Goal: Task Accomplishment & Management: Use online tool/utility

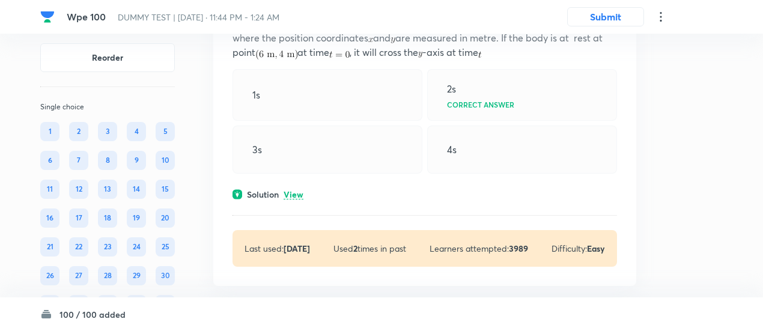
click at [291, 190] on p "View" at bounding box center [293, 194] width 20 height 9
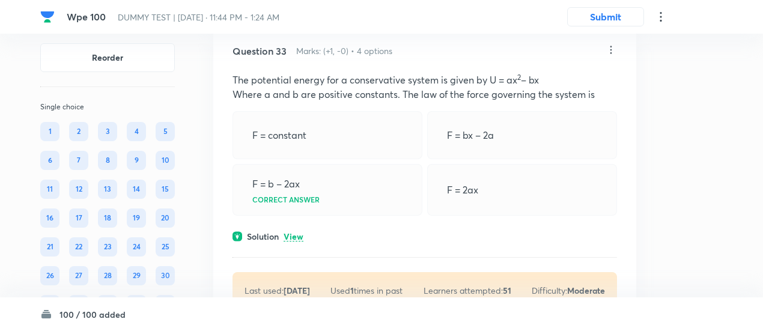
scroll to position [16541, 0]
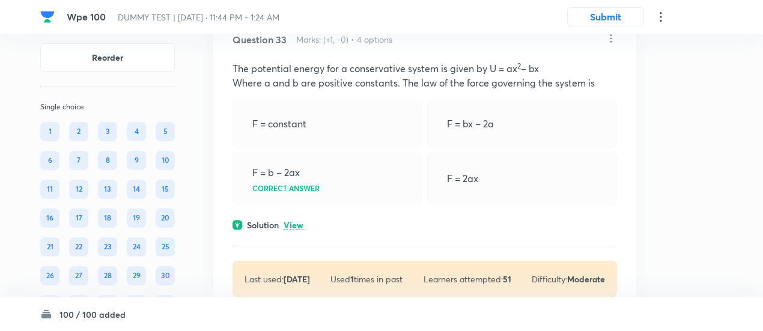
click at [291, 221] on p "View" at bounding box center [293, 225] width 20 height 9
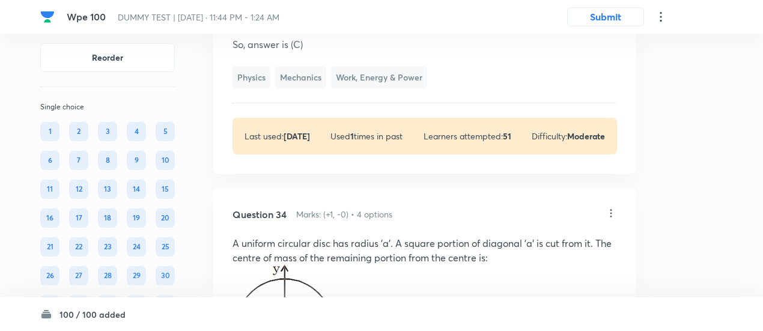
scroll to position [16917, 0]
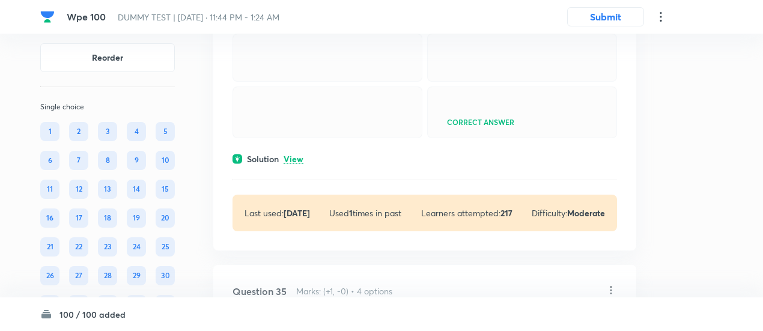
click at [297, 164] on p "View" at bounding box center [293, 159] width 20 height 9
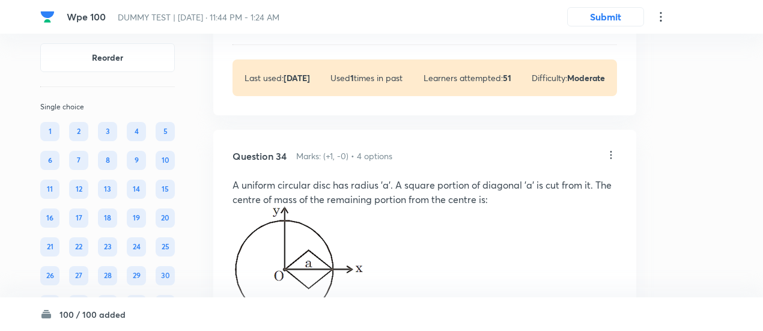
scroll to position [16884, 0]
click at [609, 150] on icon at bounding box center [611, 156] width 12 height 12
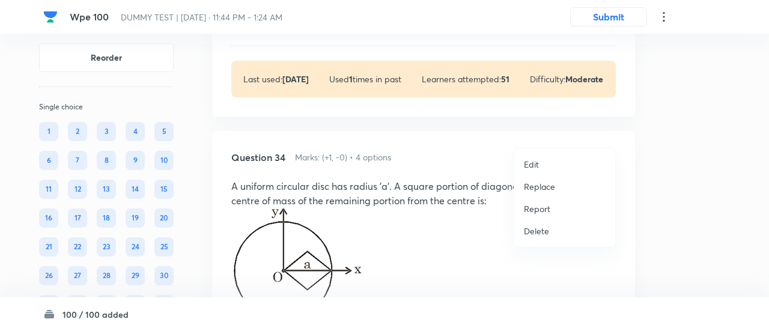
click at [534, 180] on p "Replace" at bounding box center [539, 186] width 31 height 13
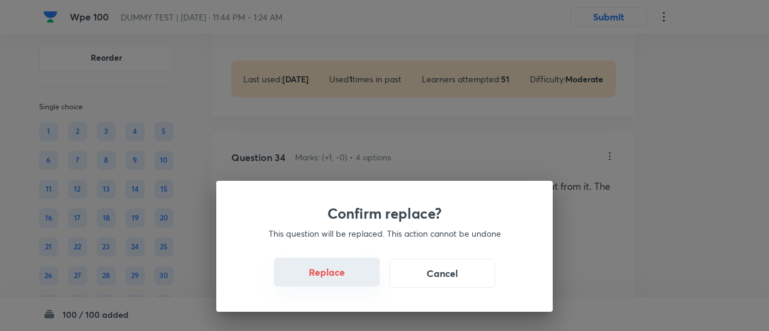
click at [331, 276] on button "Replace" at bounding box center [327, 272] width 106 height 29
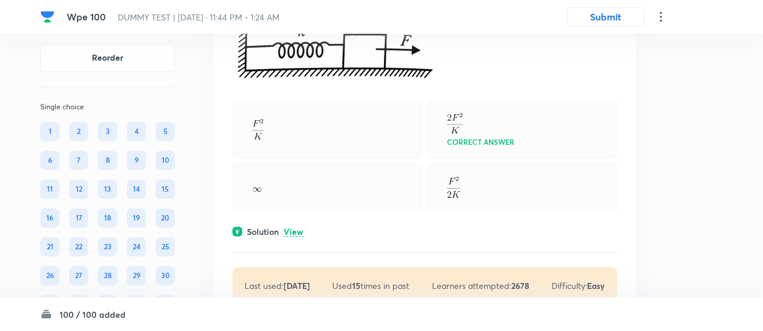
scroll to position [17654, 0]
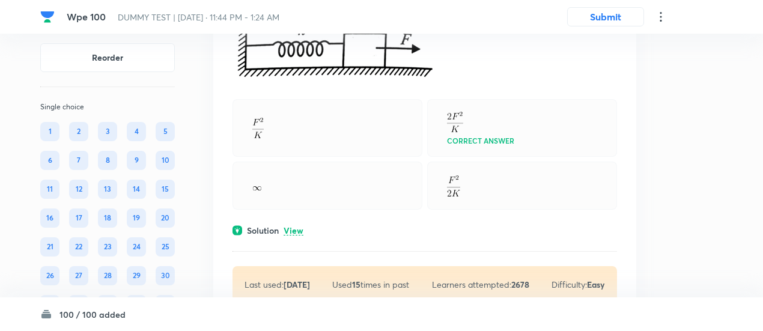
click at [298, 226] on p "View" at bounding box center [293, 230] width 20 height 9
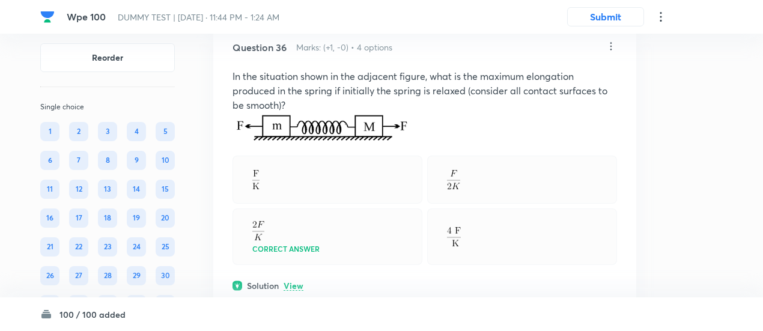
scroll to position [18181, 0]
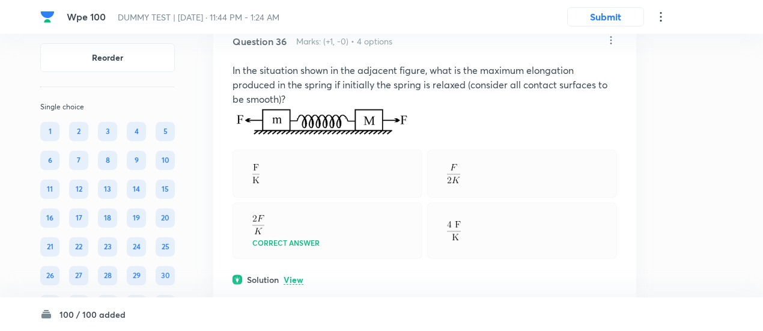
click at [292, 276] on p "View" at bounding box center [293, 280] width 20 height 9
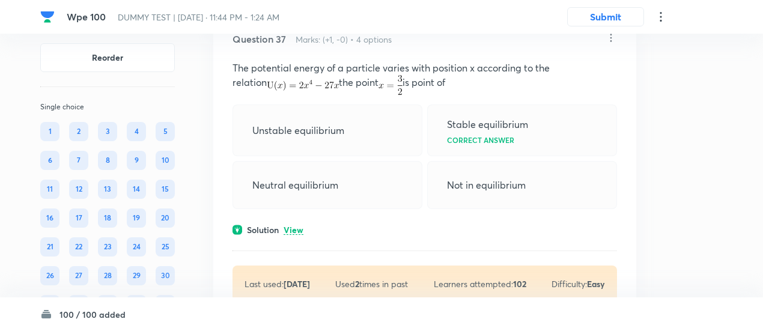
scroll to position [18743, 0]
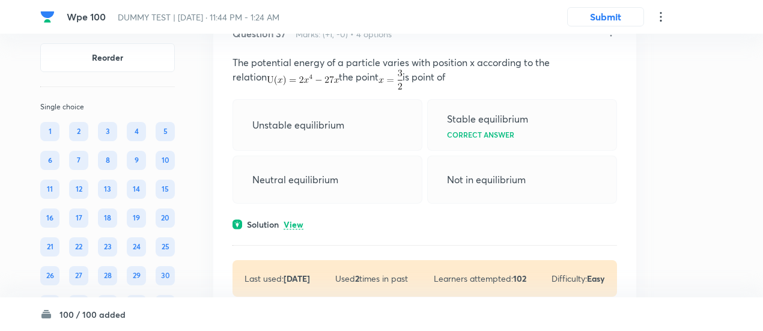
click at [295, 220] on p "View" at bounding box center [293, 224] width 20 height 9
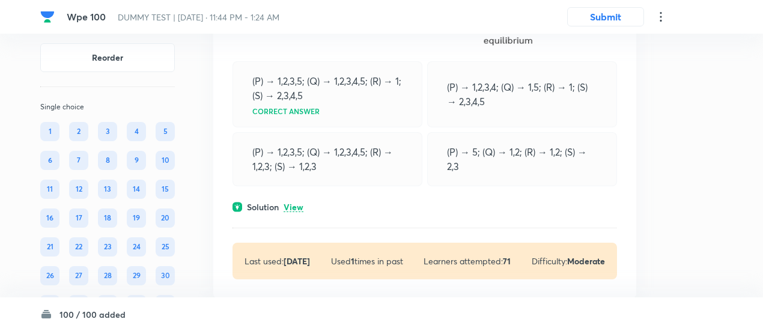
scroll to position [19695, 0]
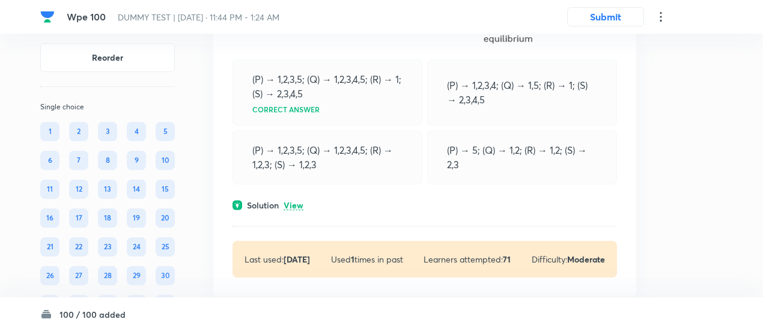
click at [299, 201] on p "View" at bounding box center [293, 205] width 20 height 9
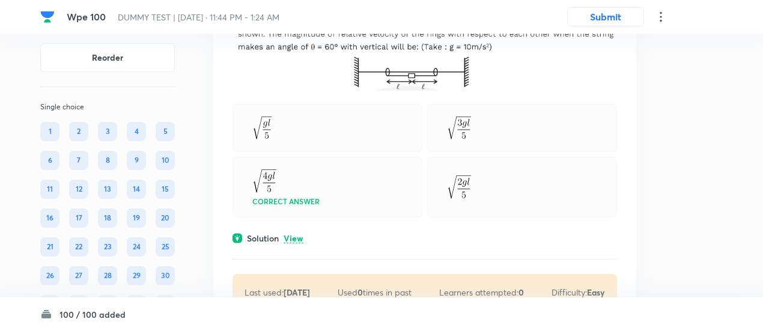
scroll to position [20102, 0]
click at [296, 234] on p "View" at bounding box center [293, 238] width 20 height 9
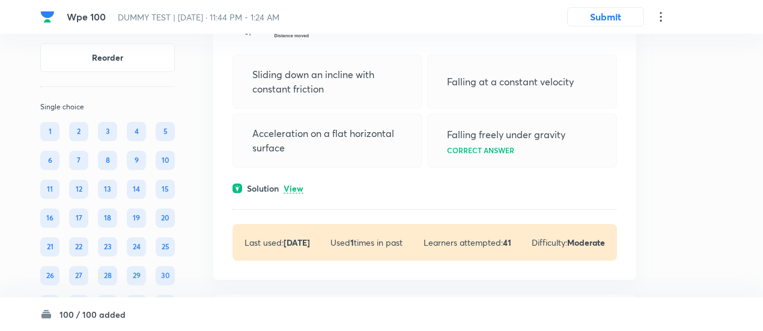
scroll to position [20771, 0]
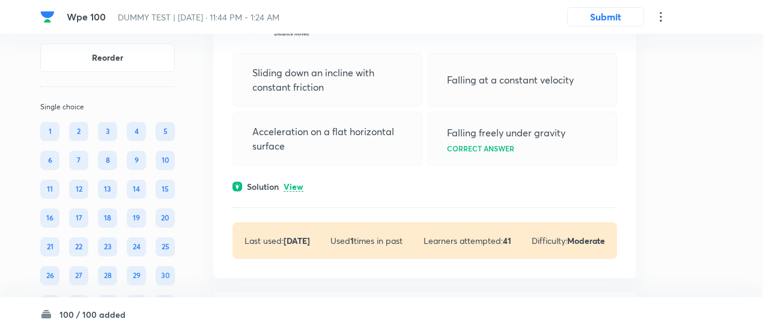
click at [297, 180] on div "Solution View" at bounding box center [424, 186] width 384 height 13
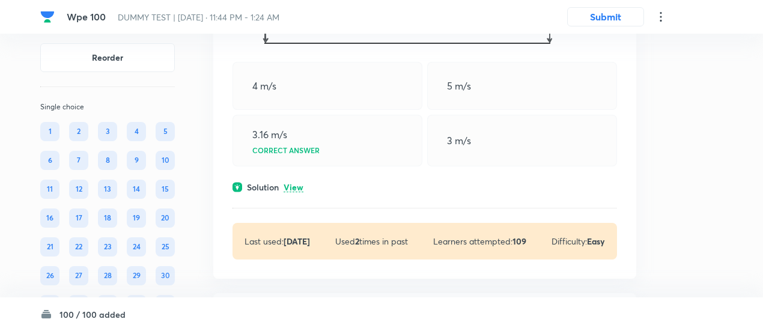
scroll to position [21257, 0]
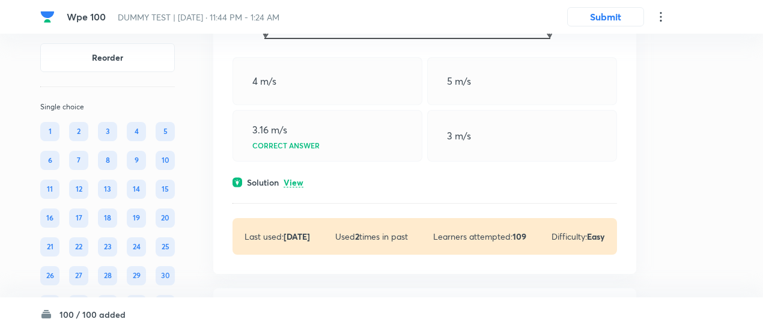
click at [292, 178] on p "View" at bounding box center [293, 182] width 20 height 9
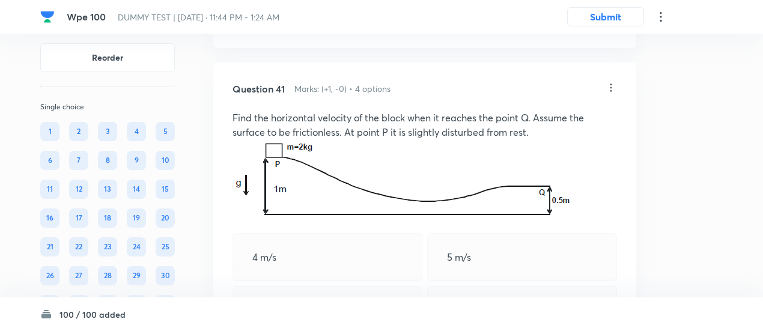
scroll to position [21081, 0]
click at [610, 82] on icon at bounding box center [611, 88] width 12 height 12
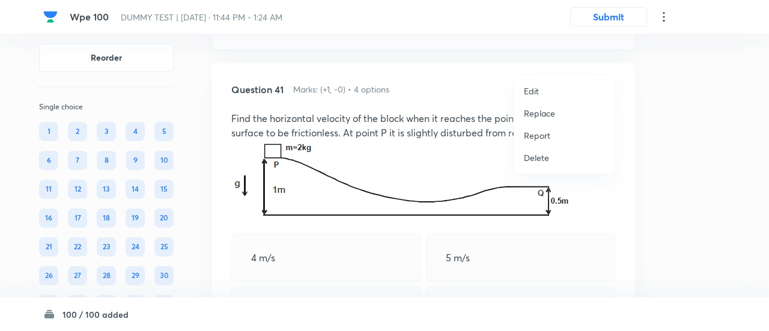
click at [537, 111] on p "Replace" at bounding box center [539, 113] width 31 height 13
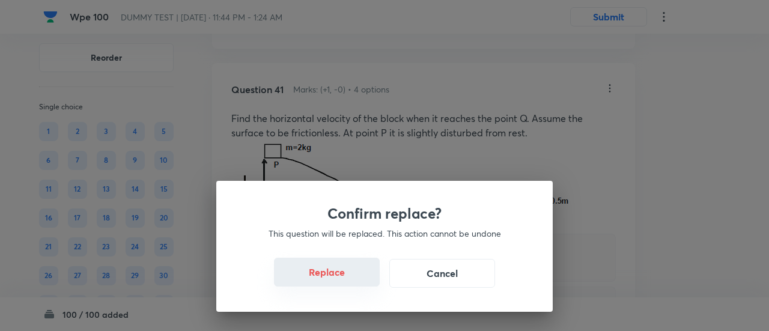
click at [329, 276] on button "Replace" at bounding box center [327, 272] width 106 height 29
click at [339, 279] on button "Replace" at bounding box center [327, 272] width 106 height 29
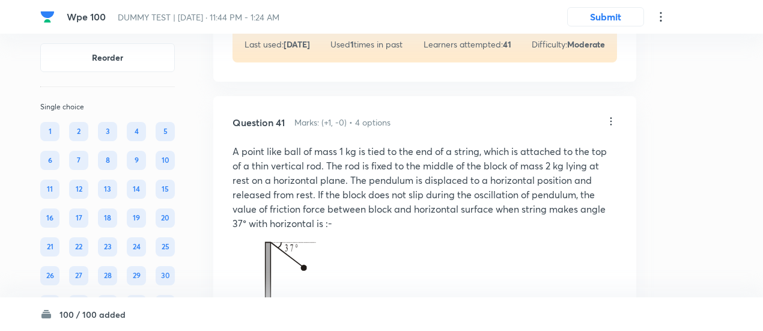
scroll to position [21046, 0]
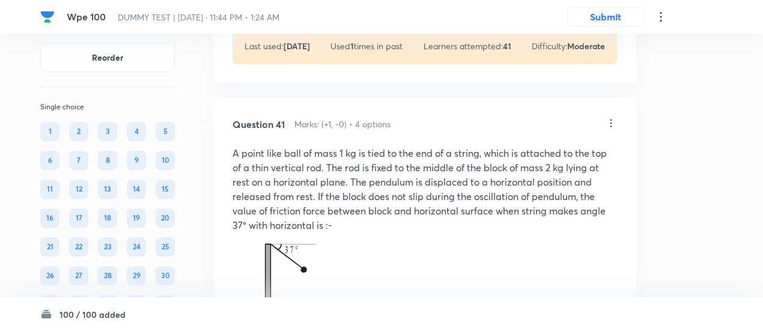
click at [611, 119] on icon at bounding box center [611, 123] width 2 height 8
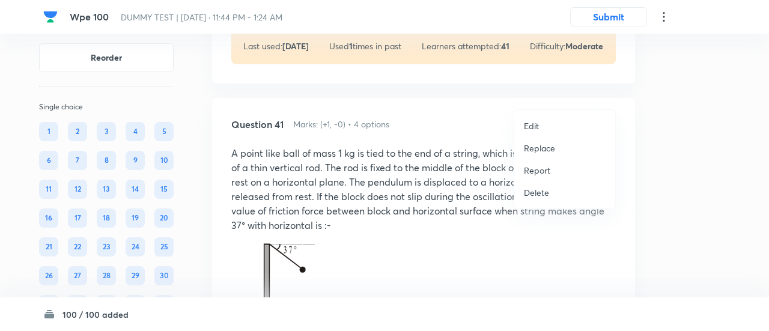
click at [530, 150] on p "Replace" at bounding box center [539, 148] width 31 height 13
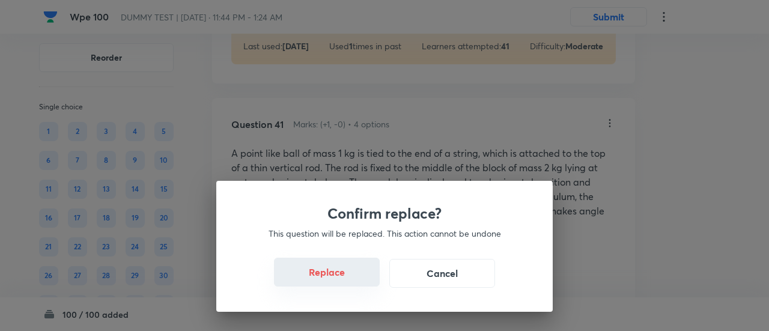
click at [338, 283] on button "Replace" at bounding box center [327, 272] width 106 height 29
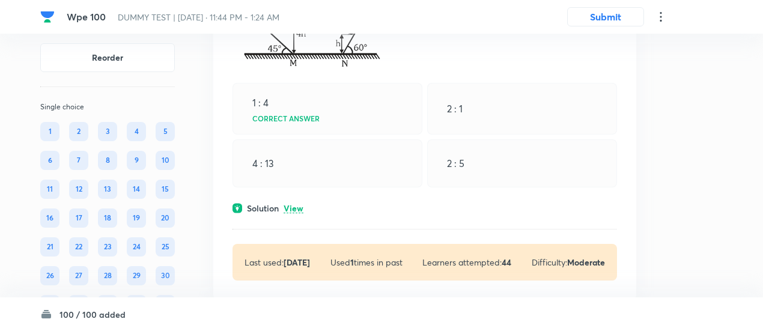
scroll to position [21900, 0]
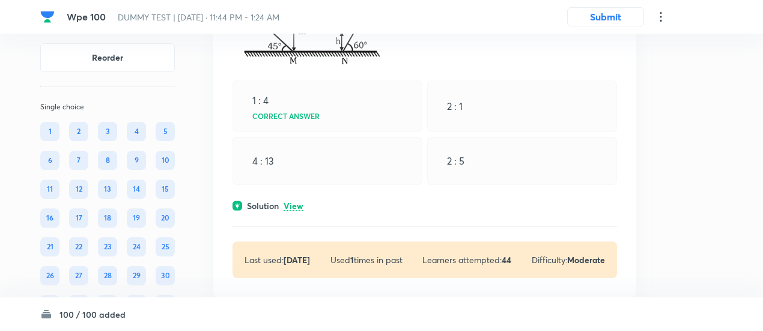
click at [298, 202] on p "View" at bounding box center [293, 206] width 20 height 9
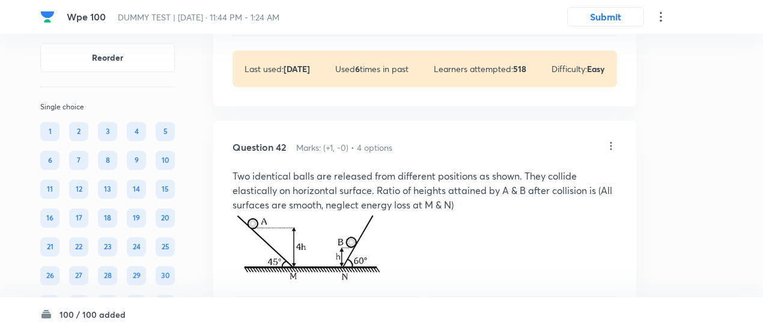
scroll to position [21679, 0]
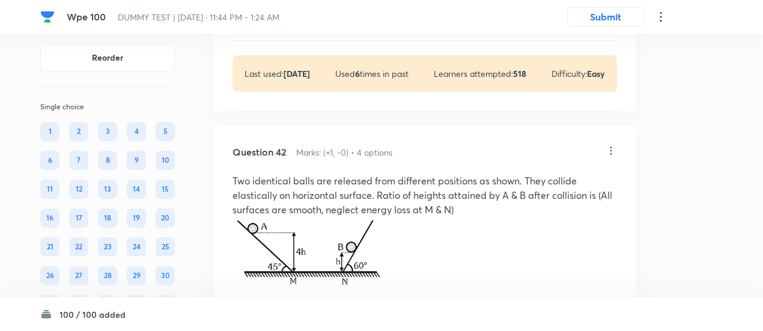
click at [342, 174] on p "Two identical balls are released from different positions as shown. They collid…" at bounding box center [424, 195] width 384 height 43
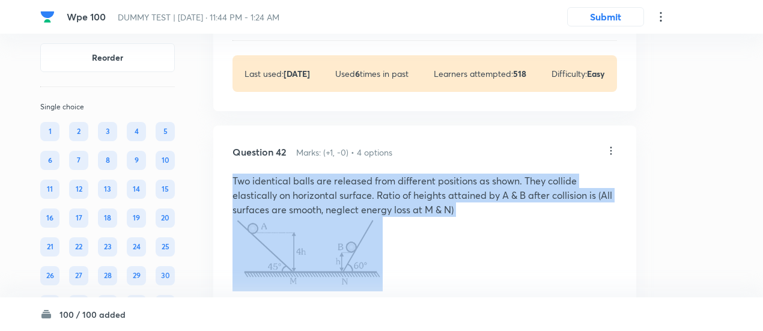
click at [342, 174] on p "Two identical balls are released from different positions as shown. They collid…" at bounding box center [424, 195] width 384 height 43
copy p "Two identical balls are released from different positions as shown. They collid…"
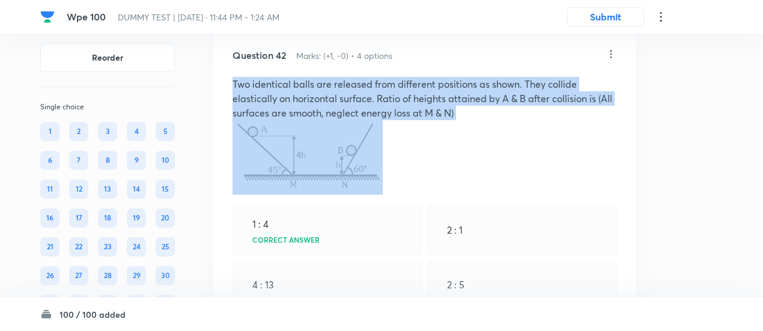
scroll to position [21775, 0]
click at [408, 84] on p "Two identical balls are released from different positions as shown. They collid…" at bounding box center [424, 98] width 384 height 43
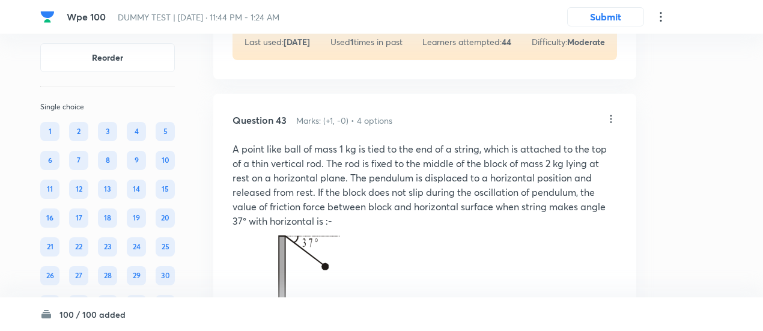
scroll to position [22234, 0]
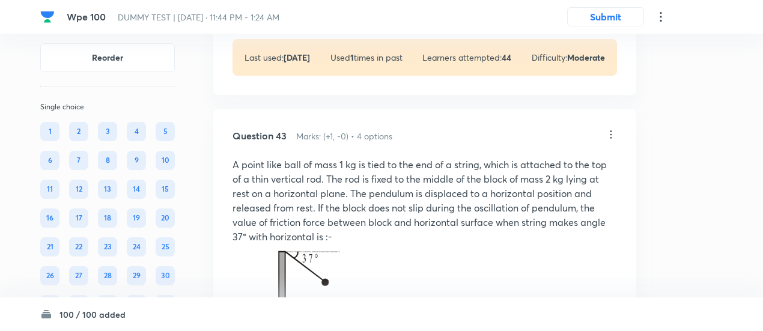
click at [614, 129] on icon at bounding box center [611, 135] width 12 height 12
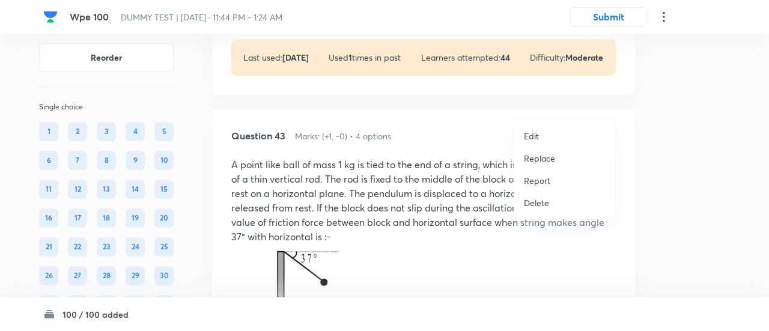
click at [543, 154] on p "Replace" at bounding box center [539, 158] width 31 height 13
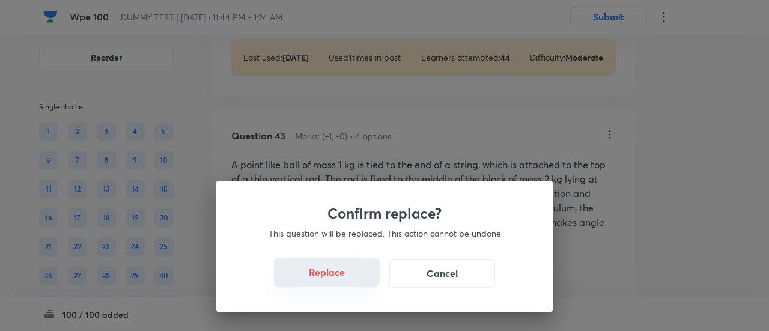
click at [334, 272] on button "Replace" at bounding box center [327, 272] width 106 height 29
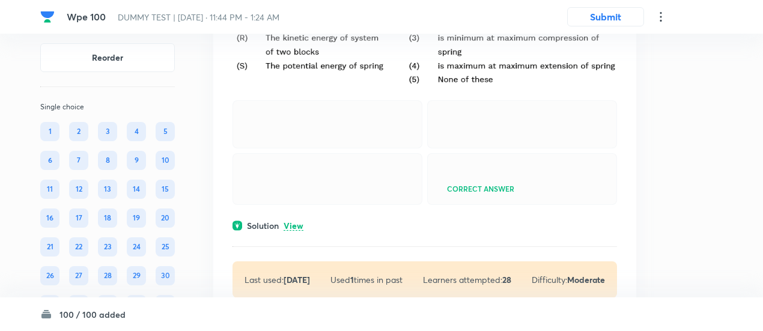
scroll to position [22558, 0]
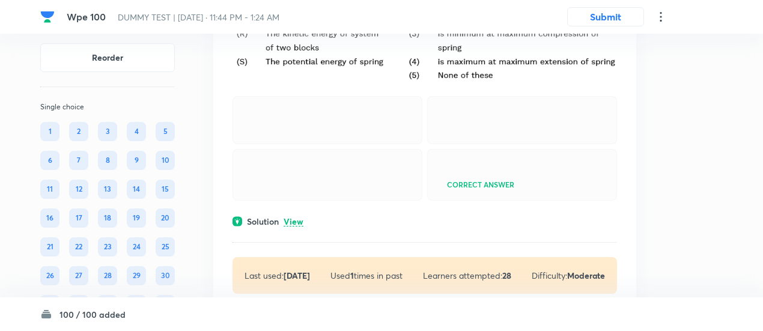
click at [297, 217] on p "View" at bounding box center [293, 221] width 20 height 9
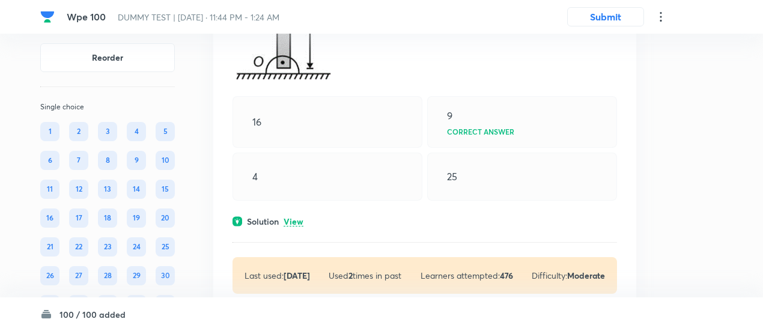
scroll to position [23351, 0]
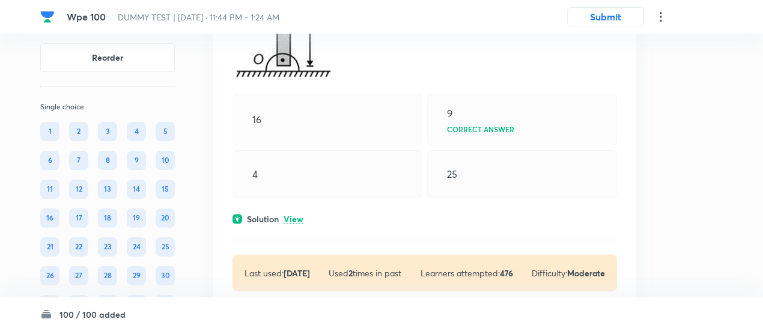
click at [297, 215] on p "View" at bounding box center [293, 219] width 20 height 9
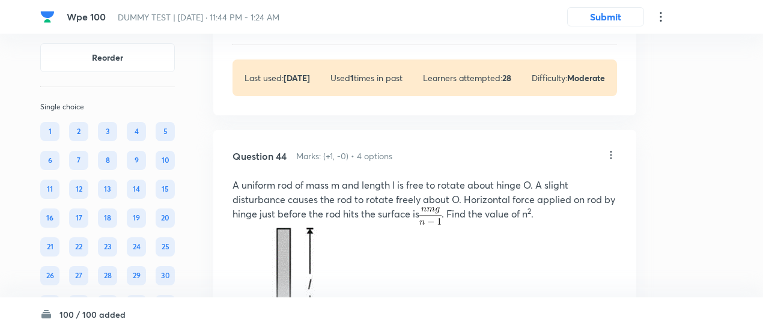
scroll to position [23065, 0]
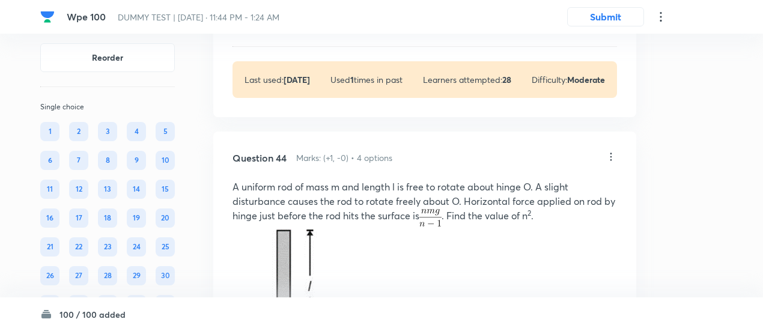
click at [611, 151] on icon at bounding box center [611, 157] width 12 height 12
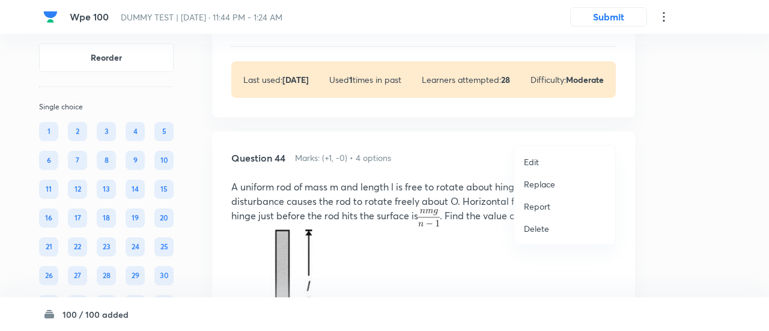
click at [544, 184] on p "Replace" at bounding box center [539, 184] width 31 height 13
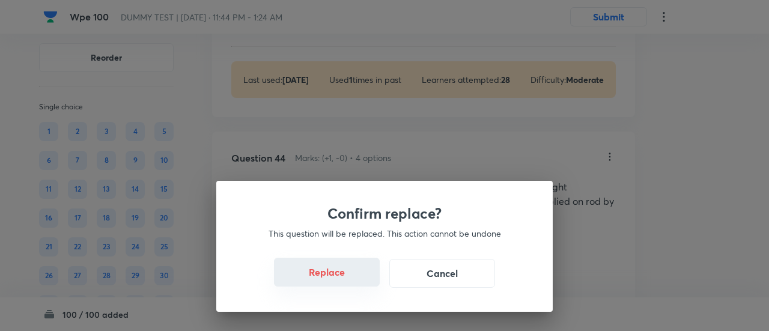
click at [340, 281] on button "Replace" at bounding box center [327, 272] width 106 height 29
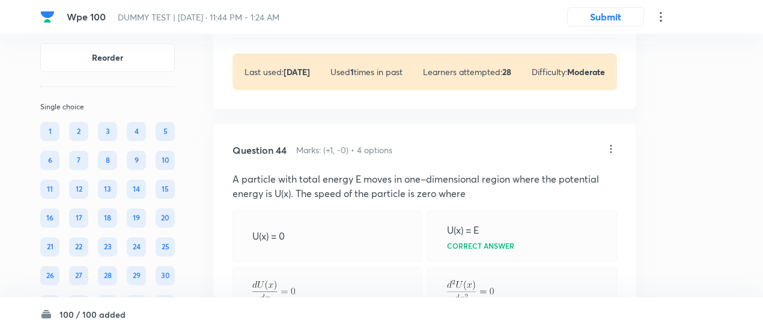
scroll to position [23071, 0]
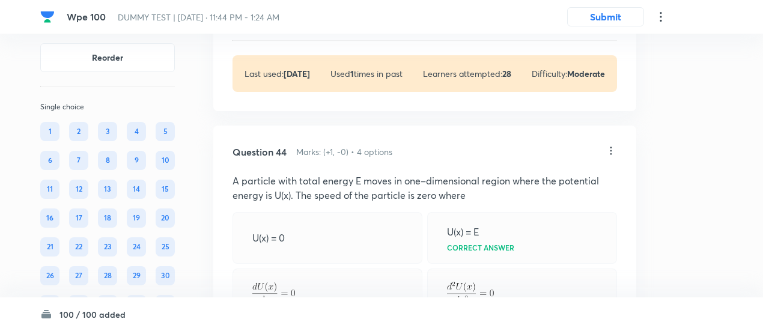
click at [612, 145] on icon at bounding box center [611, 151] width 12 height 12
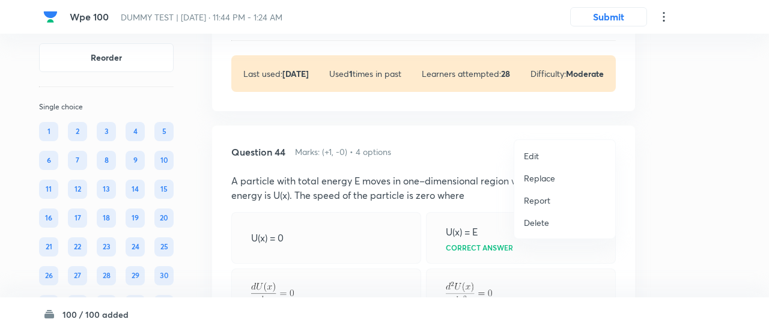
click at [548, 172] on p "Replace" at bounding box center [539, 178] width 31 height 13
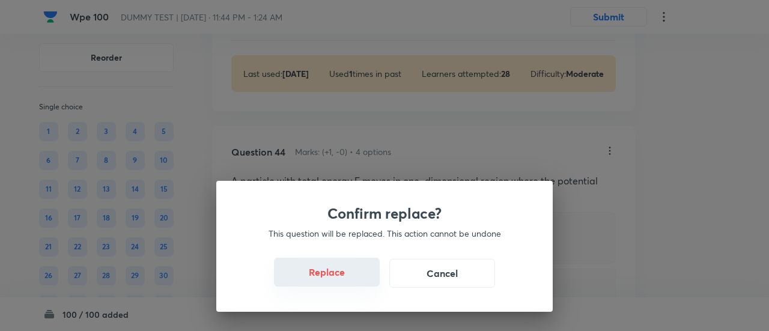
click at [339, 279] on button "Replace" at bounding box center [327, 272] width 106 height 29
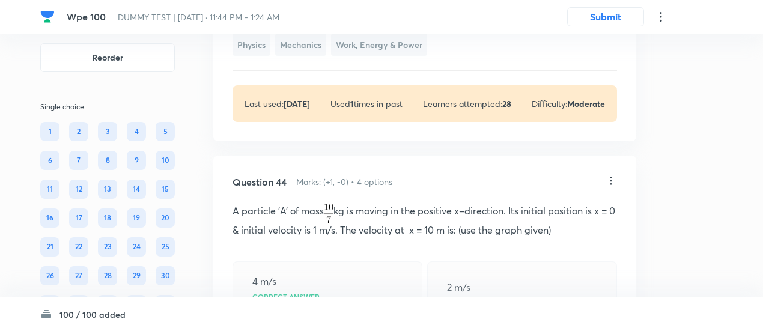
scroll to position [23044, 0]
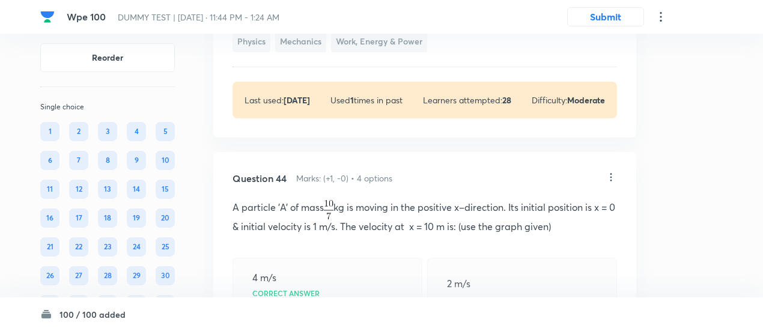
click at [612, 171] on icon at bounding box center [611, 177] width 12 height 12
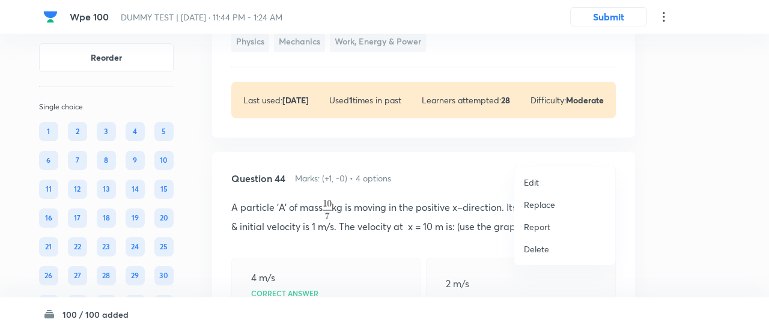
click at [546, 201] on p "Replace" at bounding box center [539, 204] width 31 height 13
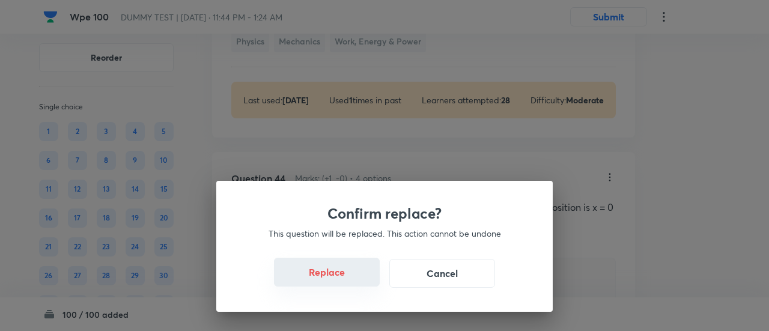
click at [329, 276] on button "Replace" at bounding box center [327, 272] width 106 height 29
click at [330, 277] on button "Replace" at bounding box center [327, 272] width 106 height 29
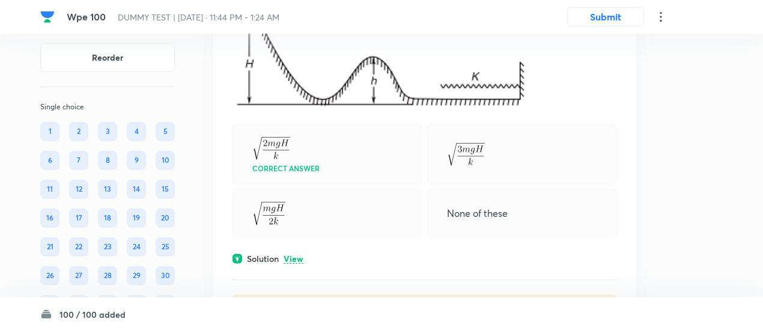
scroll to position [23683, 0]
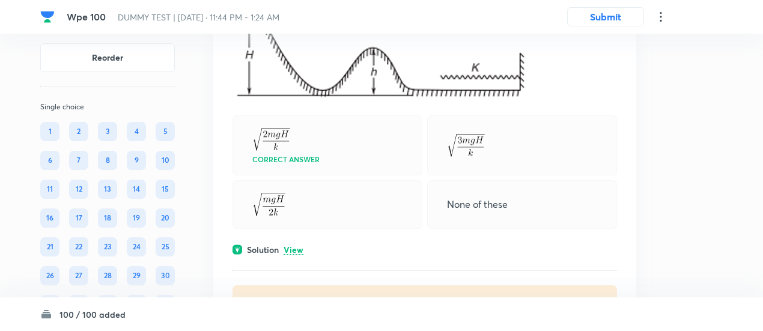
click at [293, 246] on p "View" at bounding box center [293, 250] width 20 height 9
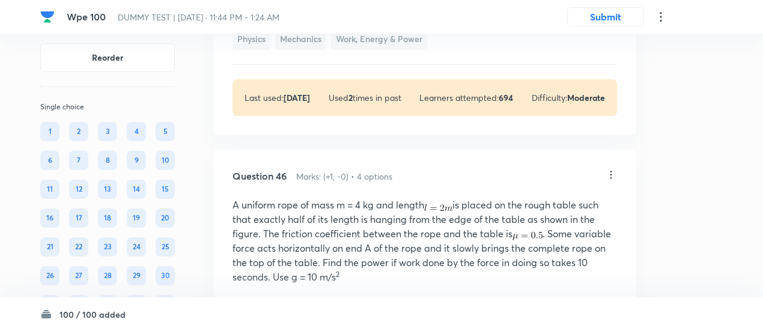
scroll to position [23998, 0]
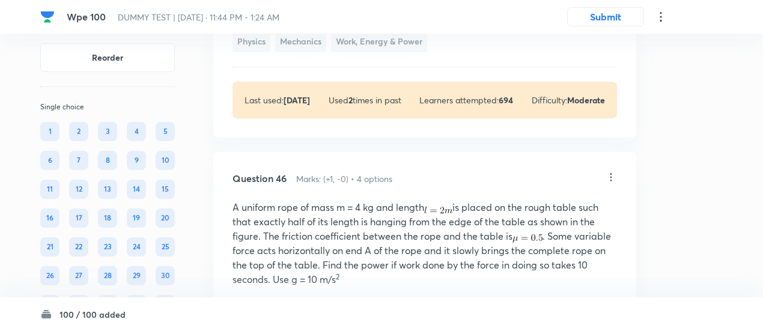
click at [611, 171] on icon at bounding box center [611, 177] width 12 height 12
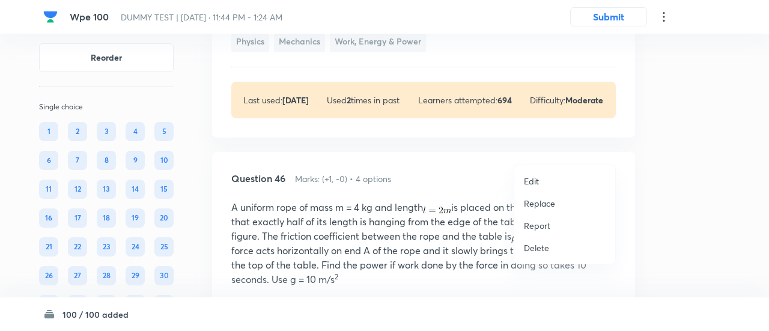
click at [540, 203] on p "Replace" at bounding box center [539, 203] width 31 height 13
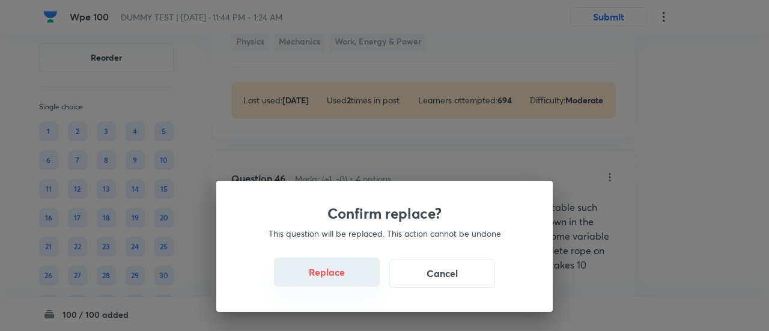
click at [344, 279] on button "Replace" at bounding box center [327, 272] width 106 height 29
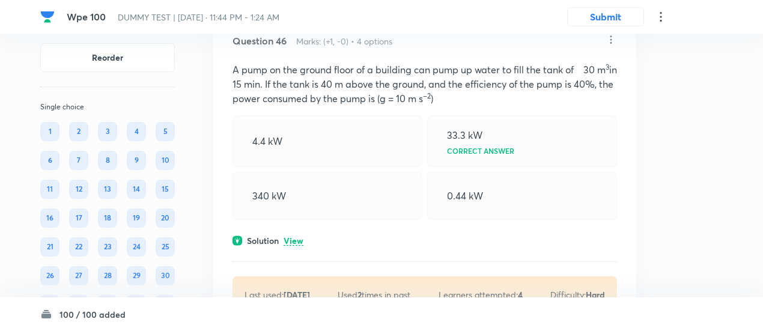
scroll to position [24136, 0]
click at [300, 236] on p "View" at bounding box center [293, 240] width 20 height 9
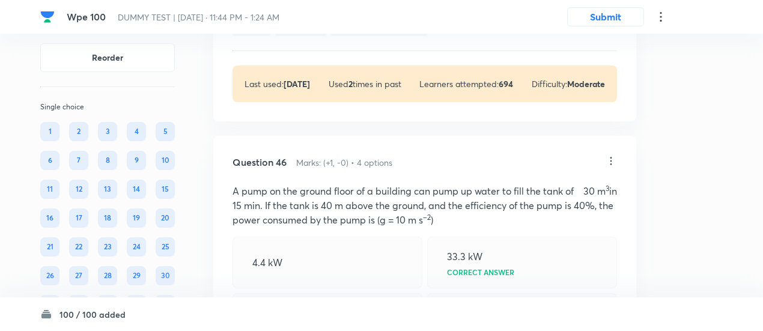
scroll to position [24013, 0]
click at [608, 156] on icon at bounding box center [611, 162] width 12 height 12
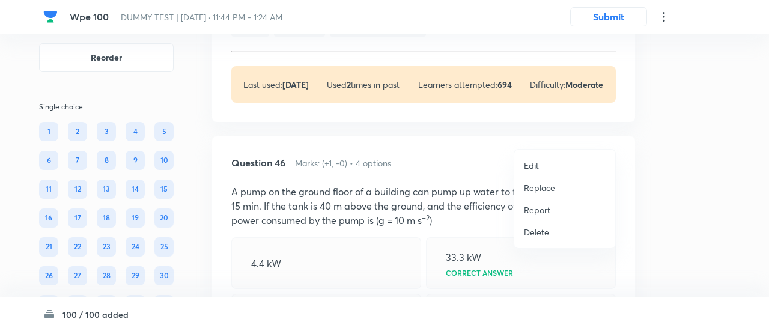
click at [537, 187] on p "Replace" at bounding box center [539, 187] width 31 height 13
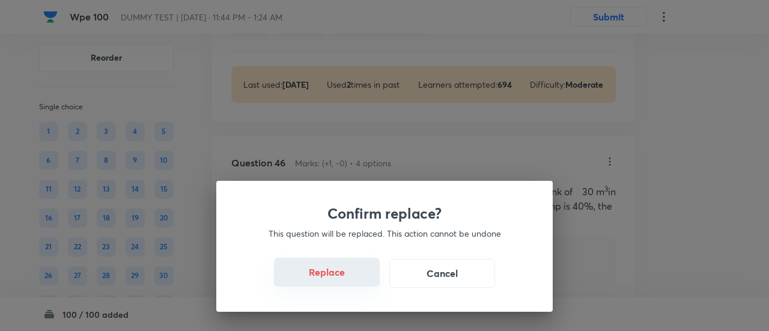
click at [339, 276] on button "Replace" at bounding box center [327, 272] width 106 height 29
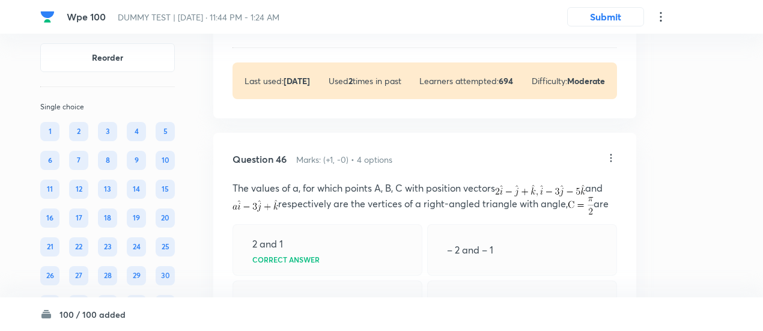
scroll to position [24015, 0]
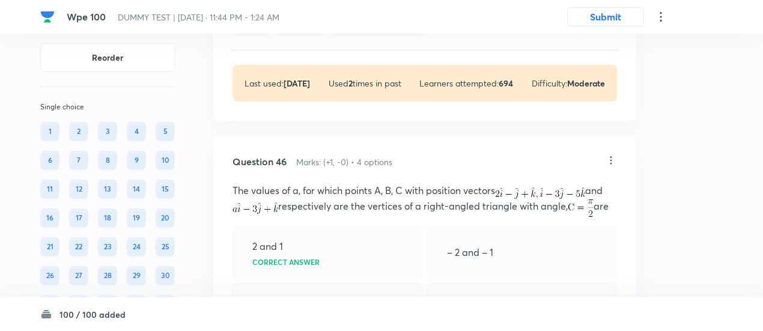
click at [612, 154] on icon at bounding box center [611, 160] width 12 height 12
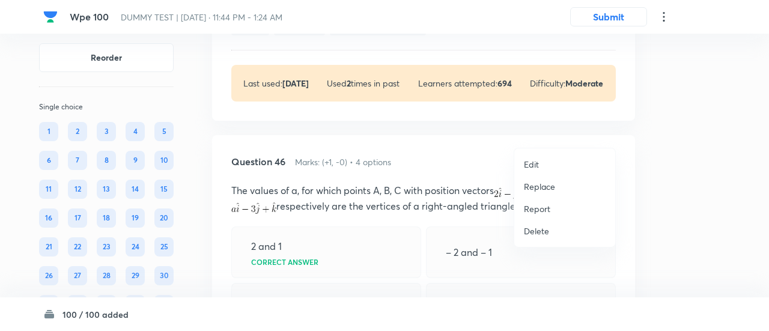
click at [539, 188] on p "Replace" at bounding box center [539, 186] width 31 height 13
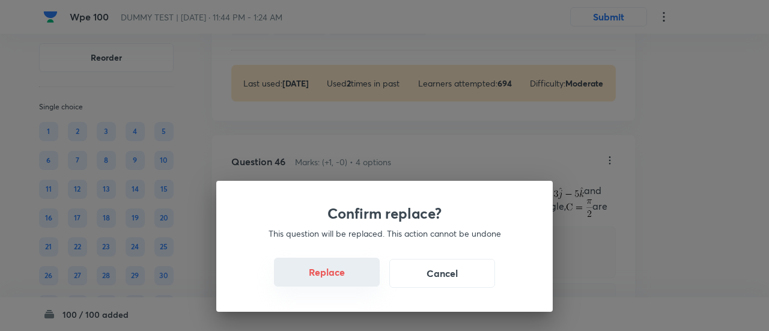
click at [336, 274] on button "Replace" at bounding box center [327, 272] width 106 height 29
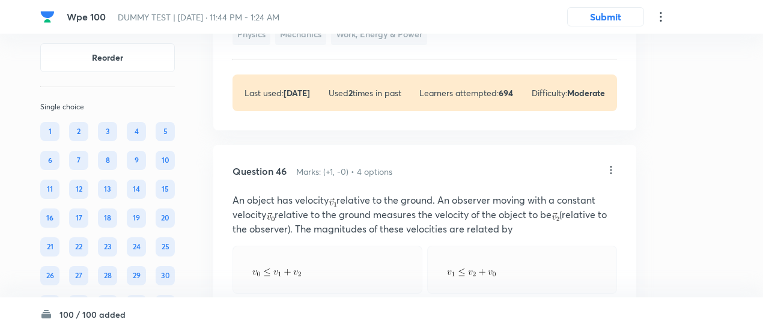
scroll to position [24003, 0]
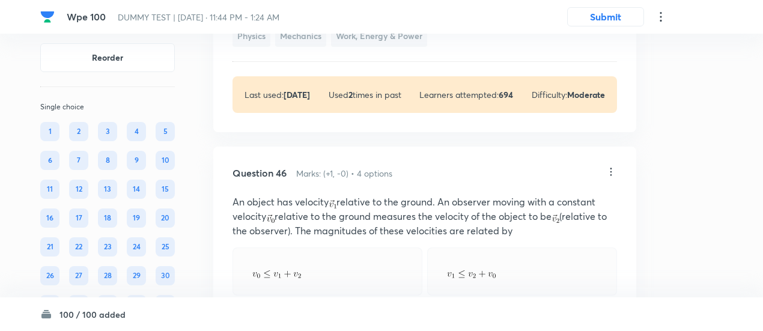
click at [611, 168] on icon at bounding box center [611, 172] width 2 height 8
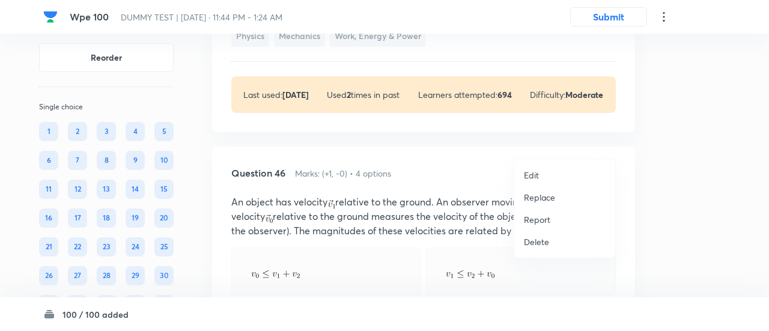
click at [542, 202] on p "Replace" at bounding box center [539, 197] width 31 height 13
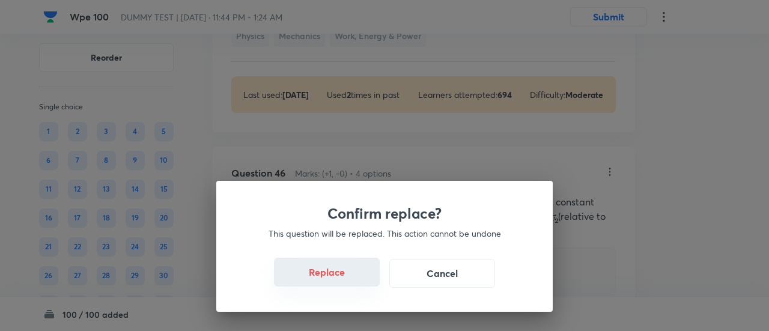
click at [341, 277] on button "Replace" at bounding box center [327, 272] width 106 height 29
click at [341, 277] on button "Replace" at bounding box center [327, 273] width 106 height 29
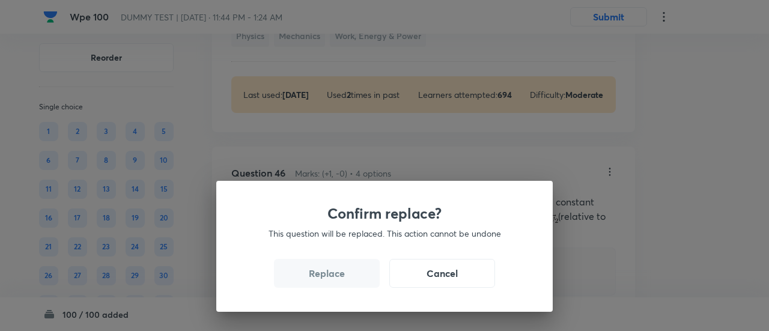
click at [341, 277] on button "Replace" at bounding box center [327, 273] width 106 height 29
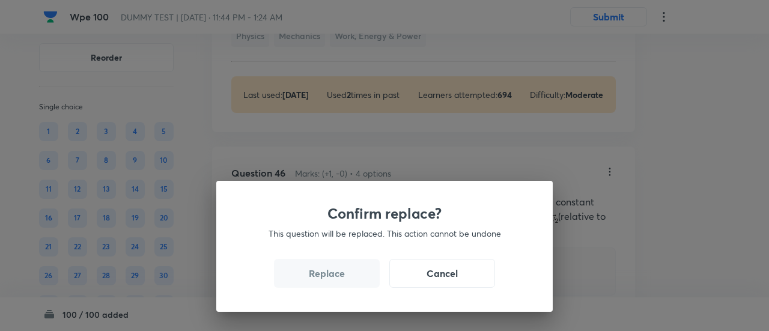
click at [341, 277] on button "Replace" at bounding box center [327, 273] width 106 height 29
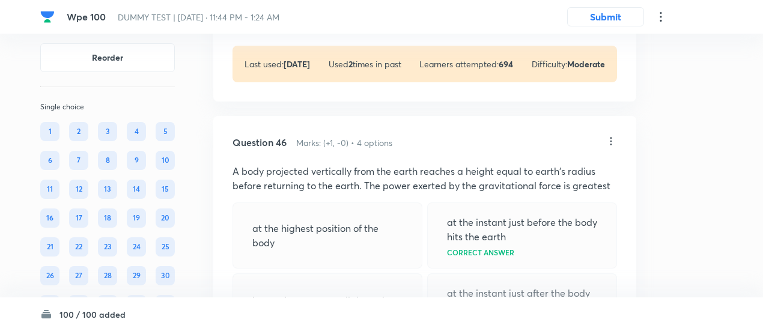
scroll to position [24027, 0]
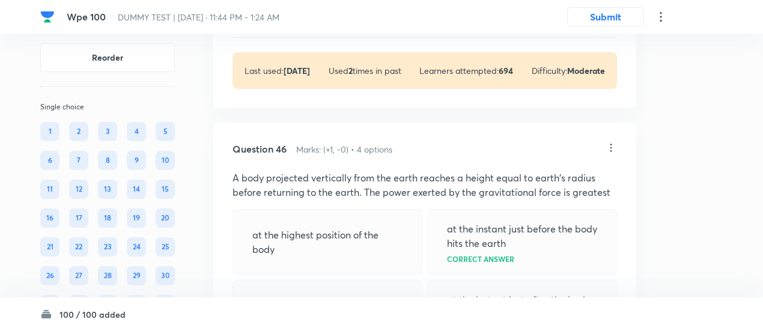
click at [611, 144] on icon at bounding box center [611, 148] width 2 height 8
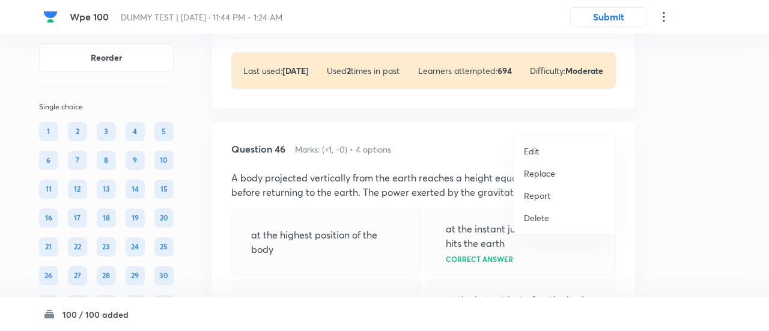
click at [530, 172] on p "Replace" at bounding box center [539, 173] width 31 height 13
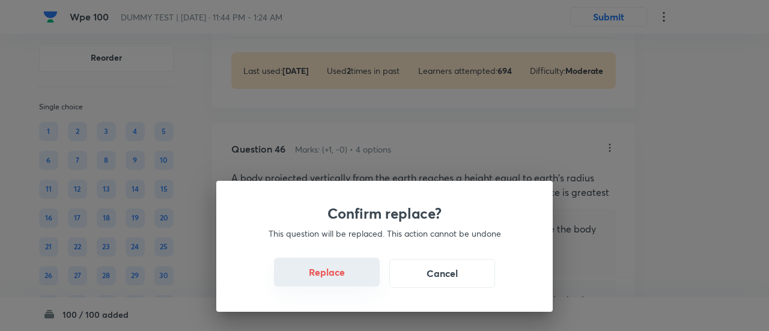
click at [337, 283] on button "Replace" at bounding box center [327, 272] width 106 height 29
click at [336, 277] on button "Replace" at bounding box center [327, 272] width 106 height 29
click at [336, 277] on button "Replace" at bounding box center [327, 273] width 106 height 29
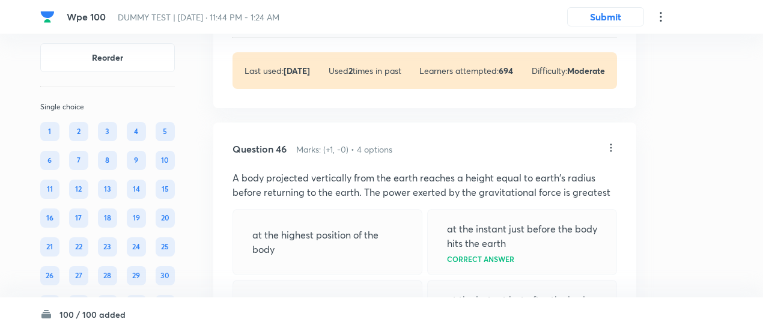
click at [336, 300] on p "it remains constant all through" at bounding box center [319, 307] width 135 height 14
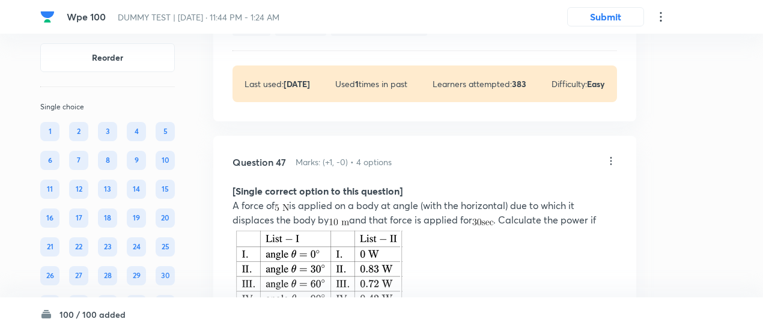
scroll to position [24458, 0]
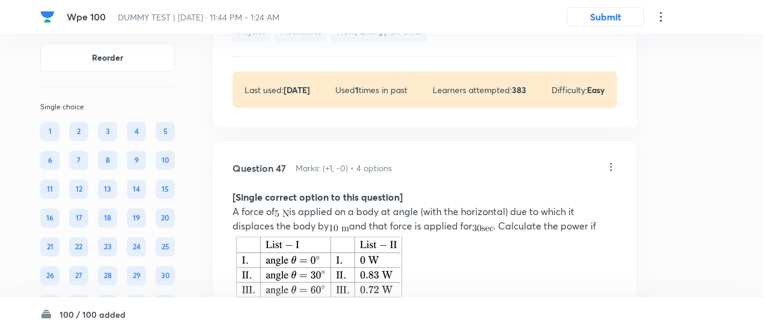
click at [614, 161] on icon at bounding box center [611, 167] width 12 height 12
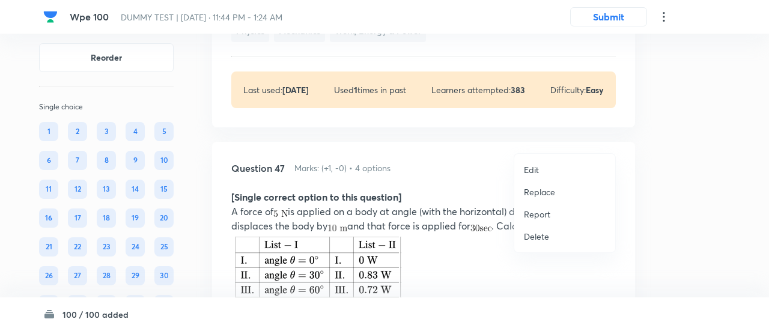
click at [537, 190] on p "Replace" at bounding box center [539, 192] width 31 height 13
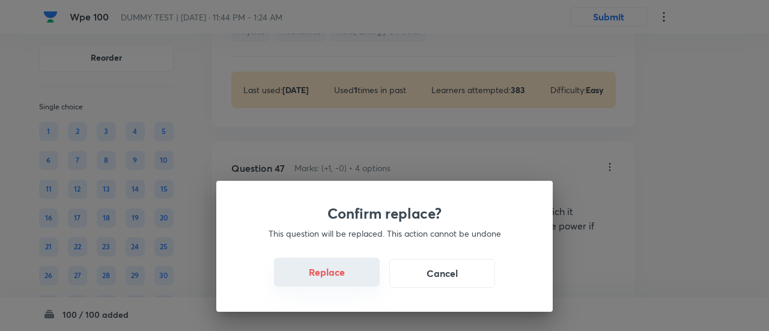
click at [336, 277] on button "Replace" at bounding box center [327, 272] width 106 height 29
click at [336, 277] on button "Replace" at bounding box center [327, 273] width 106 height 29
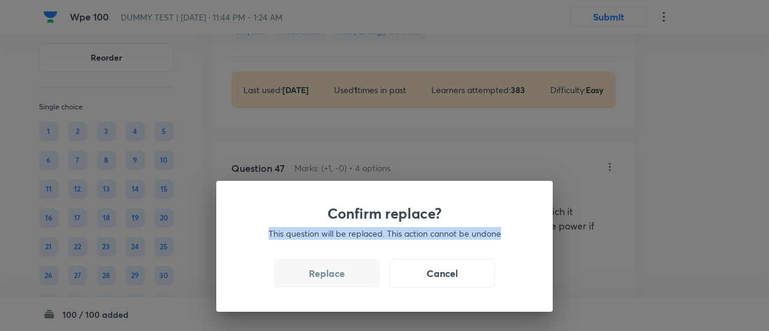
click at [336, 277] on div "Confirm replace? This question will be replaced. This action cannot be undone R…" at bounding box center [384, 165] width 769 height 331
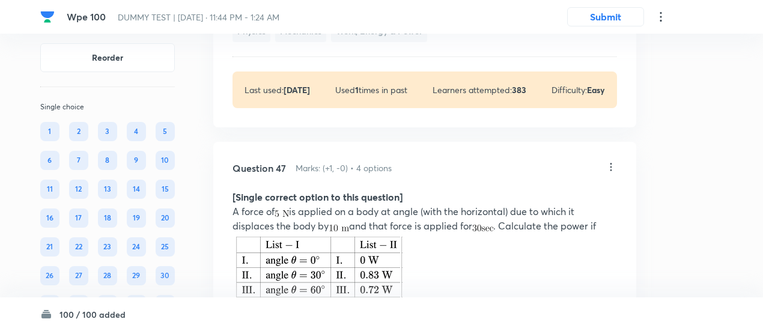
click at [336, 277] on img at bounding box center [319, 274] width 175 height 83
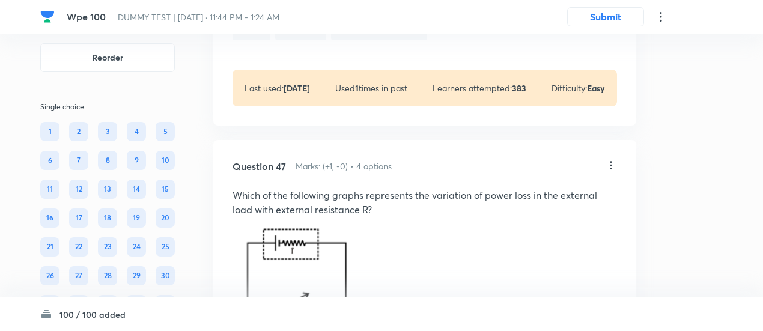
scroll to position [24460, 0]
click at [611, 159] on icon at bounding box center [611, 165] width 12 height 12
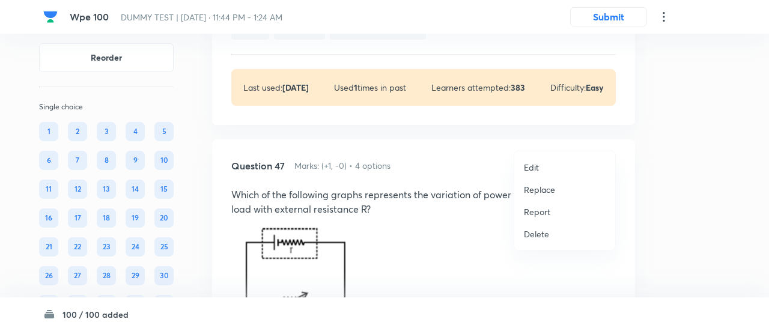
click at [542, 189] on p "Replace" at bounding box center [539, 189] width 31 height 13
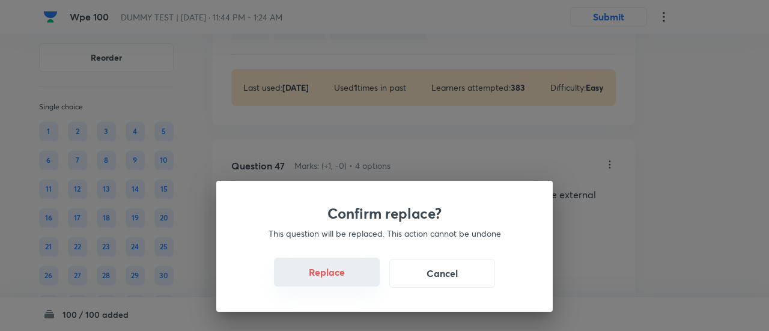
click at [337, 282] on button "Replace" at bounding box center [327, 272] width 106 height 29
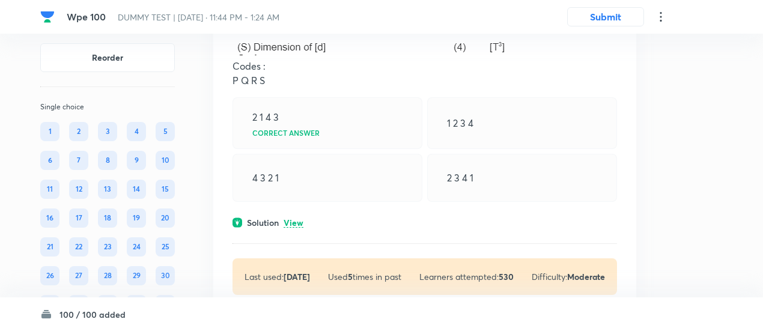
scroll to position [24777, 0]
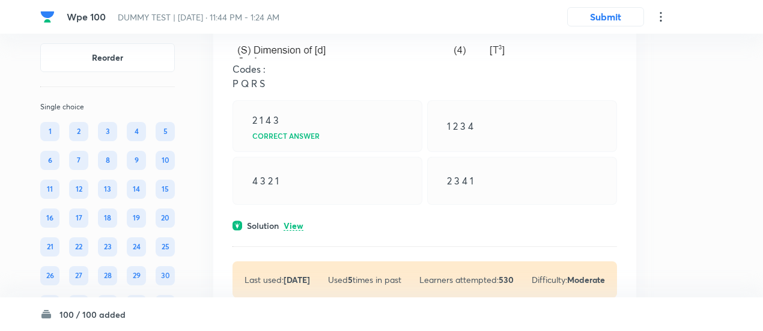
click at [300, 222] on p "View" at bounding box center [293, 226] width 20 height 9
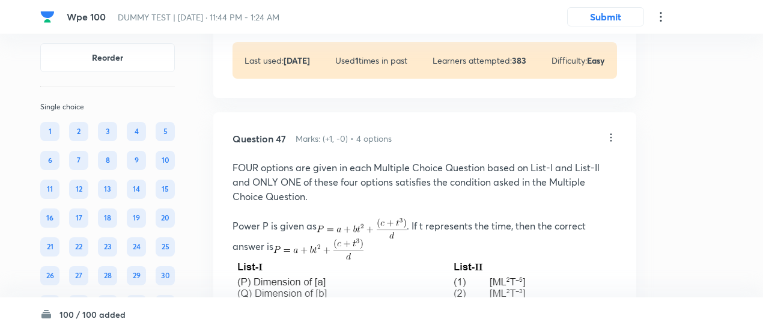
scroll to position [24486, 0]
click at [616, 133] on icon at bounding box center [611, 139] width 12 height 12
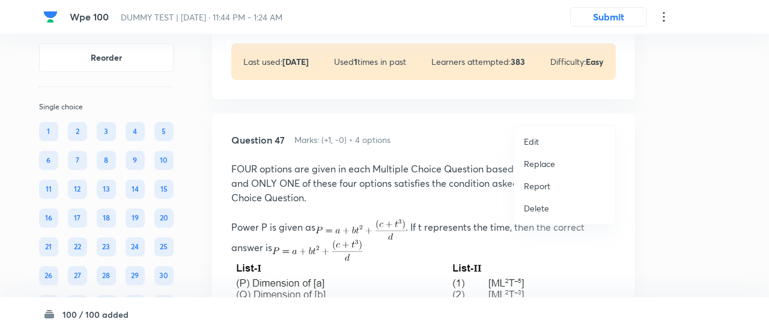
click at [542, 165] on p "Replace" at bounding box center [539, 163] width 31 height 13
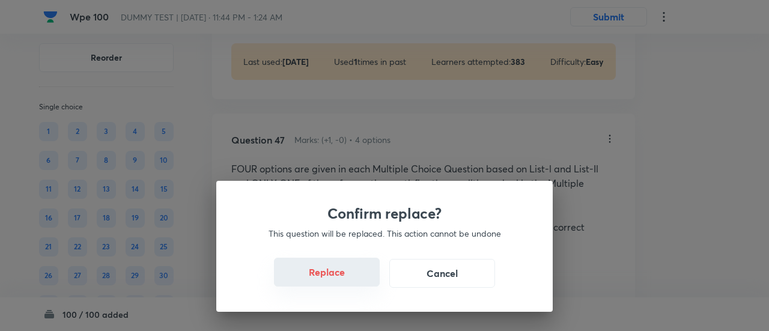
click at [340, 282] on button "Replace" at bounding box center [327, 272] width 106 height 29
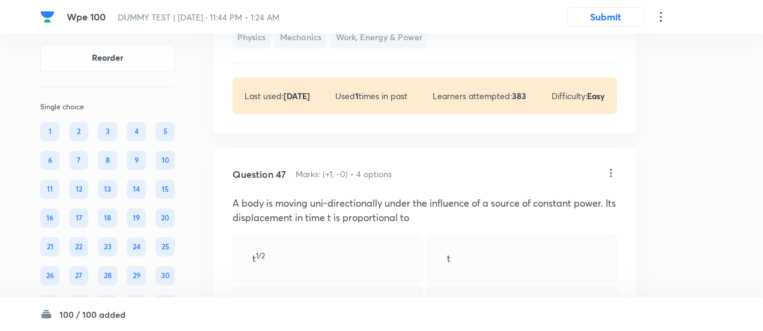
scroll to position [24445, 0]
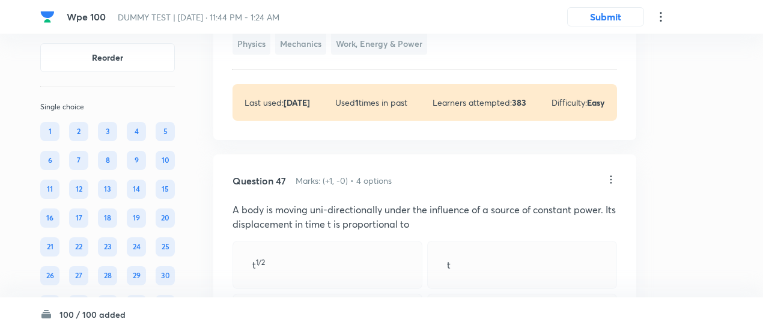
click at [613, 174] on icon at bounding box center [611, 180] width 12 height 12
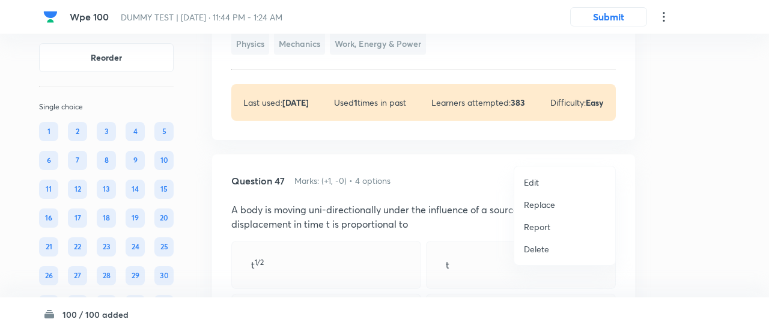
click at [534, 208] on p "Replace" at bounding box center [539, 204] width 31 height 13
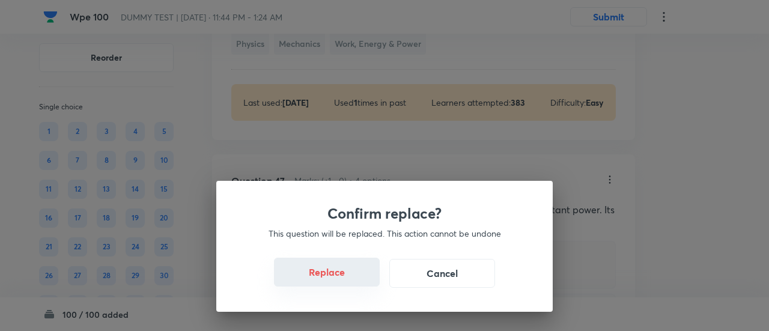
click at [346, 278] on button "Replace" at bounding box center [327, 272] width 106 height 29
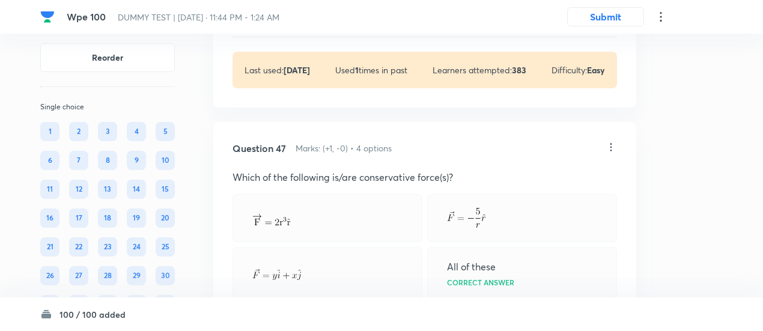
scroll to position [24469, 0]
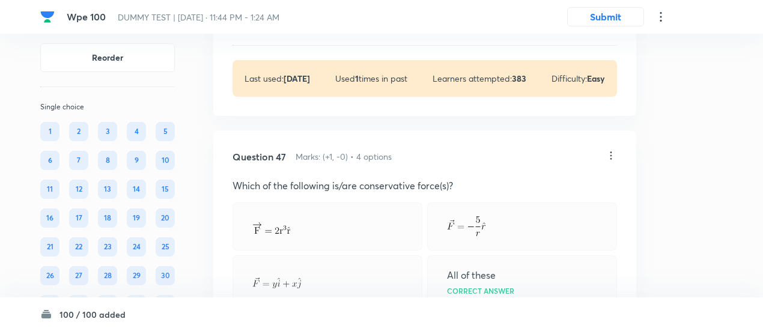
click at [612, 150] on icon at bounding box center [611, 156] width 12 height 12
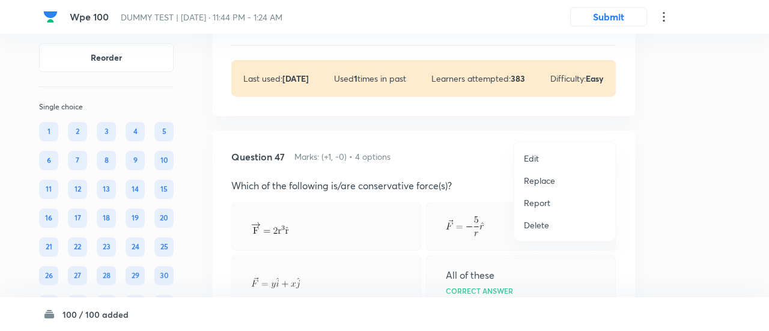
click at [538, 178] on p "Replace" at bounding box center [539, 180] width 31 height 13
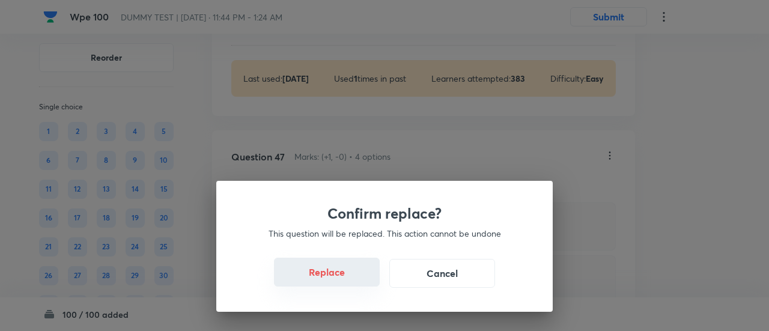
click at [349, 278] on button "Replace" at bounding box center [327, 272] width 106 height 29
click at [349, 278] on button "Replace" at bounding box center [327, 273] width 106 height 29
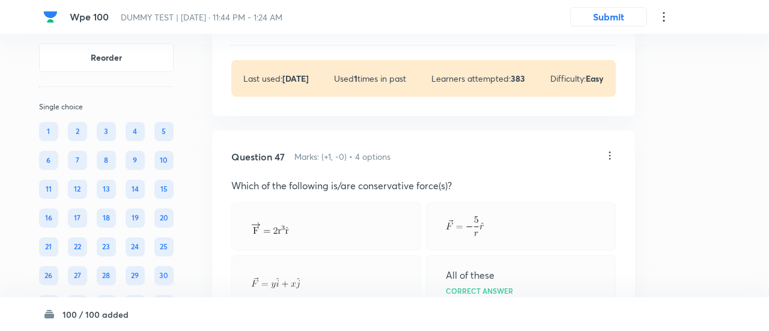
click at [349, 278] on div "Confirm replace? This question will be replaced. This action cannot be undone R…" at bounding box center [384, 165] width 769 height 331
click at [349, 278] on div at bounding box center [326, 281] width 190 height 52
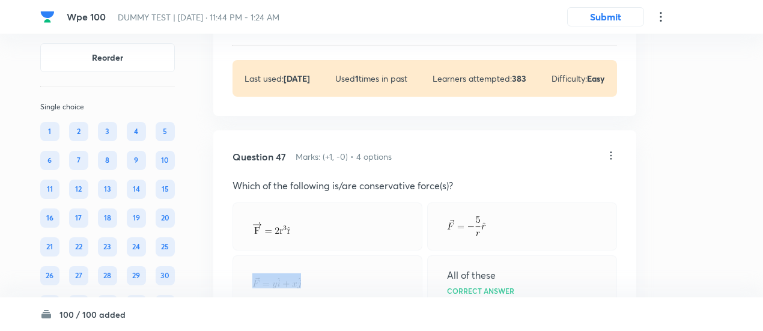
click at [349, 278] on div "All of these Correct answer" at bounding box center [424, 254] width 384 height 104
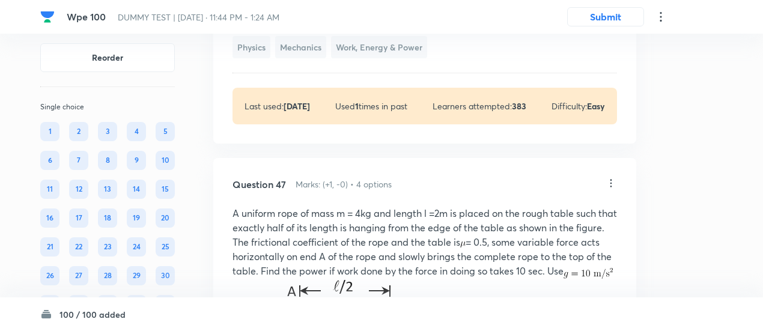
scroll to position [24437, 0]
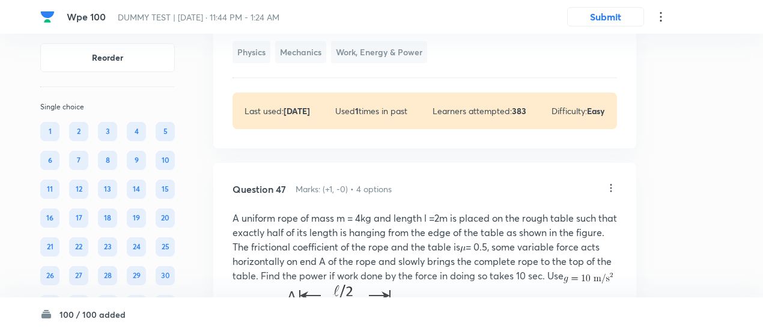
click at [612, 182] on icon at bounding box center [611, 188] width 12 height 12
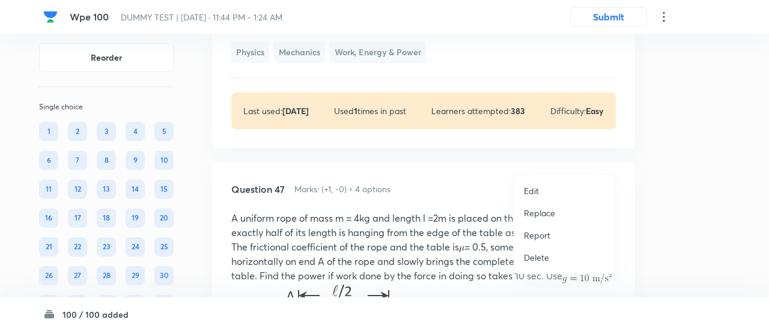
click at [545, 210] on p "Replace" at bounding box center [539, 213] width 31 height 13
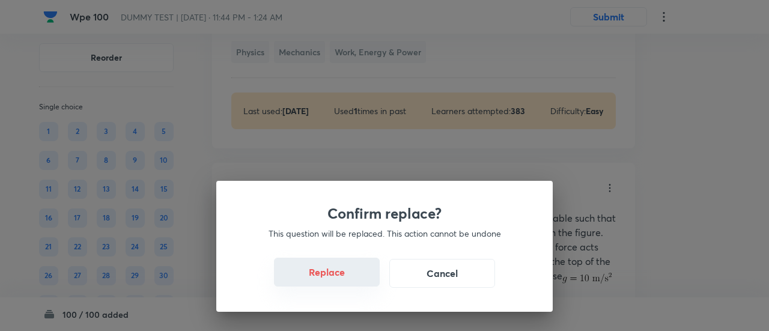
click at [347, 279] on button "Replace" at bounding box center [327, 272] width 106 height 29
click at [347, 279] on button "Replace" at bounding box center [327, 273] width 106 height 29
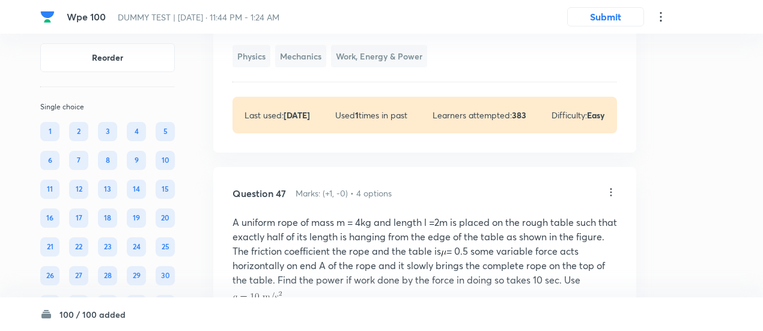
scroll to position [24430, 0]
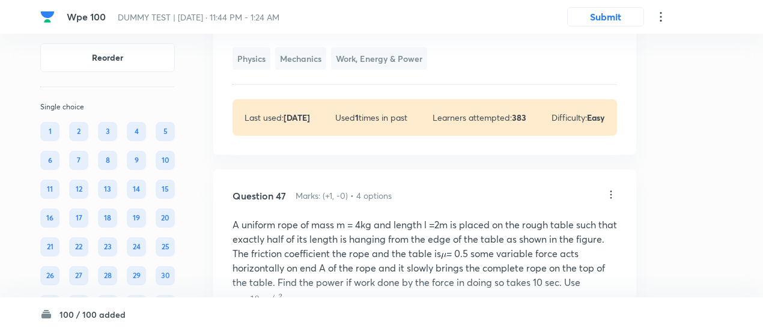
click at [611, 190] on icon at bounding box center [611, 194] width 2 height 8
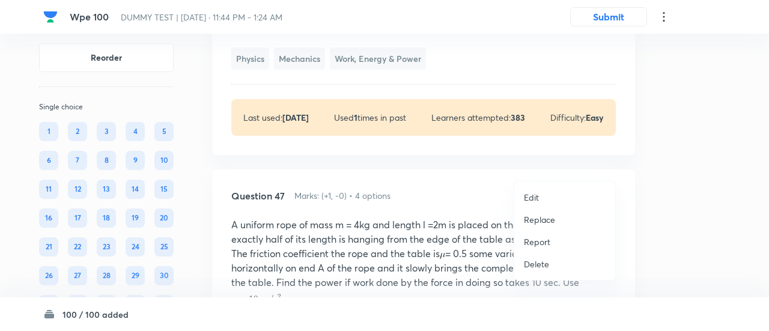
click at [544, 219] on p "Replace" at bounding box center [539, 219] width 31 height 13
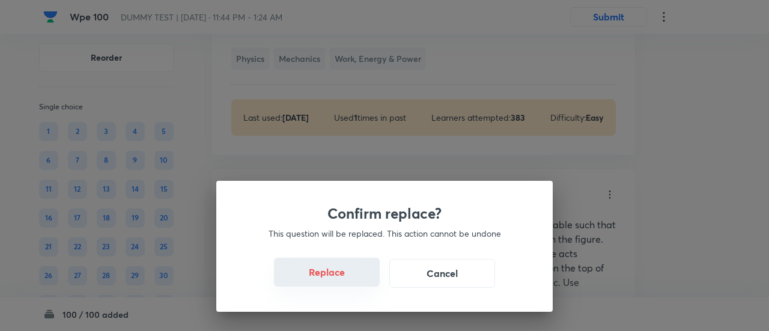
click at [357, 280] on button "Replace" at bounding box center [327, 272] width 106 height 29
click at [357, 280] on button "Replace" at bounding box center [327, 273] width 106 height 29
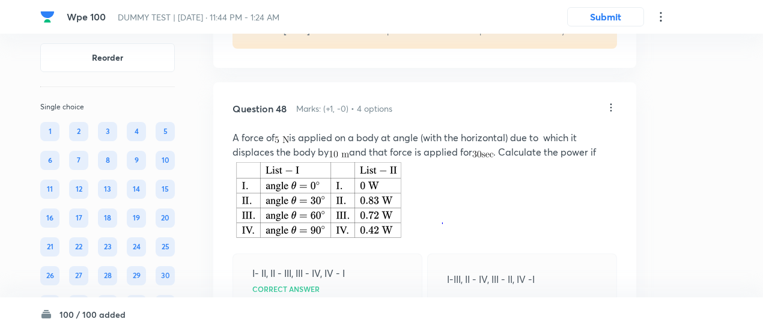
scroll to position [25358, 0]
click at [610, 101] on icon at bounding box center [611, 107] width 12 height 12
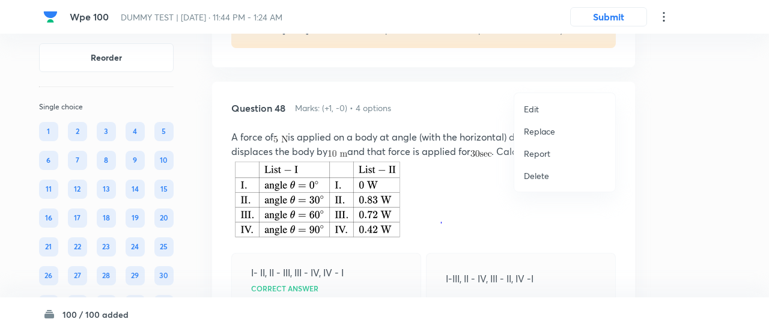
click at [542, 128] on p "Replace" at bounding box center [539, 131] width 31 height 13
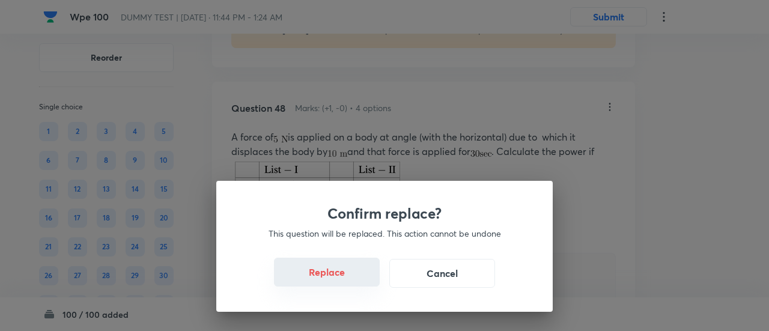
click at [348, 278] on button "Replace" at bounding box center [327, 272] width 106 height 29
click at [348, 278] on div "Confirm replace? This question will be replaced. This action cannot be undone R…" at bounding box center [384, 165] width 769 height 331
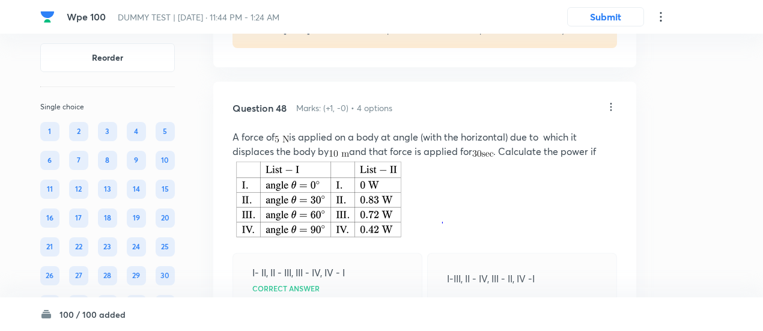
click at [348, 278] on div "I- II, II - III, III - IV, IV - I Correct answer I-III, II - IV, III - II, IV -…" at bounding box center [424, 305] width 384 height 104
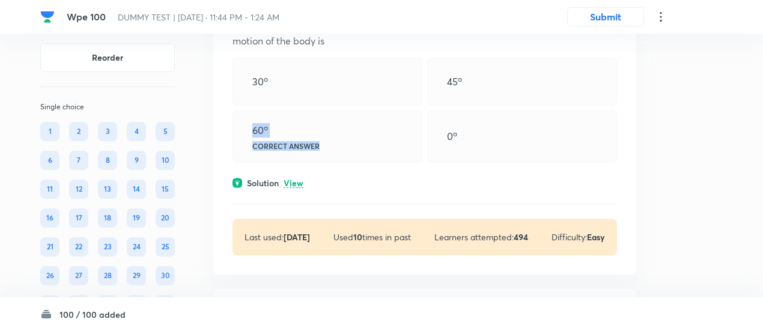
scroll to position [25500, 0]
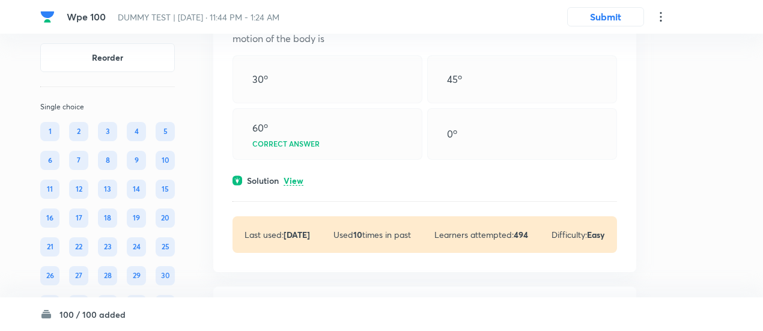
click at [301, 177] on p "View" at bounding box center [293, 181] width 20 height 9
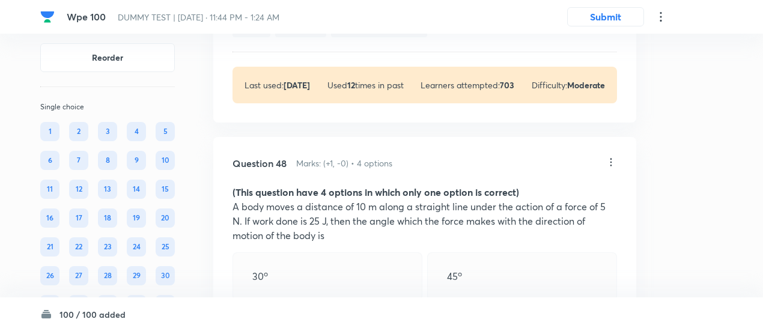
scroll to position [25302, 0]
click at [611, 157] on icon at bounding box center [611, 163] width 12 height 12
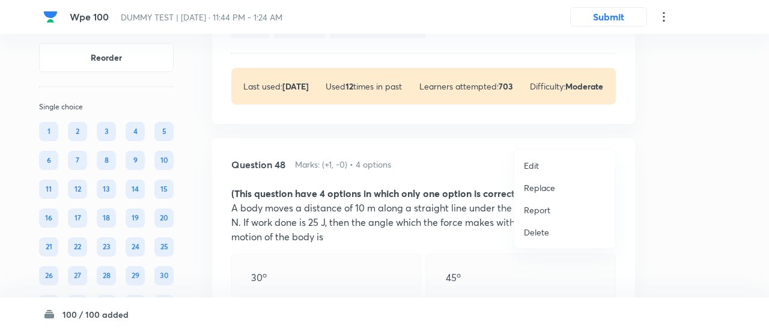
click at [545, 187] on p "Replace" at bounding box center [539, 187] width 31 height 13
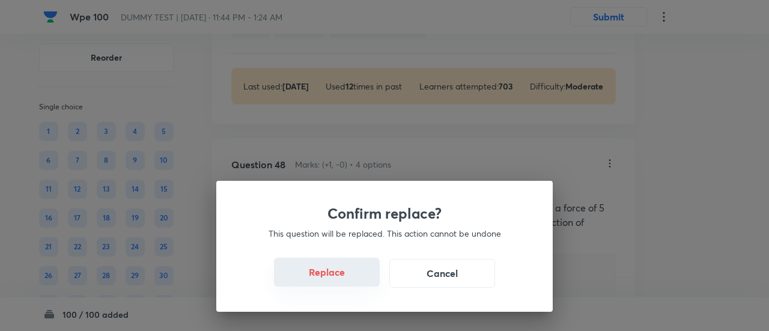
click at [333, 272] on button "Replace" at bounding box center [327, 272] width 106 height 29
drag, startPoint x: 333, startPoint y: 272, endPoint x: 328, endPoint y: 259, distance: 13.9
click at [328, 259] on button "Replace" at bounding box center [327, 272] width 106 height 29
click at [328, 259] on button "Replace" at bounding box center [327, 273] width 106 height 29
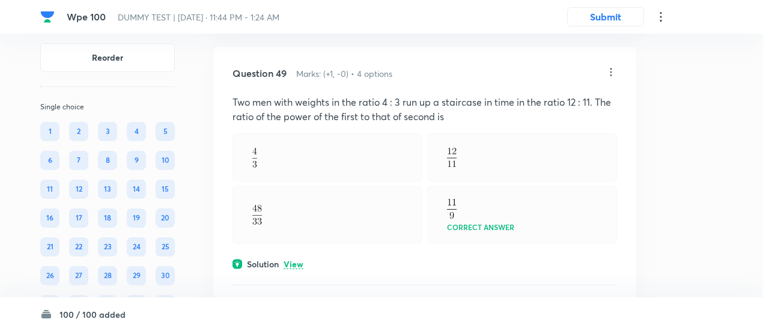
scroll to position [25804, 0]
click at [294, 226] on div "Question 49 Marks: (+1, -0) • 4 options Two men with weights in the ratio 4 : 3…" at bounding box center [424, 200] width 423 height 309
click at [295, 259] on p "View" at bounding box center [293, 263] width 20 height 9
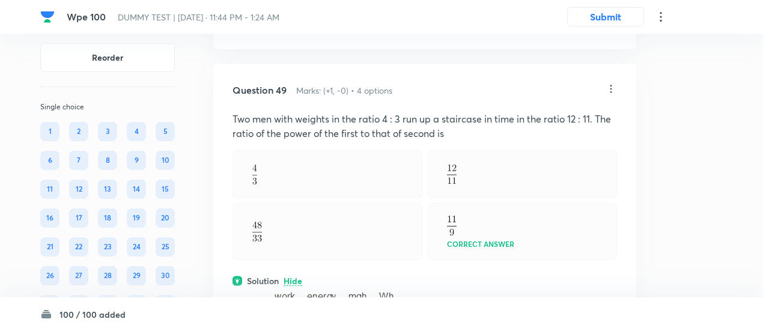
scroll to position [25786, 0]
click at [612, 83] on icon at bounding box center [611, 89] width 12 height 12
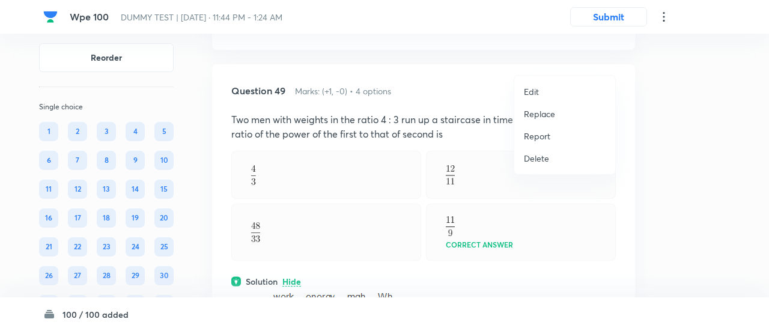
click at [544, 112] on p "Replace" at bounding box center [539, 113] width 31 height 13
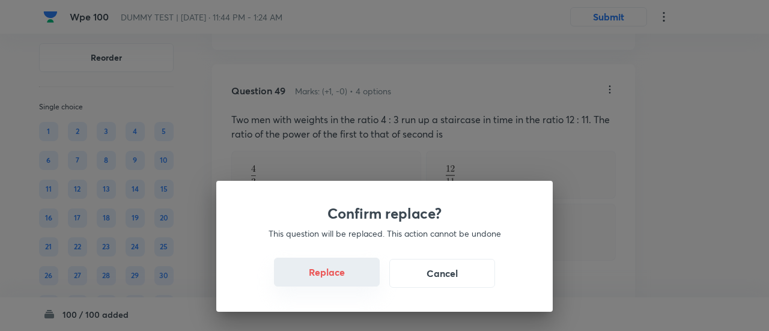
click at [346, 272] on button "Replace" at bounding box center [327, 272] width 106 height 29
click at [343, 279] on button "Replace" at bounding box center [327, 272] width 106 height 29
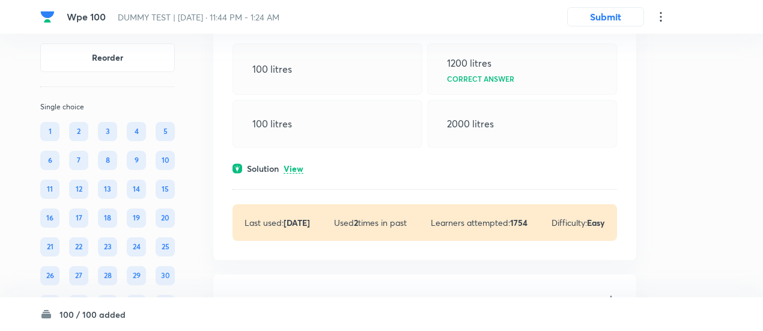
scroll to position [26366, 0]
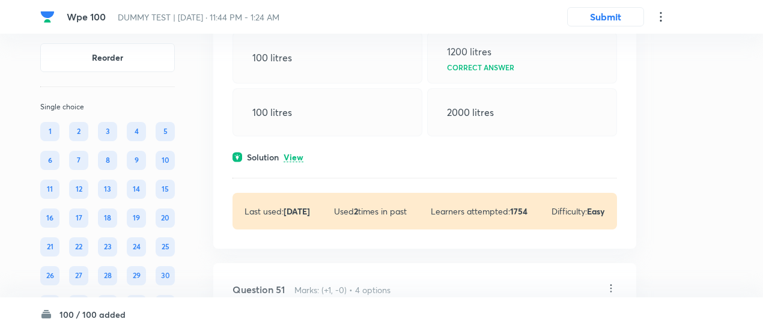
click at [298, 153] on p "View" at bounding box center [293, 157] width 20 height 9
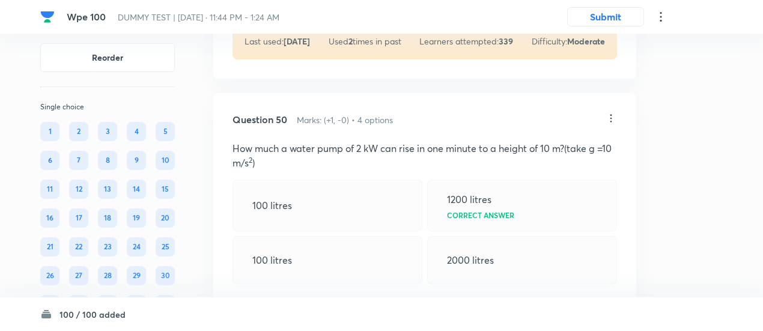
scroll to position [26215, 0]
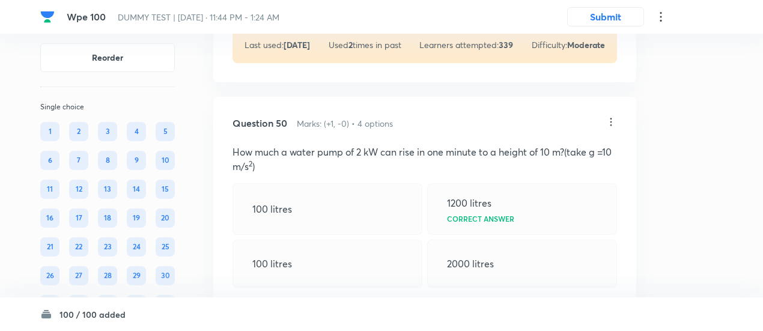
click at [611, 118] on icon at bounding box center [611, 122] width 2 height 8
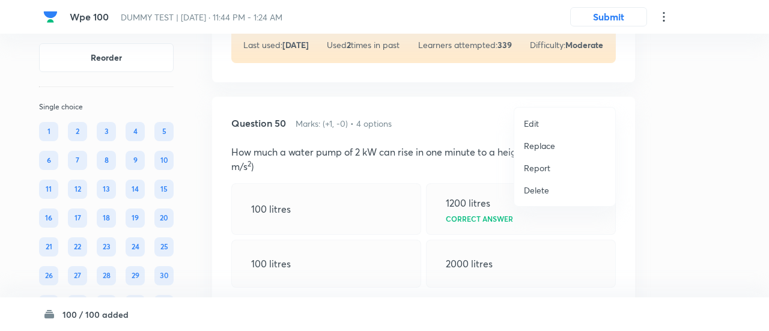
click at [537, 149] on p "Replace" at bounding box center [539, 145] width 31 height 13
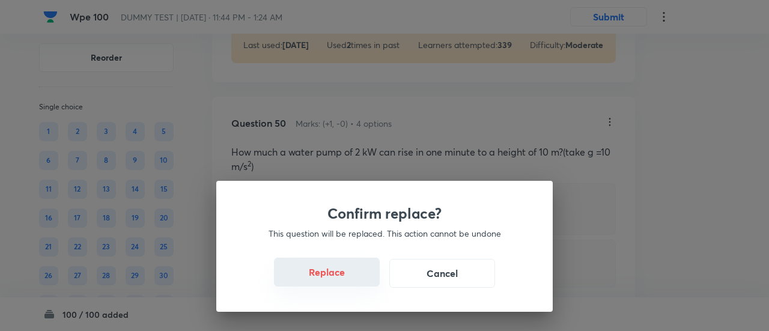
click at [338, 273] on button "Replace" at bounding box center [327, 272] width 106 height 29
click at [338, 277] on button "Replace" at bounding box center [327, 272] width 106 height 29
click at [338, 277] on button "Replace" at bounding box center [327, 273] width 106 height 29
click at [338, 277] on div "Confirm replace? This question will be replaced. This action cannot be undone R…" at bounding box center [384, 246] width 336 height 131
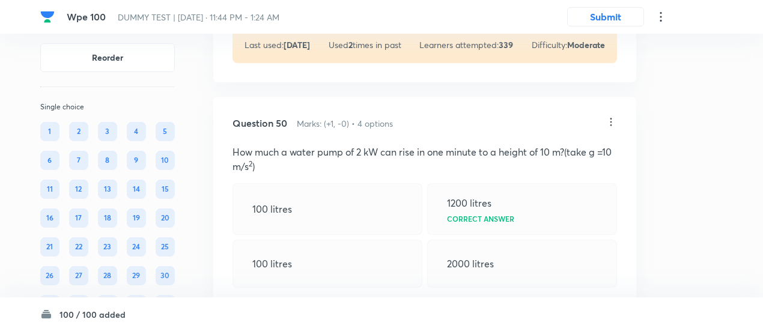
click at [338, 302] on div "Solution Hide" at bounding box center [424, 308] width 384 height 13
click at [338, 302] on div "Solution View" at bounding box center [424, 308] width 384 height 13
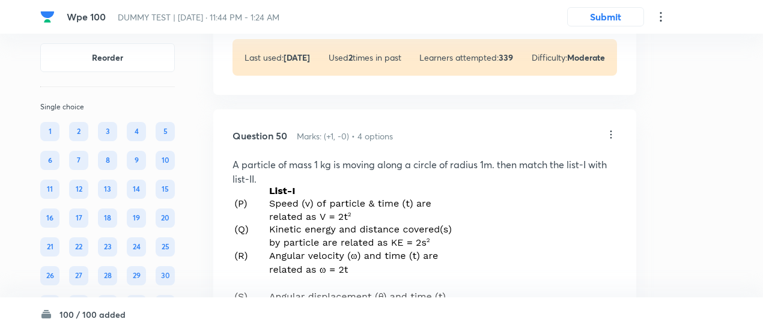
scroll to position [26202, 0]
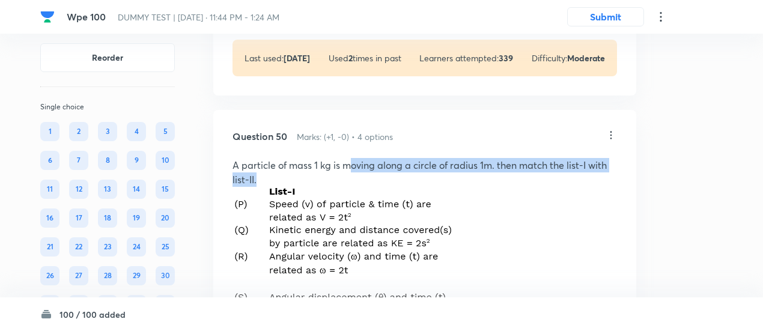
drag, startPoint x: 329, startPoint y: 150, endPoint x: 408, endPoint y: 124, distance: 82.6
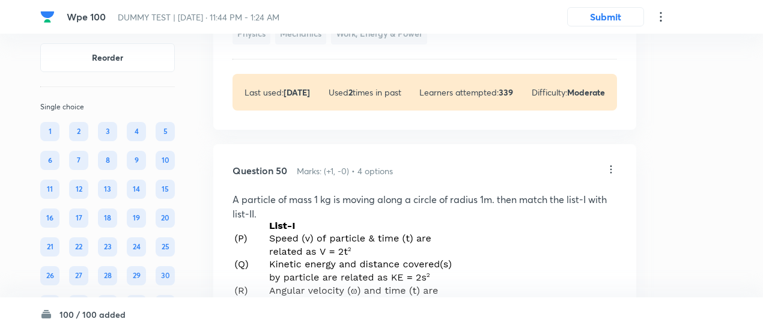
scroll to position [26165, 0]
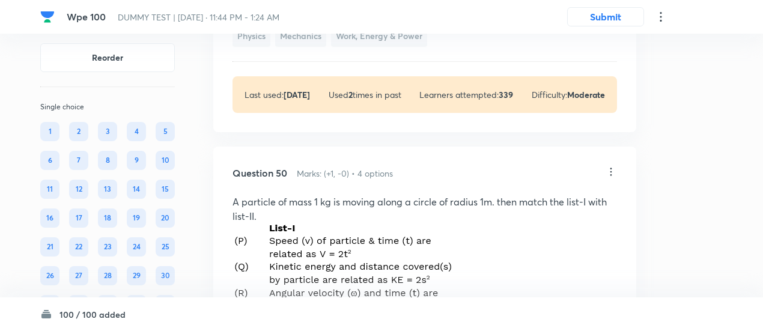
click at [611, 166] on icon at bounding box center [611, 172] width 12 height 12
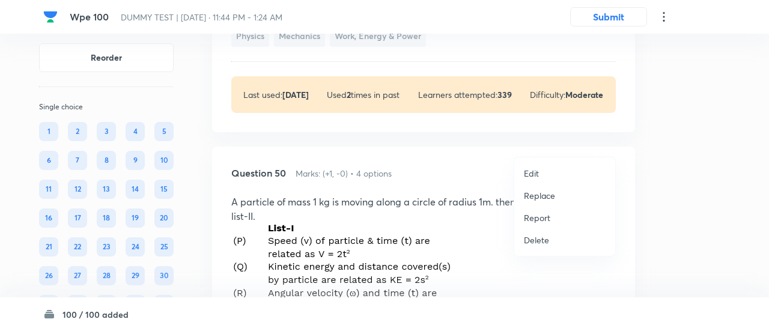
click at [540, 196] on p "Replace" at bounding box center [539, 195] width 31 height 13
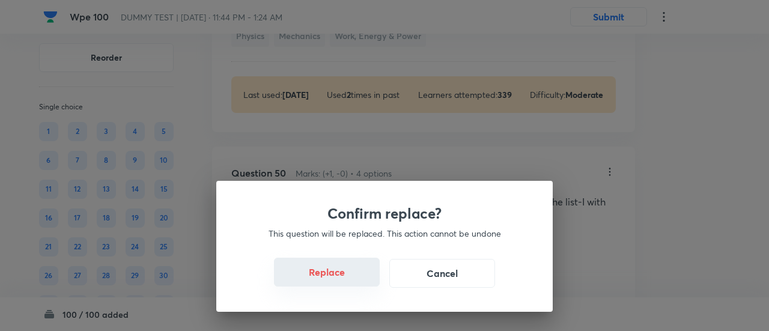
click at [342, 282] on button "Replace" at bounding box center [327, 272] width 106 height 29
click at [342, 282] on button "Replace" at bounding box center [327, 273] width 106 height 29
click at [342, 282] on div "Confirm replace? This question will be replaced. This action cannot be undone R…" at bounding box center [384, 165] width 769 height 331
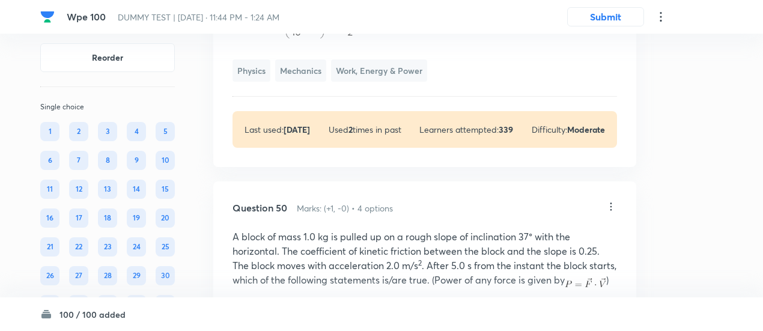
scroll to position [26128, 0]
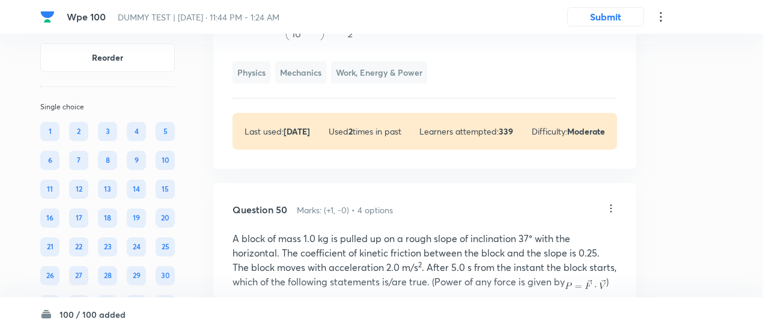
click at [612, 202] on icon at bounding box center [611, 208] width 12 height 12
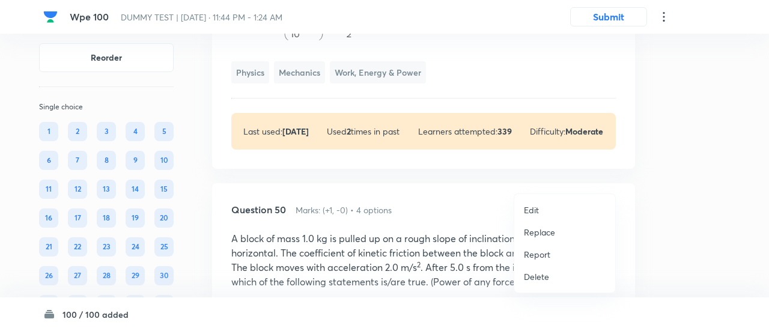
click at [542, 237] on p "Replace" at bounding box center [539, 232] width 31 height 13
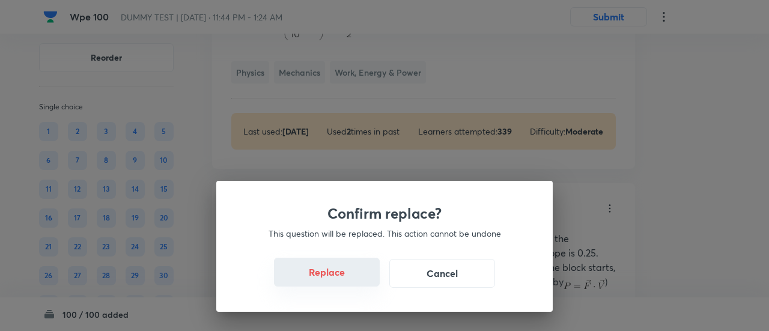
click at [339, 279] on button "Replace" at bounding box center [327, 272] width 106 height 29
click at [339, 279] on button "Replace" at bounding box center [327, 273] width 106 height 29
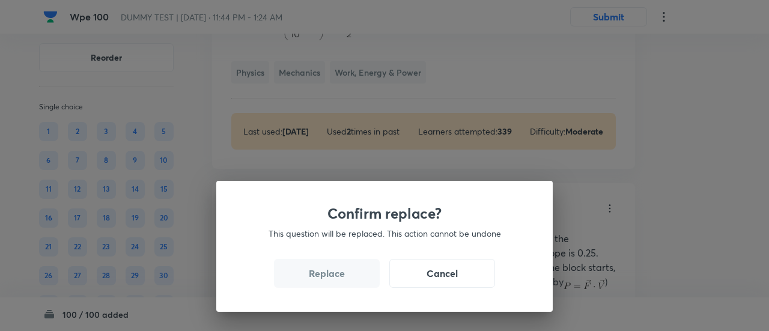
click at [339, 279] on button "Replace" at bounding box center [327, 273] width 106 height 29
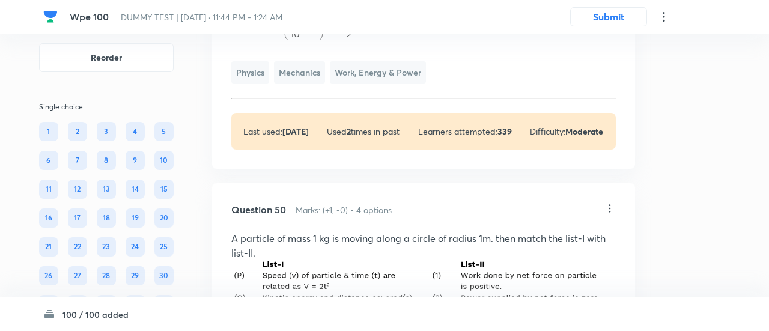
click at [339, 279] on div "Confirm replace? This question will be replaced. This action cannot be undone R…" at bounding box center [384, 165] width 769 height 331
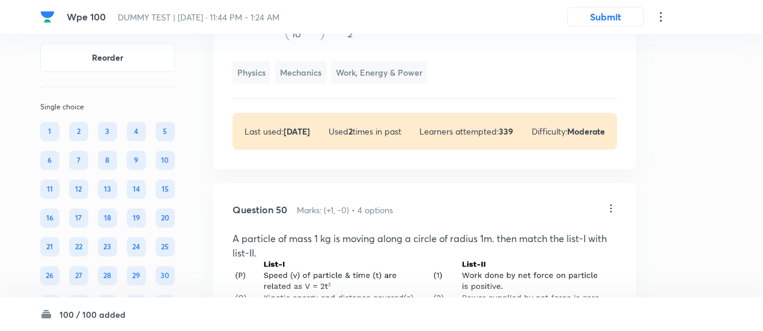
click at [339, 279] on img at bounding box center [424, 321] width 384 height 122
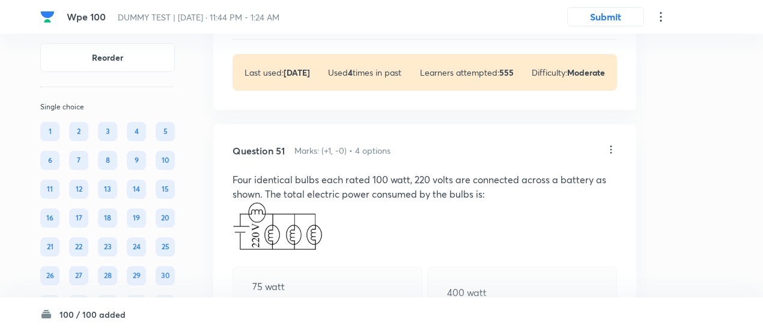
scroll to position [27945, 0]
click at [617, 125] on div "Question 51 Marks: (+1, -0) • 4 options Four identical bulbs each rated 100 wat…" at bounding box center [424, 304] width 423 height 359
click at [610, 146] on icon at bounding box center [611, 150] width 2 height 8
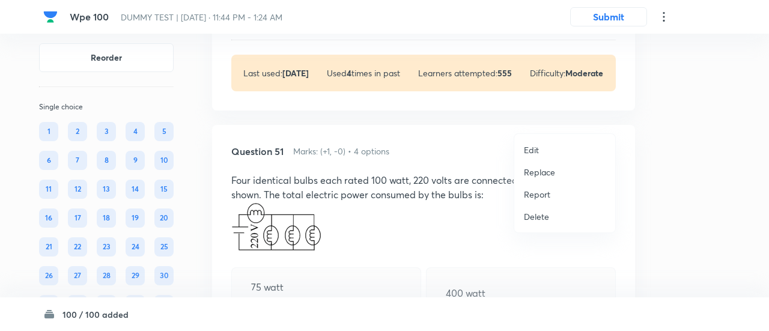
click at [537, 177] on p "Replace" at bounding box center [539, 172] width 31 height 13
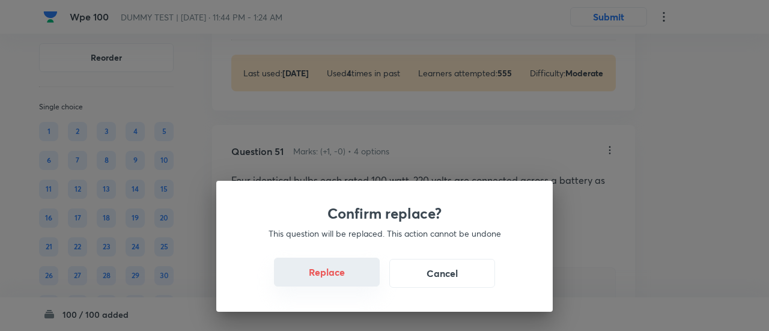
click at [339, 280] on button "Replace" at bounding box center [327, 272] width 106 height 29
click at [339, 280] on button "Replace" at bounding box center [327, 273] width 106 height 29
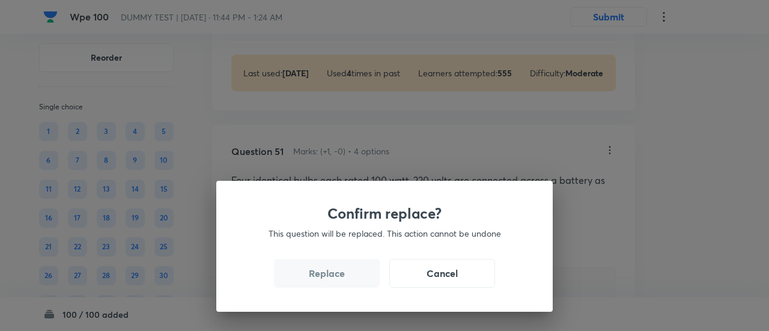
click at [339, 280] on button "Replace" at bounding box center [327, 273] width 106 height 29
click at [339, 280] on div "Confirm replace? This question will be replaced. This action cannot be undone R…" at bounding box center [384, 246] width 336 height 131
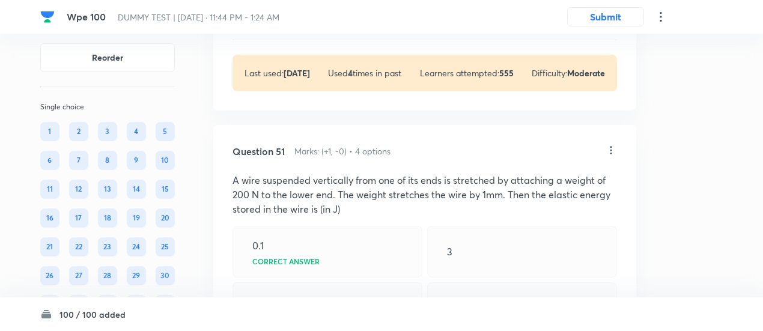
click at [339, 282] on div "0.6" at bounding box center [327, 306] width 190 height 48
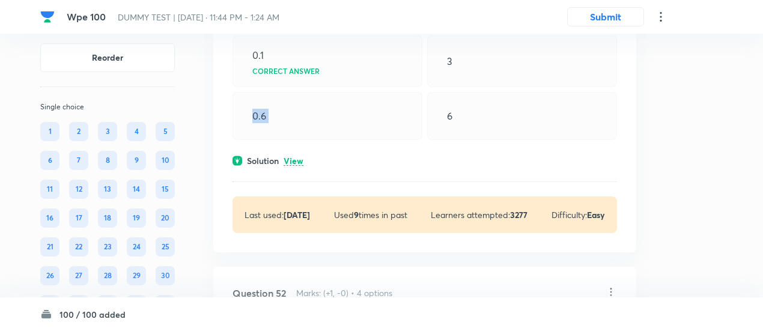
scroll to position [28136, 0]
click at [295, 156] on p "View" at bounding box center [293, 160] width 20 height 9
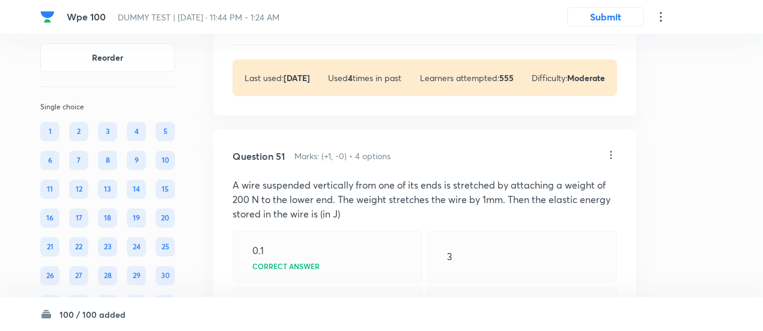
scroll to position [27937, 0]
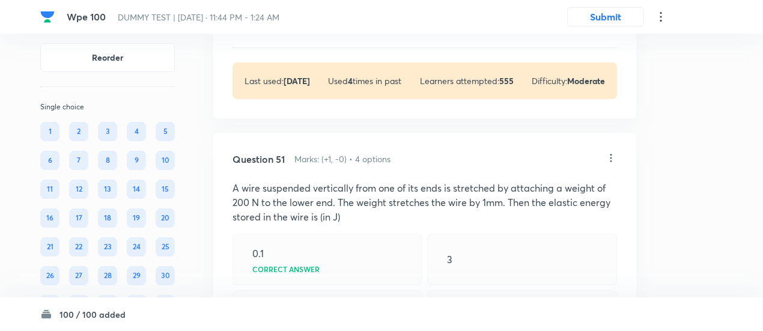
click at [615, 152] on icon at bounding box center [611, 158] width 12 height 12
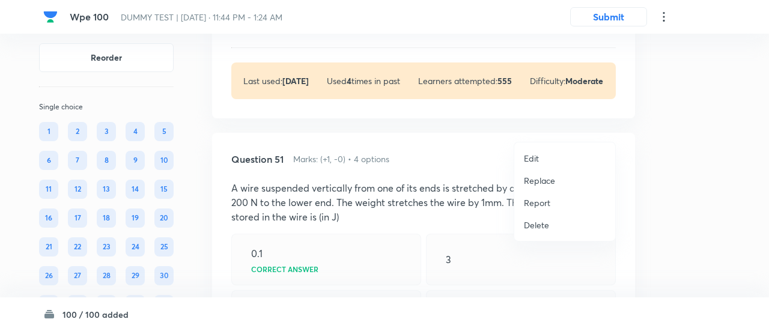
click at [545, 180] on p "Replace" at bounding box center [539, 180] width 31 height 13
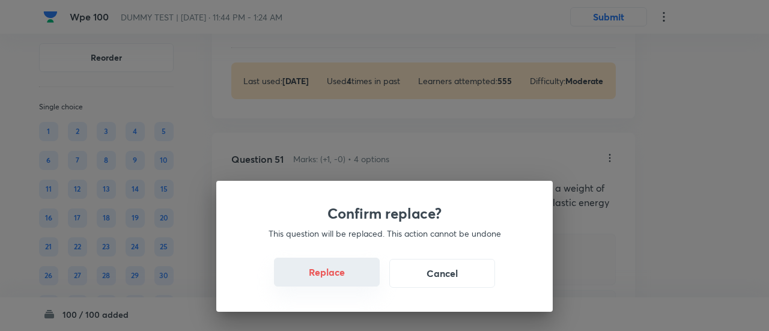
click at [338, 282] on button "Replace" at bounding box center [327, 272] width 106 height 29
click at [338, 282] on button "Replace" at bounding box center [327, 273] width 106 height 29
click at [338, 282] on div "Confirm replace? This question will be replaced. This action cannot be undone R…" at bounding box center [384, 165] width 769 height 331
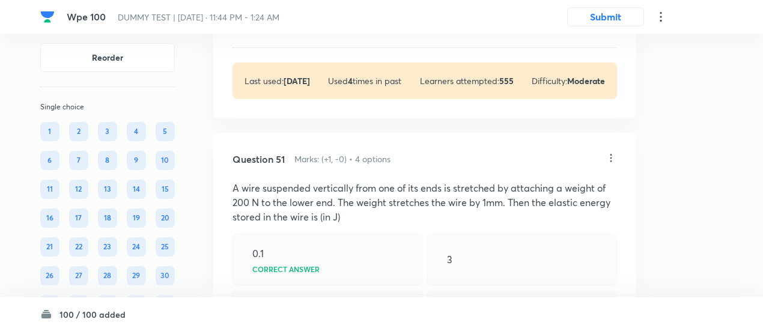
click at [338, 290] on div "0.6" at bounding box center [327, 314] width 190 height 48
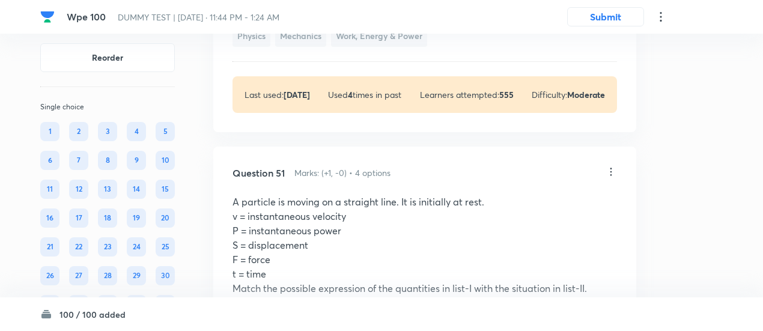
scroll to position [27923, 0]
click at [613, 166] on icon at bounding box center [611, 172] width 12 height 12
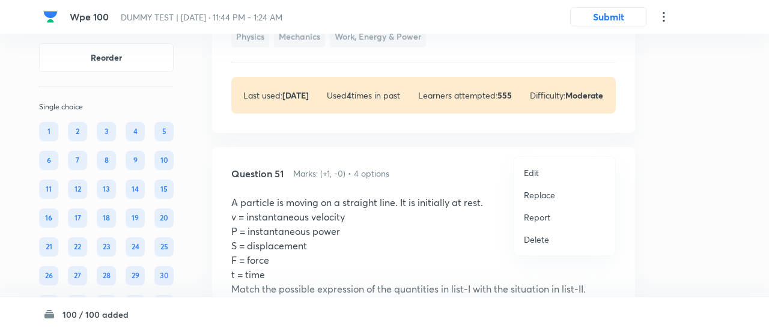
click at [543, 196] on p "Replace" at bounding box center [539, 195] width 31 height 13
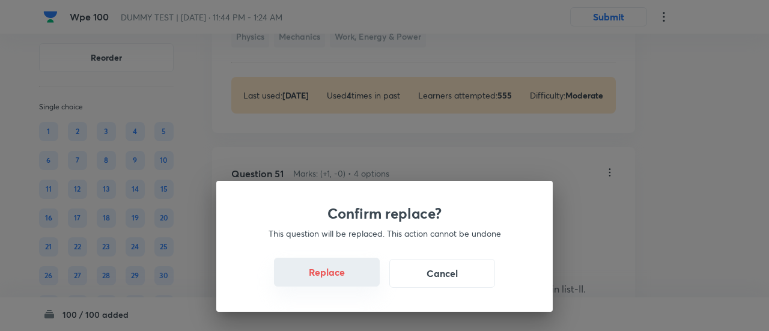
click at [338, 278] on button "Replace" at bounding box center [327, 272] width 106 height 29
click at [338, 278] on button "Replace" at bounding box center [327, 273] width 106 height 29
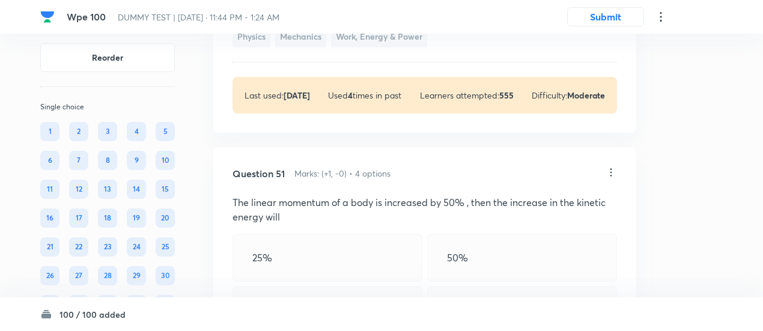
click at [611, 166] on icon at bounding box center [611, 172] width 12 height 12
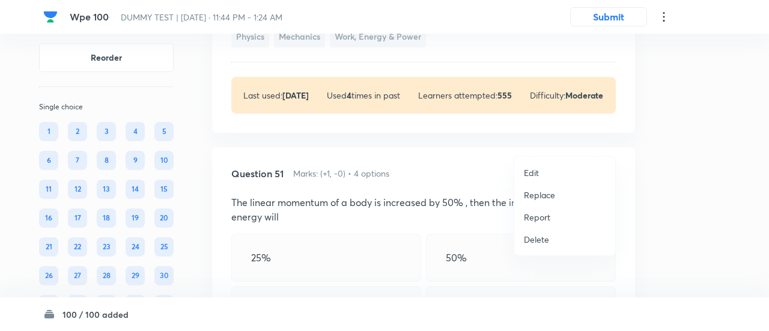
click at [536, 192] on p "Replace" at bounding box center [539, 195] width 31 height 13
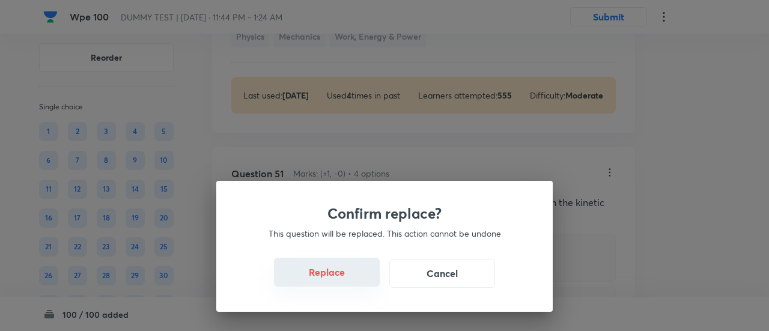
click at [346, 279] on button "Replace" at bounding box center [327, 272] width 106 height 29
click at [346, 279] on button "Replace" at bounding box center [327, 273] width 106 height 29
click at [346, 279] on div "Confirm replace? This question will be replaced. This action cannot be undone R…" at bounding box center [384, 246] width 336 height 131
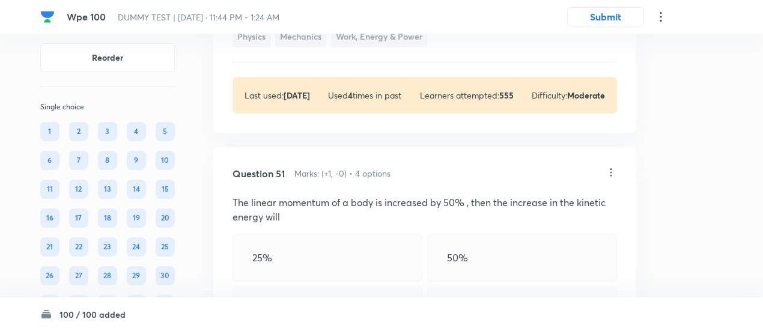
click at [346, 286] on div "100%" at bounding box center [327, 312] width 190 height 52
click at [612, 166] on icon at bounding box center [611, 172] width 12 height 12
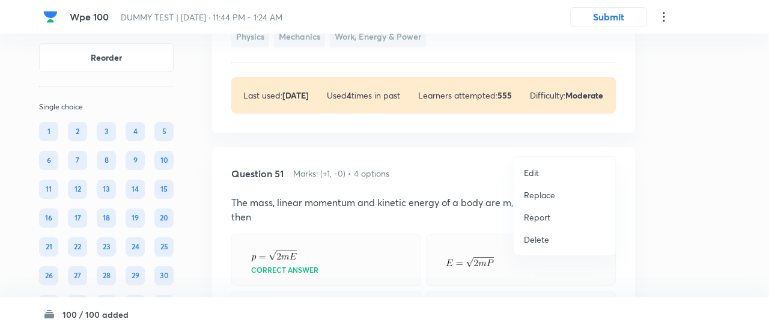
click at [540, 194] on p "Replace" at bounding box center [539, 195] width 31 height 13
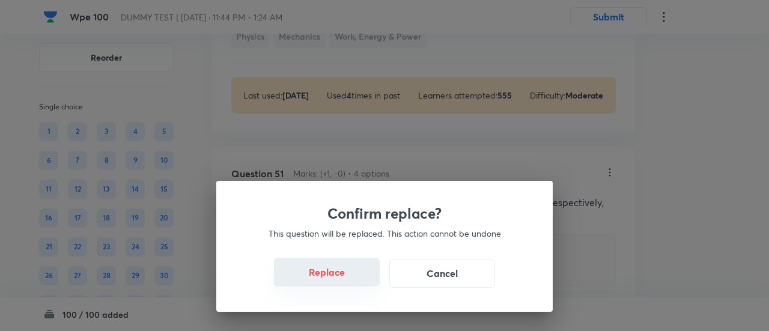
click at [336, 276] on button "Replace" at bounding box center [327, 272] width 106 height 29
click at [336, 276] on button "Replace" at bounding box center [327, 273] width 106 height 29
click at [336, 276] on div "Confirm replace? This question will be replaced. This action cannot be undone R…" at bounding box center [384, 165] width 769 height 331
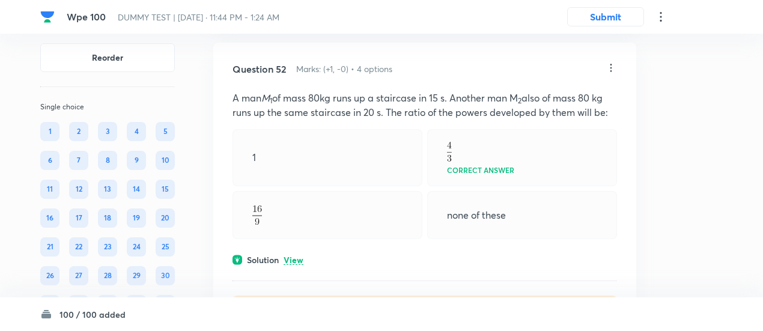
scroll to position [28437, 0]
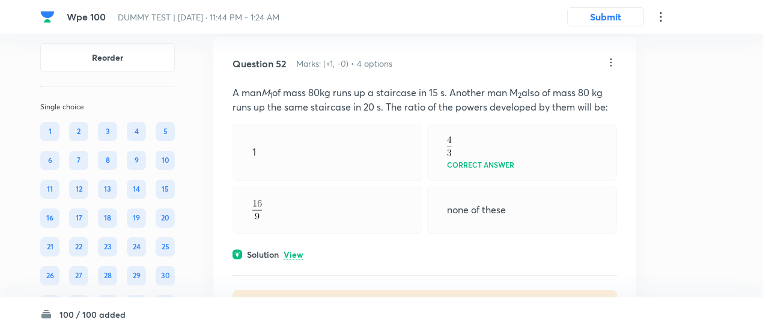
click at [296, 250] on p "View" at bounding box center [293, 254] width 20 height 9
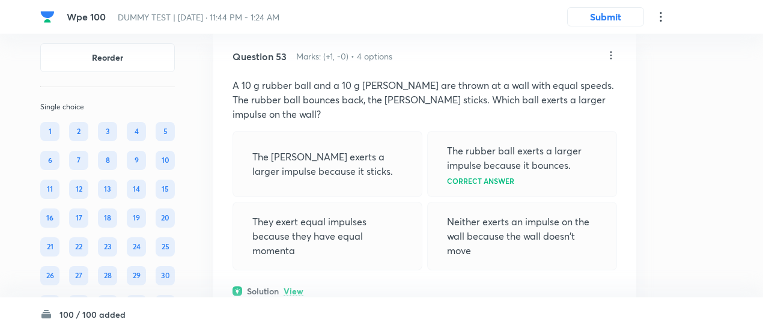
scroll to position [28874, 0]
click at [292, 286] on p "View" at bounding box center [293, 290] width 20 height 9
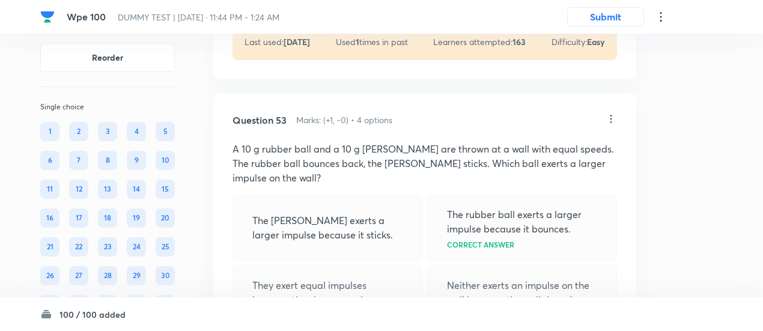
scroll to position [28803, 0]
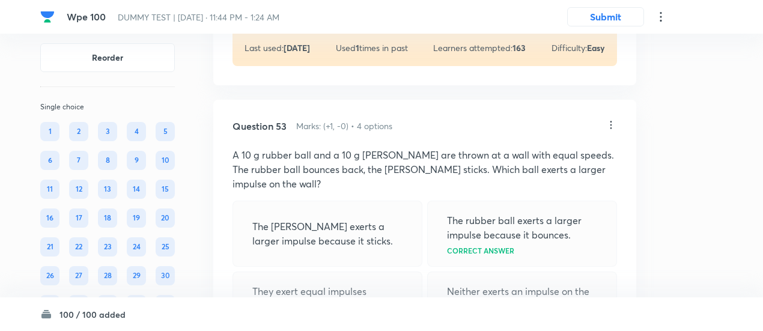
click at [611, 119] on icon at bounding box center [611, 125] width 12 height 12
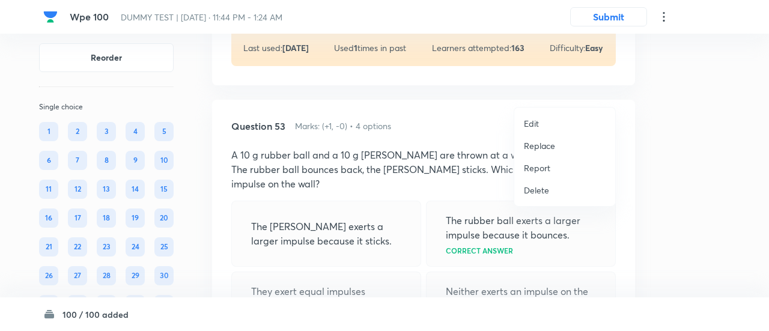
click at [537, 143] on p "Replace" at bounding box center [539, 145] width 31 height 13
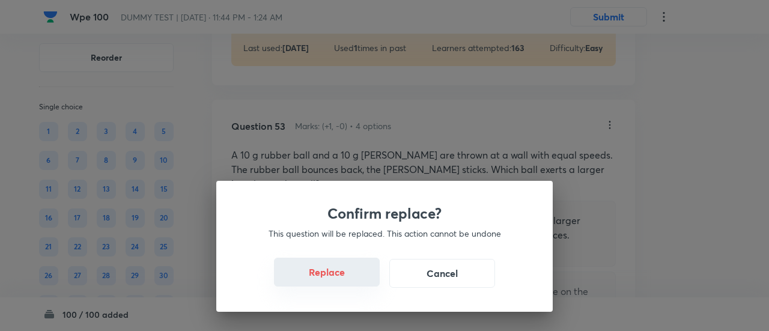
click at [342, 271] on button "Replace" at bounding box center [327, 272] width 106 height 29
click at [344, 280] on button "Replace" at bounding box center [327, 272] width 106 height 29
click at [344, 280] on button "Replace" at bounding box center [327, 273] width 106 height 29
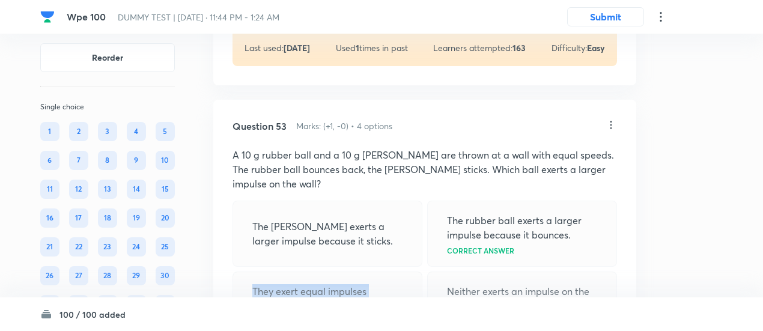
click at [344, 284] on p "They exert equal impulses because they have equal momenta" at bounding box center [327, 305] width 150 height 43
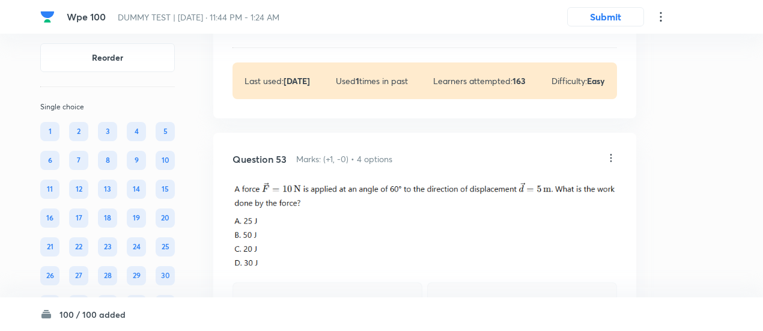
scroll to position [28769, 0]
click at [615, 153] on icon at bounding box center [611, 159] width 12 height 12
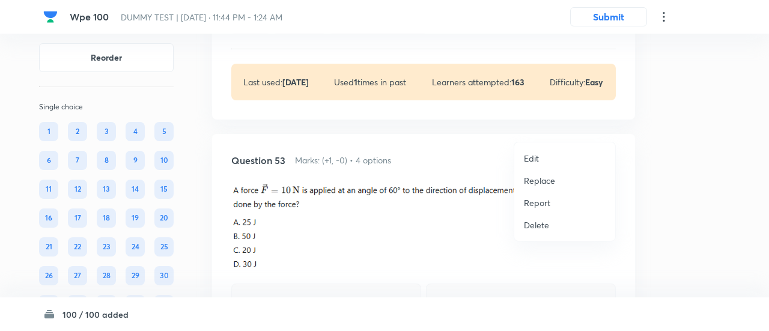
click at [553, 181] on p "Replace" at bounding box center [539, 180] width 31 height 13
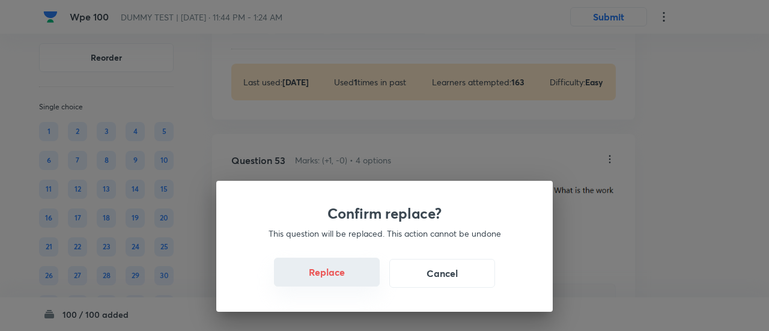
click at [338, 277] on button "Replace" at bounding box center [327, 272] width 106 height 29
click at [338, 277] on button "Replace" at bounding box center [327, 273] width 106 height 29
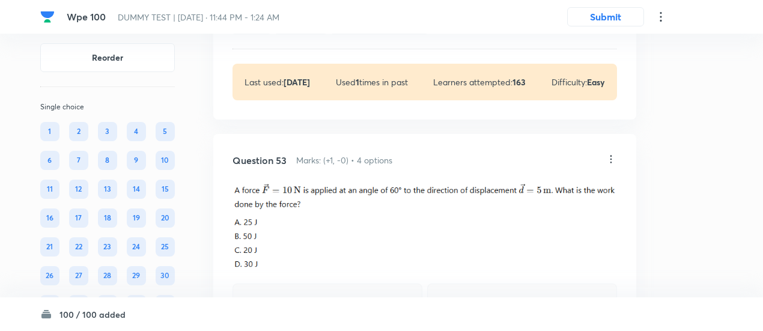
click at [338, 283] on div "A Correct answer" at bounding box center [327, 309] width 190 height 52
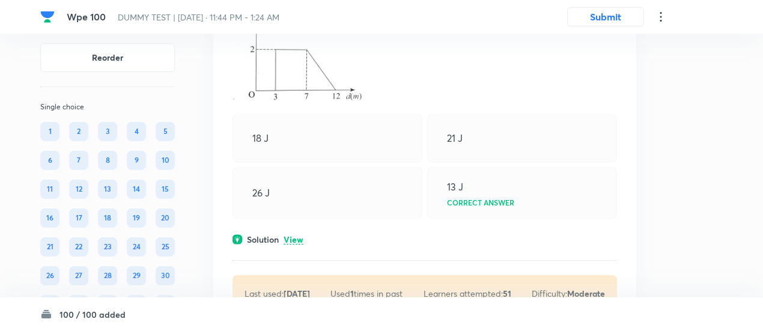
scroll to position [29562, 0]
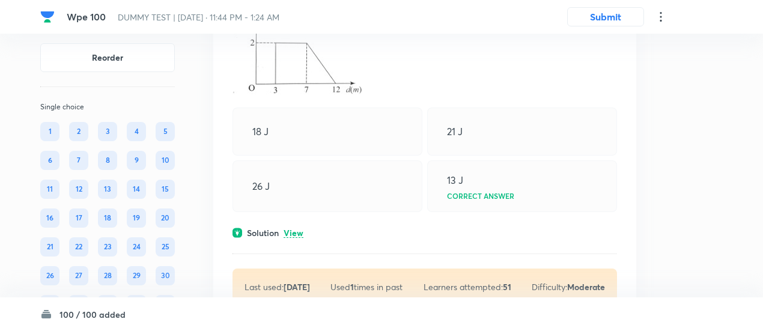
click at [294, 229] on p "View" at bounding box center [293, 233] width 20 height 9
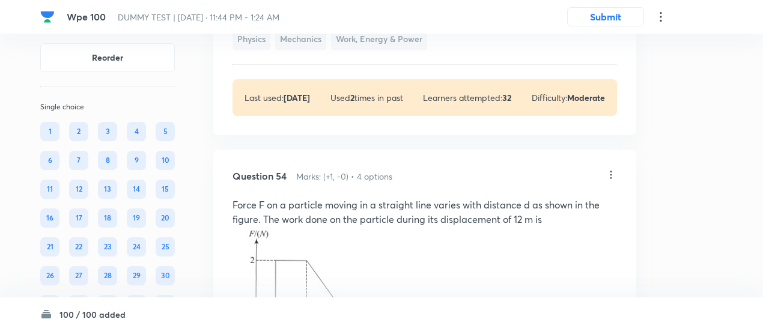
scroll to position [29335, 0]
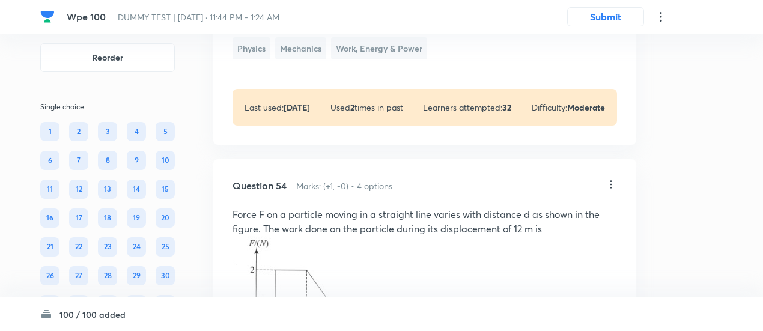
click at [609, 178] on icon at bounding box center [611, 184] width 12 height 12
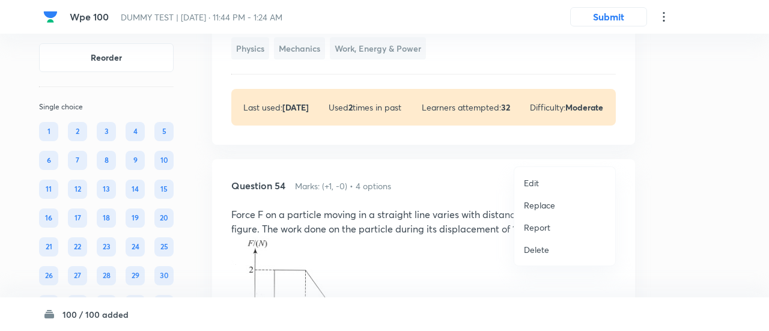
click at [540, 202] on p "Replace" at bounding box center [539, 205] width 31 height 13
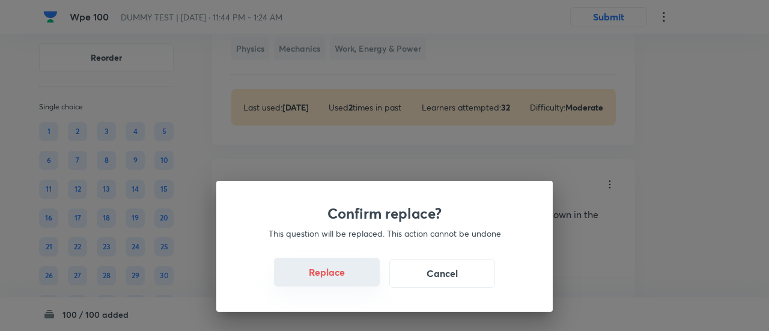
click at [339, 279] on button "Replace" at bounding box center [327, 272] width 106 height 29
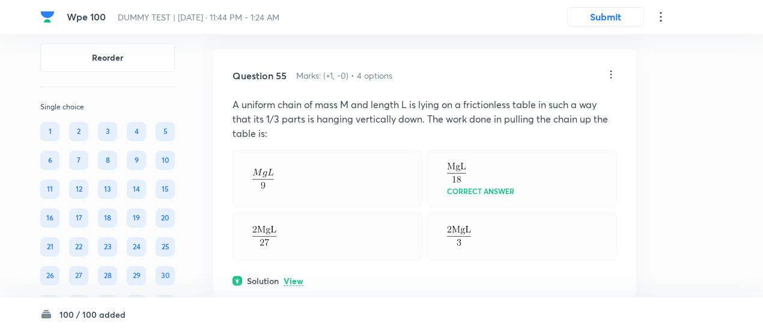
scroll to position [29976, 0]
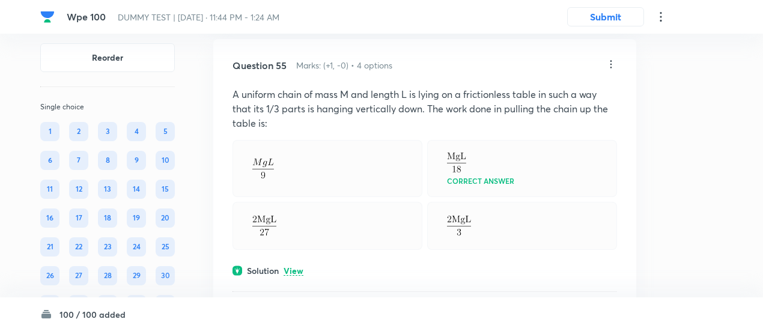
click at [298, 267] on p "View" at bounding box center [293, 271] width 20 height 9
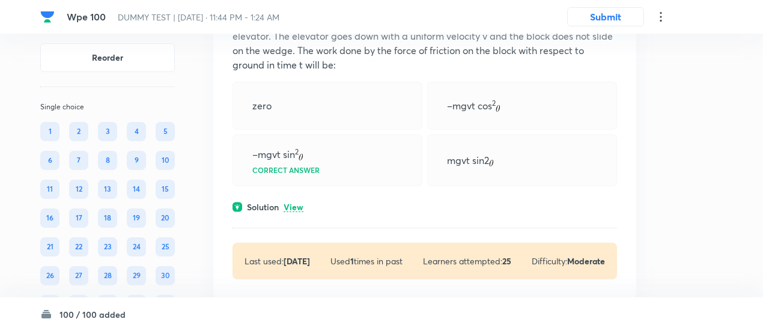
scroll to position [30605, 0]
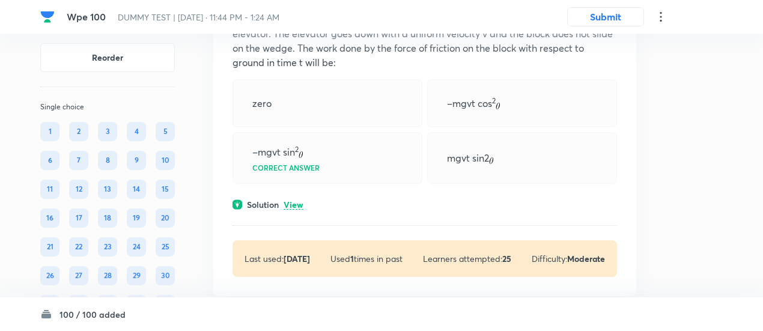
click at [293, 201] on p "View" at bounding box center [293, 205] width 20 height 9
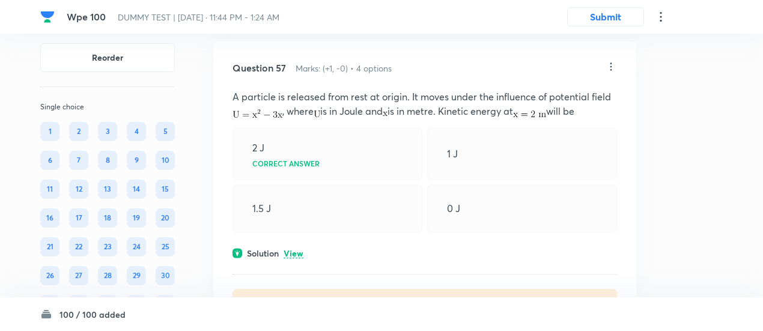
scroll to position [30965, 0]
click at [294, 247] on p "View" at bounding box center [293, 251] width 20 height 9
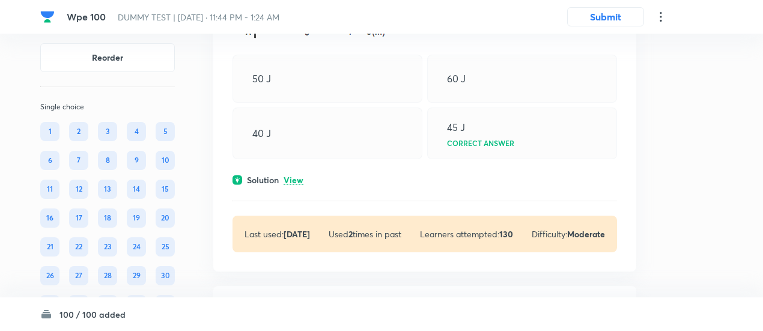
scroll to position [31565, 0]
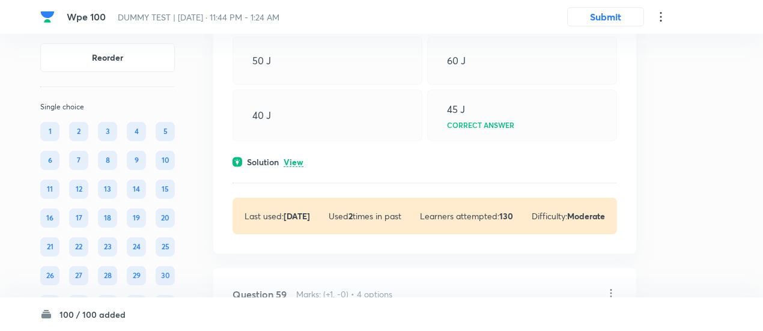
click at [297, 158] on p "View" at bounding box center [293, 162] width 20 height 9
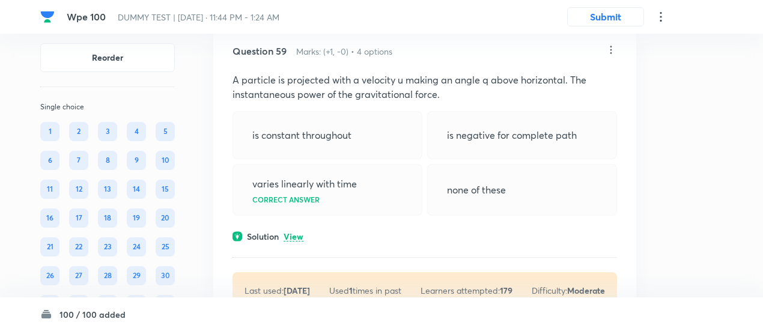
scroll to position [31907, 0]
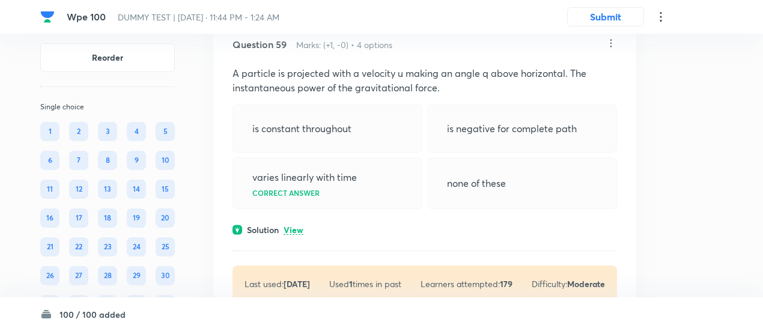
click at [297, 226] on p "View" at bounding box center [293, 230] width 20 height 9
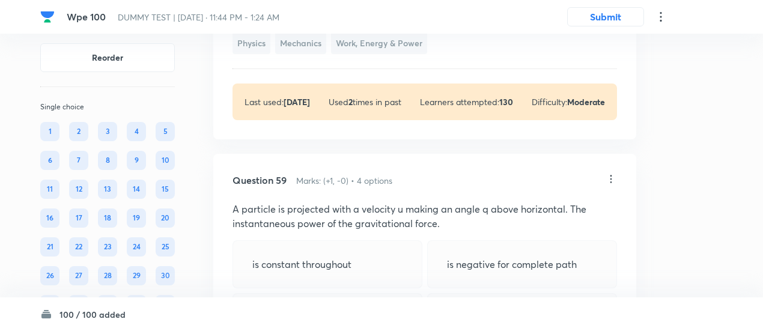
scroll to position [31769, 0]
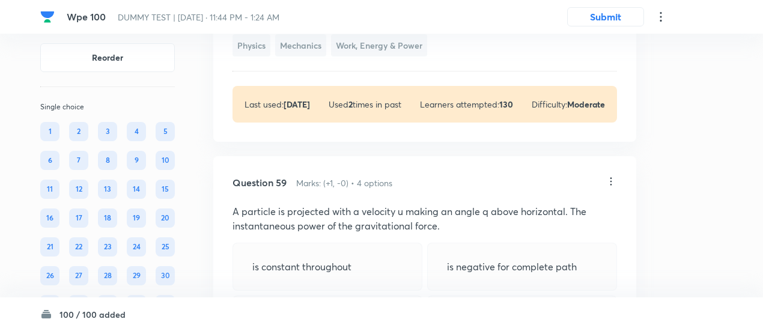
click at [611, 175] on icon at bounding box center [611, 181] width 12 height 12
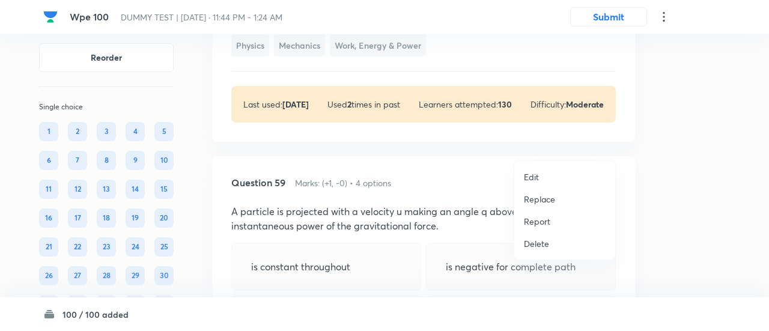
click at [536, 201] on p "Replace" at bounding box center [539, 199] width 31 height 13
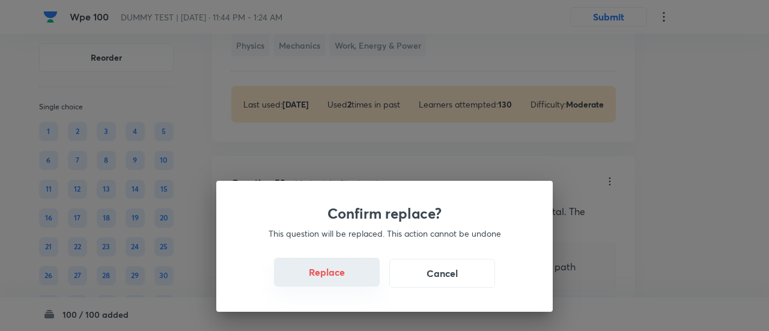
click at [333, 271] on button "Replace" at bounding box center [327, 272] width 106 height 29
click at [336, 275] on button "Replace" at bounding box center [327, 272] width 106 height 29
click at [336, 275] on button "Replace" at bounding box center [327, 273] width 106 height 29
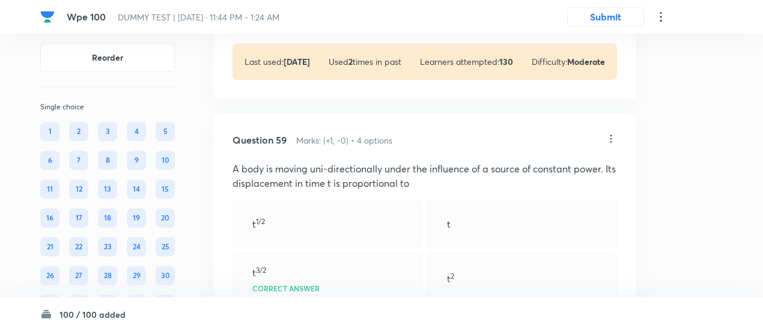
scroll to position [31769, 0]
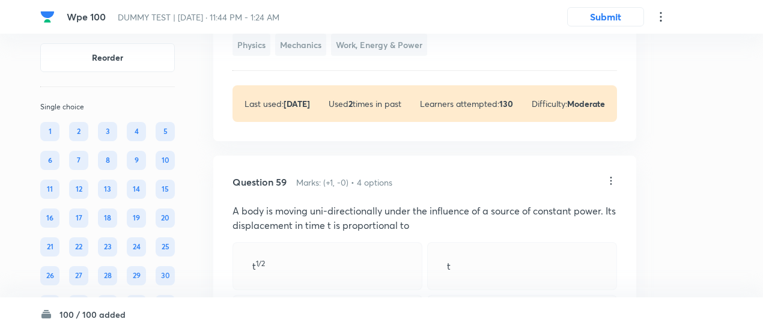
click at [609, 175] on icon at bounding box center [611, 181] width 12 height 12
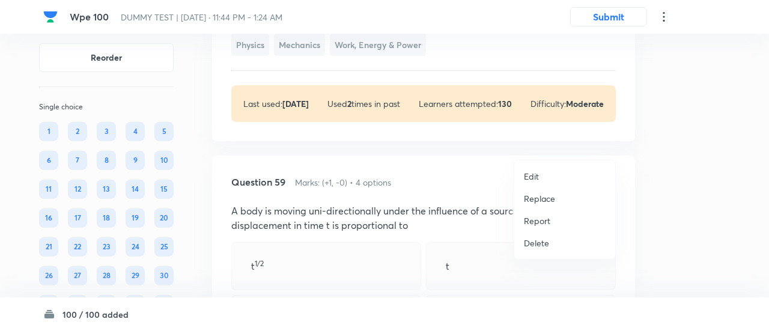
click at [534, 198] on p "Replace" at bounding box center [539, 198] width 31 height 13
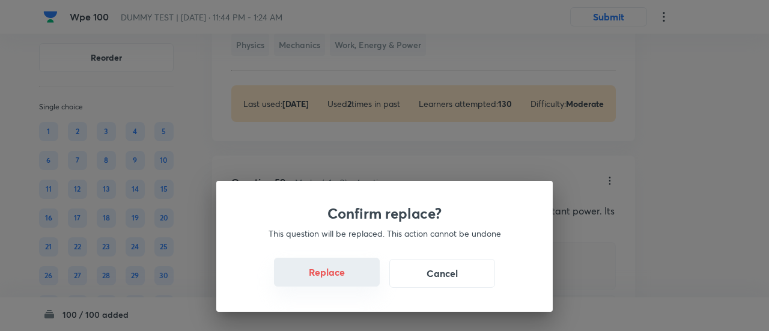
click at [342, 279] on button "Replace" at bounding box center [327, 272] width 106 height 29
click at [342, 279] on button "Replace" at bounding box center [327, 273] width 106 height 29
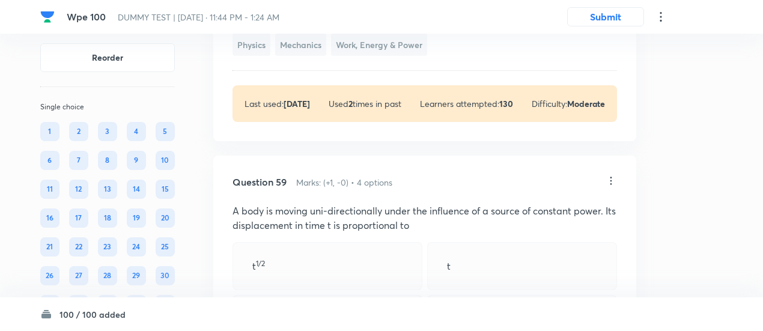
click at [342, 295] on div "t 3/2 Correct answer" at bounding box center [327, 321] width 190 height 52
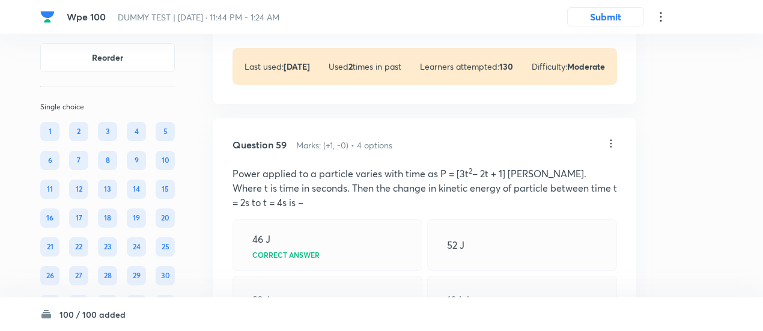
scroll to position [31805, 0]
click at [614, 139] on icon at bounding box center [611, 145] width 12 height 12
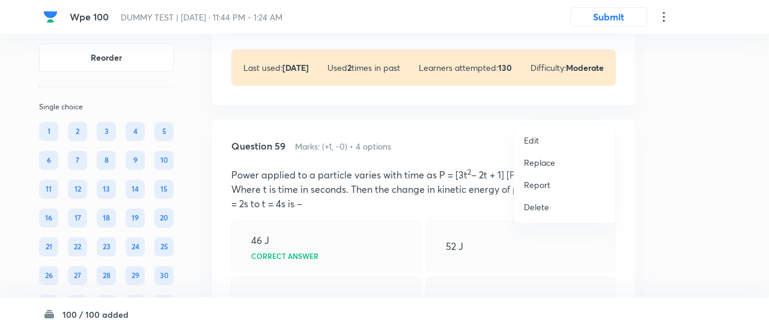
click at [542, 162] on p "Replace" at bounding box center [539, 162] width 31 height 13
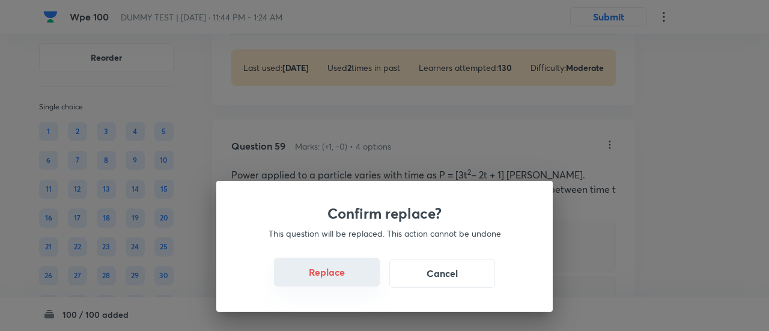
click at [336, 279] on button "Replace" at bounding box center [327, 272] width 106 height 29
click at [336, 279] on button "Replace" at bounding box center [327, 273] width 106 height 29
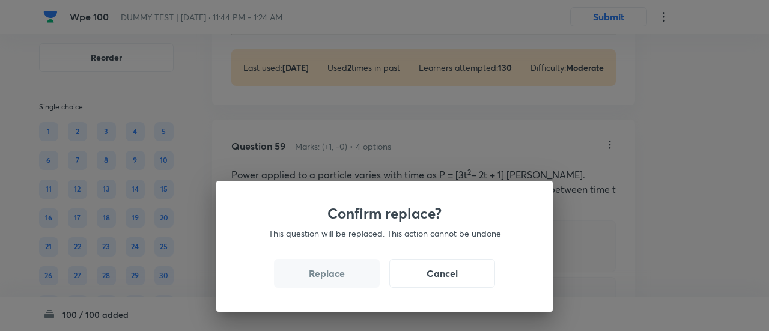
click at [336, 279] on button "Replace" at bounding box center [327, 273] width 106 height 29
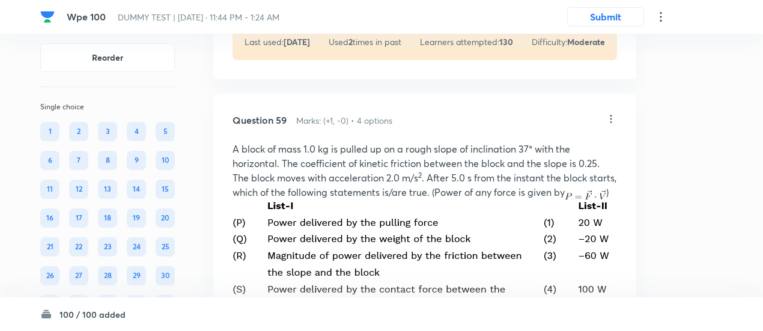
scroll to position [31829, 0]
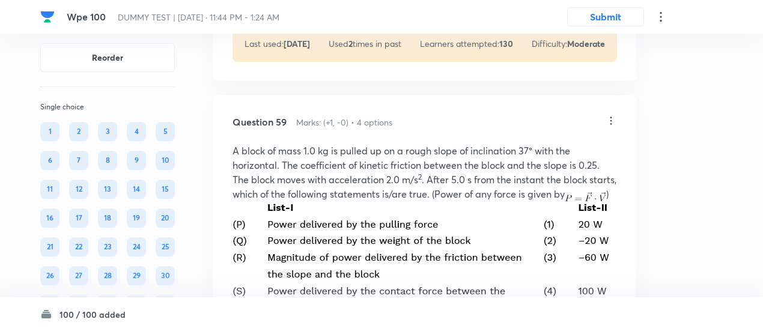
click at [612, 115] on icon at bounding box center [611, 121] width 12 height 12
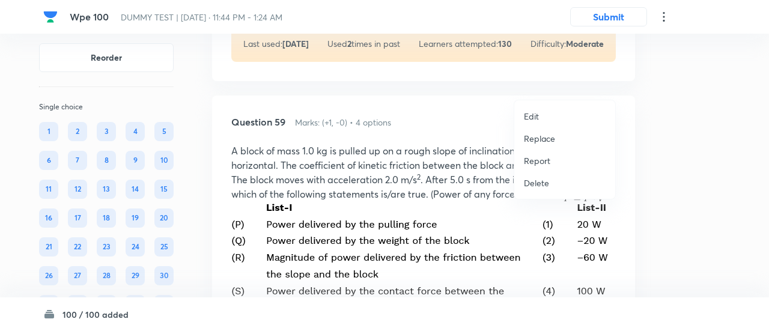
click at [537, 152] on li "Report" at bounding box center [564, 161] width 101 height 22
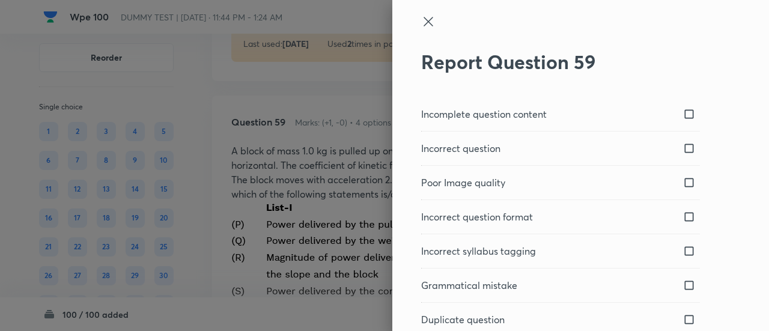
click at [421, 17] on icon at bounding box center [428, 21] width 14 height 14
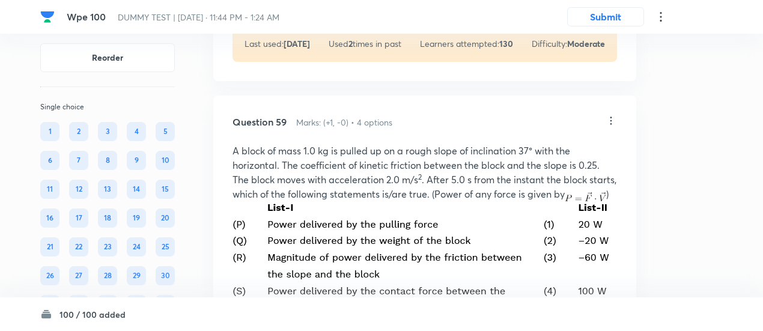
click at [609, 115] on icon at bounding box center [611, 121] width 12 height 12
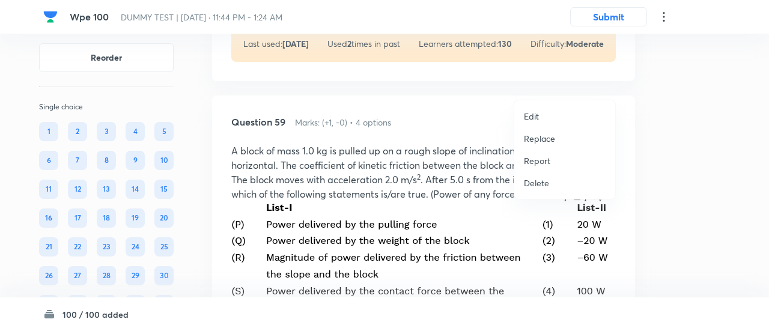
click at [528, 139] on p "Replace" at bounding box center [539, 138] width 31 height 13
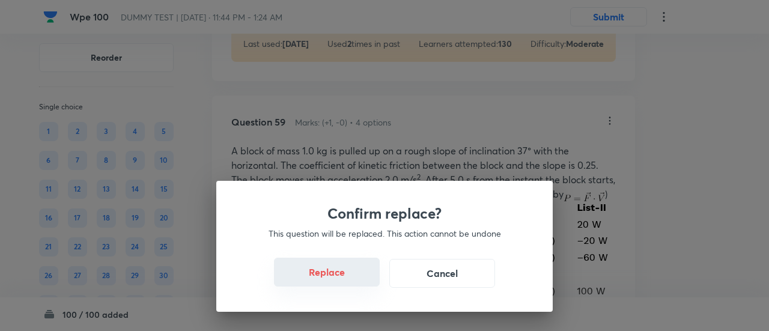
click at [340, 283] on button "Replace" at bounding box center [327, 272] width 106 height 29
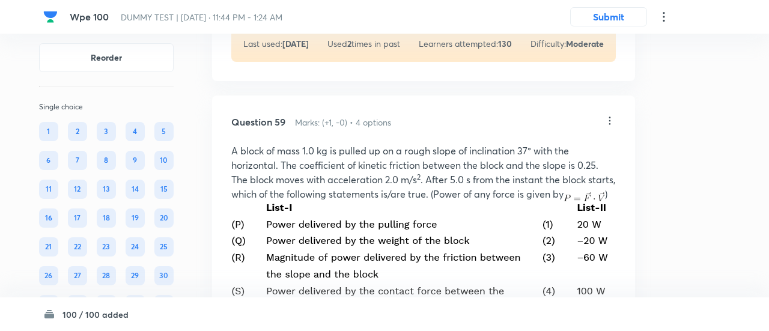
click at [340, 283] on div "Confirm replace? This question will be replaced. This action cannot be undone R…" at bounding box center [384, 165] width 769 height 331
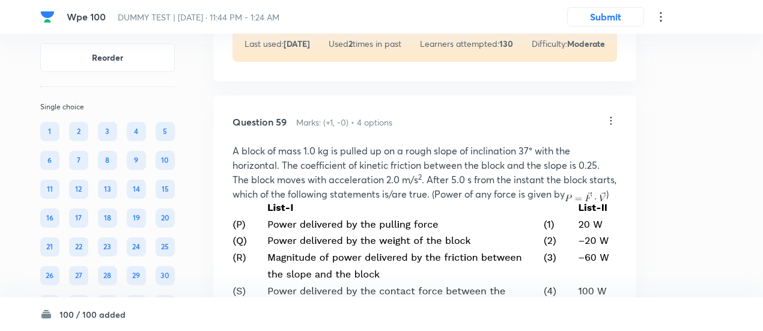
click at [340, 283] on img at bounding box center [422, 266] width 380 height 130
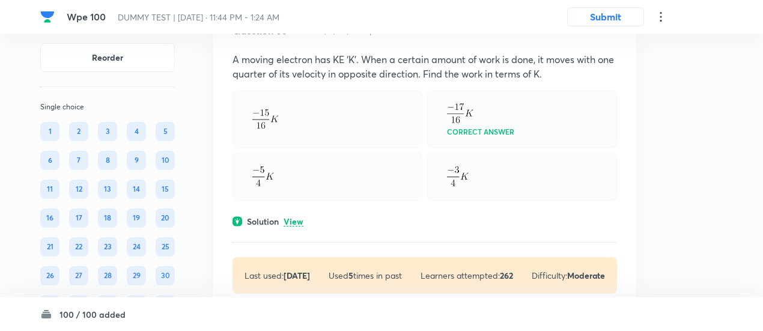
scroll to position [32463, 0]
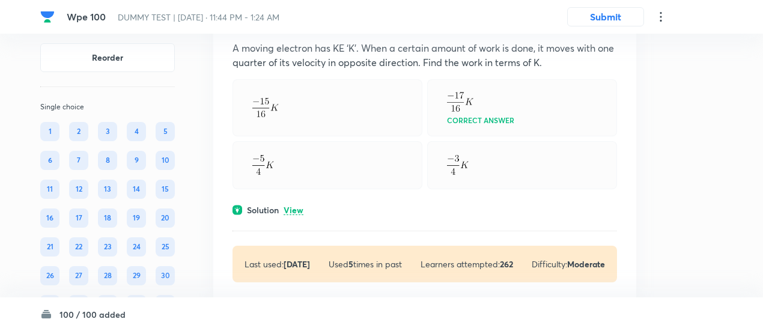
click at [296, 206] on p "View" at bounding box center [293, 210] width 20 height 9
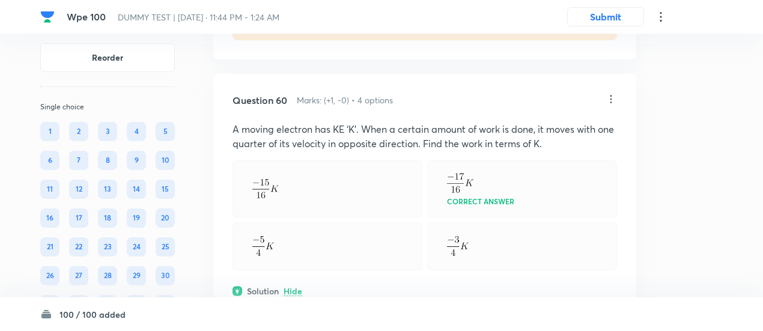
scroll to position [32381, 0]
click at [611, 94] on icon at bounding box center [611, 100] width 12 height 12
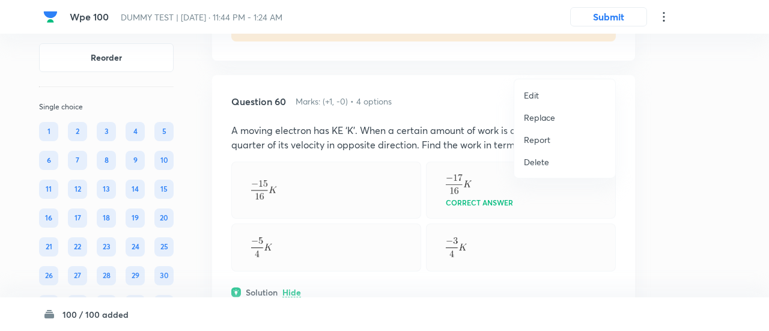
click at [539, 116] on p "Replace" at bounding box center [539, 117] width 31 height 13
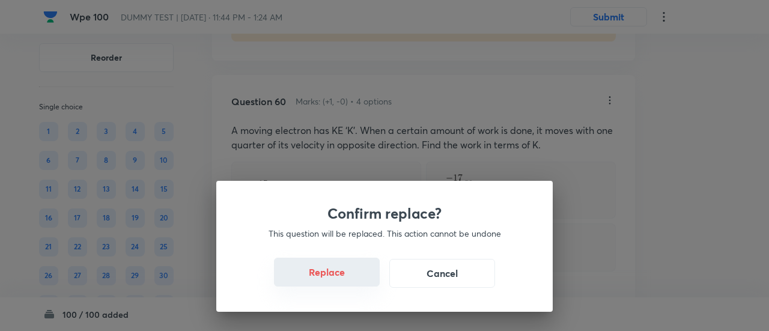
click at [328, 277] on button "Replace" at bounding box center [327, 272] width 106 height 29
click at [328, 277] on button "Replace" at bounding box center [327, 273] width 106 height 29
click at [328, 277] on button "Replace" at bounding box center [327, 272] width 106 height 29
click at [328, 277] on button "Replace" at bounding box center [327, 273] width 106 height 29
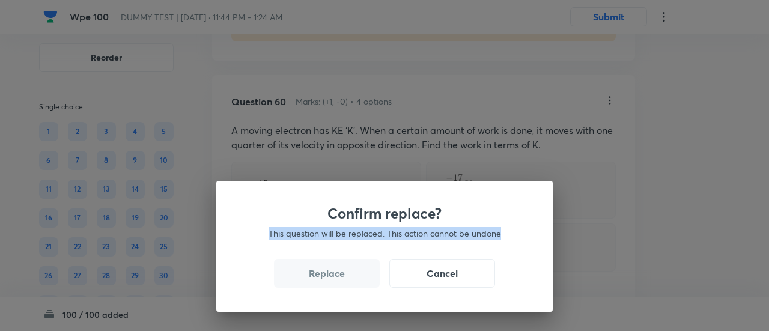
click at [328, 277] on div "Confirm replace? This question will be replaced. This action cannot be undone R…" at bounding box center [384, 165] width 769 height 331
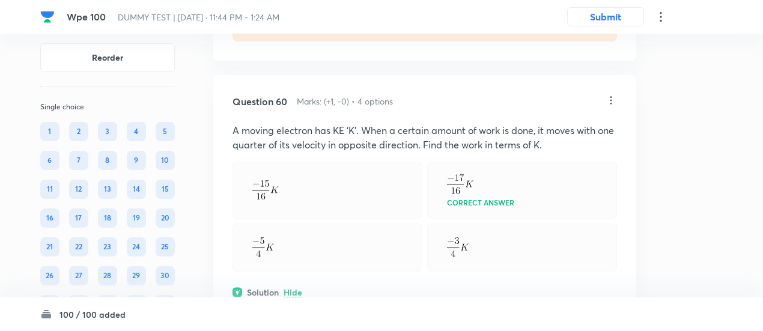
click at [328, 299] on img at bounding box center [326, 309] width 50 height 20
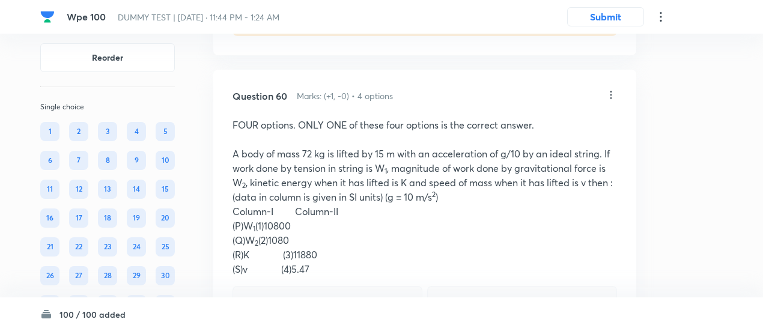
scroll to position [32379, 0]
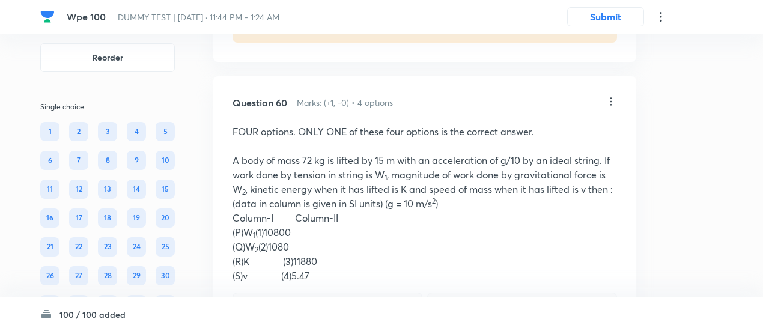
click at [611, 97] on icon at bounding box center [611, 101] width 2 height 8
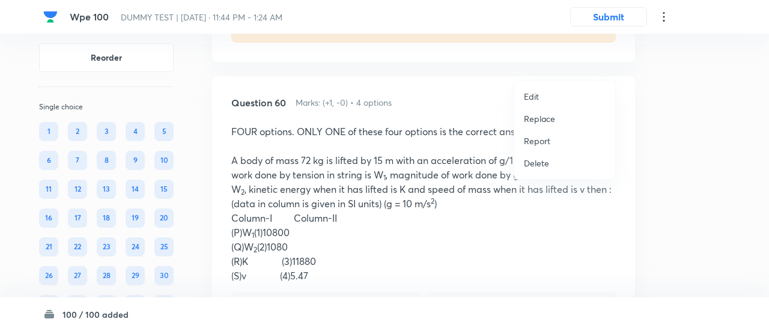
click at [552, 116] on p "Replace" at bounding box center [539, 118] width 31 height 13
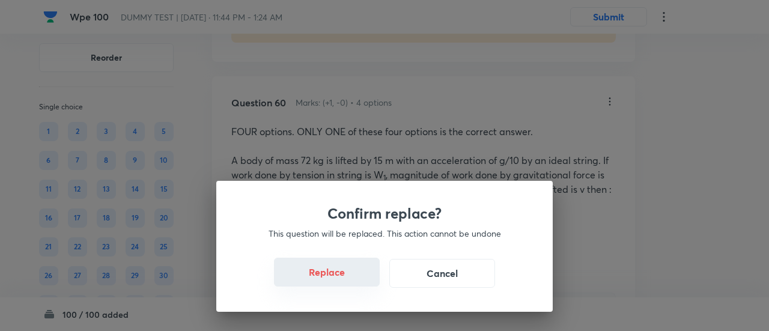
click at [339, 273] on button "Replace" at bounding box center [327, 272] width 106 height 29
click at [339, 279] on button "Replace" at bounding box center [327, 272] width 106 height 29
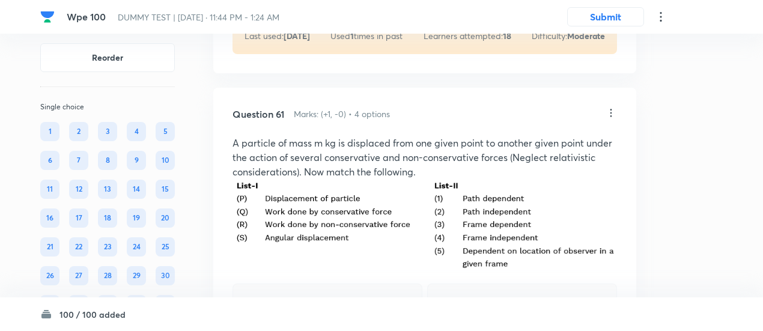
scroll to position [33196, 0]
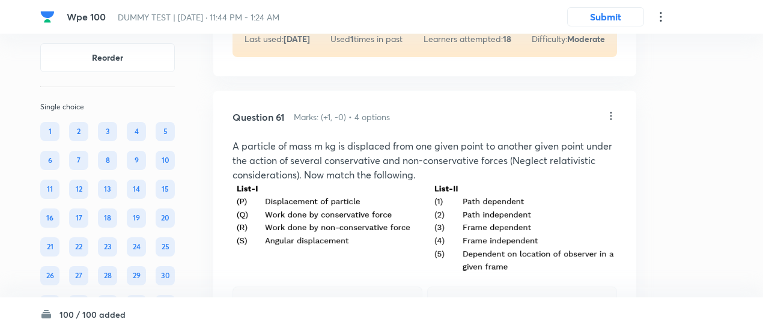
click at [610, 110] on icon at bounding box center [611, 116] width 12 height 12
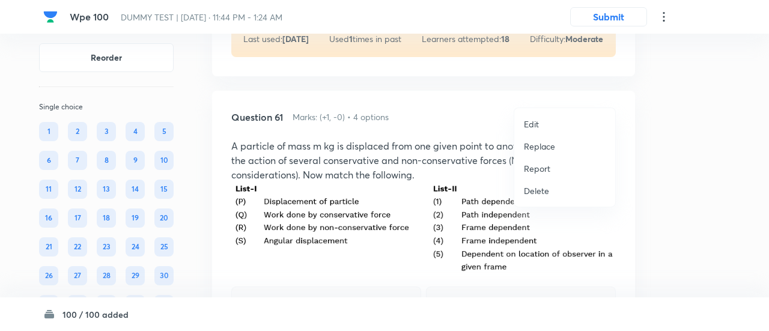
click at [528, 141] on p "Replace" at bounding box center [539, 146] width 31 height 13
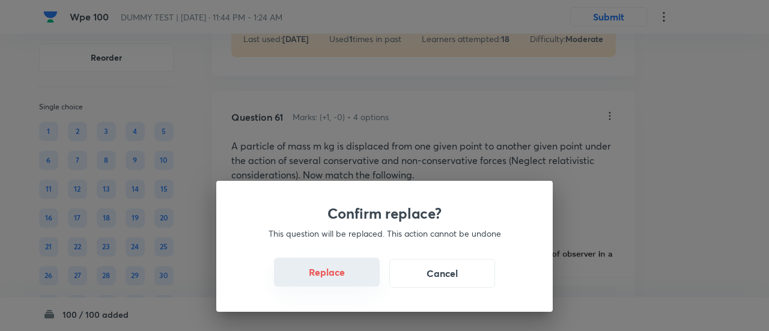
click at [335, 276] on button "Replace" at bounding box center [327, 272] width 106 height 29
click at [335, 276] on button "Replace" at bounding box center [327, 273] width 106 height 29
click at [335, 276] on div "Confirm replace? This question will be replaced. This action cannot be undone R…" at bounding box center [384, 165] width 769 height 331
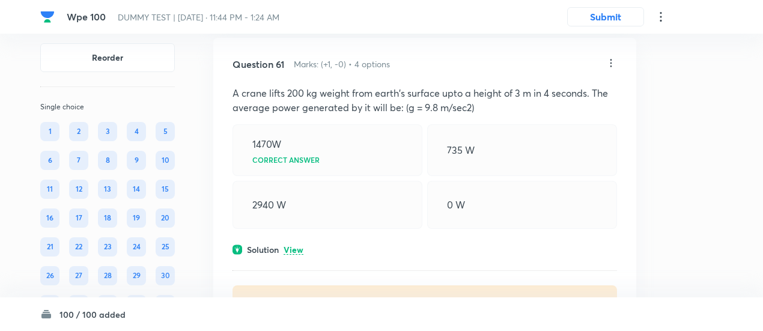
scroll to position [33251, 0]
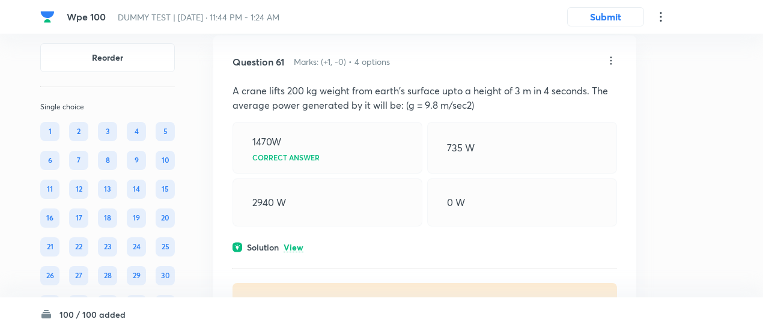
click at [300, 243] on p "View" at bounding box center [293, 247] width 20 height 9
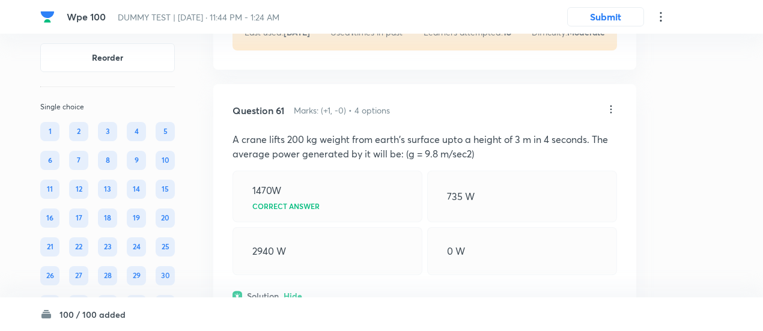
scroll to position [33189, 0]
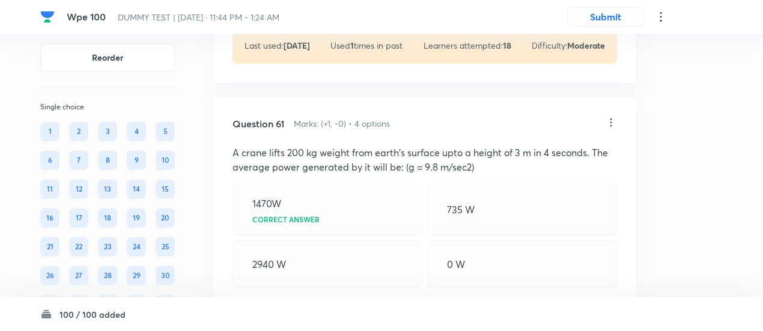
click at [611, 118] on icon at bounding box center [611, 122] width 2 height 8
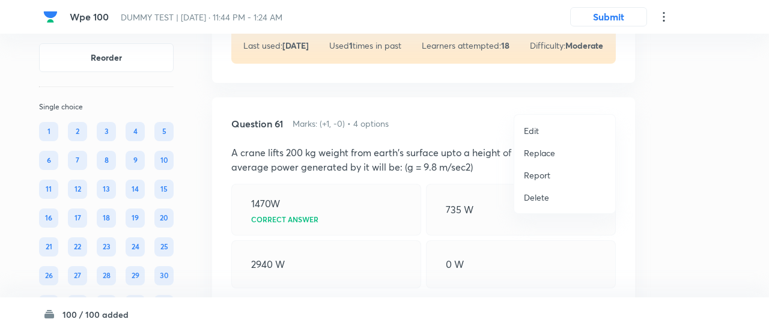
click at [540, 151] on p "Replace" at bounding box center [539, 153] width 31 height 13
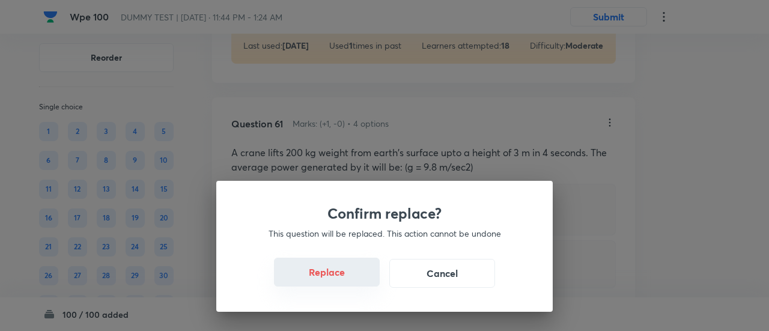
click at [339, 278] on button "Replace" at bounding box center [327, 272] width 106 height 29
click at [339, 278] on button "Replace" at bounding box center [327, 273] width 106 height 29
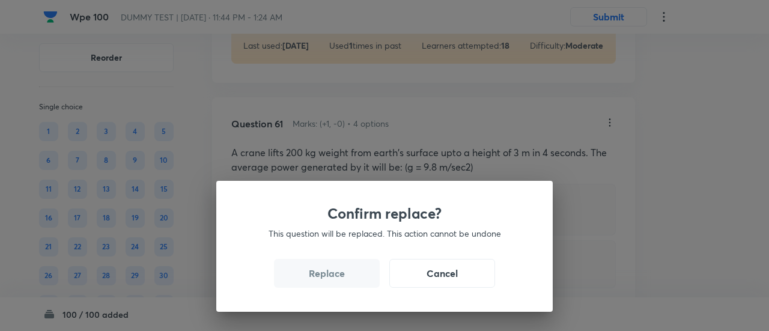
click at [339, 278] on button "Replace" at bounding box center [327, 273] width 106 height 29
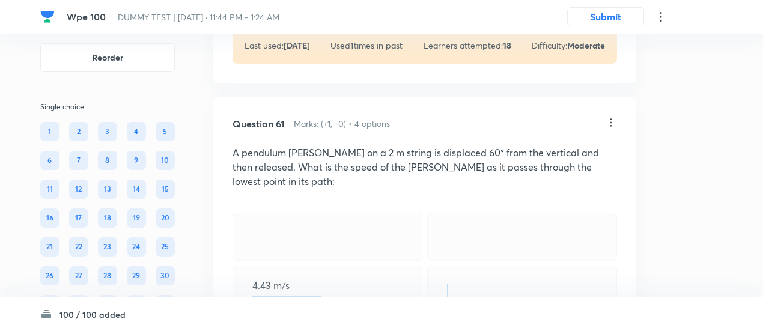
click at [339, 278] on div "4.43 m/s Correct answer" at bounding box center [327, 291] width 190 height 52
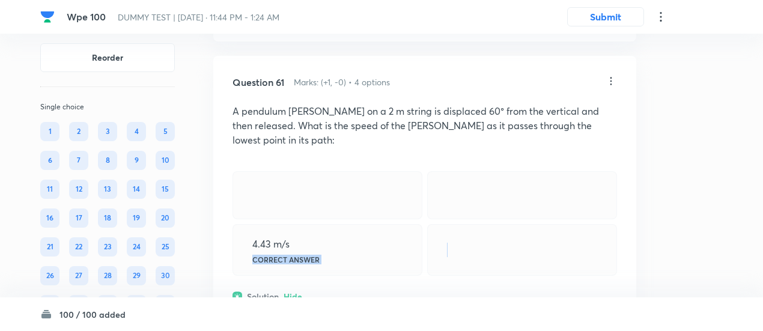
scroll to position [33228, 0]
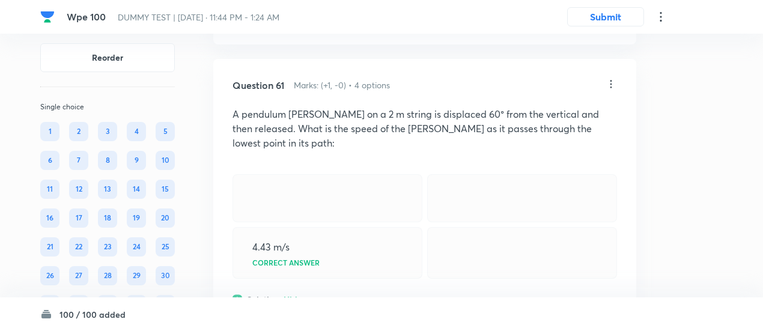
click at [611, 78] on icon at bounding box center [611, 84] width 12 height 12
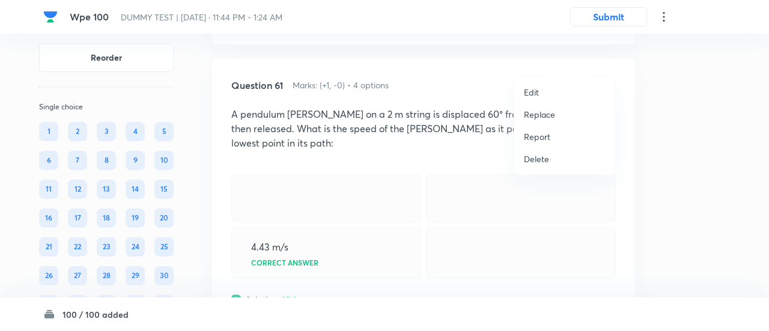
click at [537, 113] on p "Replace" at bounding box center [539, 114] width 31 height 13
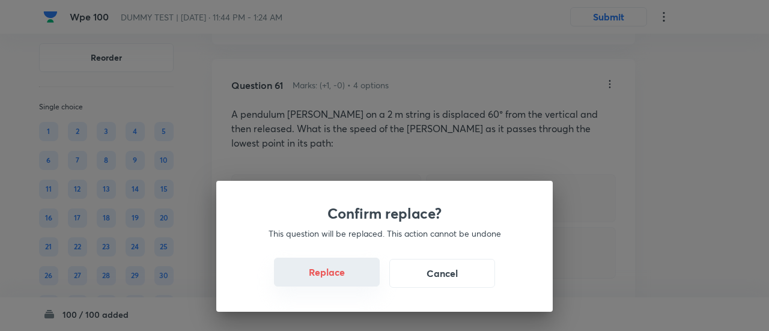
click at [339, 266] on button "Replace" at bounding box center [327, 272] width 106 height 29
click at [341, 277] on button "Replace" at bounding box center [327, 272] width 106 height 29
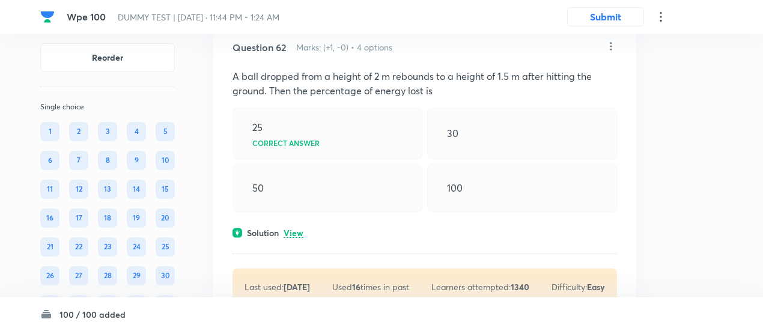
scroll to position [33800, 0]
click at [294, 228] on p "View" at bounding box center [293, 232] width 20 height 9
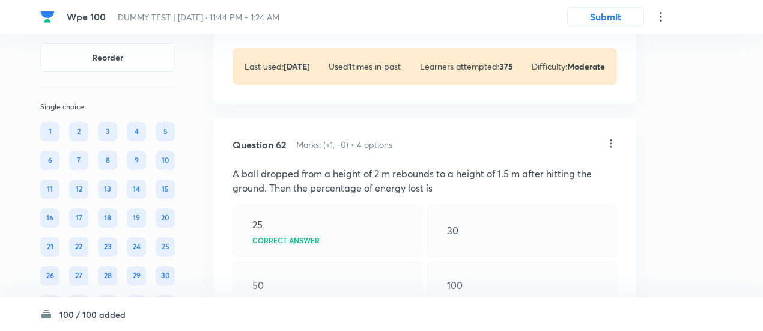
scroll to position [33700, 0]
click at [612, 138] on icon at bounding box center [611, 144] width 12 height 12
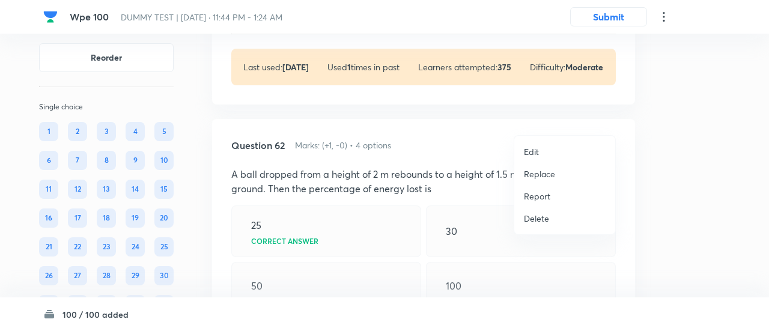
click at [536, 175] on p "Replace" at bounding box center [539, 174] width 31 height 13
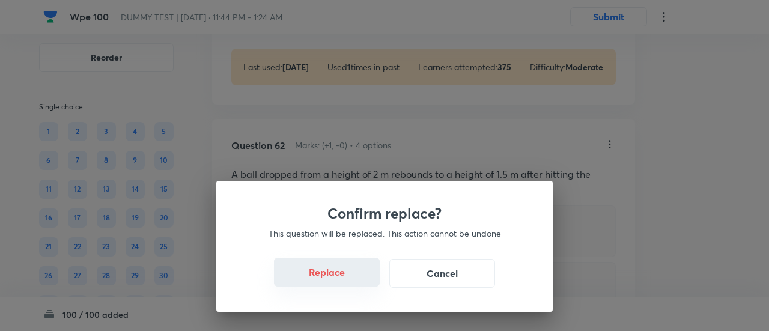
click at [340, 275] on button "Replace" at bounding box center [327, 272] width 106 height 29
click at [340, 280] on button "Replace" at bounding box center [327, 273] width 106 height 29
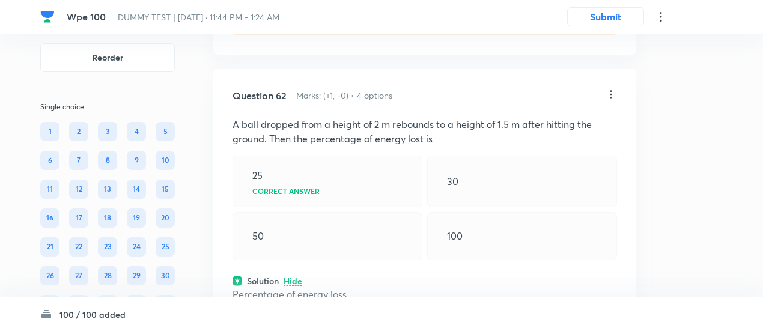
scroll to position [33750, 0]
click at [611, 89] on icon at bounding box center [611, 95] width 12 height 12
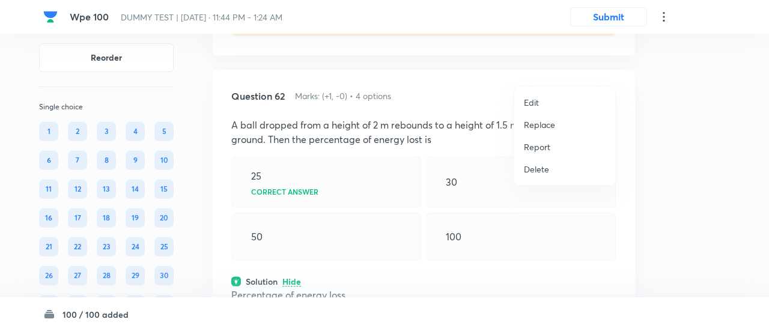
click at [540, 121] on p "Replace" at bounding box center [539, 124] width 31 height 13
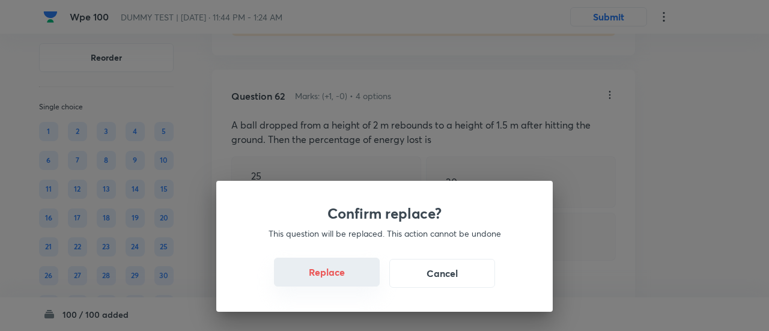
click at [336, 277] on button "Replace" at bounding box center [327, 272] width 106 height 29
click at [336, 277] on button "Replace" at bounding box center [327, 273] width 106 height 29
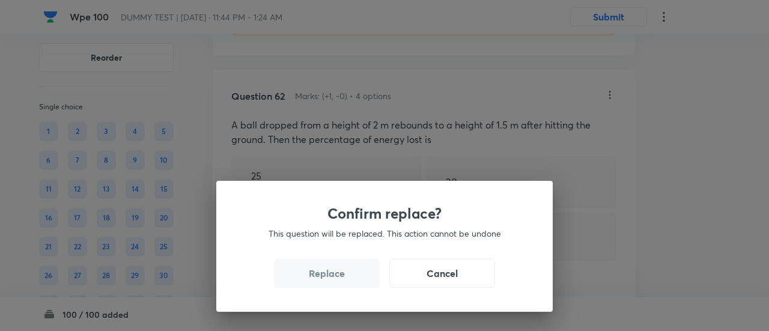
click at [336, 277] on button "Replace" at bounding box center [327, 273] width 106 height 29
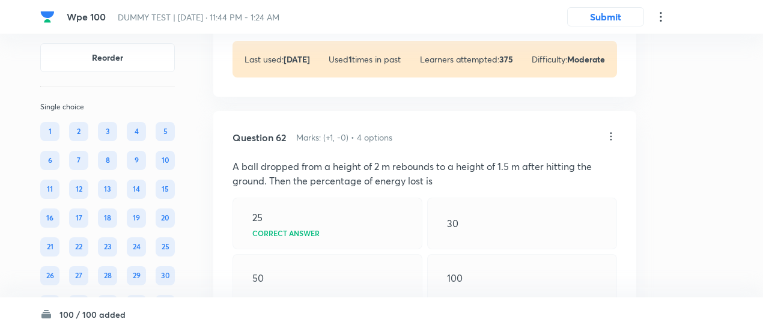
scroll to position [33706, 0]
click at [610, 132] on icon at bounding box center [611, 138] width 12 height 12
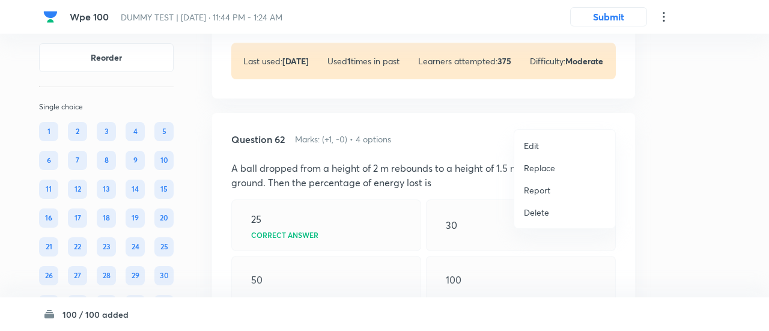
click at [537, 168] on p "Replace" at bounding box center [539, 168] width 31 height 13
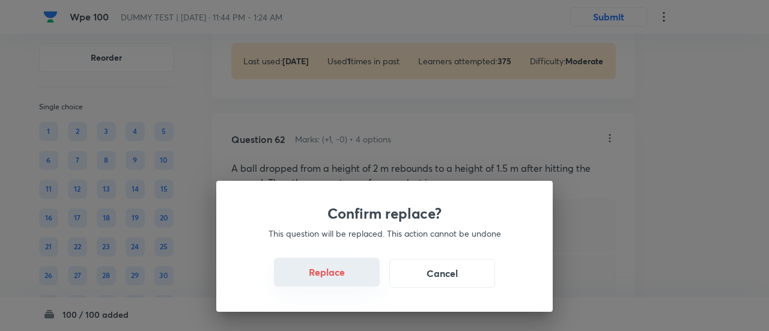
click at [337, 279] on button "Replace" at bounding box center [327, 272] width 106 height 29
click at [337, 279] on button "Replace" at bounding box center [327, 273] width 106 height 29
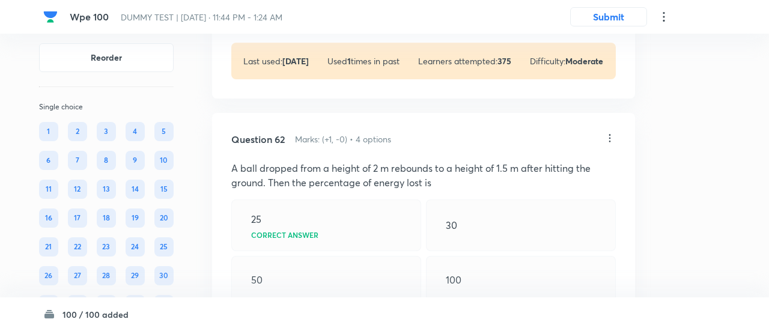
click at [337, 279] on div "Confirm replace? This question will be replaced. This action cannot be undone R…" at bounding box center [384, 165] width 769 height 331
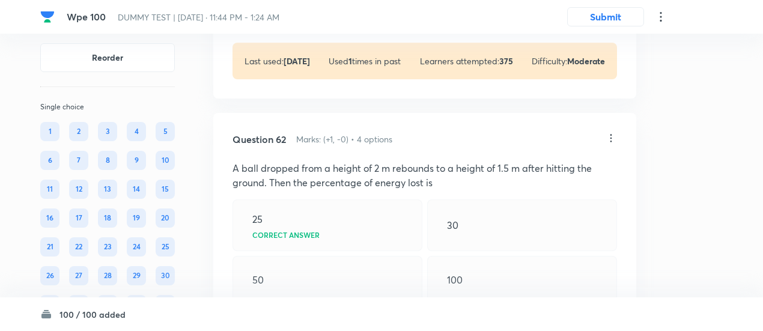
click at [612, 132] on icon at bounding box center [611, 138] width 12 height 12
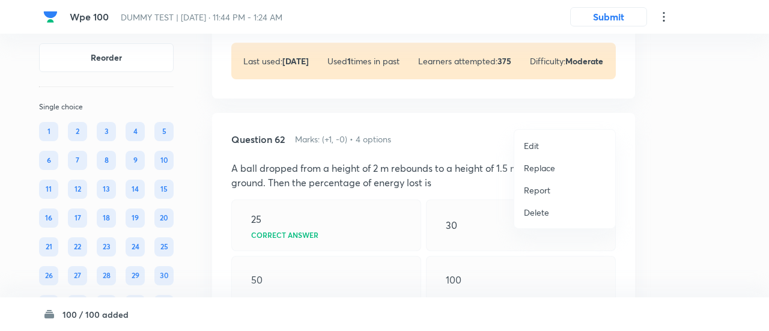
click at [543, 166] on p "Replace" at bounding box center [539, 168] width 31 height 13
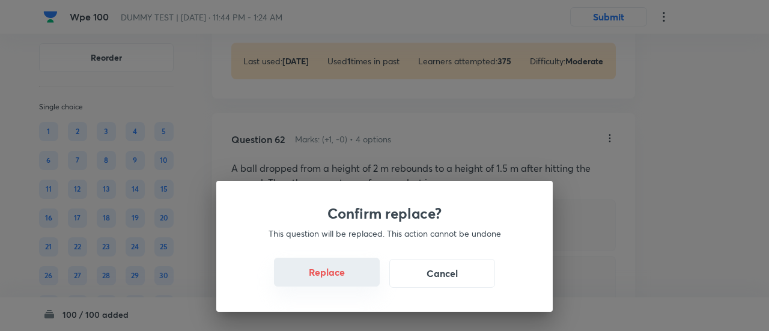
click at [336, 277] on button "Replace" at bounding box center [327, 272] width 106 height 29
click at [336, 277] on button "Replace" at bounding box center [327, 273] width 106 height 29
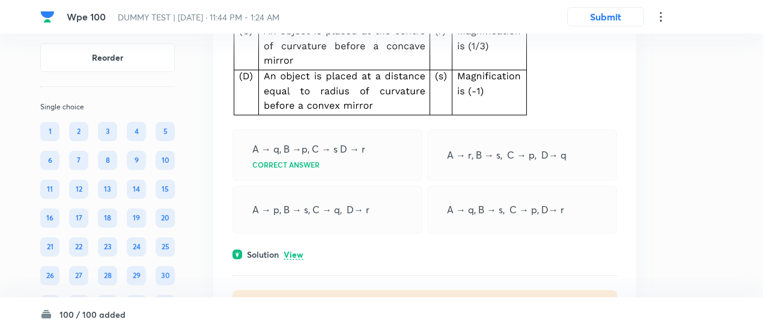
scroll to position [34369, 0]
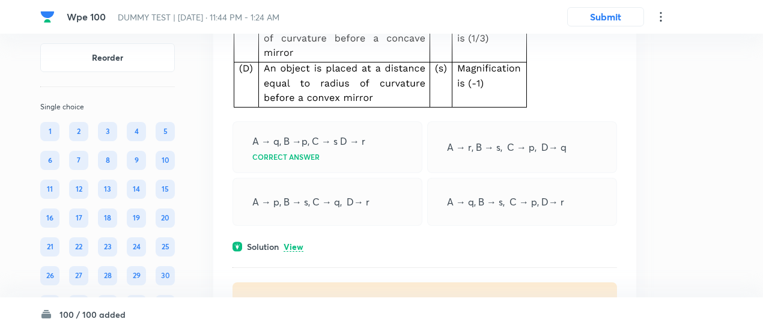
click at [299, 243] on p "View" at bounding box center [293, 247] width 20 height 9
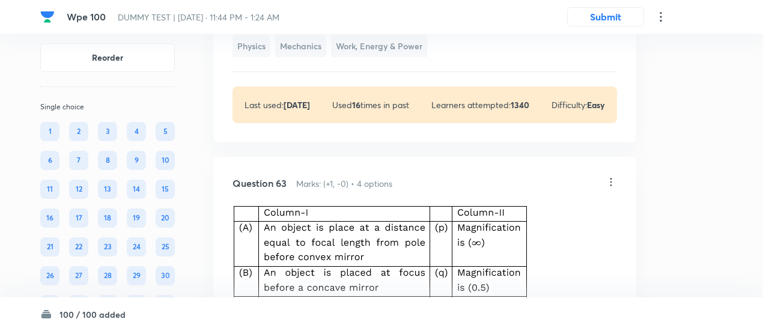
scroll to position [34085, 0]
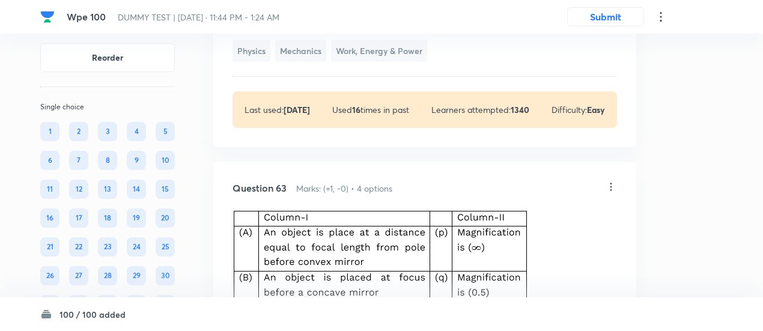
click at [611, 181] on icon at bounding box center [611, 187] width 12 height 12
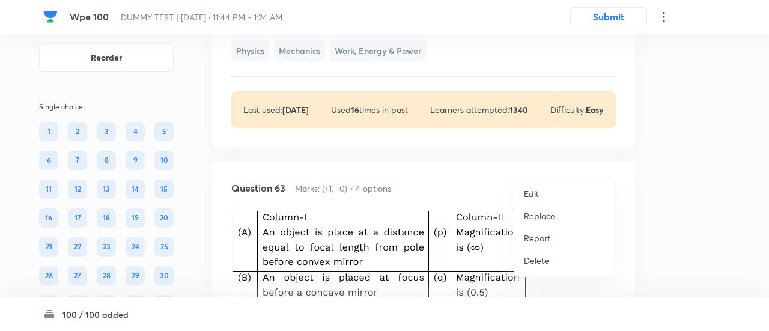
click at [537, 213] on p "Replace" at bounding box center [539, 216] width 31 height 13
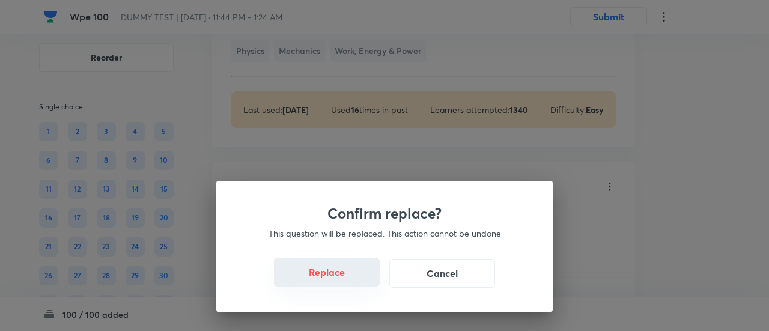
click at [334, 274] on button "Replace" at bounding box center [327, 272] width 106 height 29
click at [335, 279] on button "Replace" at bounding box center [327, 272] width 106 height 29
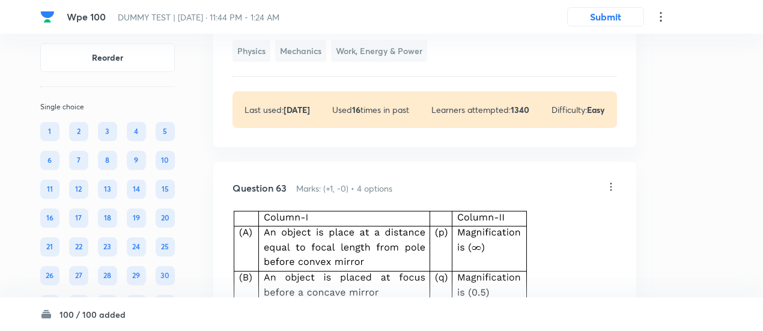
click at [335, 279] on img at bounding box center [379, 301] width 295 height 183
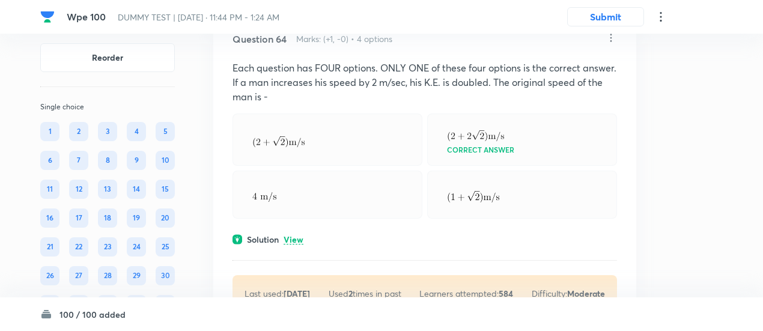
scroll to position [34683, 0]
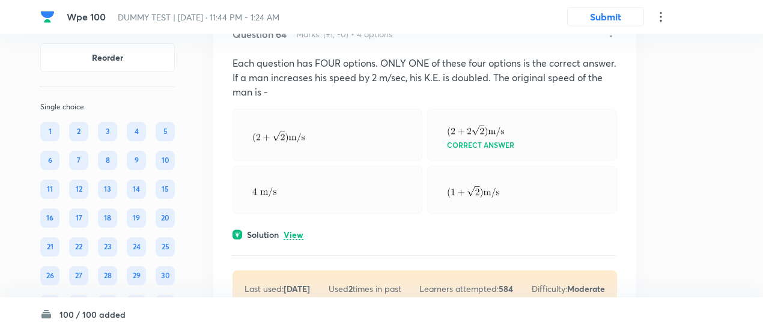
click at [300, 231] on p "View" at bounding box center [293, 235] width 20 height 9
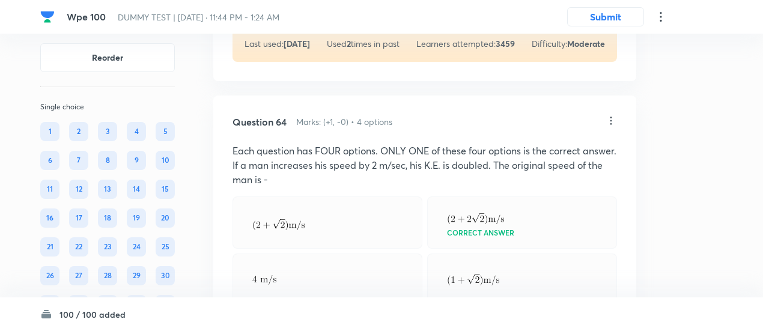
scroll to position [34590, 0]
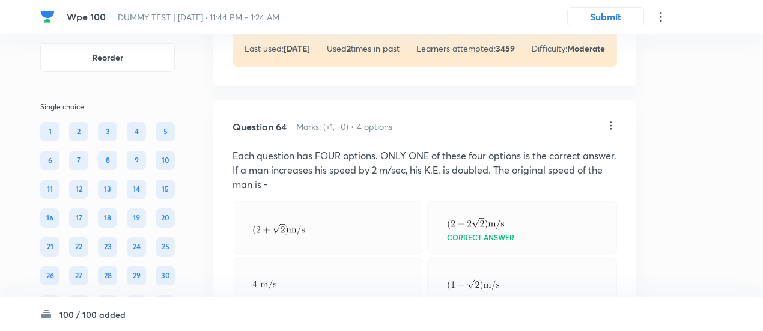
click at [609, 119] on icon at bounding box center [611, 125] width 12 height 12
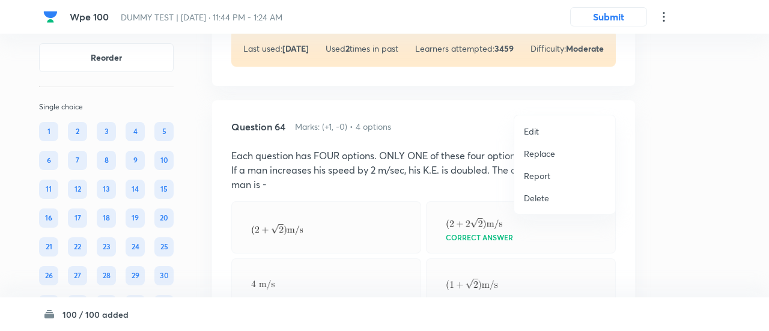
click at [538, 153] on p "Replace" at bounding box center [539, 153] width 31 height 13
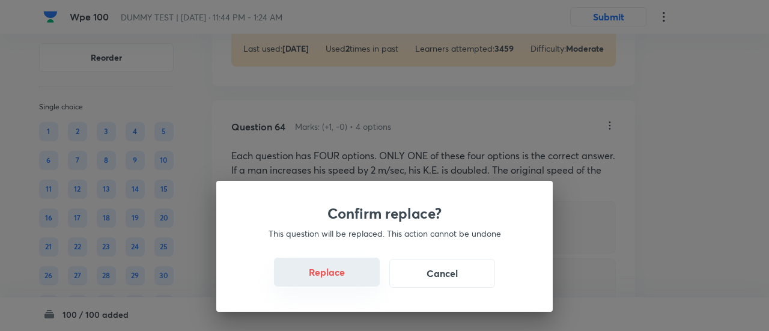
click at [345, 277] on button "Replace" at bounding box center [327, 272] width 106 height 29
click at [345, 277] on button "Replace" at bounding box center [327, 273] width 106 height 29
click at [345, 277] on div "Confirm replace? This question will be replaced. This action cannot be undone R…" at bounding box center [384, 246] width 336 height 131
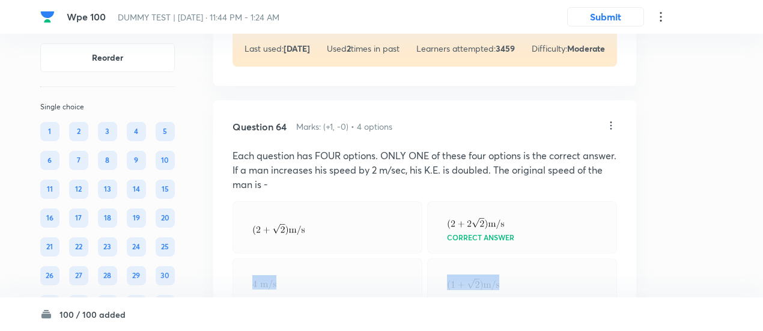
click at [345, 277] on div at bounding box center [327, 282] width 190 height 48
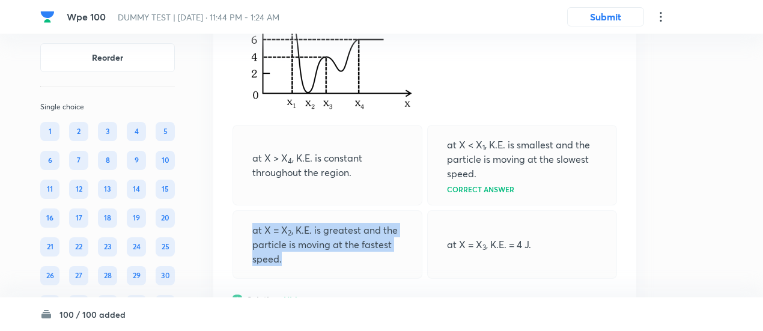
click at [360, 223] on p "at X = X 2 , K.E. is greatest and the particle is moving at the fastest speed." at bounding box center [327, 244] width 150 height 43
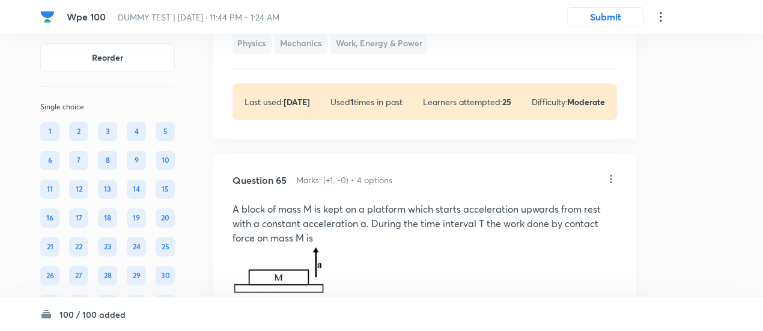
scroll to position [35237, 0]
click at [609, 174] on icon at bounding box center [611, 180] width 12 height 12
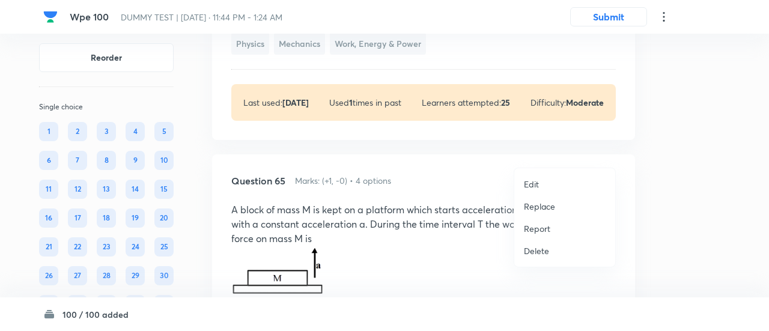
click at [542, 202] on p "Replace" at bounding box center [539, 206] width 31 height 13
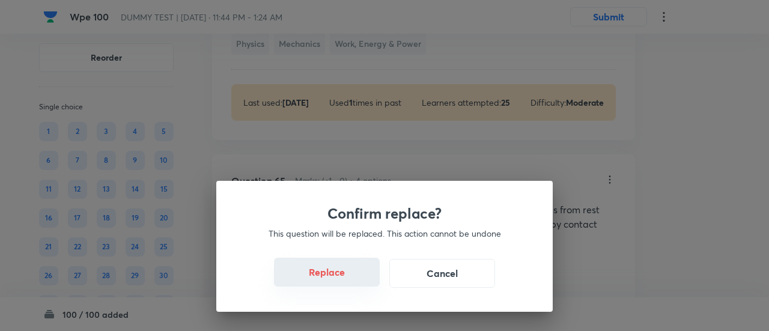
click at [329, 276] on button "Replace" at bounding box center [327, 272] width 106 height 29
click at [335, 281] on button "Replace" at bounding box center [327, 272] width 106 height 29
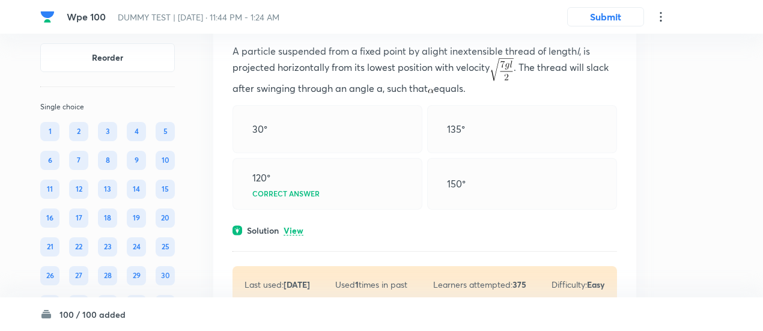
scroll to position [35396, 0]
click at [297, 226] on p "View" at bounding box center [293, 230] width 20 height 9
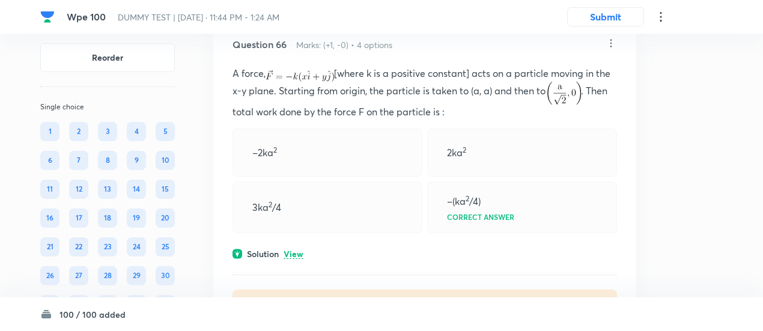
scroll to position [35795, 0]
click at [295, 249] on p "View" at bounding box center [293, 253] width 20 height 9
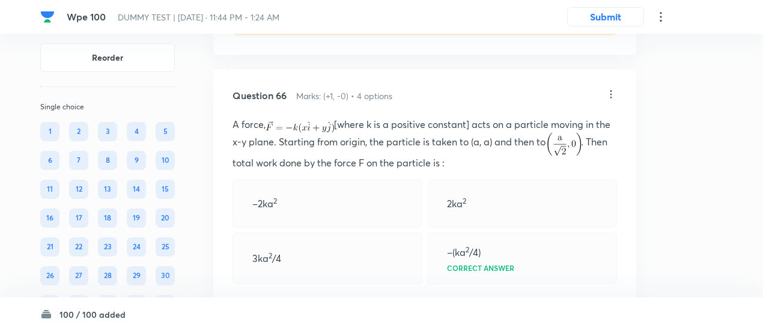
scroll to position [35726, 0]
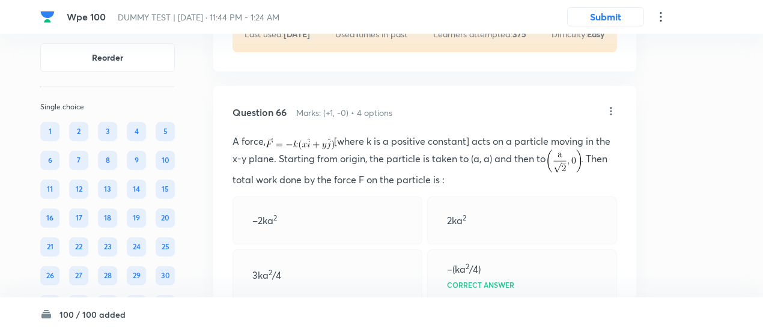
click at [613, 105] on icon at bounding box center [611, 111] width 12 height 12
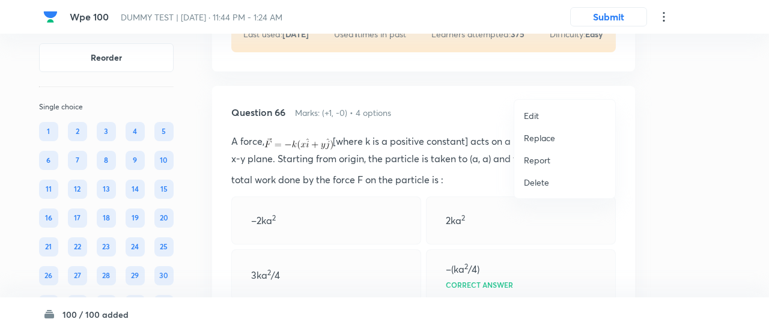
click at [389, 116] on div at bounding box center [384, 165] width 769 height 331
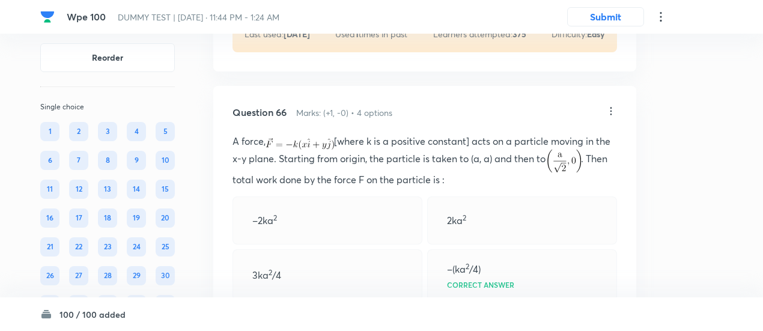
click at [389, 134] on p "A force, [where k is a positive constant] acts on a particle moving in the x-y …" at bounding box center [424, 160] width 384 height 53
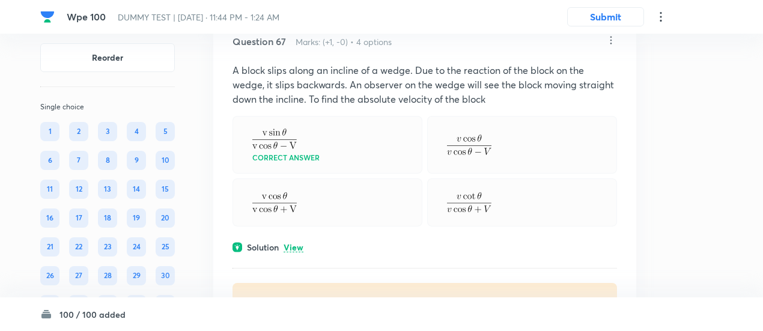
scroll to position [36191, 0]
click at [291, 243] on p "View" at bounding box center [293, 247] width 20 height 9
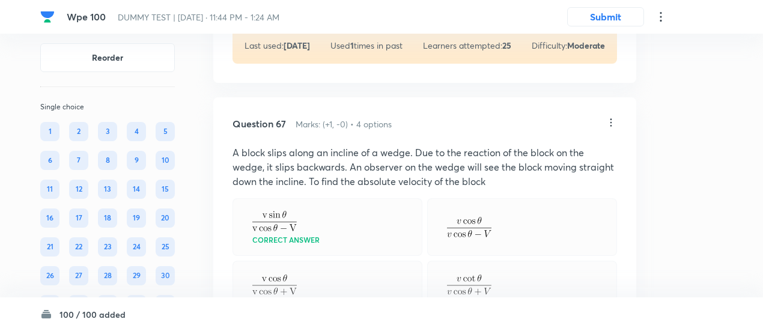
scroll to position [36101, 0]
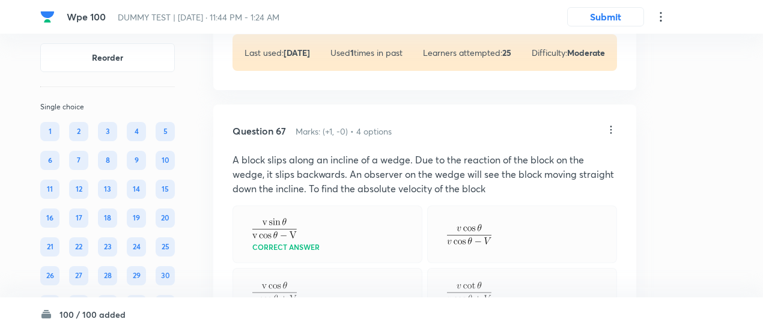
click at [611, 126] on icon at bounding box center [611, 130] width 2 height 8
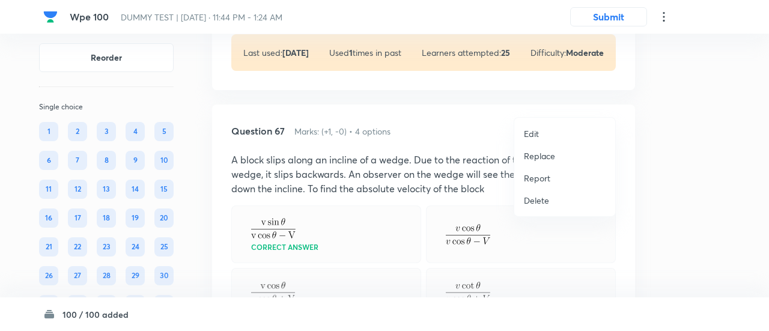
click at [545, 154] on p "Replace" at bounding box center [539, 156] width 31 height 13
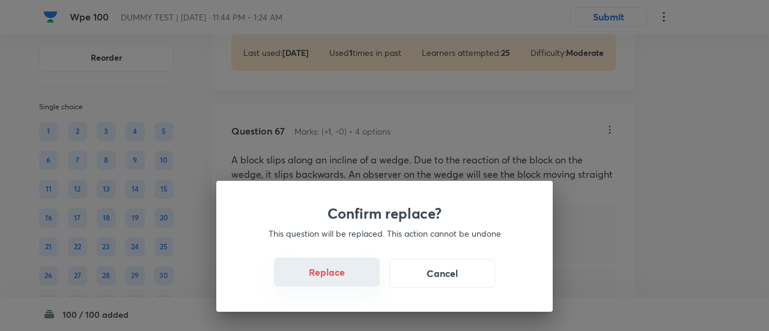
click at [338, 275] on button "Replace" at bounding box center [327, 272] width 106 height 29
click at [355, 279] on button "Replace" at bounding box center [327, 272] width 106 height 29
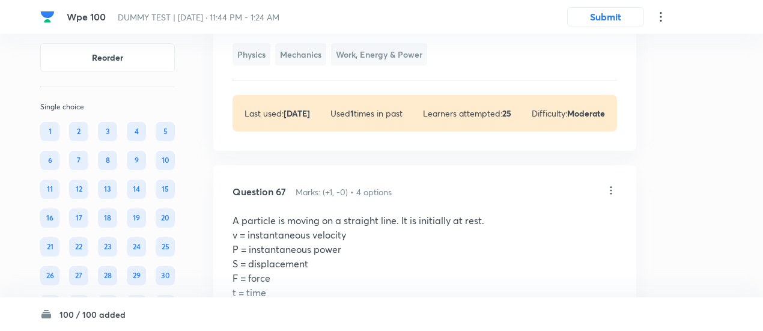
scroll to position [36039, 0]
click at [612, 185] on icon at bounding box center [611, 191] width 12 height 12
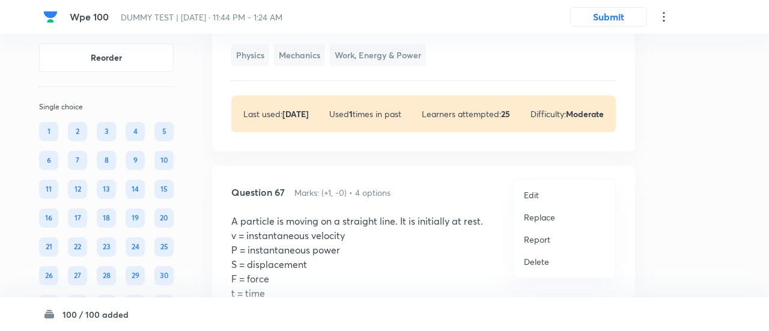
click at [536, 217] on p "Replace" at bounding box center [539, 217] width 31 height 13
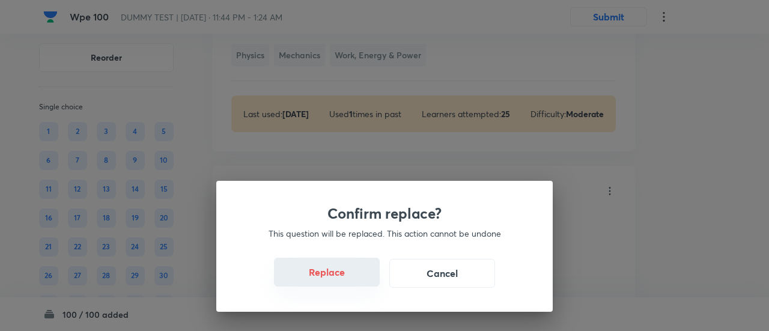
click at [331, 274] on button "Replace" at bounding box center [327, 272] width 106 height 29
click at [336, 282] on button "Replace" at bounding box center [327, 272] width 106 height 29
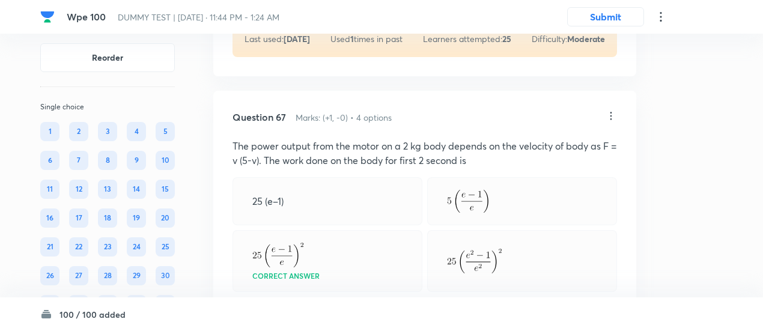
scroll to position [36114, 0]
click at [614, 110] on icon at bounding box center [611, 116] width 12 height 12
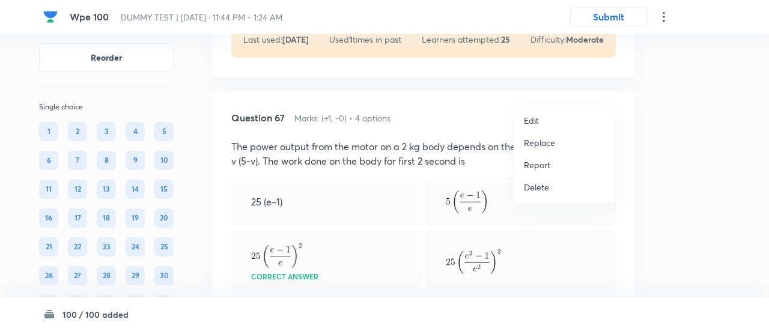
click at [549, 141] on p "Replace" at bounding box center [539, 142] width 31 height 13
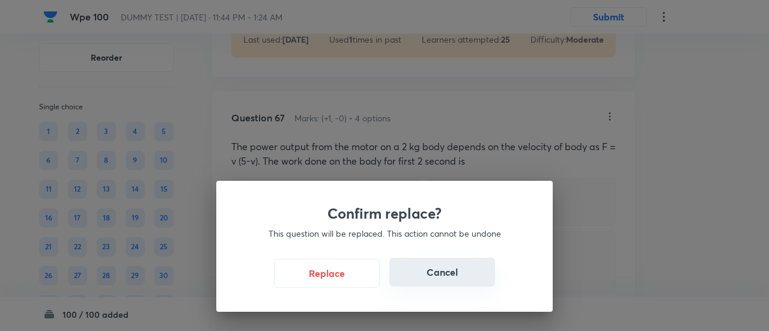
click at [438, 277] on button "Cancel" at bounding box center [442, 272] width 106 height 29
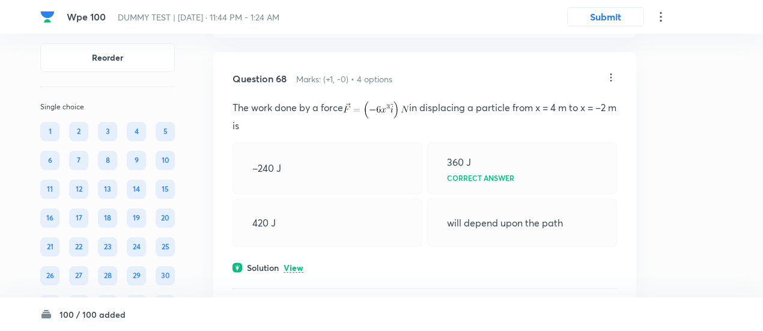
scroll to position [36621, 0]
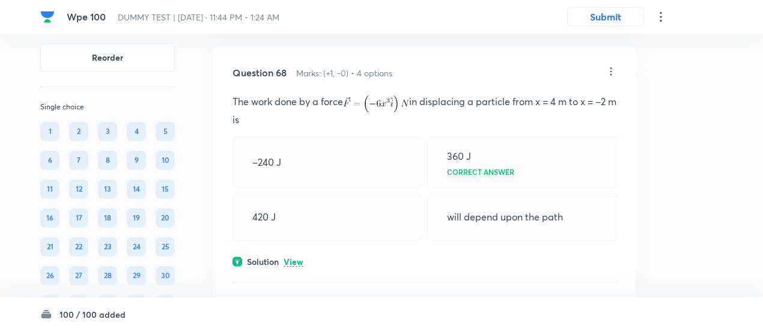
click at [306, 255] on div "Solution View" at bounding box center [424, 261] width 384 height 13
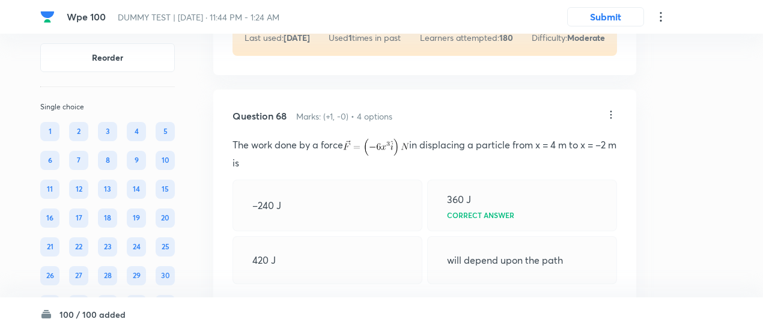
scroll to position [36576, 0]
click at [609, 110] on icon at bounding box center [611, 116] width 12 height 12
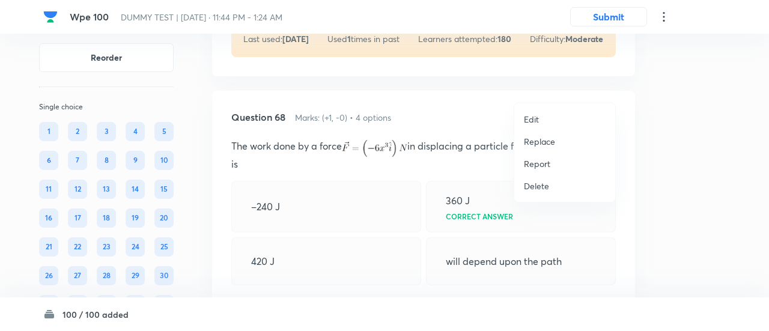
click at [539, 142] on p "Replace" at bounding box center [539, 141] width 31 height 13
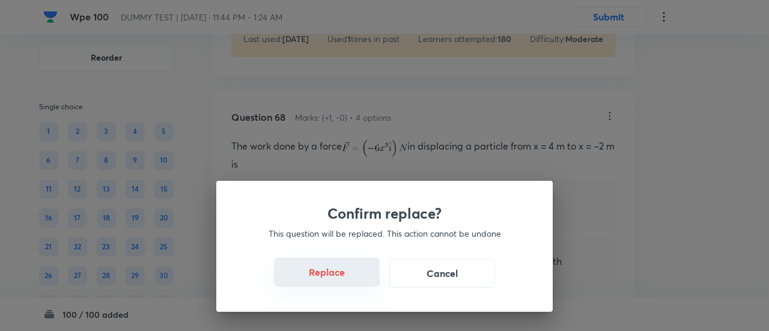
click at [342, 276] on button "Replace" at bounding box center [327, 272] width 106 height 29
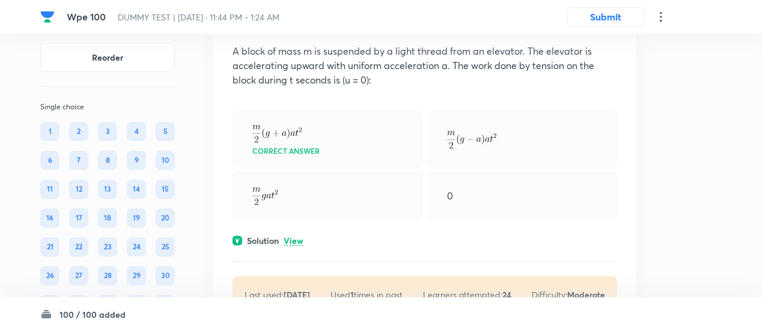
scroll to position [37166, 0]
click at [293, 244] on p "View" at bounding box center [293, 239] width 20 height 9
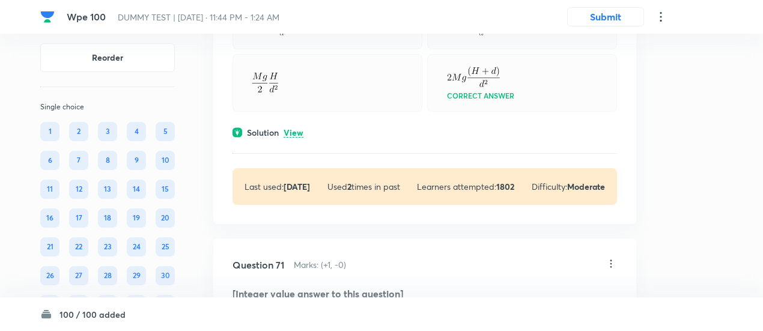
scroll to position [37668, 0]
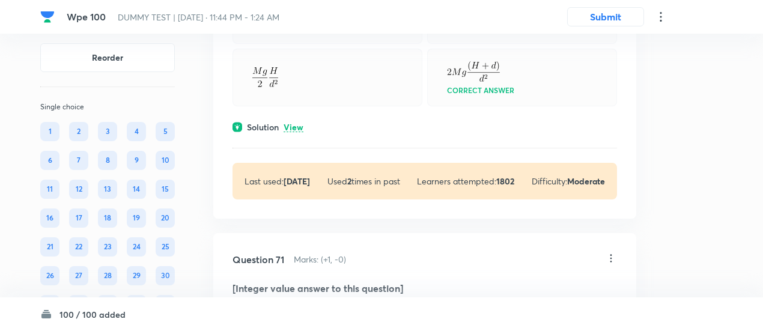
click at [301, 132] on p "View" at bounding box center [293, 127] width 20 height 9
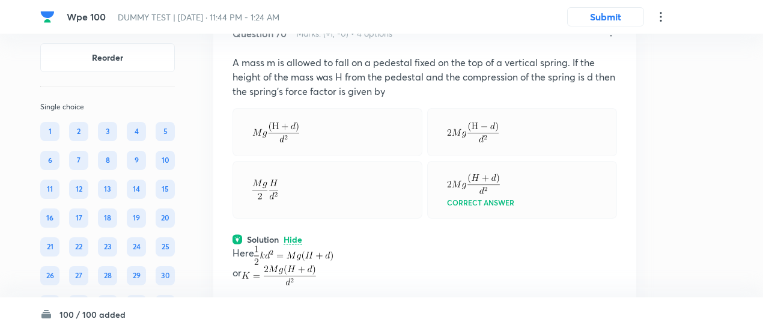
scroll to position [37555, 0]
click at [609, 39] on icon at bounding box center [611, 33] width 12 height 12
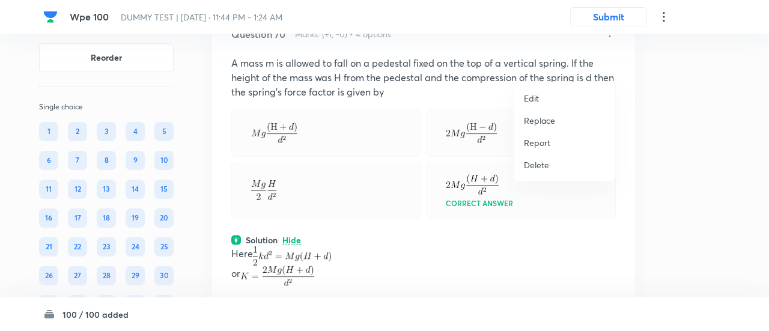
click at [548, 119] on p "Replace" at bounding box center [539, 120] width 31 height 13
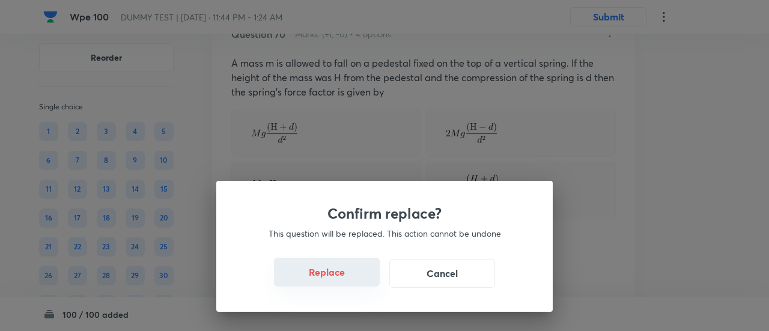
click at [349, 280] on button "Replace" at bounding box center [327, 272] width 106 height 29
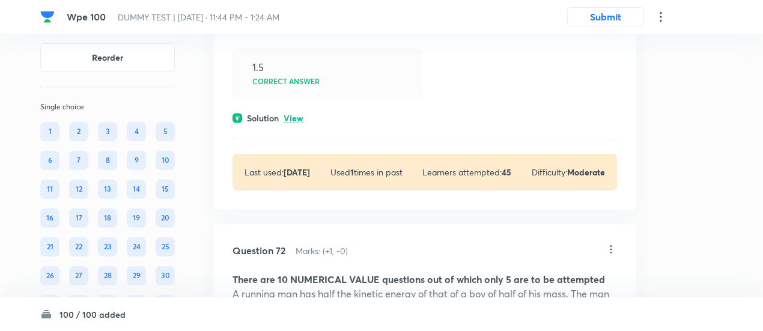
scroll to position [38329, 0]
click at [303, 122] on p "View" at bounding box center [293, 117] width 20 height 9
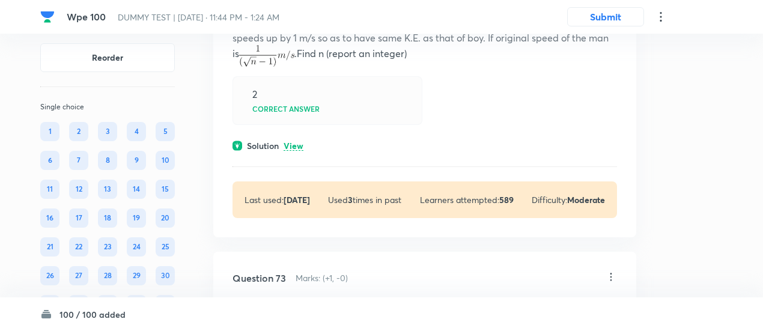
scroll to position [39075, 0]
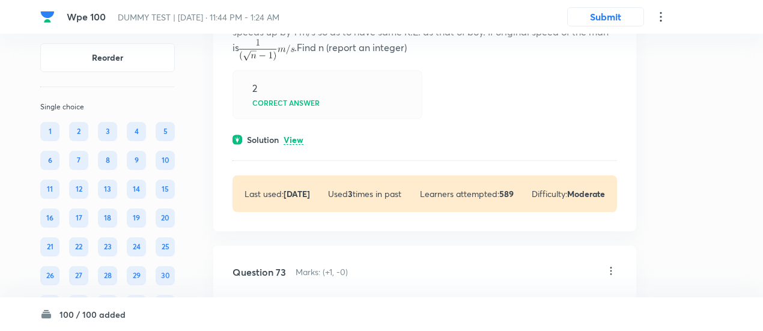
click at [295, 145] on p "View" at bounding box center [293, 140] width 20 height 9
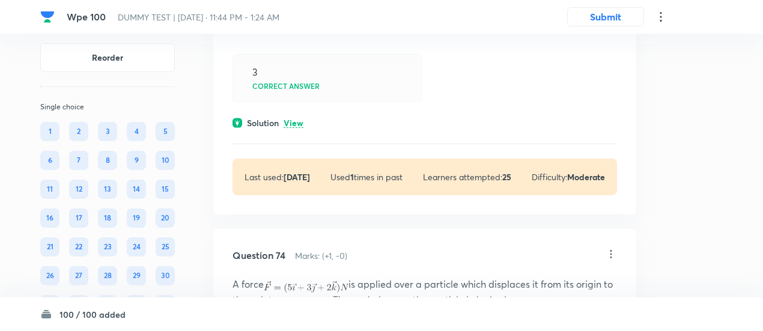
scroll to position [39738, 0]
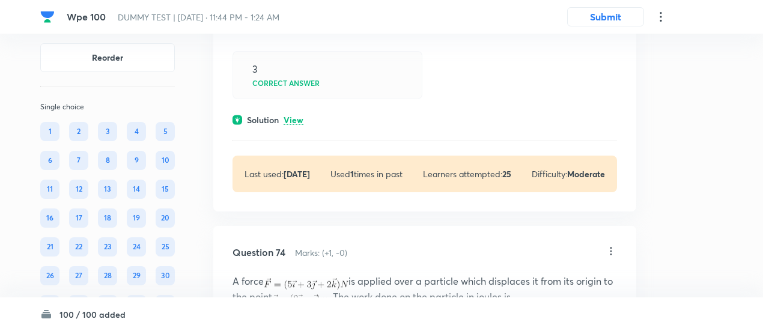
click at [295, 125] on p "View" at bounding box center [293, 120] width 20 height 9
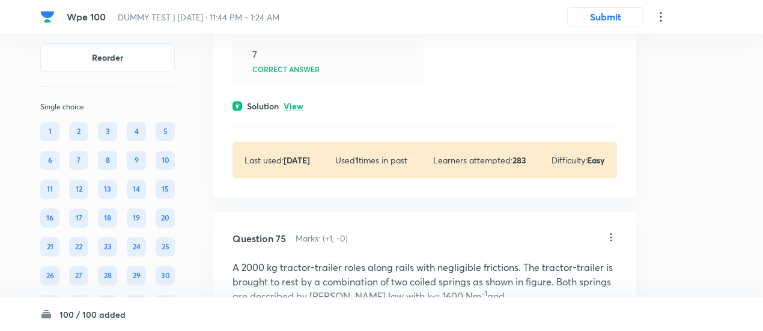
scroll to position [40251, 0]
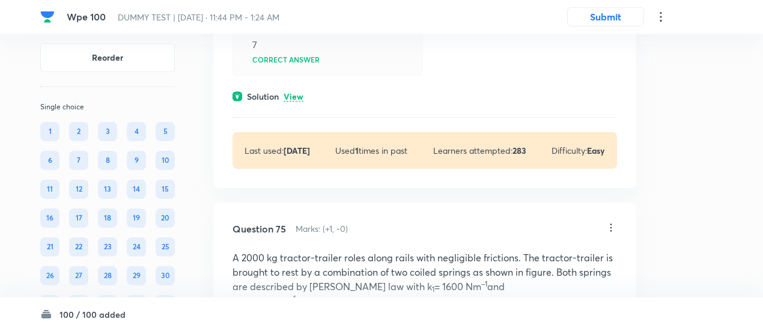
click at [299, 101] on p "View" at bounding box center [293, 96] width 20 height 9
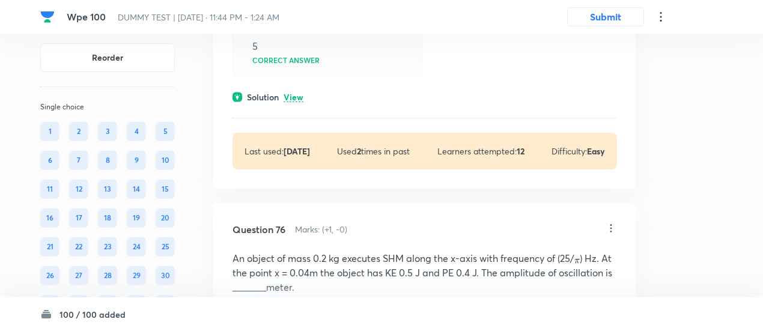
scroll to position [40891, 0]
click at [299, 101] on p "View" at bounding box center [293, 96] width 20 height 9
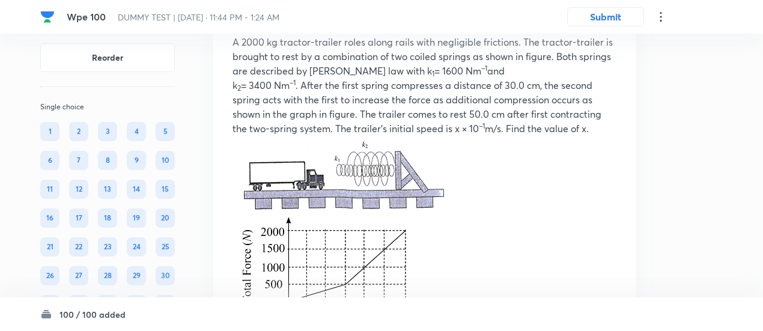
scroll to position [40575, 0]
click at [608, 19] on icon at bounding box center [611, 13] width 12 height 12
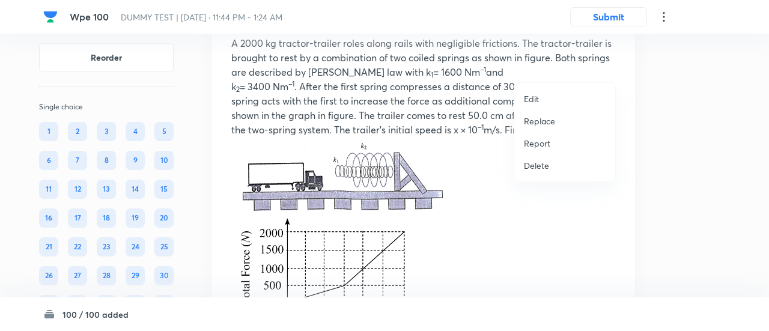
click at [539, 126] on p "Replace" at bounding box center [539, 121] width 31 height 13
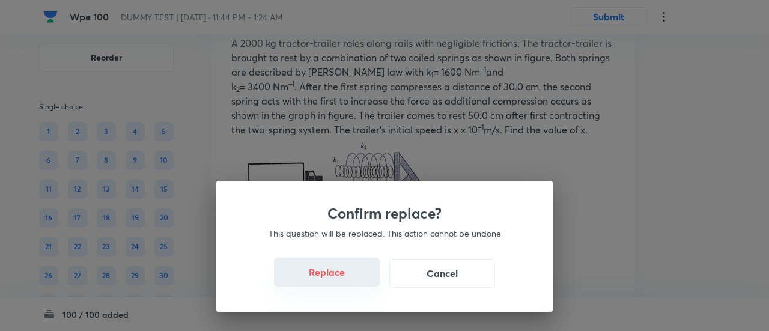
click at [336, 279] on button "Replace" at bounding box center [327, 272] width 106 height 29
click at [336, 279] on button "Replace" at bounding box center [327, 273] width 106 height 29
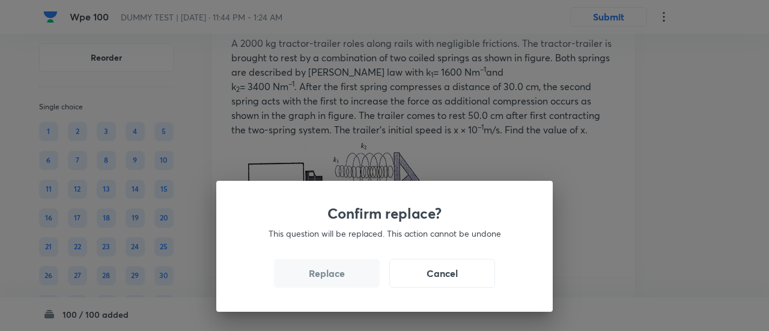
click at [336, 279] on button "Replace" at bounding box center [327, 273] width 106 height 29
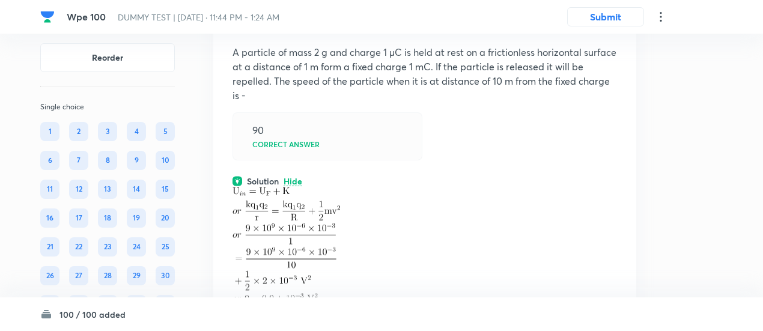
scroll to position [40566, 0]
click at [611, 26] on icon at bounding box center [611, 23] width 2 height 8
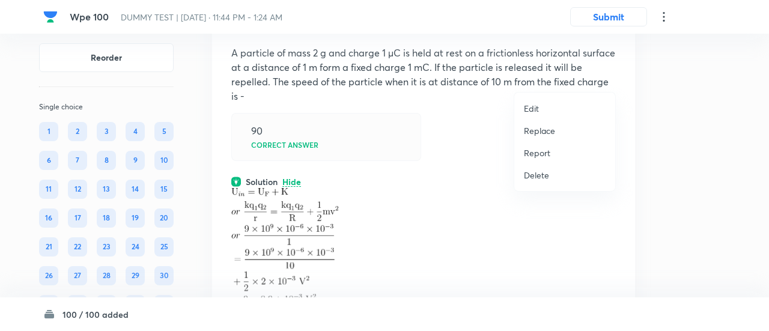
click at [543, 129] on p "Replace" at bounding box center [539, 130] width 31 height 13
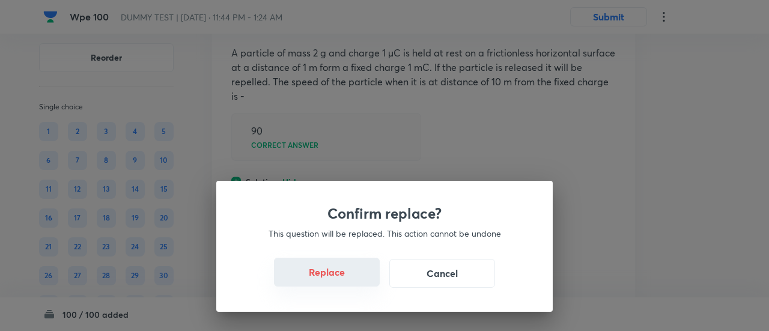
click at [339, 277] on button "Replace" at bounding box center [327, 272] width 106 height 29
click at [342, 281] on button "Replace" at bounding box center [327, 272] width 106 height 29
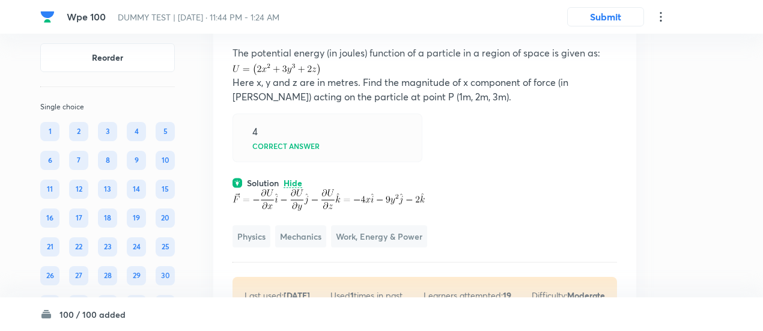
click at [611, 29] on icon at bounding box center [611, 23] width 12 height 12
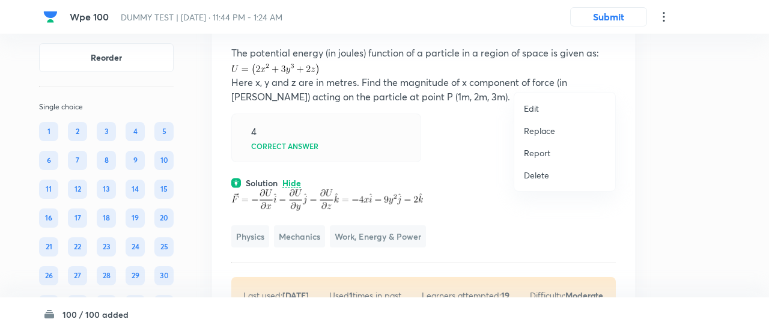
click at [540, 130] on p "Replace" at bounding box center [539, 130] width 31 height 13
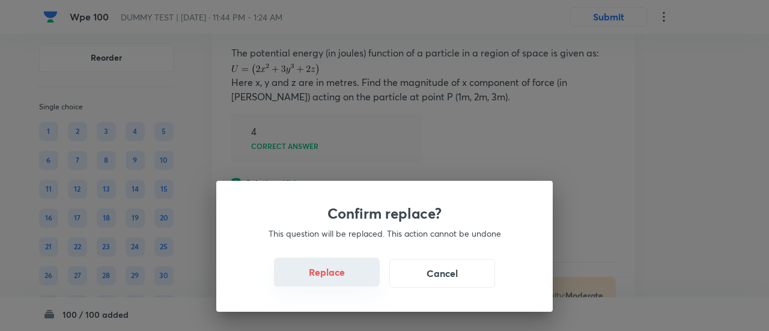
click at [333, 274] on button "Replace" at bounding box center [327, 272] width 106 height 29
click at [338, 278] on button "Replace" at bounding box center [327, 272] width 106 height 29
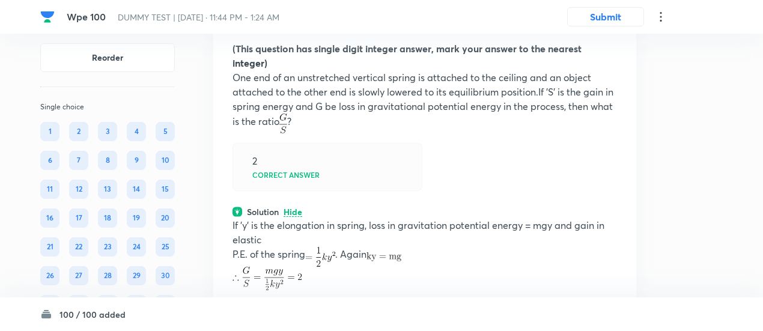
scroll to position [40569, 0]
click at [612, 25] on icon at bounding box center [611, 19] width 12 height 12
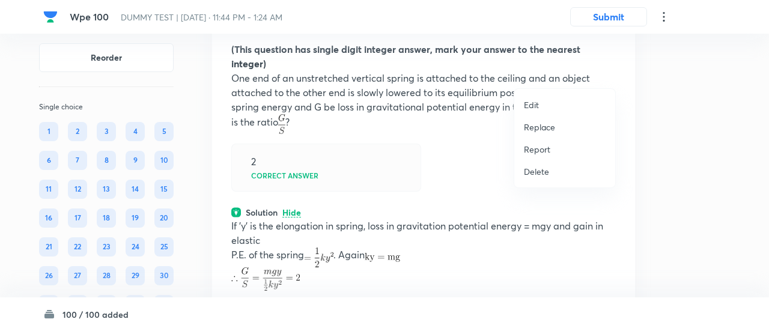
click at [549, 126] on p "Replace" at bounding box center [539, 127] width 31 height 13
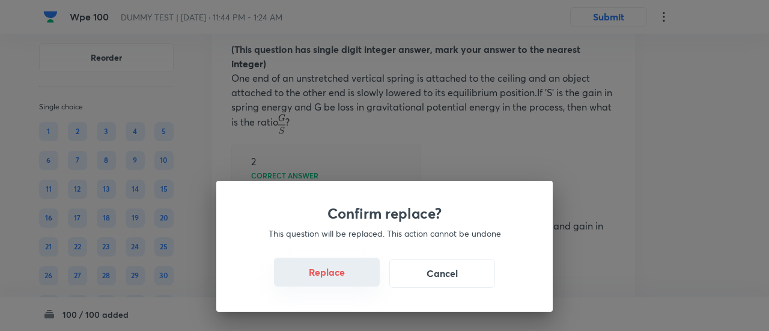
click at [341, 273] on button "Replace" at bounding box center [327, 272] width 106 height 29
click at [341, 279] on button "Replace" at bounding box center [327, 272] width 106 height 29
click at [341, 279] on button "Replace" at bounding box center [327, 273] width 106 height 29
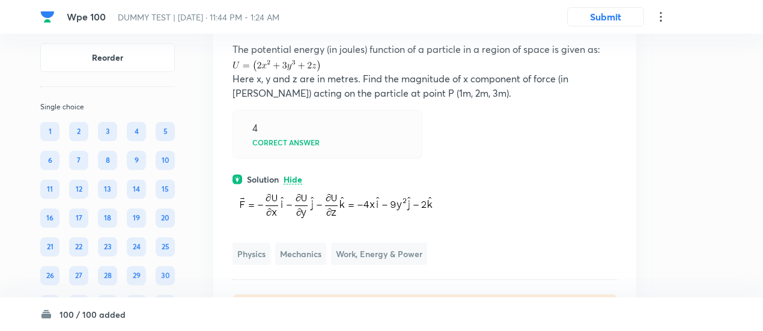
click at [612, 25] on icon at bounding box center [611, 19] width 12 height 12
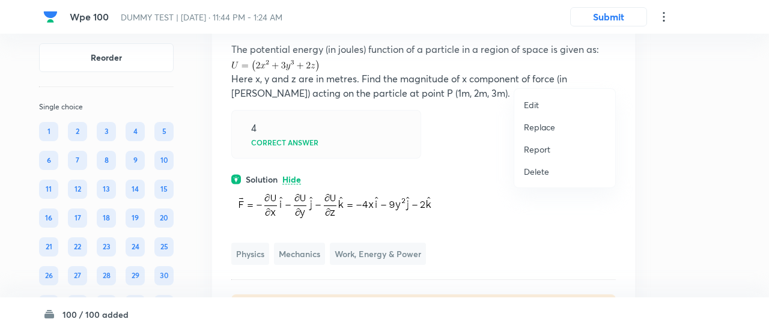
click at [546, 124] on p "Replace" at bounding box center [539, 127] width 31 height 13
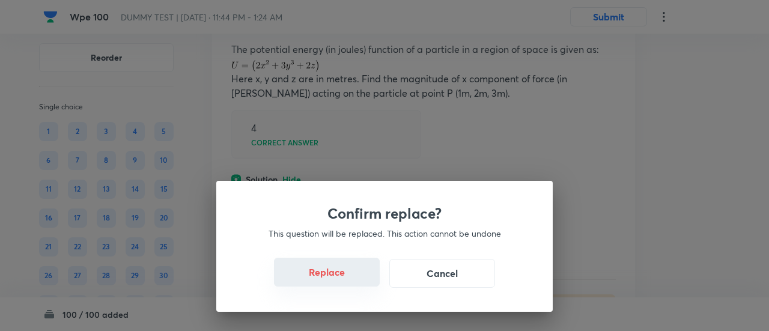
click at [335, 272] on button "Replace" at bounding box center [327, 272] width 106 height 29
click at [337, 278] on button "Replace" at bounding box center [327, 272] width 106 height 29
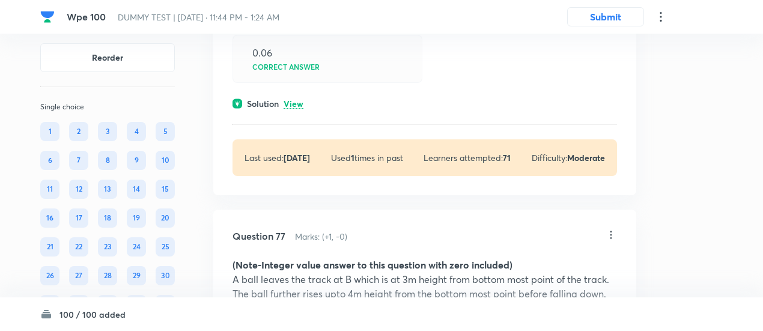
scroll to position [41024, 0]
click at [301, 108] on p "View" at bounding box center [293, 103] width 20 height 9
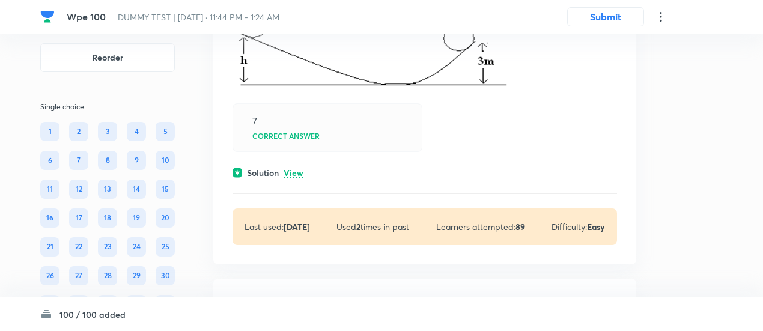
scroll to position [41444, 0]
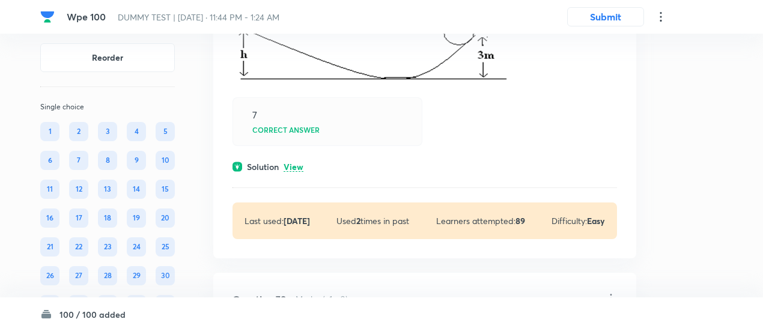
click at [297, 172] on p "View" at bounding box center [293, 167] width 20 height 9
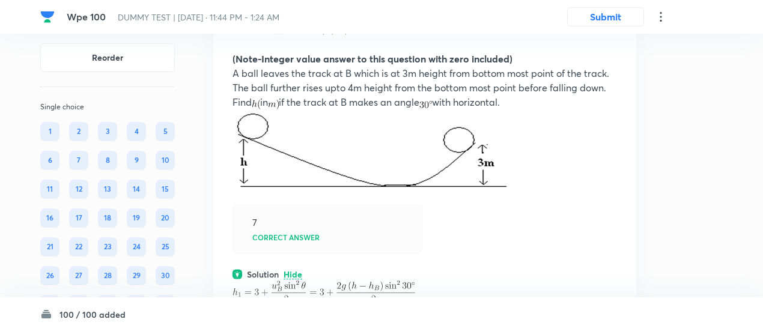
scroll to position [41333, 0]
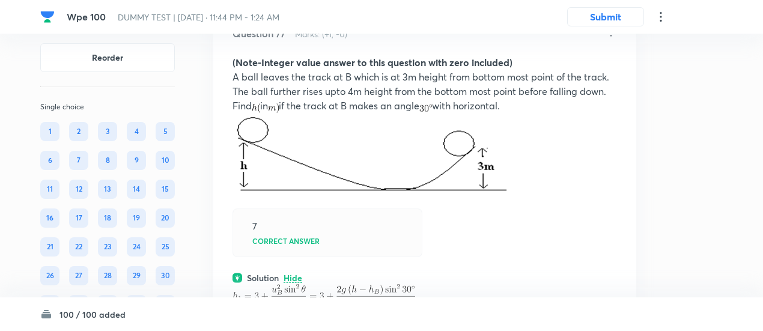
click at [612, 38] on icon at bounding box center [611, 32] width 12 height 12
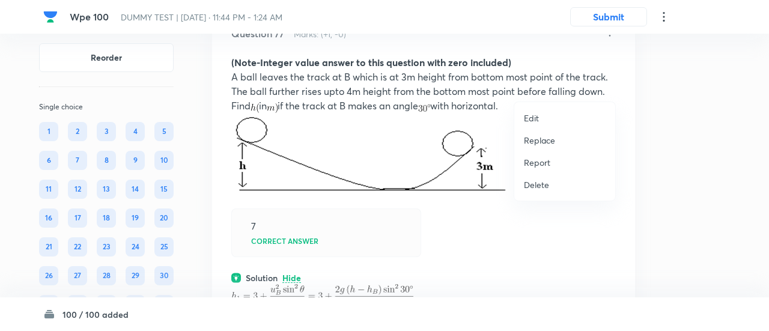
click at [539, 140] on p "Replace" at bounding box center [539, 140] width 31 height 13
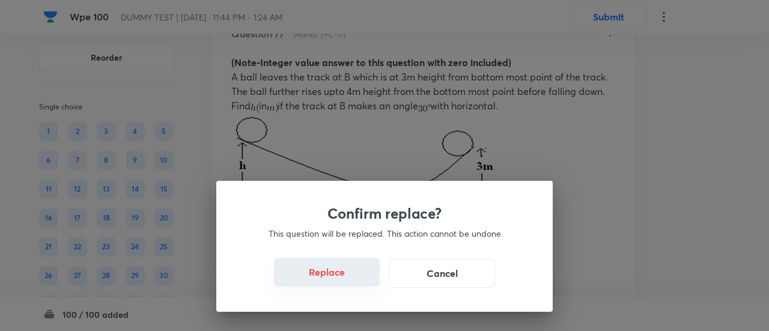
click at [343, 279] on button "Replace" at bounding box center [327, 272] width 106 height 29
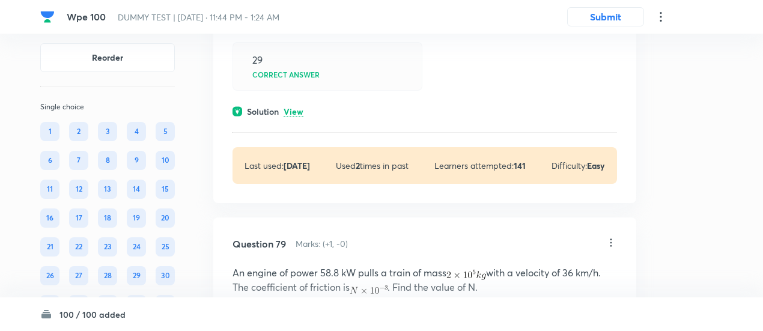
scroll to position [42039, 0]
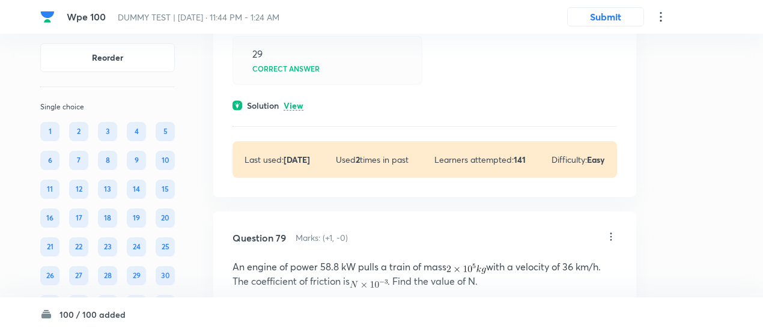
click at [298, 110] on p "View" at bounding box center [293, 105] width 20 height 9
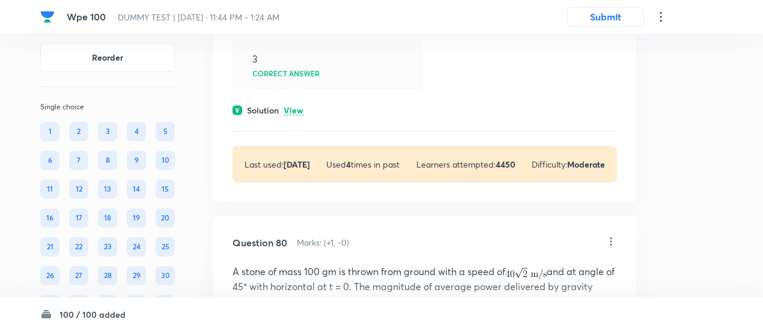
scroll to position [42440, 0]
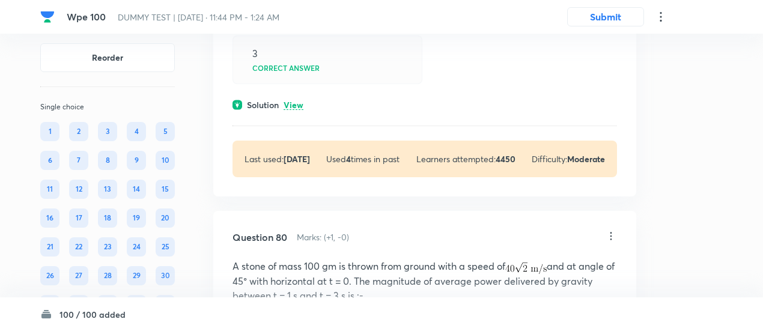
click at [298, 110] on p "View" at bounding box center [293, 105] width 20 height 9
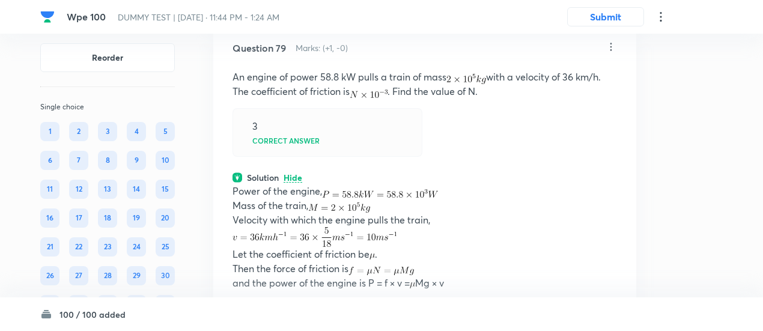
scroll to position [42357, 0]
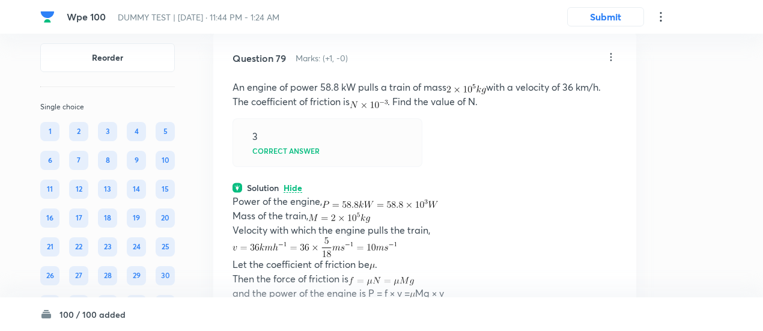
click at [609, 63] on icon at bounding box center [611, 57] width 12 height 12
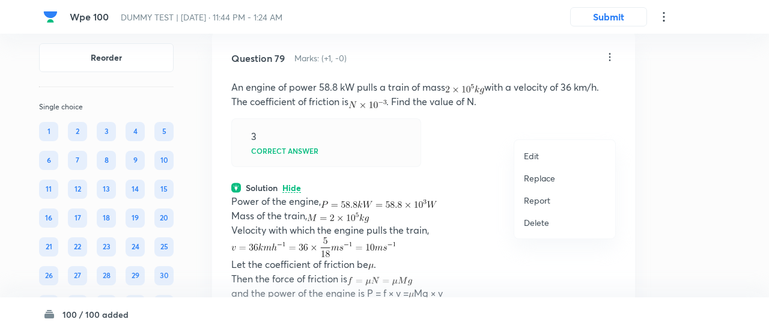
click at [533, 173] on p "Replace" at bounding box center [539, 178] width 31 height 13
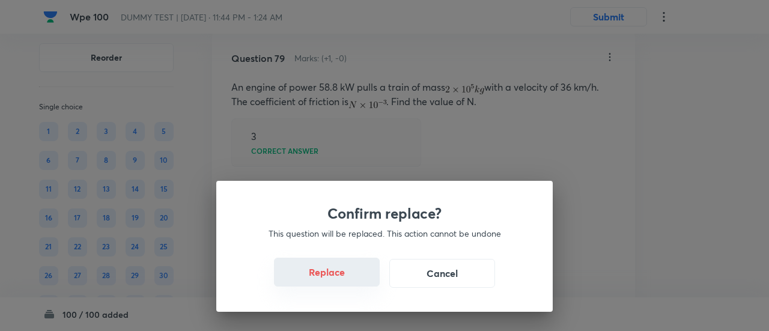
click at [340, 275] on button "Replace" at bounding box center [327, 272] width 106 height 29
click at [341, 278] on button "Replace" at bounding box center [327, 272] width 106 height 29
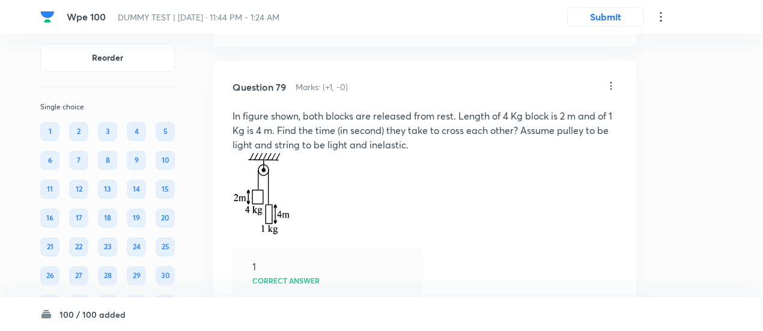
scroll to position [42328, 0]
click at [610, 90] on icon at bounding box center [611, 86] width 2 height 8
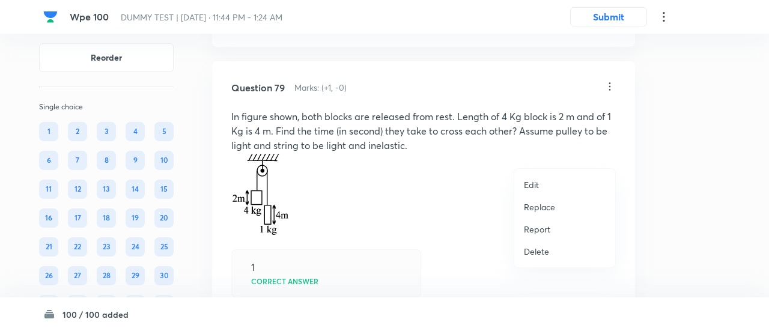
click at [540, 204] on p "Replace" at bounding box center [539, 207] width 31 height 13
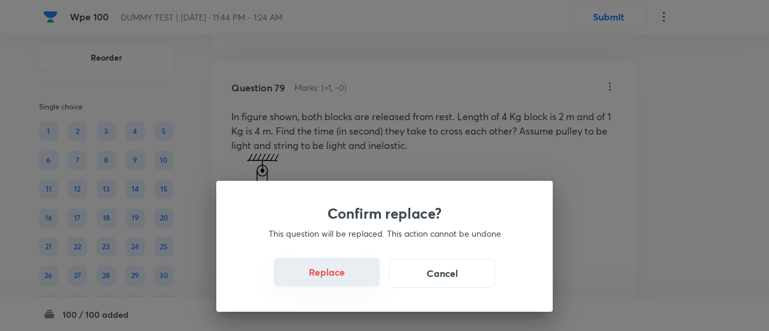
click at [355, 279] on button "Replace" at bounding box center [327, 272] width 106 height 29
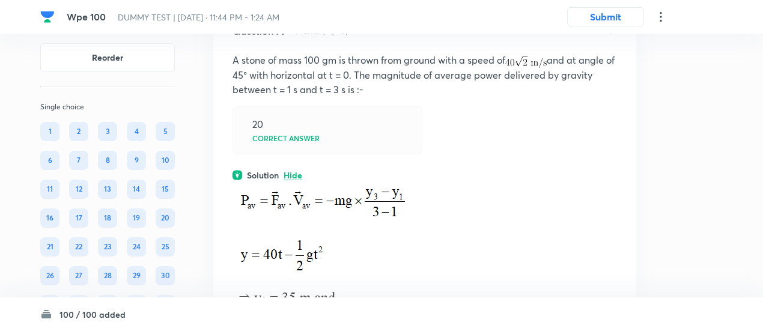
scroll to position [42377, 0]
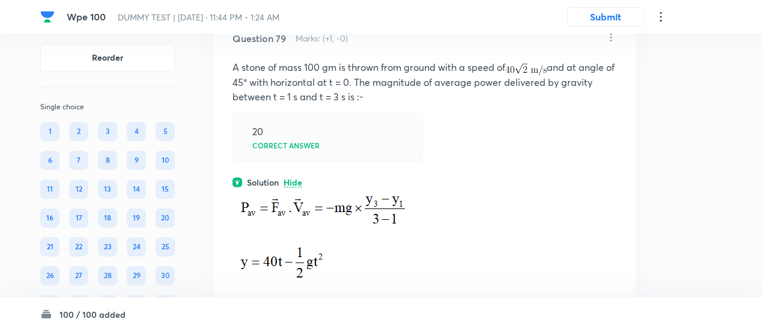
click at [611, 43] on icon at bounding box center [611, 37] width 12 height 12
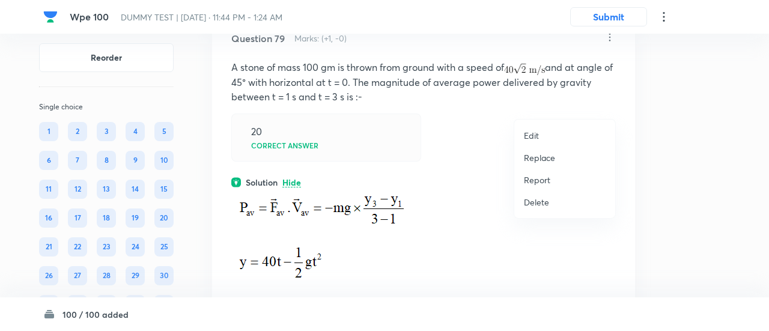
click at [543, 157] on p "Replace" at bounding box center [539, 157] width 31 height 13
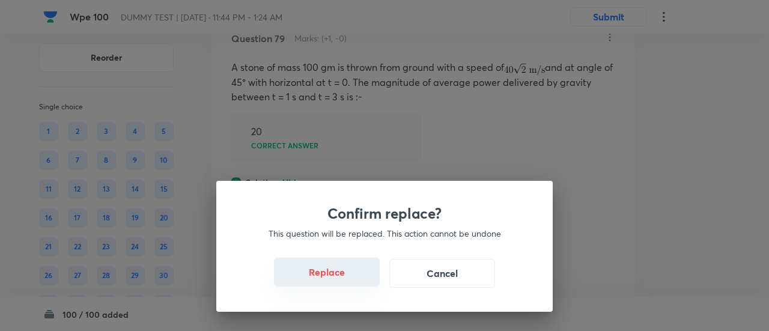
click at [336, 277] on button "Replace" at bounding box center [327, 272] width 106 height 29
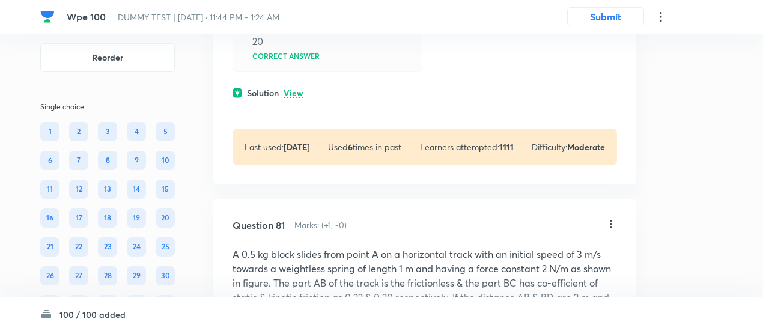
scroll to position [43117, 0]
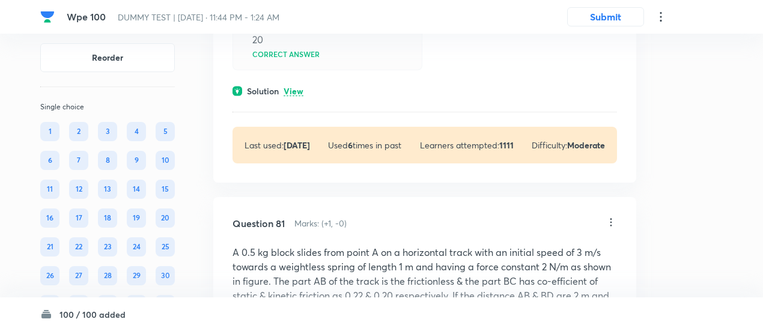
click at [296, 96] on p "View" at bounding box center [293, 91] width 20 height 9
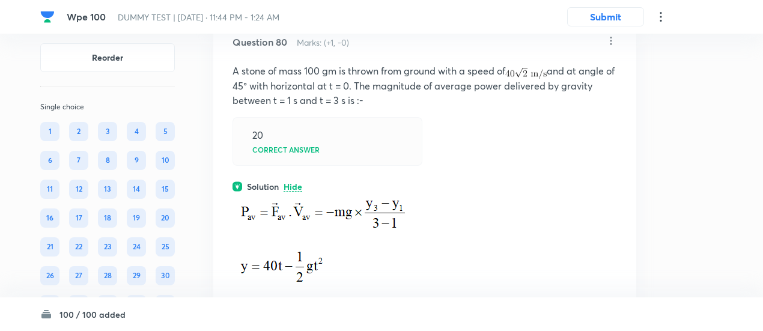
scroll to position [43021, 0]
click at [609, 47] on icon at bounding box center [611, 41] width 12 height 12
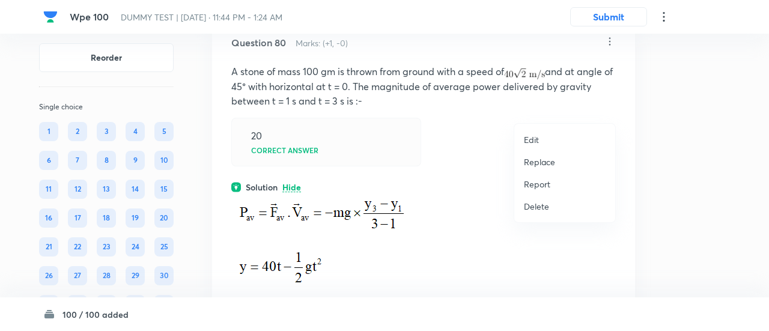
click at [609, 110] on div at bounding box center [384, 165] width 769 height 331
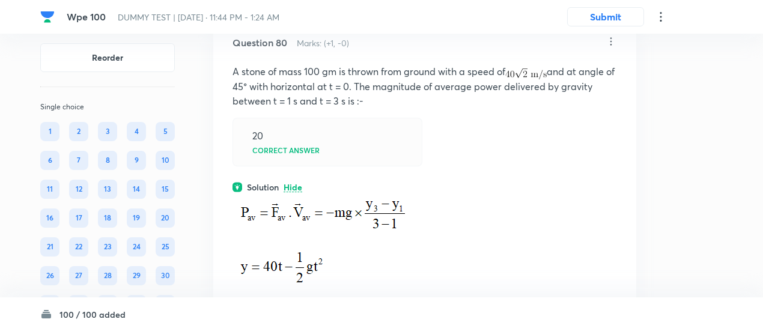
click at [609, 47] on icon at bounding box center [611, 41] width 12 height 12
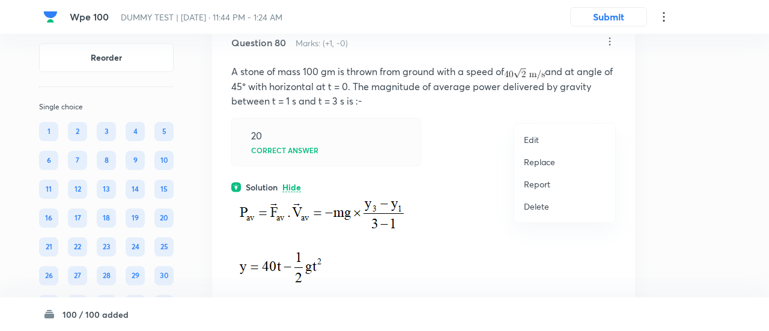
click at [538, 163] on p "Replace" at bounding box center [539, 162] width 31 height 13
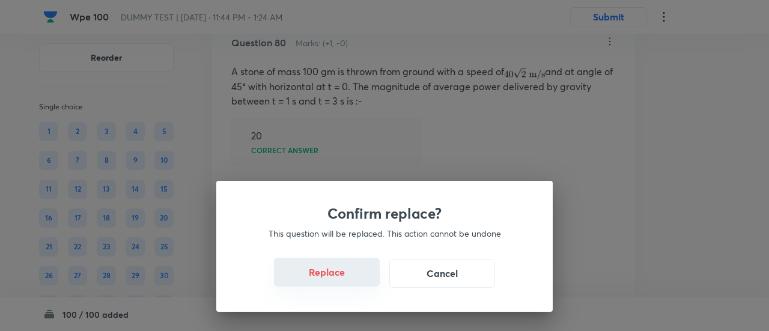
click at [346, 276] on button "Replace" at bounding box center [327, 272] width 106 height 29
click at [349, 283] on button "Replace" at bounding box center [327, 272] width 106 height 29
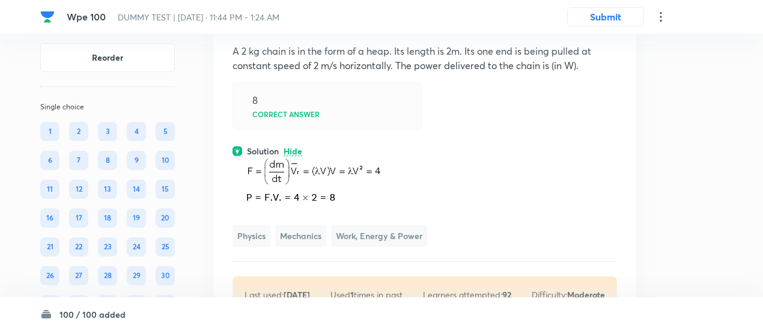
scroll to position [43043, 0]
click at [614, 25] on icon at bounding box center [611, 19] width 12 height 12
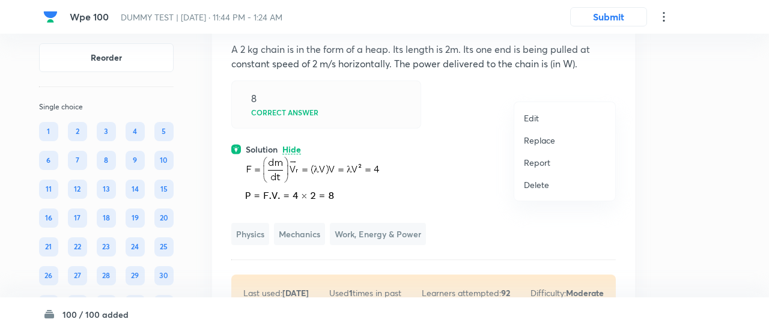
click at [548, 138] on p "Replace" at bounding box center [539, 140] width 31 height 13
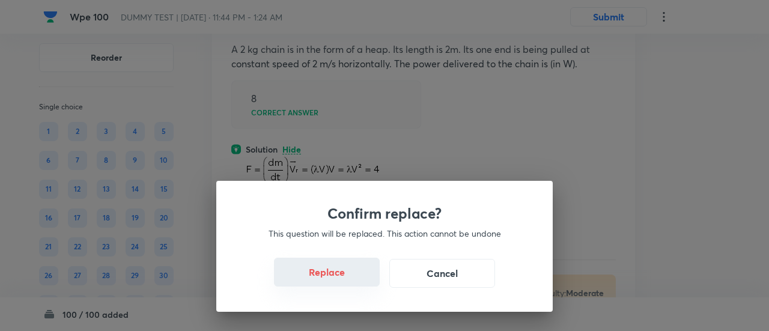
click at [346, 282] on button "Replace" at bounding box center [327, 272] width 106 height 29
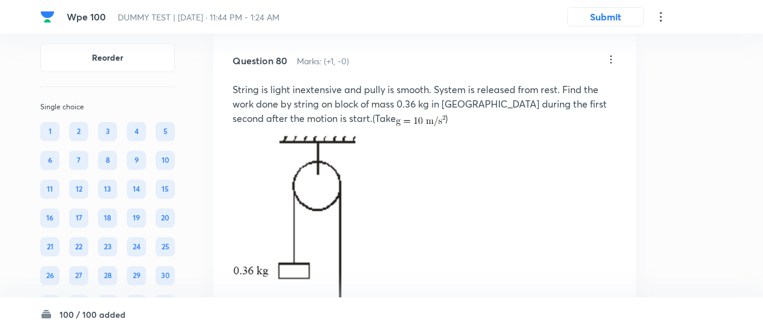
scroll to position [43002, 0]
click at [610, 66] on icon at bounding box center [611, 60] width 12 height 12
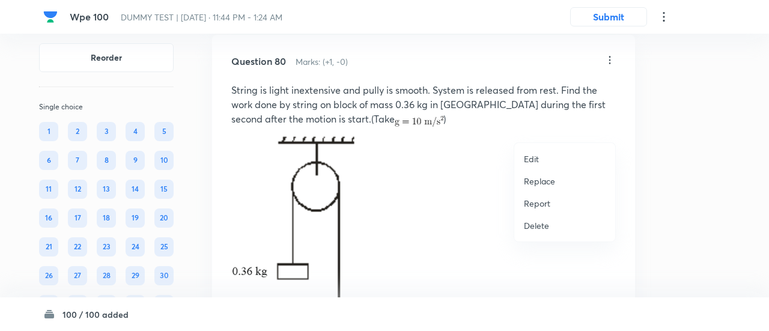
click at [545, 180] on p "Replace" at bounding box center [539, 181] width 31 height 13
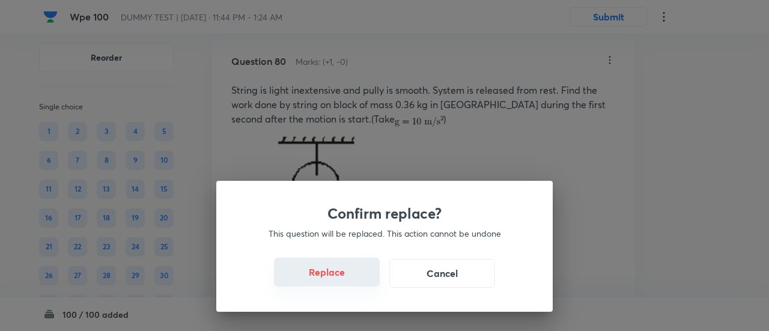
click at [340, 279] on button "Replace" at bounding box center [327, 272] width 106 height 29
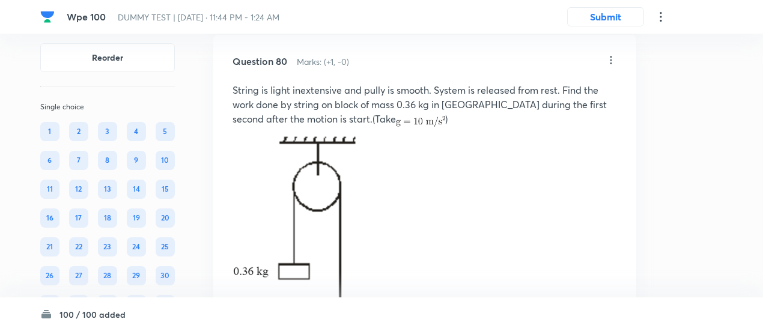
click at [340, 279] on img at bounding box center [316, 232] width 169 height 211
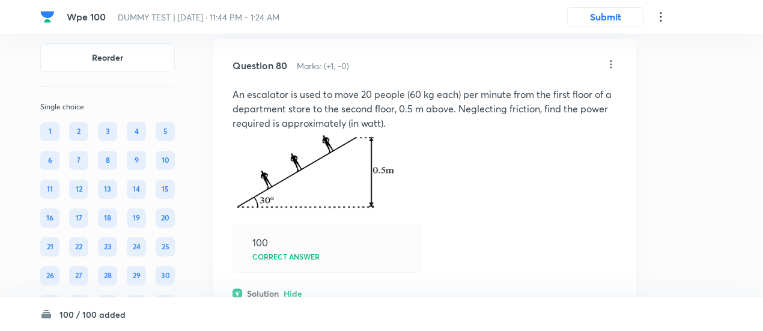
scroll to position [42997, 0]
click at [610, 71] on icon at bounding box center [611, 65] width 12 height 12
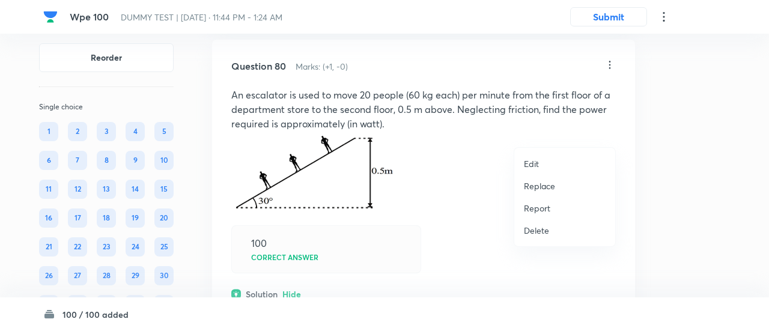
click at [536, 188] on p "Replace" at bounding box center [539, 186] width 31 height 13
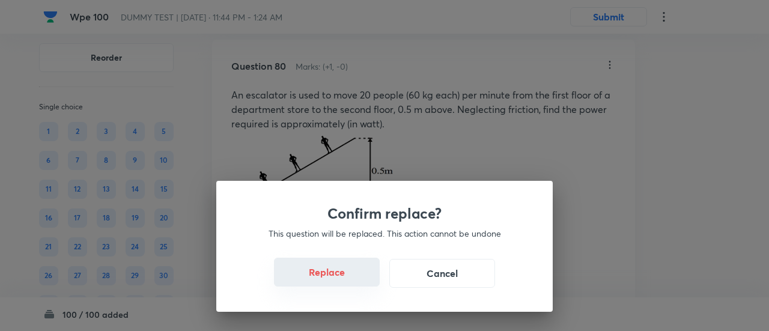
click at [343, 280] on button "Replace" at bounding box center [327, 272] width 106 height 29
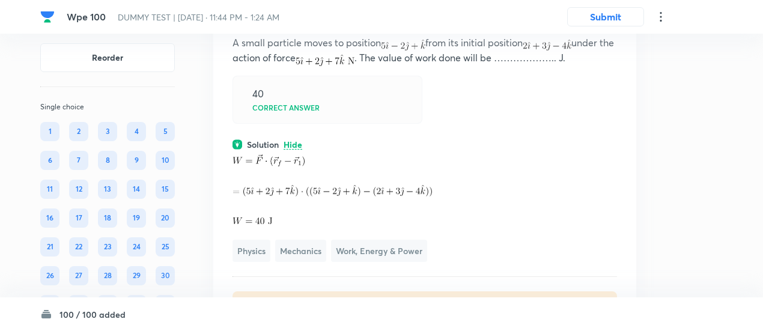
scroll to position [43049, 0]
click at [613, 19] on icon at bounding box center [611, 13] width 12 height 12
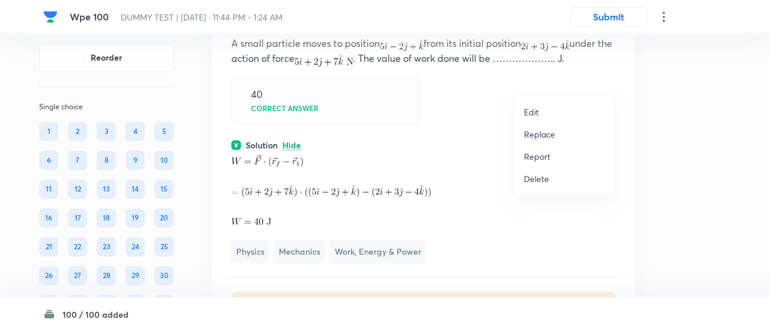
click at [549, 132] on p "Replace" at bounding box center [539, 134] width 31 height 13
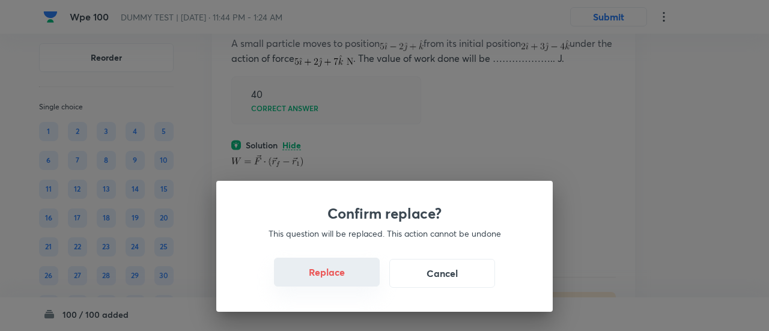
click at [341, 280] on button "Replace" at bounding box center [327, 272] width 106 height 29
click at [341, 280] on button "Replace" at bounding box center [327, 273] width 106 height 29
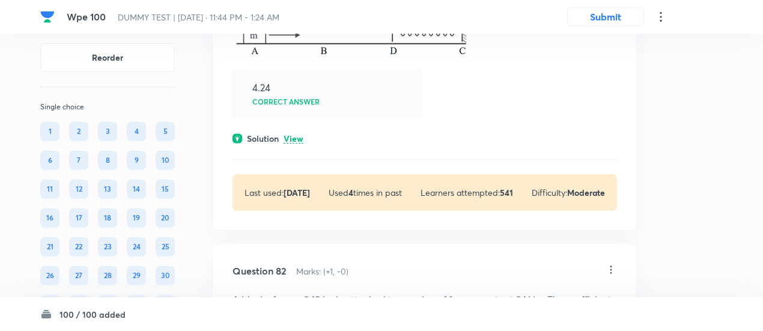
scroll to position [43537, 0]
click at [301, 142] on p "View" at bounding box center [293, 137] width 20 height 9
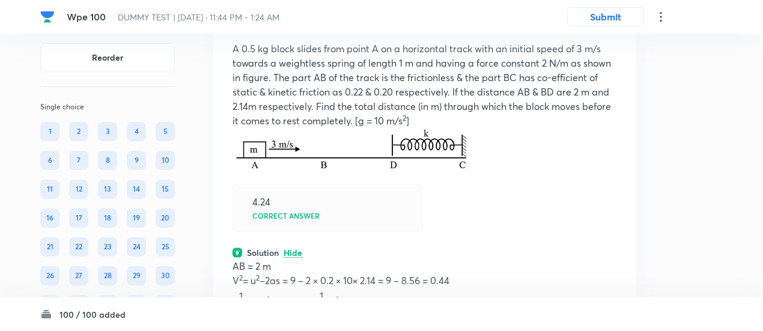
scroll to position [43420, 0]
click at [612, 25] on icon at bounding box center [611, 19] width 12 height 12
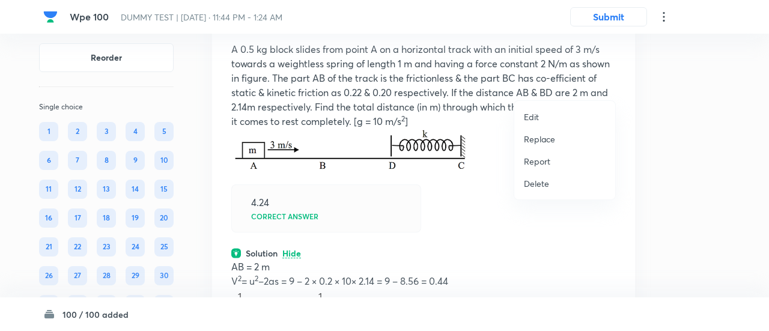
click at [548, 136] on p "Replace" at bounding box center [539, 139] width 31 height 13
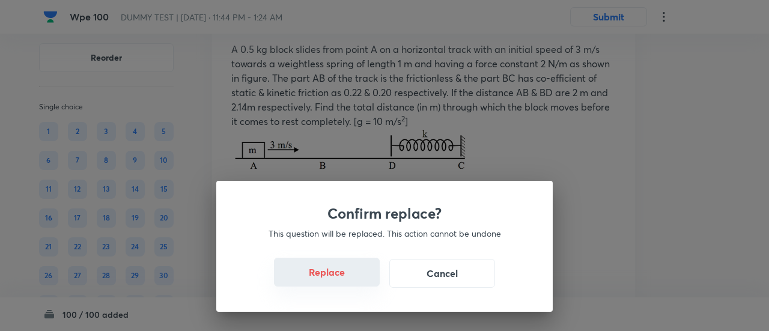
click at [343, 277] on button "Replace" at bounding box center [327, 272] width 106 height 29
click at [344, 280] on button "Replace" at bounding box center [327, 272] width 106 height 29
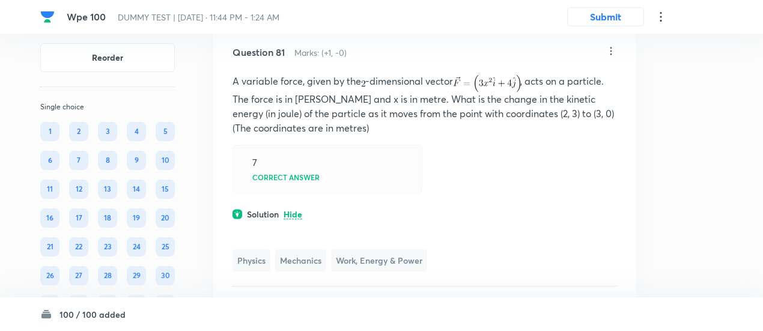
scroll to position [43377, 0]
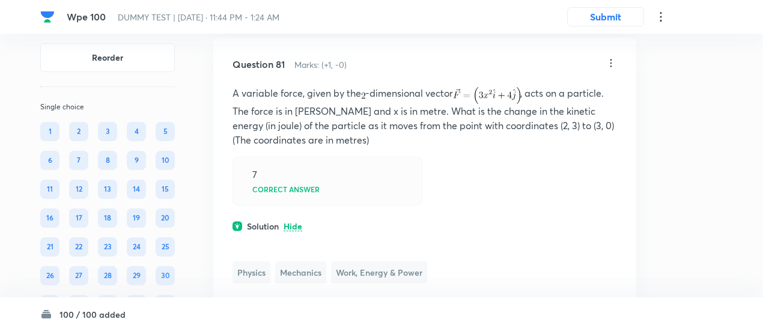
click at [610, 67] on icon at bounding box center [611, 63] width 2 height 8
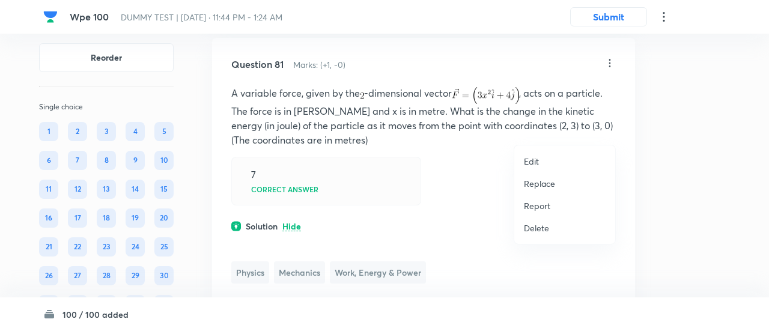
click at [544, 180] on p "Replace" at bounding box center [539, 183] width 31 height 13
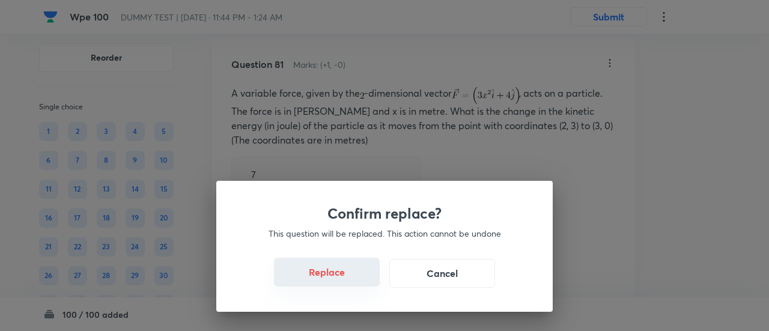
click at [336, 279] on button "Replace" at bounding box center [327, 272] width 106 height 29
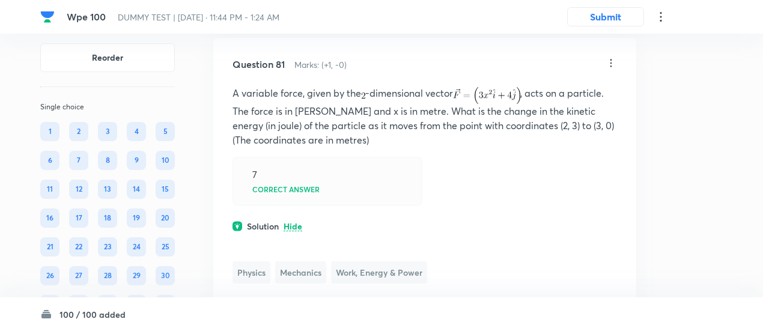
click at [614, 69] on icon at bounding box center [611, 63] width 12 height 12
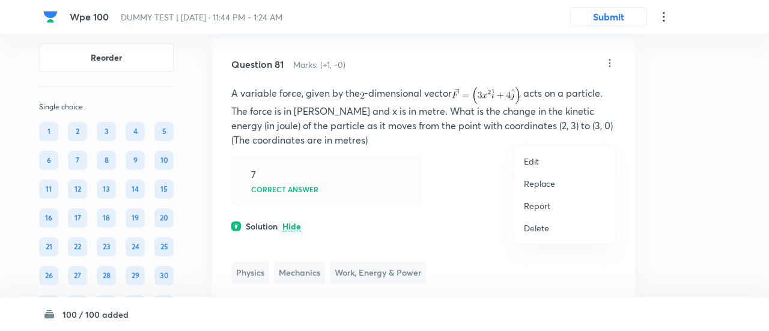
click at [539, 181] on p "Replace" at bounding box center [539, 183] width 31 height 13
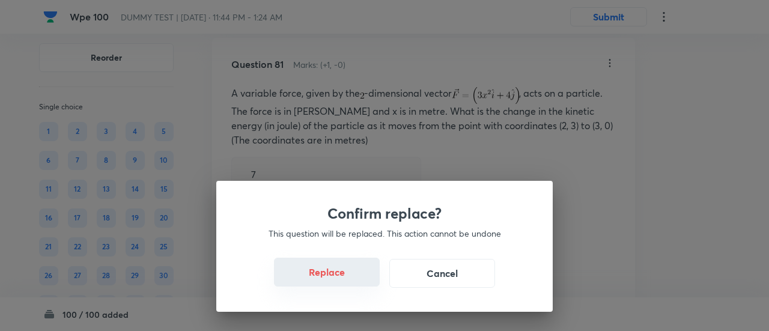
click at [342, 278] on button "Replace" at bounding box center [327, 272] width 106 height 29
click at [342, 278] on button "Replace" at bounding box center [327, 273] width 106 height 29
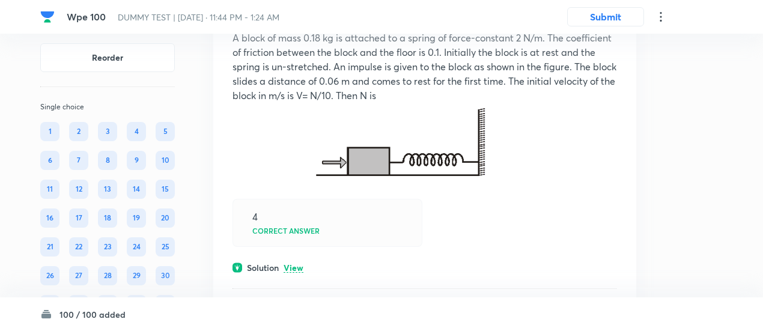
scroll to position [43776, 0]
click at [608, 15] on icon at bounding box center [611, 9] width 12 height 12
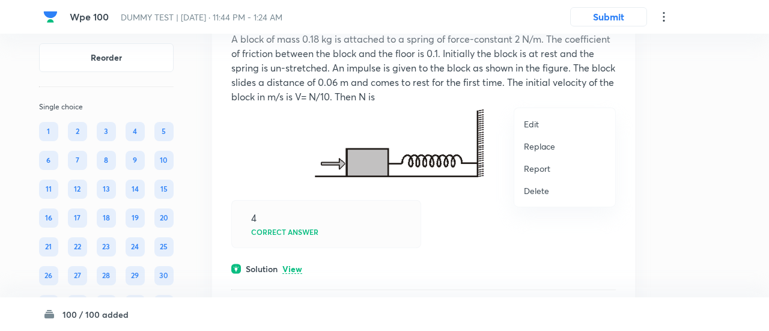
click at [540, 145] on p "Replace" at bounding box center [539, 146] width 31 height 13
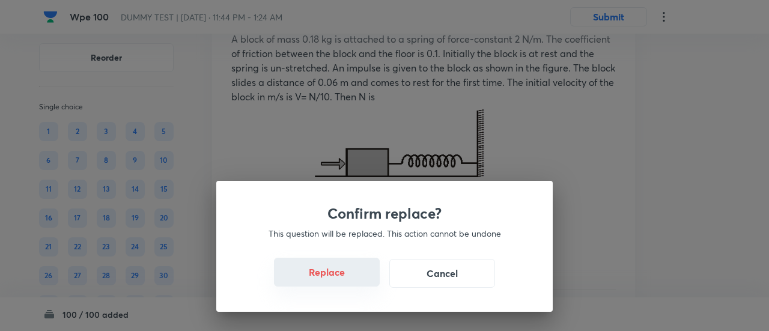
click at [335, 279] on button "Replace" at bounding box center [327, 272] width 106 height 29
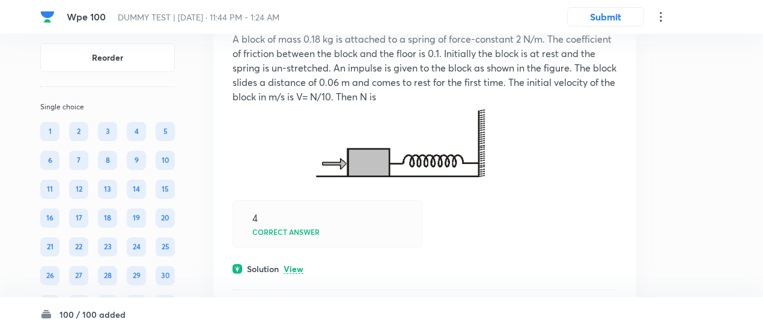
click at [614, 15] on icon at bounding box center [611, 9] width 12 height 12
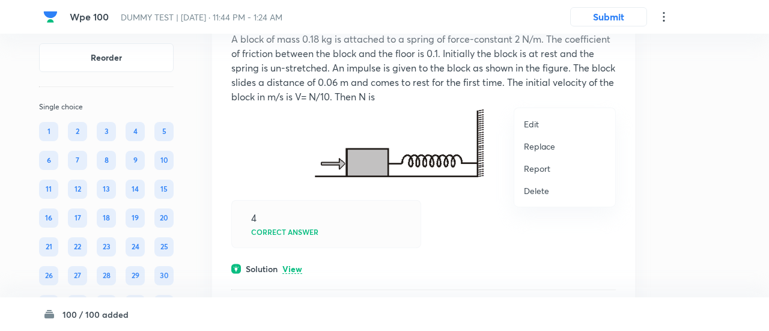
click at [542, 147] on p "Replace" at bounding box center [539, 146] width 31 height 13
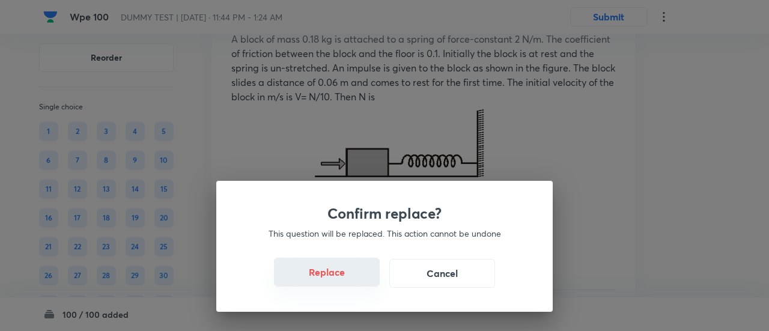
click at [331, 276] on button "Replace" at bounding box center [327, 272] width 106 height 29
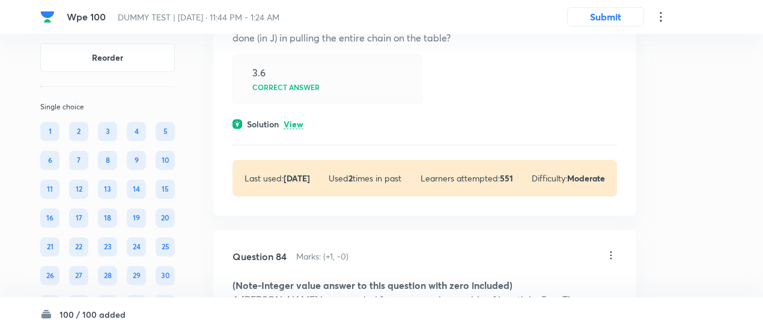
scroll to position [44212, 0]
click at [297, 129] on p "View" at bounding box center [293, 123] width 20 height 9
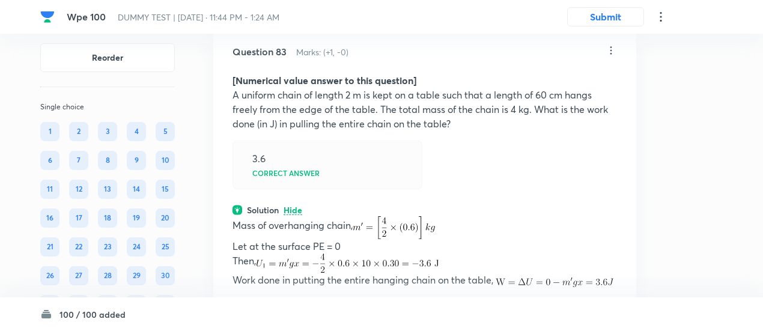
scroll to position [44125, 0]
click at [611, 57] on icon at bounding box center [611, 51] width 12 height 12
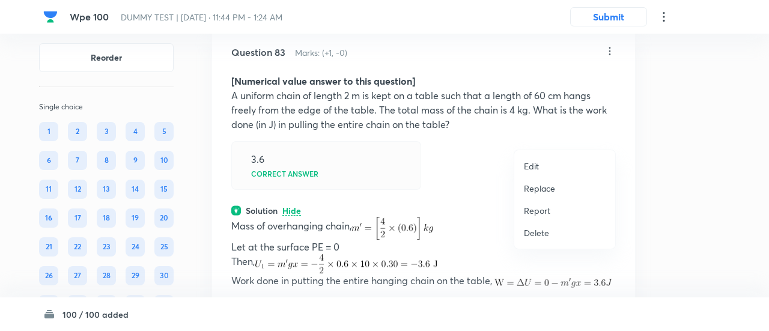
click at [533, 187] on p "Replace" at bounding box center [539, 188] width 31 height 13
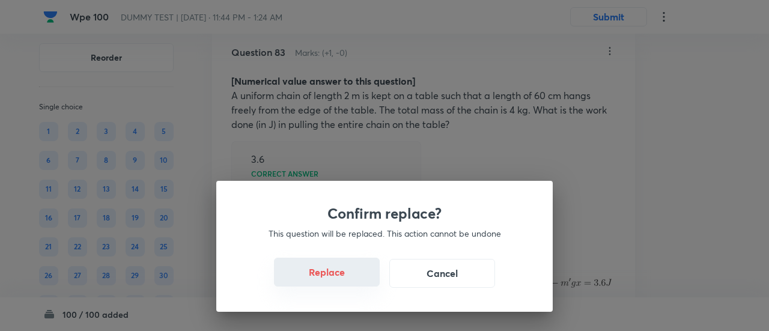
click at [329, 279] on button "Replace" at bounding box center [327, 272] width 106 height 29
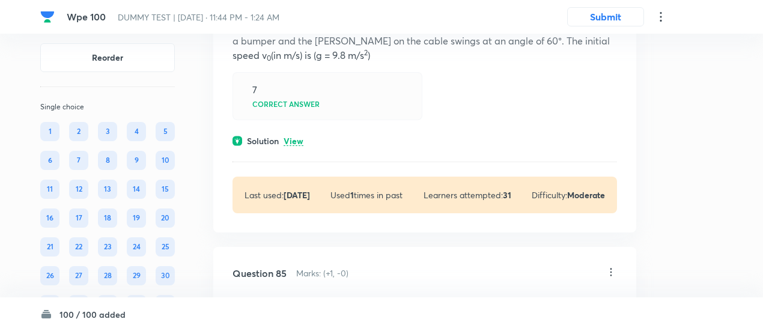
scroll to position [44676, 0]
click at [291, 145] on p "View" at bounding box center [293, 140] width 20 height 9
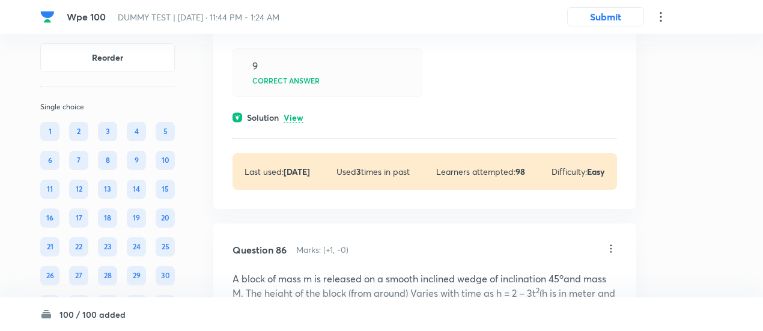
scroll to position [45286, 0]
click at [295, 122] on p "View" at bounding box center [293, 117] width 20 height 9
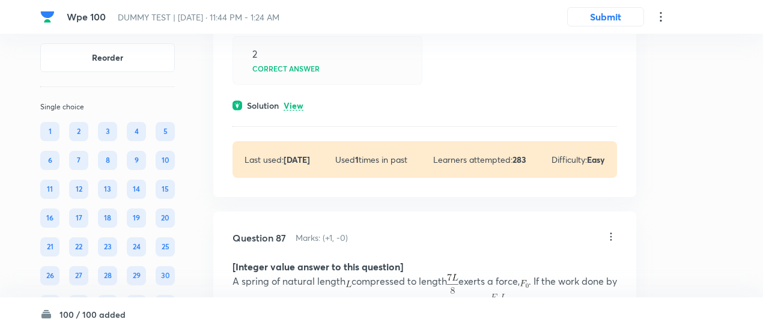
scroll to position [45759, 0]
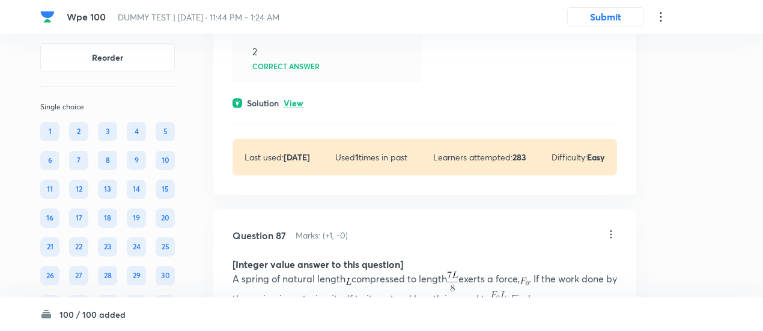
click at [295, 108] on p "View" at bounding box center [293, 103] width 20 height 9
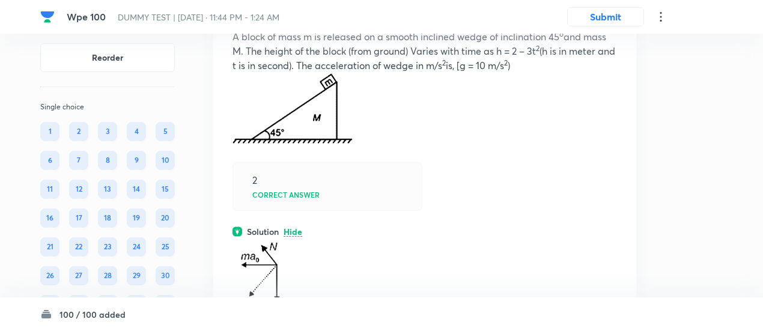
scroll to position [45628, 0]
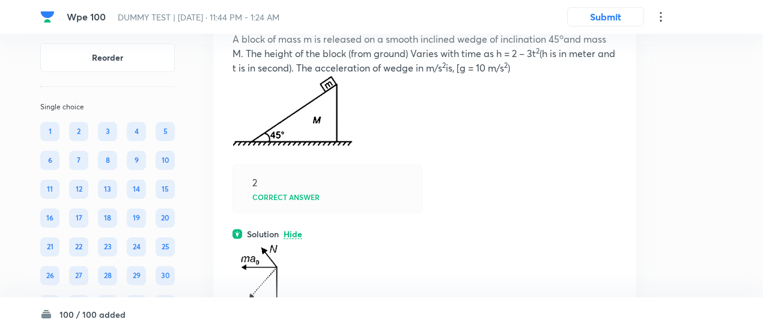
click at [611, 15] on icon at bounding box center [611, 9] width 12 height 12
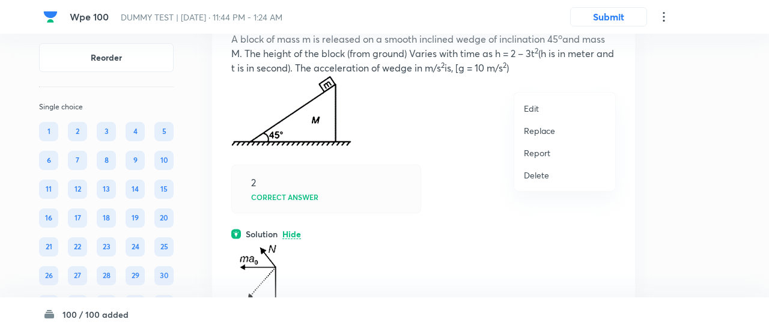
click at [531, 130] on p "Replace" at bounding box center [539, 130] width 31 height 13
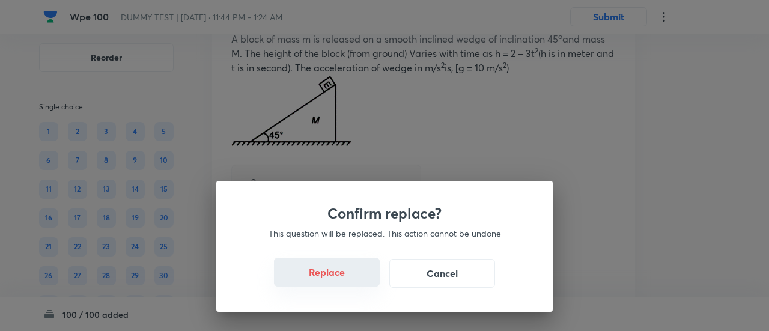
click at [334, 277] on button "Replace" at bounding box center [327, 272] width 106 height 29
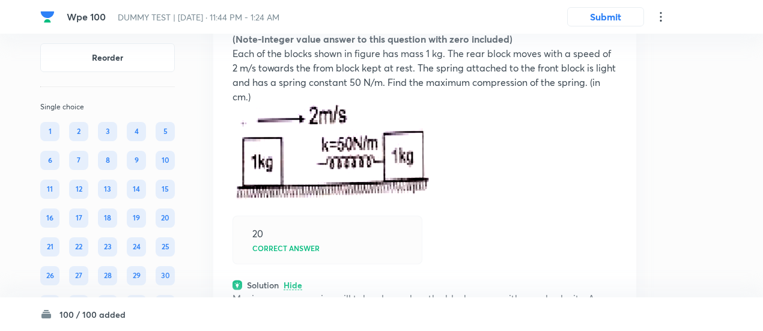
click at [609, 15] on icon at bounding box center [611, 9] width 12 height 12
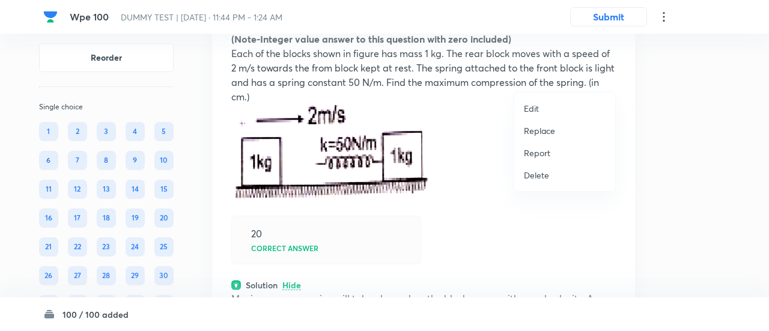
click at [534, 133] on p "Replace" at bounding box center [539, 130] width 31 height 13
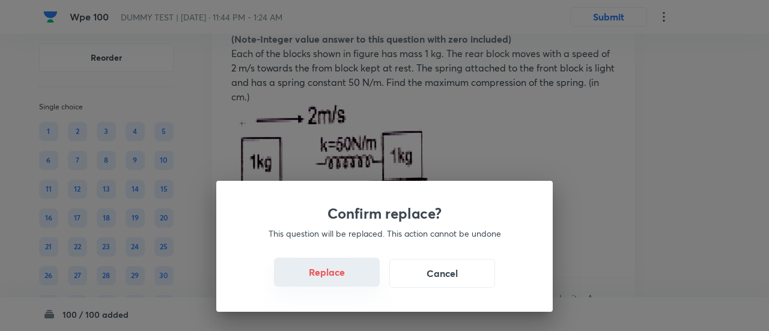
click at [325, 273] on button "Replace" at bounding box center [327, 272] width 106 height 29
click at [329, 279] on button "Replace" at bounding box center [327, 272] width 106 height 29
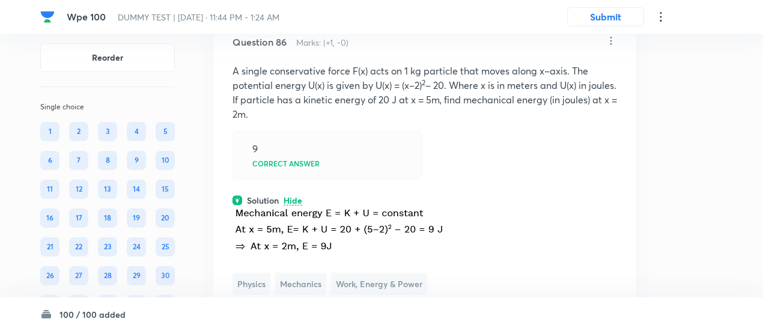
scroll to position [45595, 0]
click at [611, 46] on icon at bounding box center [611, 42] width 2 height 8
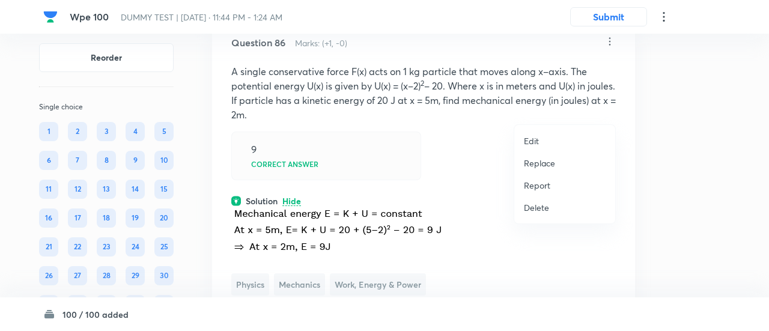
click at [543, 163] on p "Replace" at bounding box center [539, 163] width 31 height 13
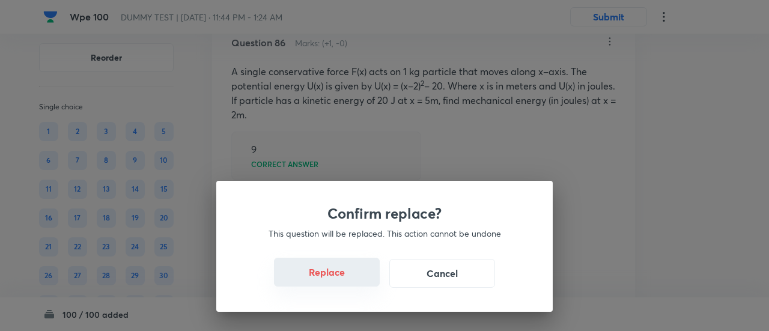
click at [346, 282] on button "Replace" at bounding box center [327, 272] width 106 height 29
click at [346, 282] on div "Confirm replace? This question will be replaced. This action cannot be undone R…" at bounding box center [384, 165] width 769 height 331
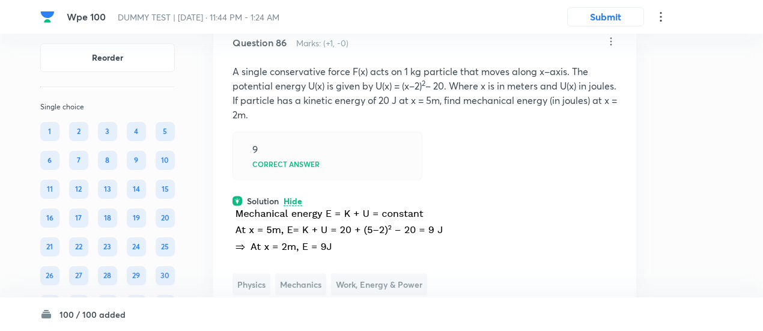
click at [346, 255] on img at bounding box center [338, 231] width 213 height 48
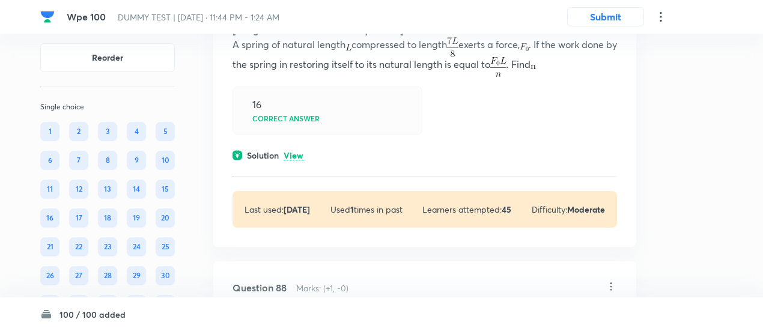
scroll to position [46269, 0]
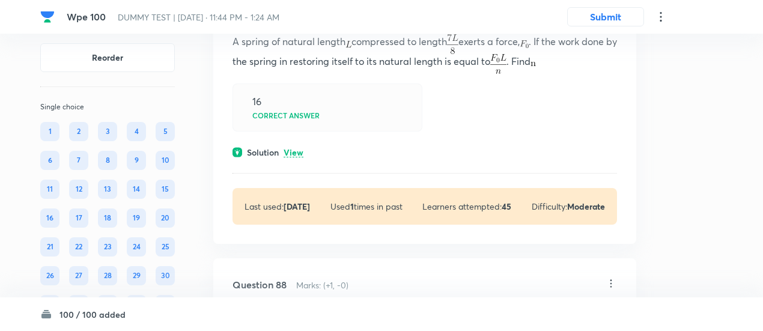
click at [297, 157] on p "View" at bounding box center [293, 152] width 20 height 9
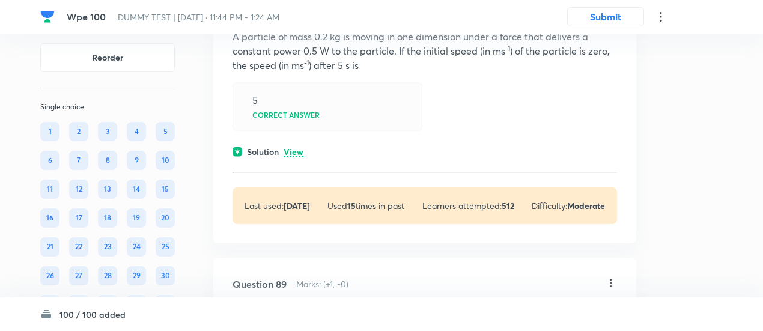
scroll to position [46658, 0]
click at [298, 156] on p "View" at bounding box center [293, 151] width 20 height 9
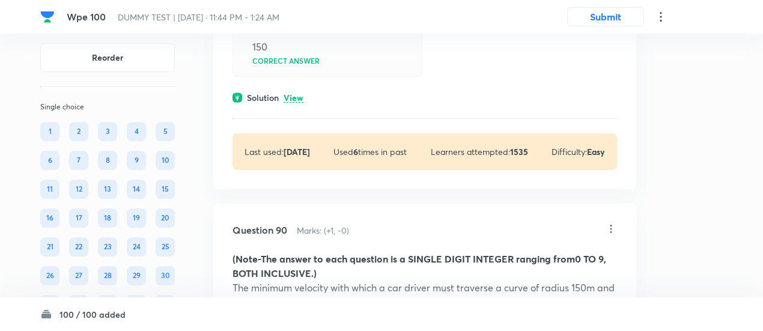
scroll to position [47144, 0]
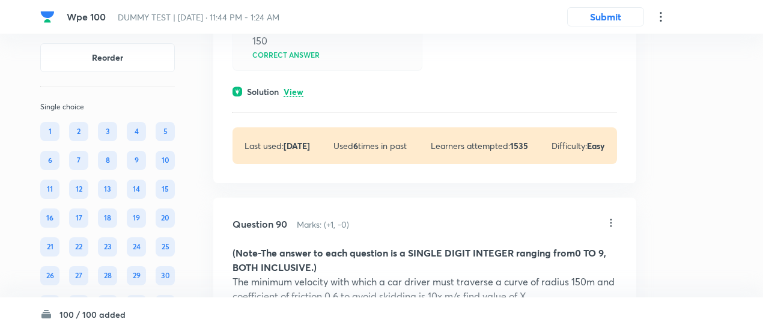
click at [301, 97] on p "View" at bounding box center [293, 92] width 20 height 9
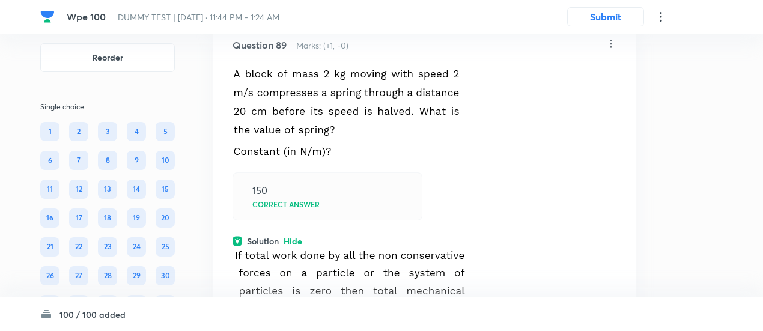
scroll to position [47008, 0]
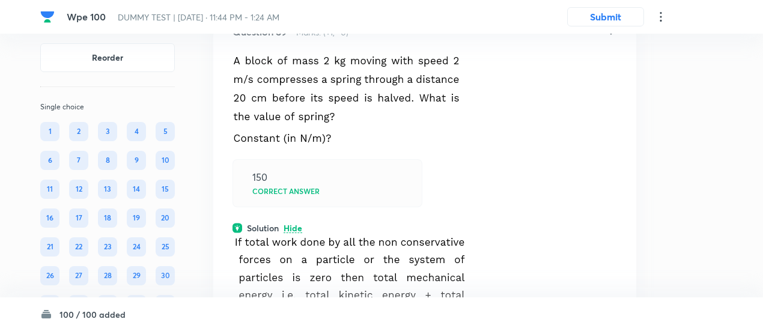
click at [611, 37] on icon at bounding box center [611, 31] width 12 height 12
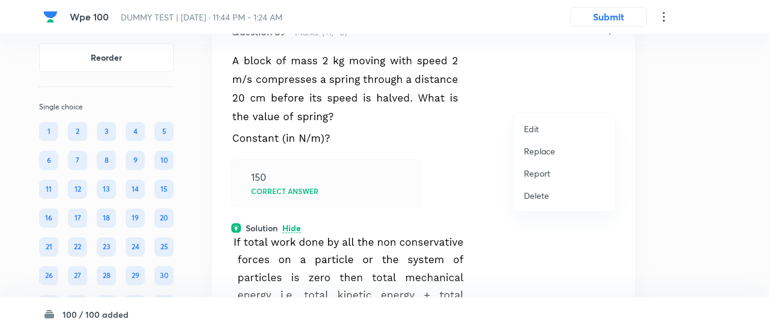
click at [546, 150] on p "Replace" at bounding box center [539, 151] width 31 height 13
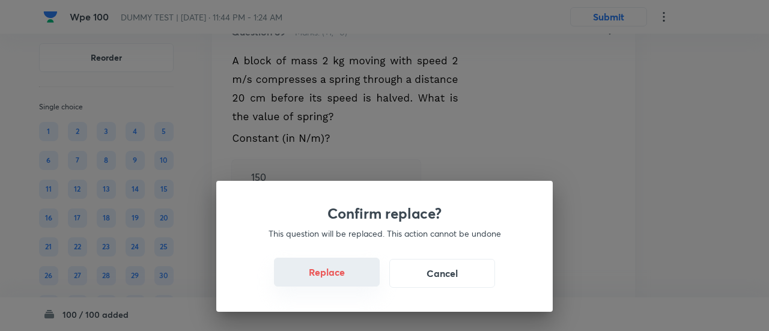
click at [337, 277] on button "Replace" at bounding box center [327, 272] width 106 height 29
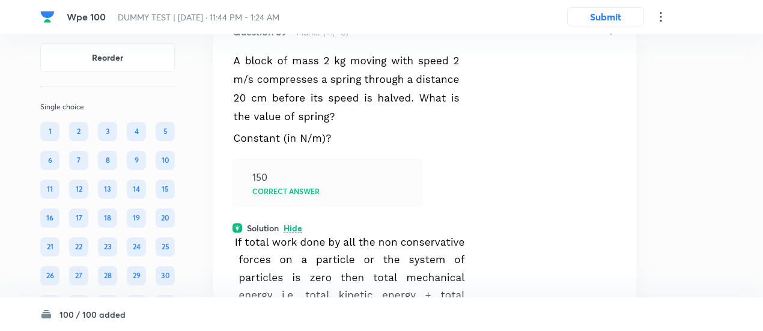
click at [611, 37] on icon at bounding box center [611, 31] width 12 height 12
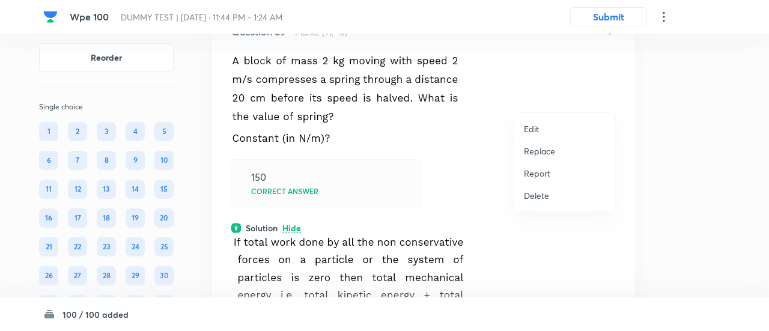
click at [539, 154] on p "Replace" at bounding box center [539, 151] width 31 height 13
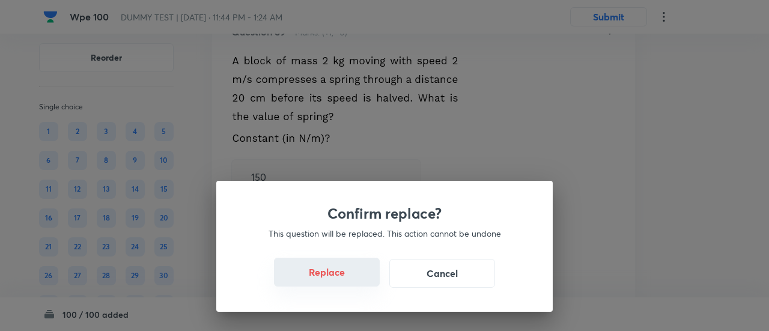
click at [341, 272] on button "Replace" at bounding box center [327, 272] width 106 height 29
click at [341, 272] on button "Replace" at bounding box center [327, 273] width 106 height 29
click at [341, 272] on div "Confirm replace? This question will be replaced. This action cannot be undone R…" at bounding box center [384, 246] width 336 height 131
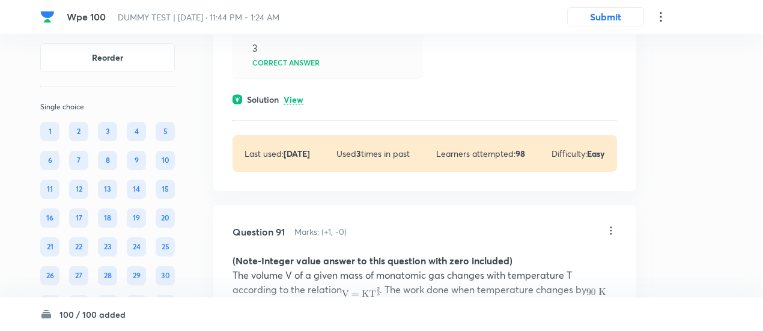
scroll to position [47621, 0]
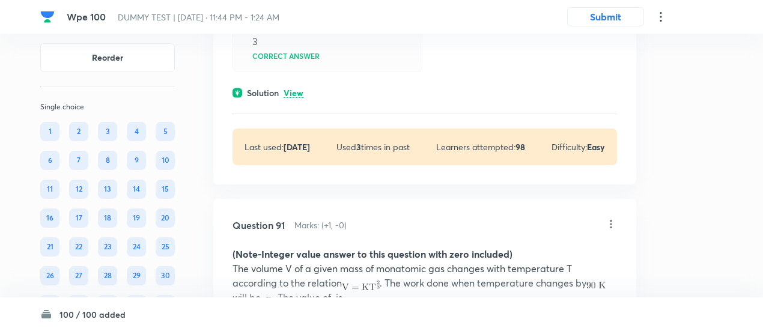
click at [298, 98] on p "View" at bounding box center [293, 93] width 20 height 9
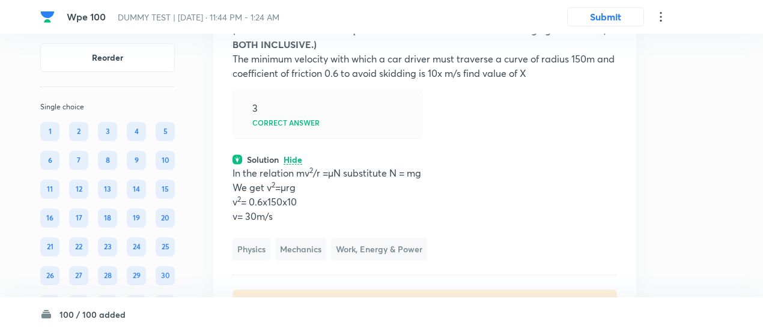
scroll to position [47552, 0]
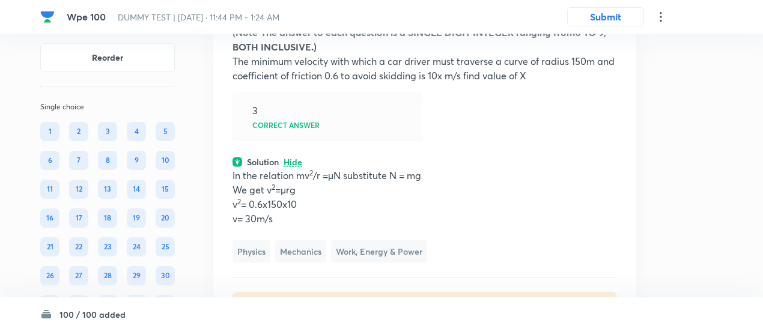
click at [606, 8] on icon at bounding box center [611, 2] width 12 height 12
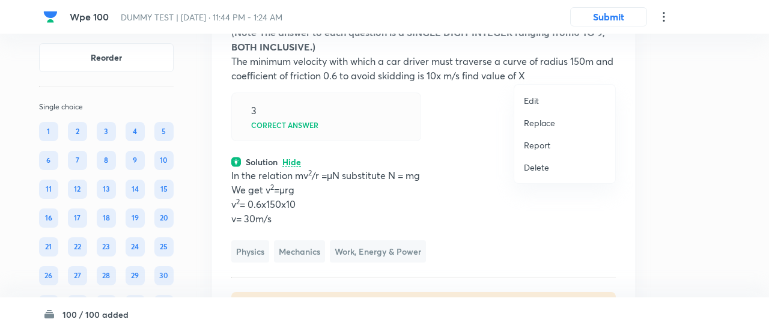
click at [343, 187] on div at bounding box center [384, 165] width 769 height 331
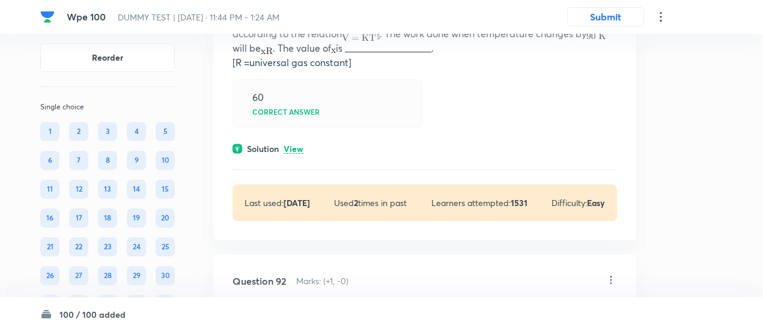
scroll to position [47968, 0]
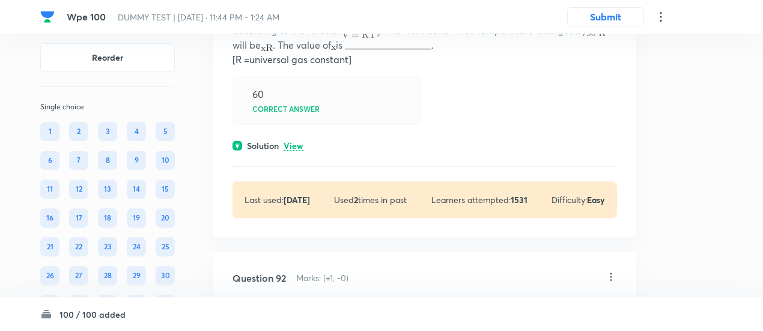
click at [295, 151] on p "View" at bounding box center [293, 146] width 20 height 9
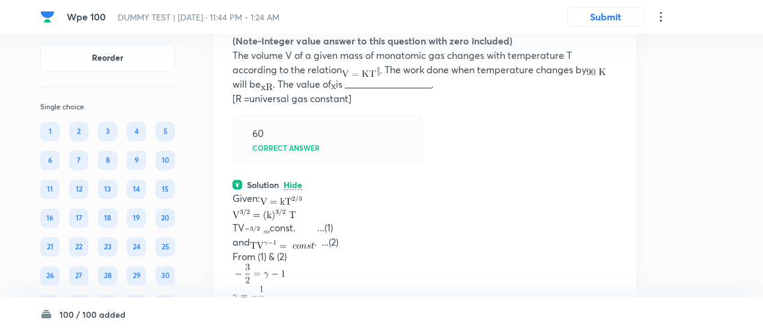
scroll to position [47918, 0]
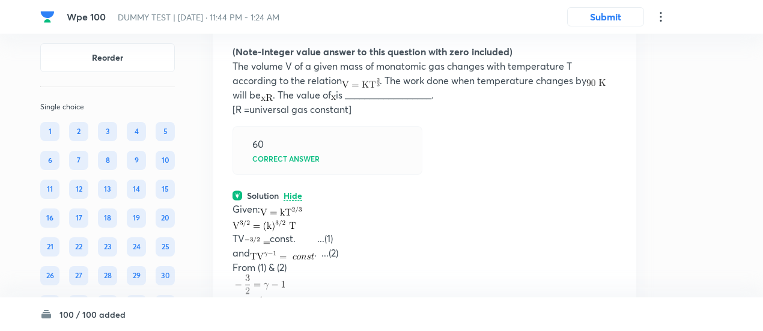
click at [608, 28] on icon at bounding box center [611, 22] width 12 height 12
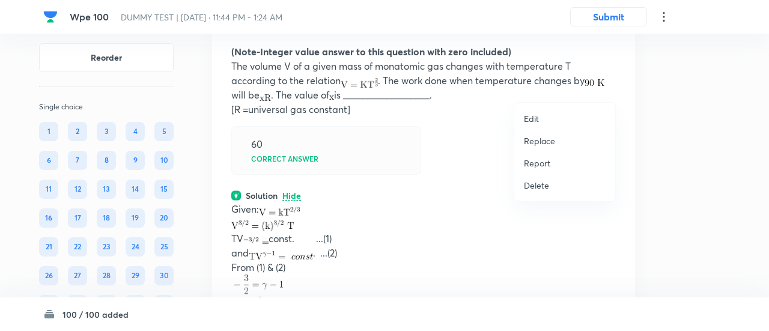
click at [539, 141] on p "Replace" at bounding box center [539, 141] width 31 height 13
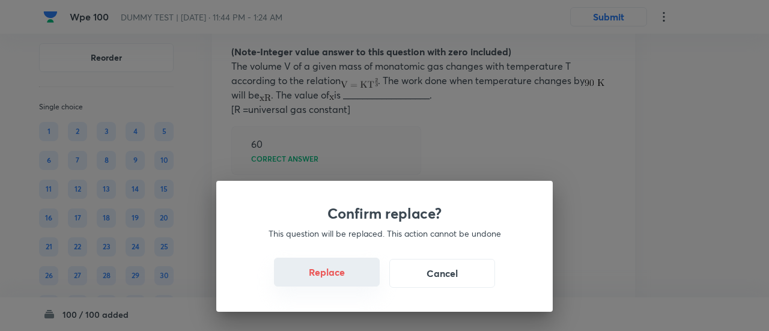
click at [349, 274] on button "Replace" at bounding box center [327, 272] width 106 height 29
click at [339, 280] on button "Replace" at bounding box center [327, 272] width 106 height 29
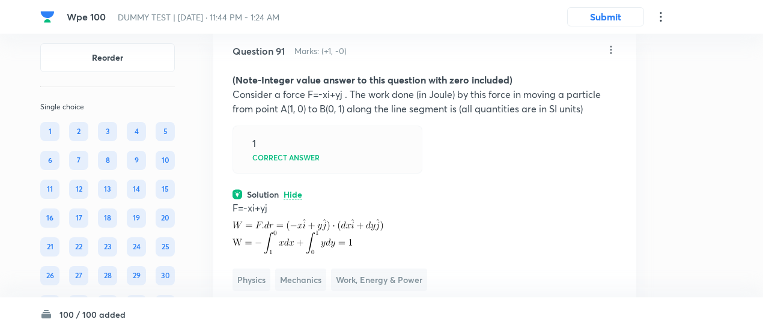
scroll to position [47882, 0]
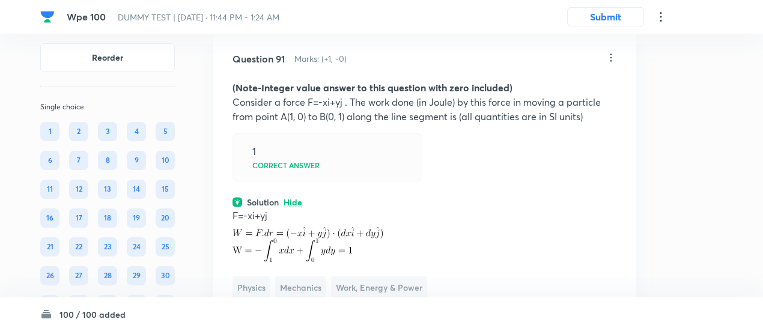
click at [611, 64] on icon at bounding box center [611, 58] width 12 height 12
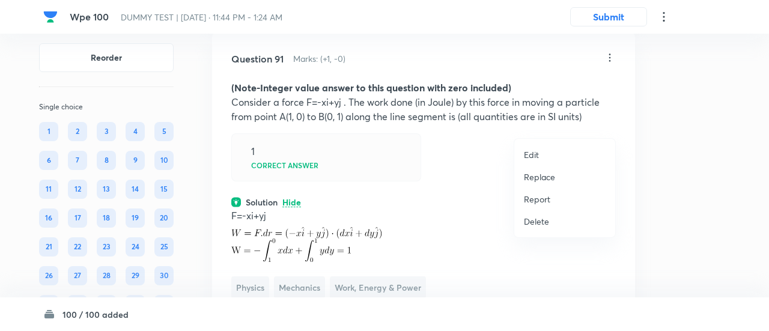
click at [544, 178] on p "Replace" at bounding box center [539, 177] width 31 height 13
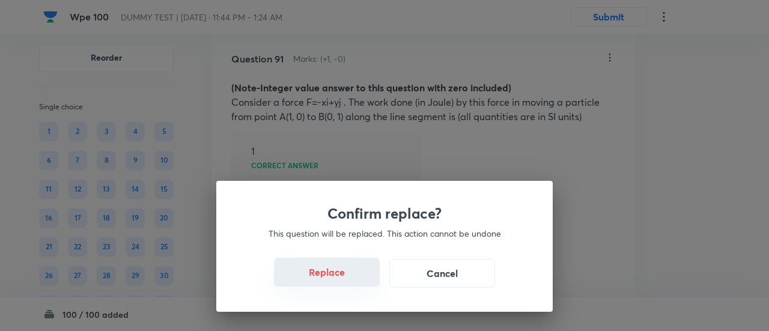
click at [343, 277] on button "Replace" at bounding box center [327, 272] width 106 height 29
click at [343, 277] on button "Replace" at bounding box center [327, 273] width 106 height 29
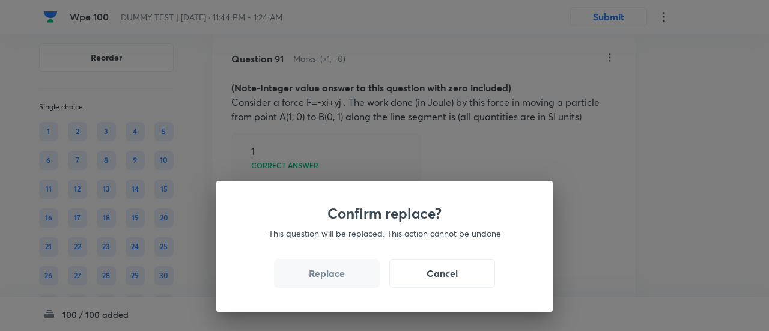
click at [343, 277] on button "Replace" at bounding box center [327, 273] width 106 height 29
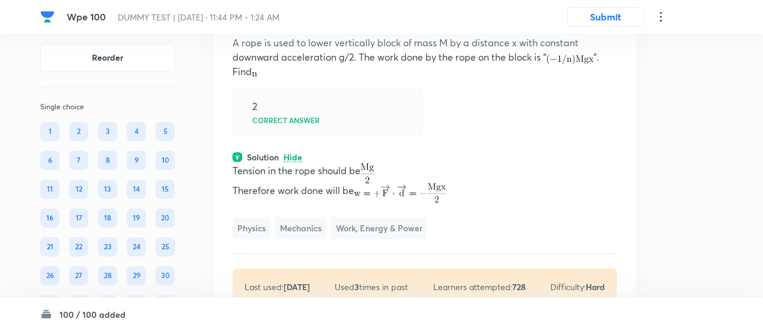
scroll to position [47940, 0]
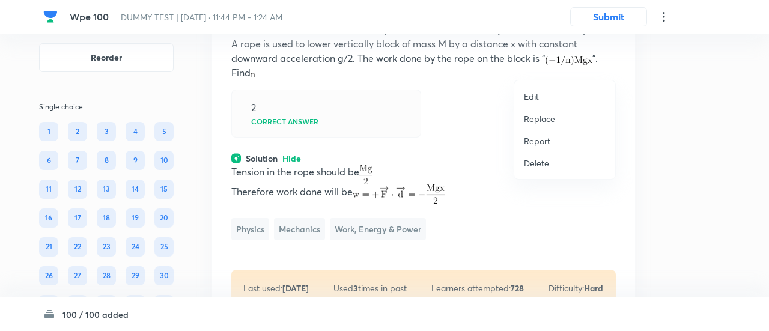
click at [554, 123] on p "Replace" at bounding box center [539, 118] width 31 height 13
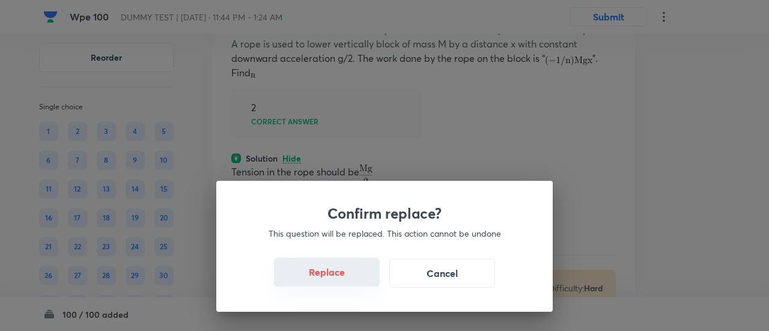
click at [340, 281] on button "Replace" at bounding box center [327, 272] width 106 height 29
click at [340, 281] on button "Replace" at bounding box center [327, 273] width 106 height 29
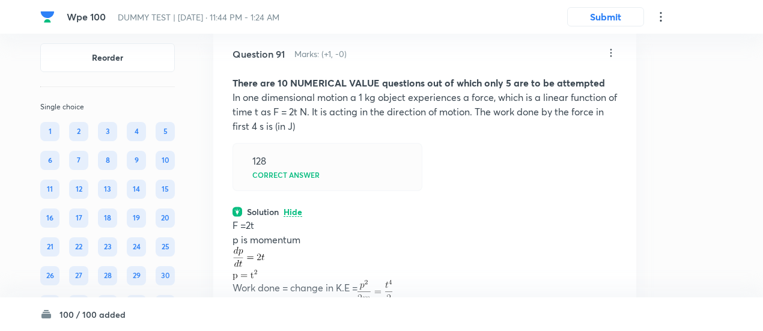
scroll to position [47883, 0]
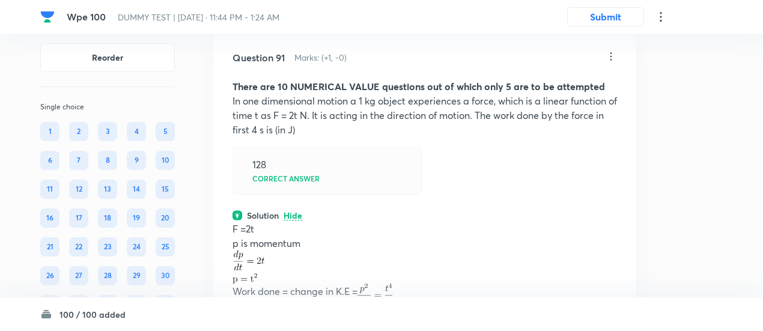
click at [605, 62] on icon at bounding box center [611, 56] width 12 height 12
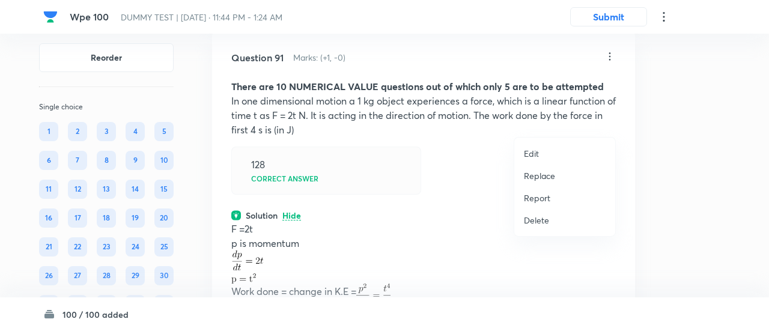
click at [531, 176] on p "Replace" at bounding box center [539, 175] width 31 height 13
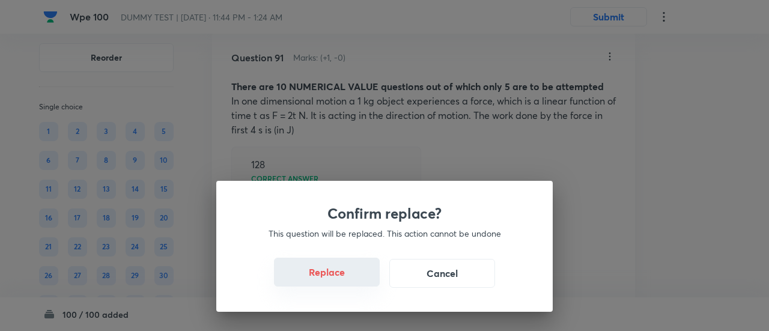
click at [349, 272] on button "Replace" at bounding box center [327, 272] width 106 height 29
click at [352, 278] on button "Replace" at bounding box center [327, 272] width 106 height 29
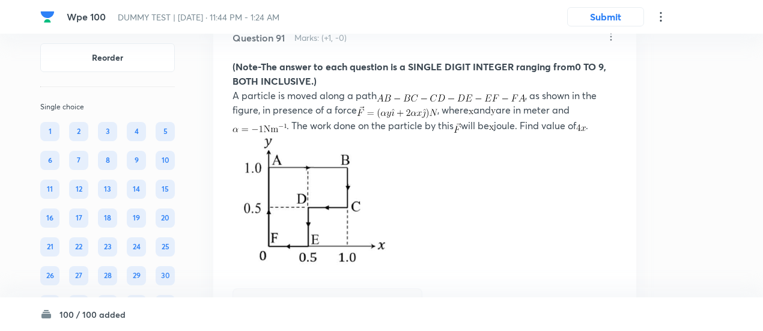
scroll to position [47903, 0]
click at [612, 43] on icon at bounding box center [611, 37] width 12 height 12
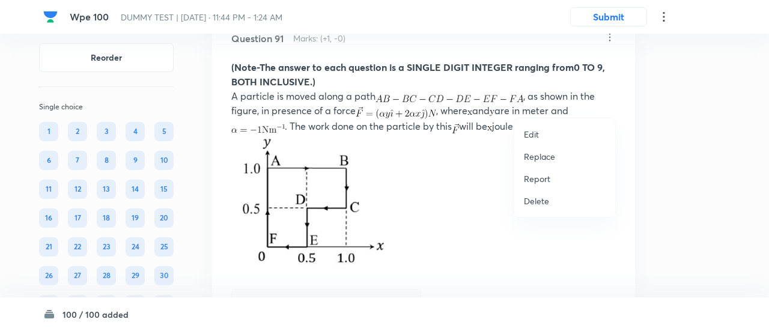
click at [554, 152] on p "Replace" at bounding box center [539, 156] width 31 height 13
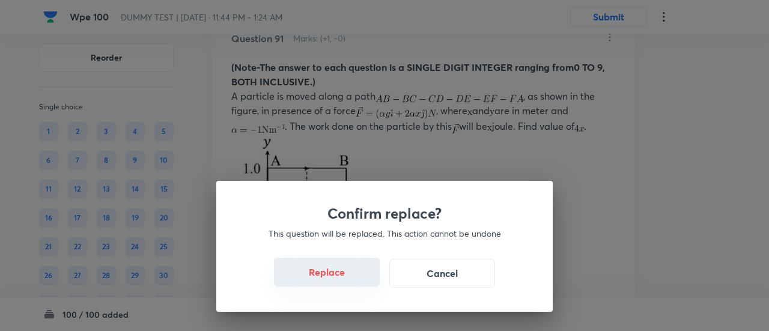
click at [333, 281] on button "Replace" at bounding box center [327, 272] width 106 height 29
click at [337, 281] on button "Replace" at bounding box center [327, 272] width 106 height 29
click at [337, 281] on button "Replace" at bounding box center [327, 273] width 106 height 29
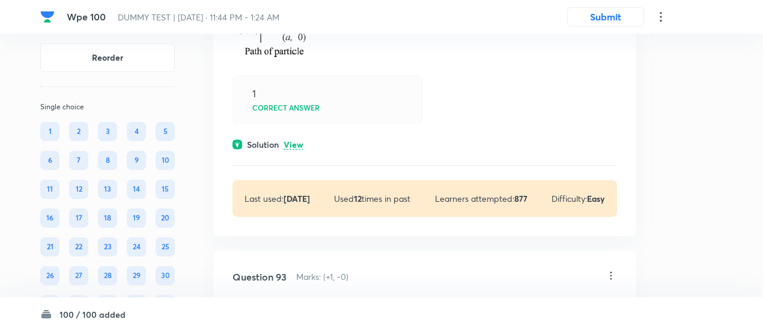
scroll to position [48735, 0]
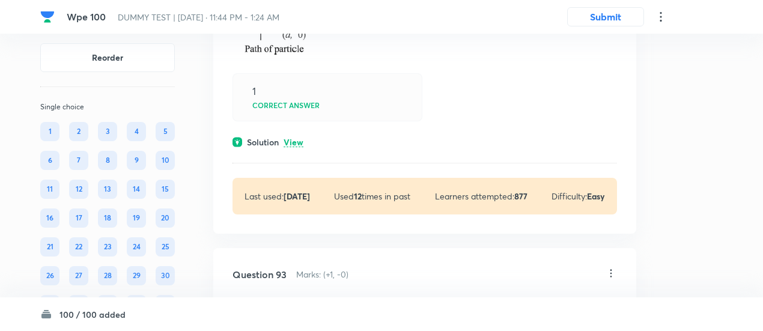
click at [288, 147] on p "View" at bounding box center [293, 142] width 20 height 9
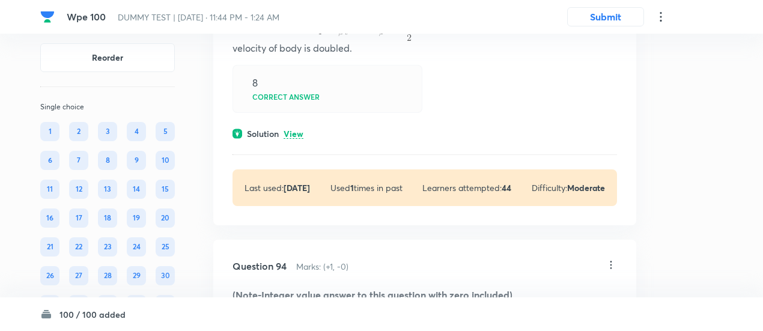
scroll to position [49309, 0]
click at [295, 138] on p "View" at bounding box center [293, 133] width 20 height 9
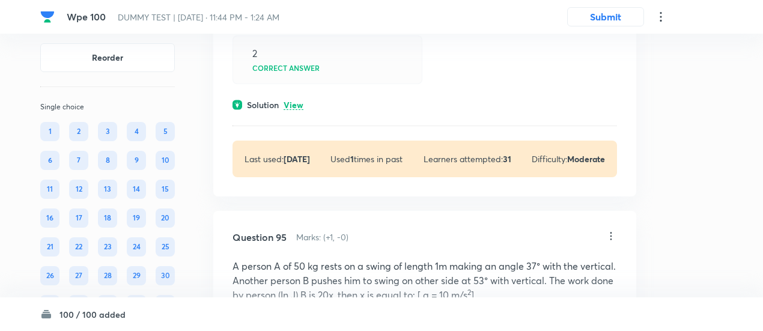
scroll to position [49856, 0]
click at [298, 109] on p "View" at bounding box center [293, 104] width 20 height 9
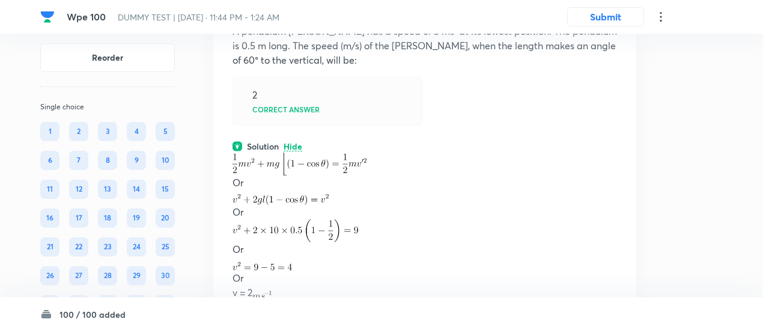
scroll to position [49817, 0]
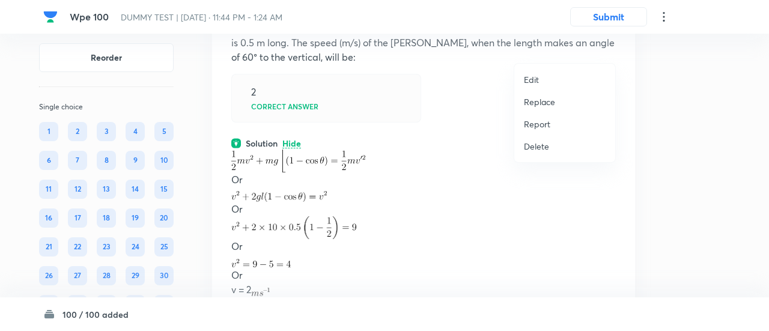
click at [532, 104] on p "Replace" at bounding box center [539, 101] width 31 height 13
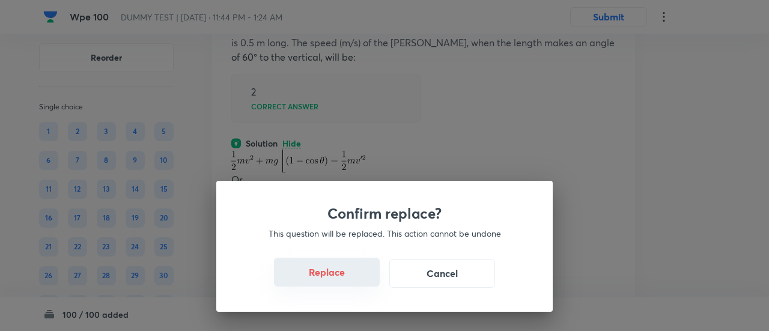
click at [343, 280] on button "Replace" at bounding box center [327, 272] width 106 height 29
click at [343, 280] on button "Replace" at bounding box center [327, 273] width 106 height 29
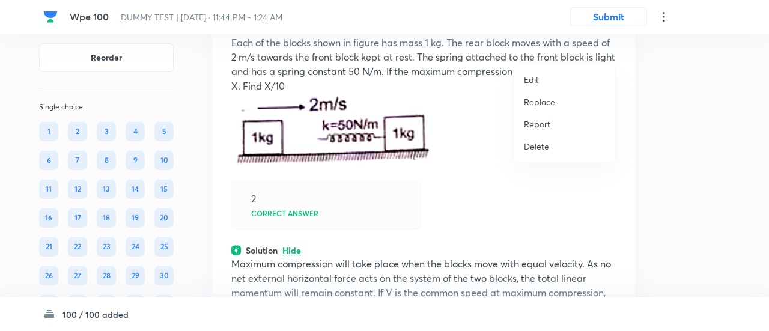
click at [544, 103] on p "Replace" at bounding box center [539, 101] width 31 height 13
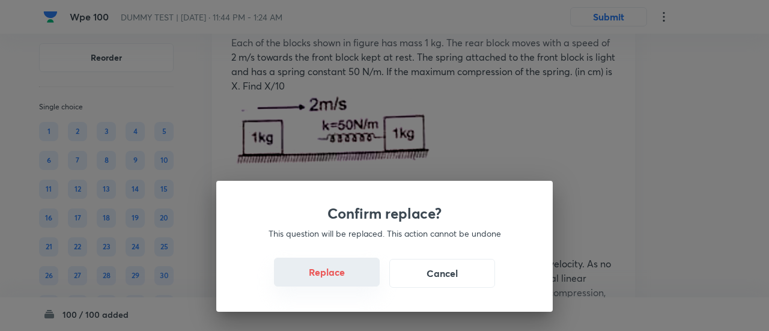
click at [342, 280] on button "Replace" at bounding box center [327, 272] width 106 height 29
click at [342, 280] on button "Replace" at bounding box center [327, 273] width 106 height 29
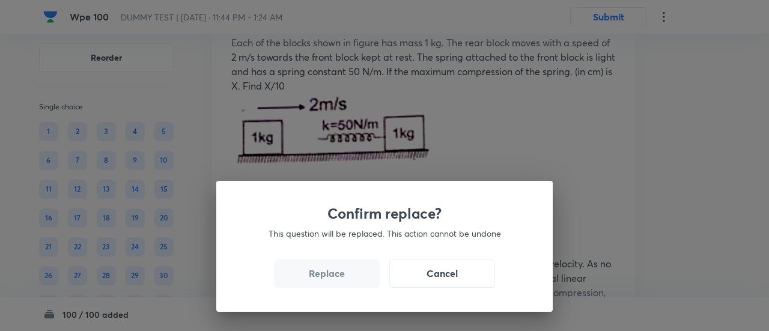
click at [342, 280] on button "Replace" at bounding box center [327, 273] width 106 height 29
click at [342, 280] on div "Confirm replace? This question will be replaced. This action cannot be undone R…" at bounding box center [384, 165] width 769 height 331
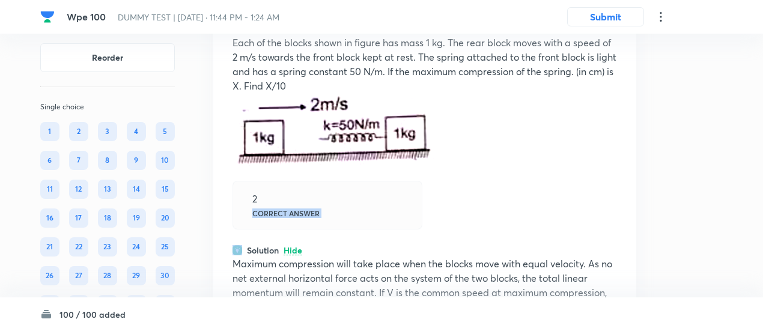
click at [342, 229] on div "2 Correct answer" at bounding box center [327, 205] width 190 height 48
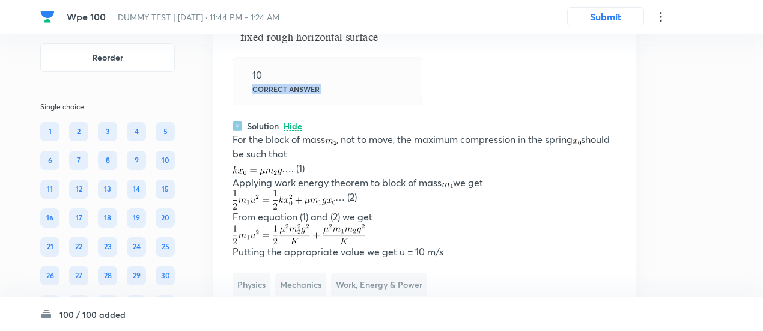
click at [363, 105] on div "10 Correct answer" at bounding box center [327, 81] width 190 height 48
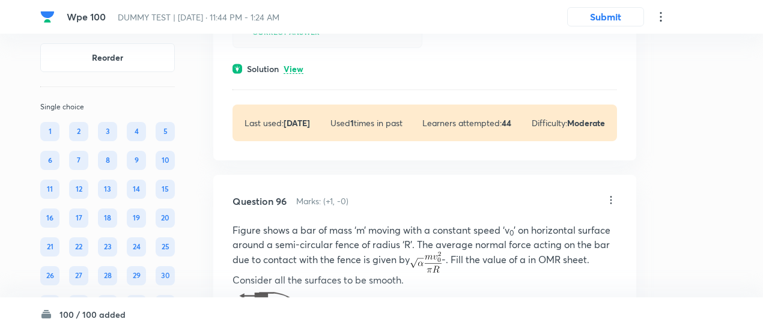
scroll to position [50446, 0]
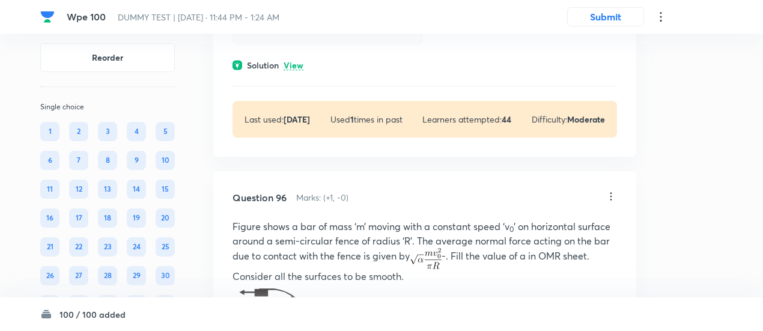
click at [298, 70] on p "View" at bounding box center [293, 65] width 20 height 9
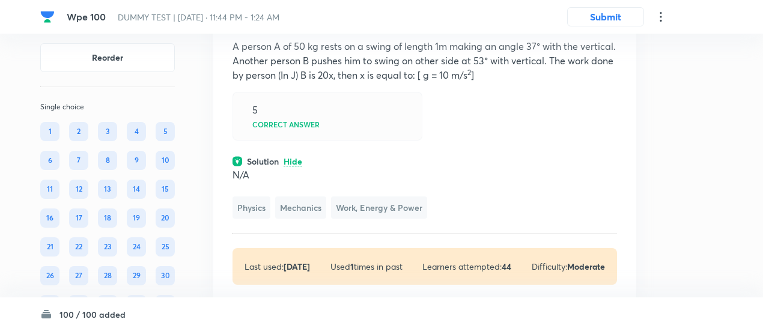
scroll to position [50342, 0]
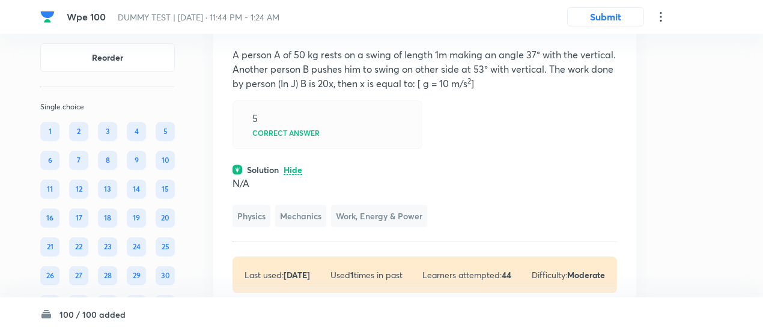
click at [608, 31] on icon at bounding box center [611, 25] width 12 height 12
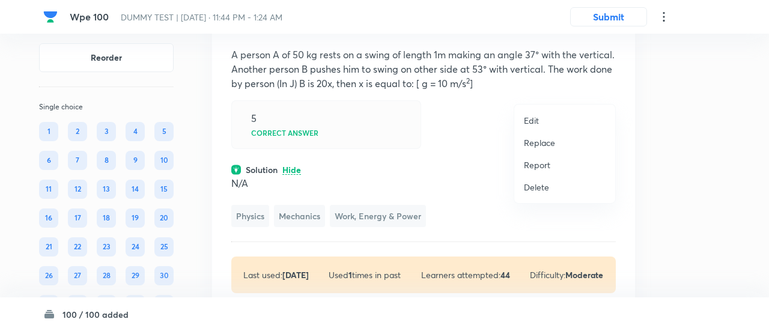
click at [538, 139] on p "Replace" at bounding box center [539, 142] width 31 height 13
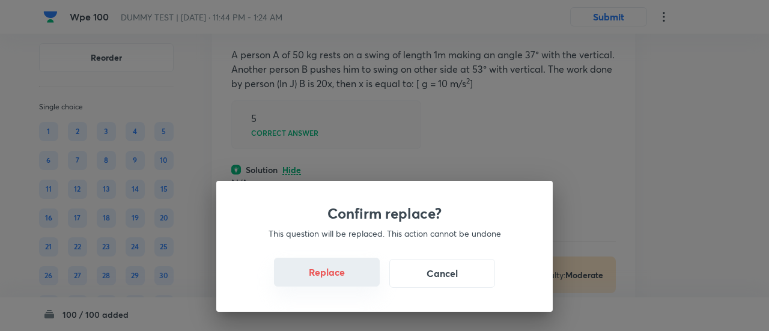
click at [340, 274] on button "Replace" at bounding box center [327, 272] width 106 height 29
click at [342, 280] on button "Replace" at bounding box center [327, 272] width 106 height 29
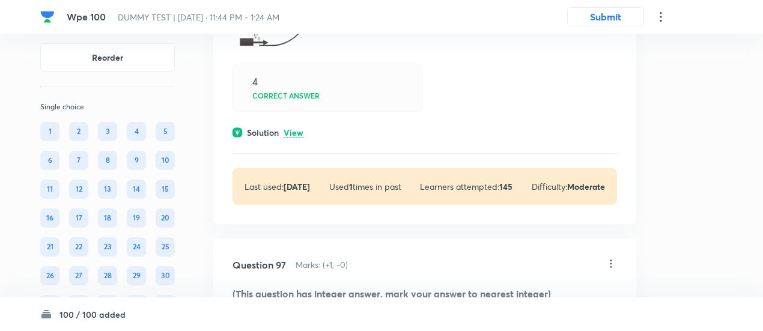
scroll to position [51002, 0]
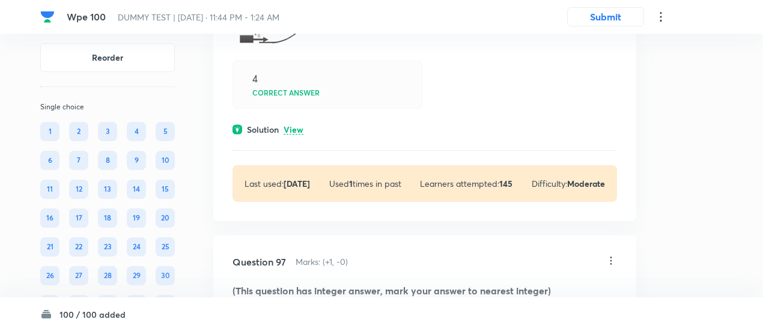
click at [294, 135] on p "View" at bounding box center [293, 130] width 20 height 9
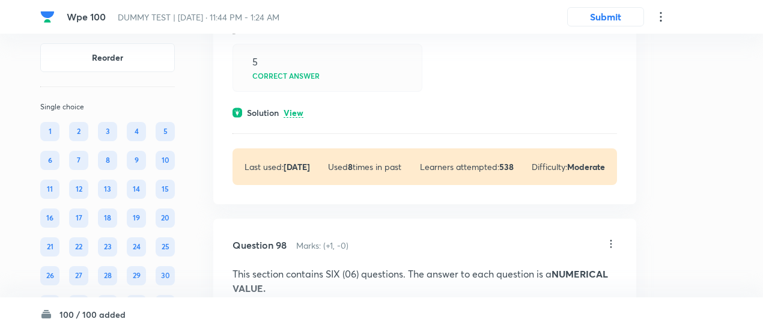
scroll to position [51450, 0]
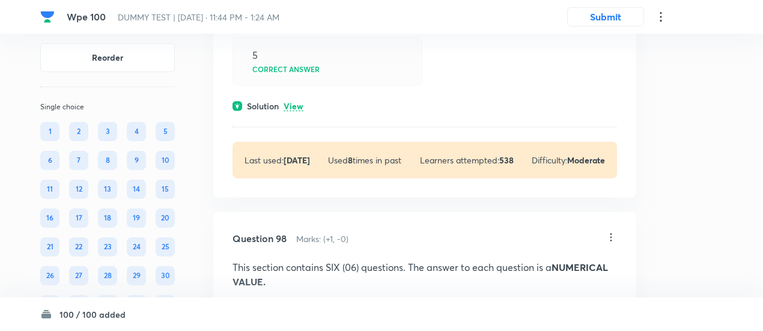
click at [295, 111] on p "View" at bounding box center [293, 106] width 20 height 9
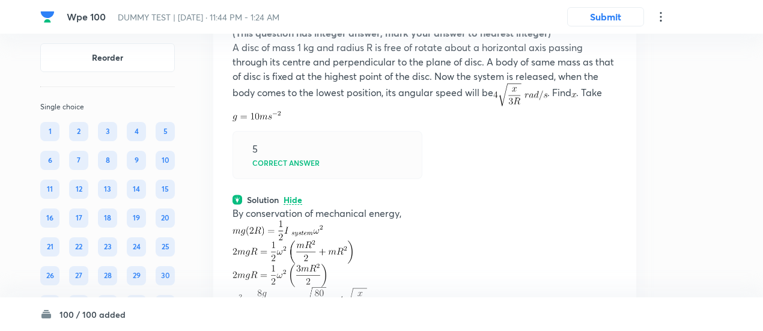
scroll to position [51355, 0]
click at [610, 10] on icon at bounding box center [611, 4] width 12 height 12
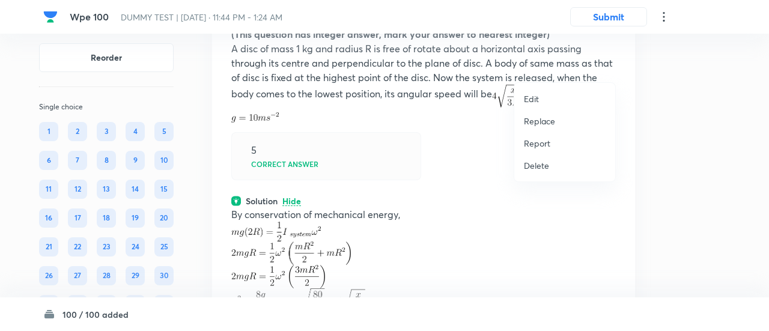
click at [544, 122] on p "Replace" at bounding box center [539, 121] width 31 height 13
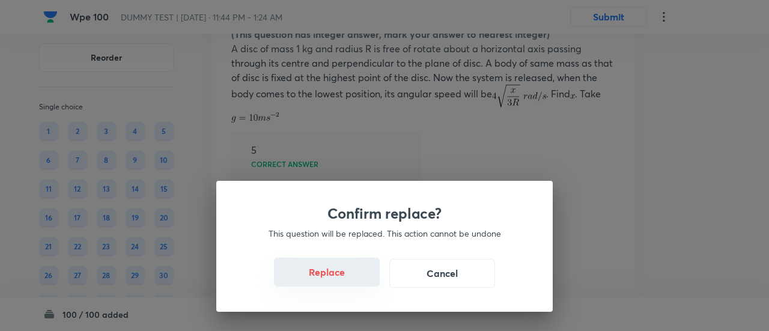
click at [342, 277] on button "Replace" at bounding box center [327, 272] width 106 height 29
click at [342, 277] on button "Replace" at bounding box center [327, 273] width 106 height 29
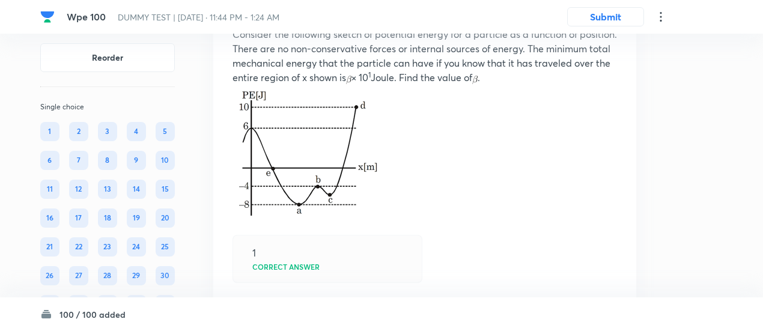
click at [342, 277] on div "Question 97 Marks: (+1, -0) Consider the following sketch of potential energy f…" at bounding box center [424, 212] width 423 height 467
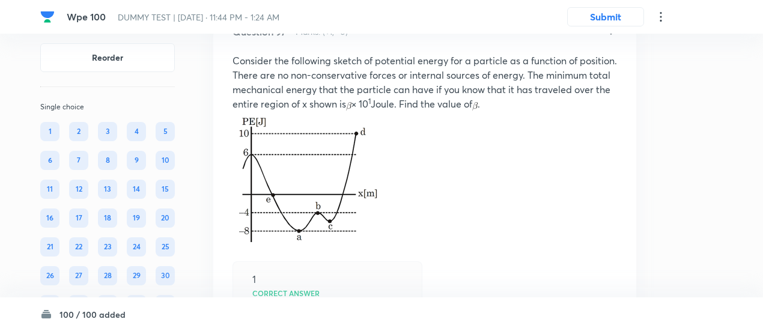
scroll to position [51319, 0]
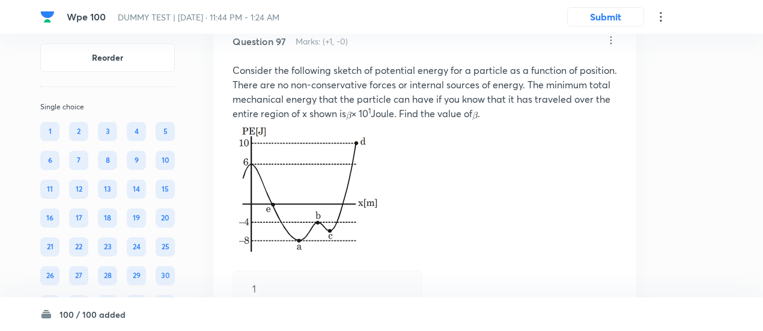
click at [612, 46] on icon at bounding box center [611, 40] width 12 height 12
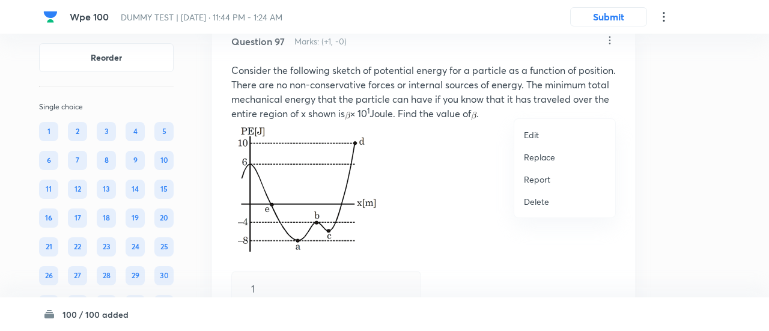
click at [539, 156] on p "Replace" at bounding box center [539, 157] width 31 height 13
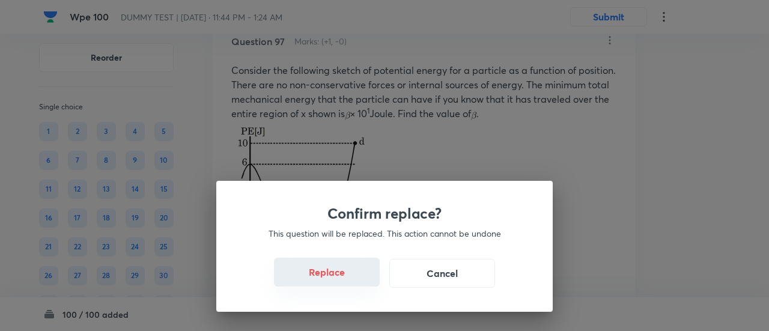
click at [342, 280] on button "Replace" at bounding box center [327, 272] width 106 height 29
click at [342, 280] on button "Replace" at bounding box center [327, 273] width 106 height 29
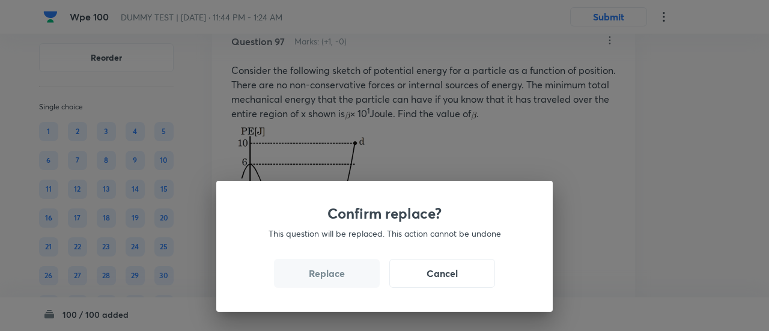
click at [342, 280] on button "Replace" at bounding box center [327, 273] width 106 height 29
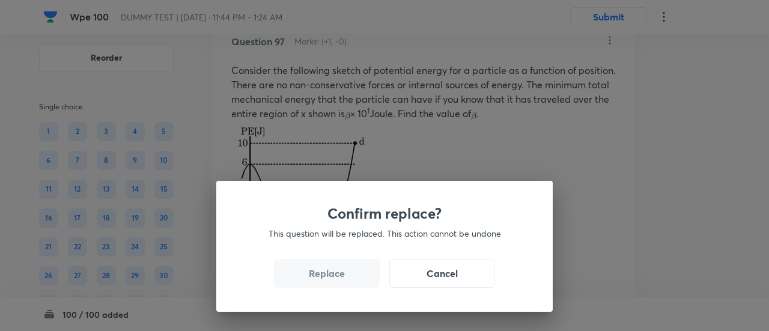
click at [342, 280] on button "Replace" at bounding box center [327, 273] width 106 height 29
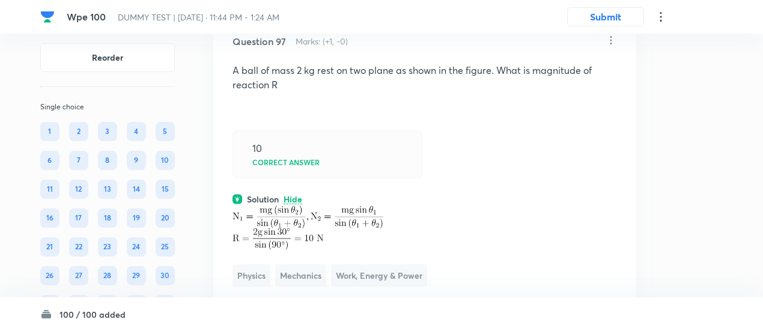
click at [342, 280] on div "Question 97 Marks: (+1, -0) A ball of mass 2 kg rest on two plane as shown in t…" at bounding box center [424, 193] width 423 height 357
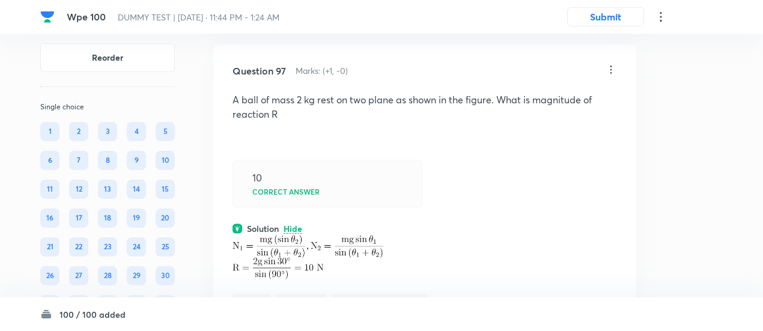
scroll to position [51281, 0]
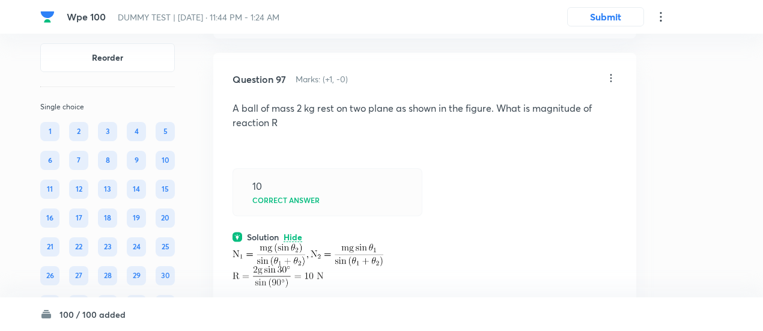
click at [609, 84] on icon at bounding box center [611, 78] width 12 height 12
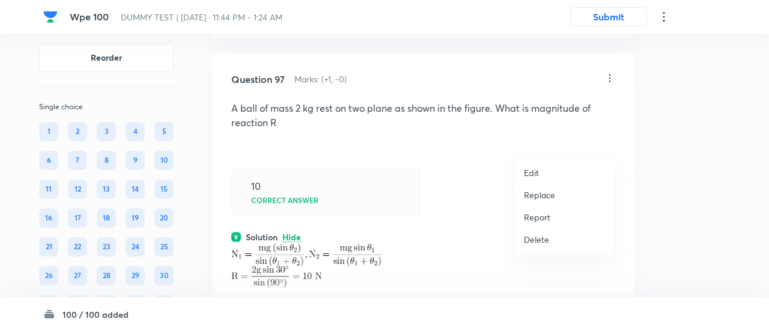
click at [531, 199] on p "Replace" at bounding box center [539, 195] width 31 height 13
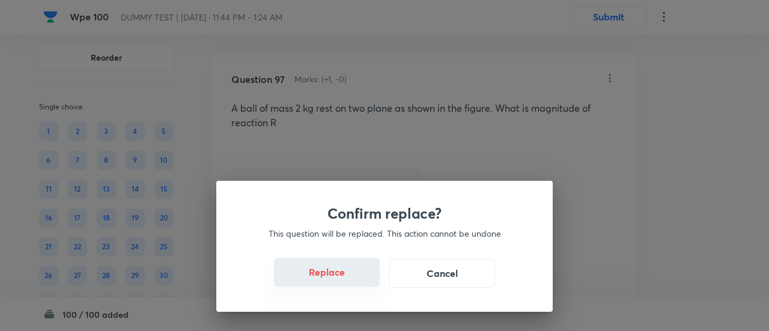
click at [336, 281] on button "Replace" at bounding box center [327, 272] width 106 height 29
click at [342, 282] on button "Replace" at bounding box center [327, 272] width 106 height 29
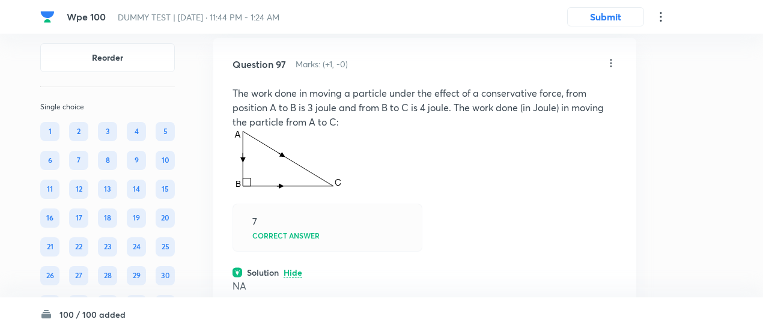
scroll to position [51293, 0]
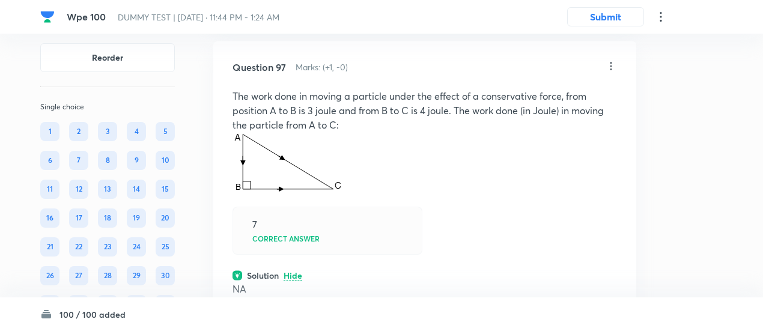
click at [611, 70] on icon at bounding box center [611, 66] width 2 height 8
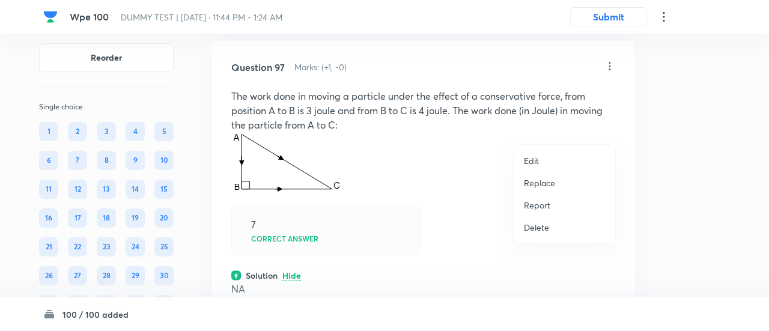
click at [551, 181] on p "Replace" at bounding box center [539, 183] width 31 height 13
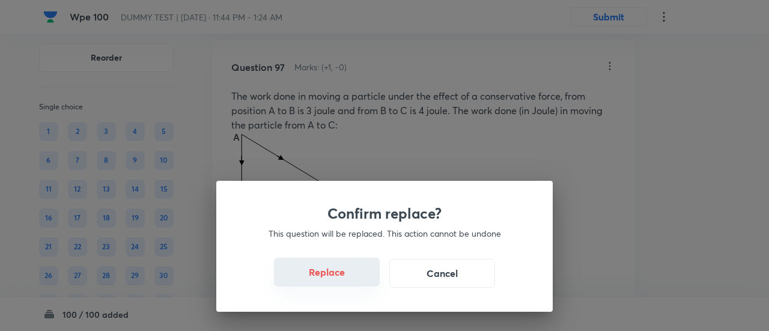
click at [341, 273] on button "Replace" at bounding box center [327, 272] width 106 height 29
click at [347, 283] on button "Replace" at bounding box center [327, 272] width 106 height 29
click at [347, 283] on button "Replace" at bounding box center [327, 273] width 106 height 29
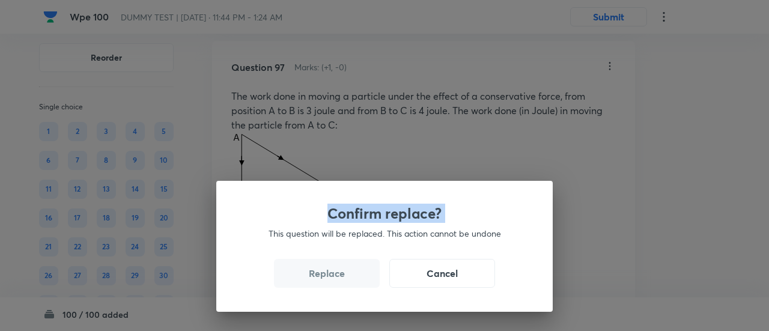
click at [347, 283] on div "Confirm replace? This question will be replaced. This action cannot be undone R…" at bounding box center [384, 165] width 769 height 331
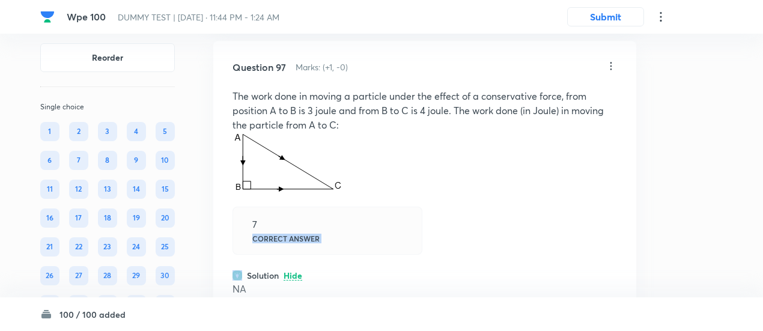
click at [347, 255] on div "7 Correct answer" at bounding box center [327, 231] width 190 height 48
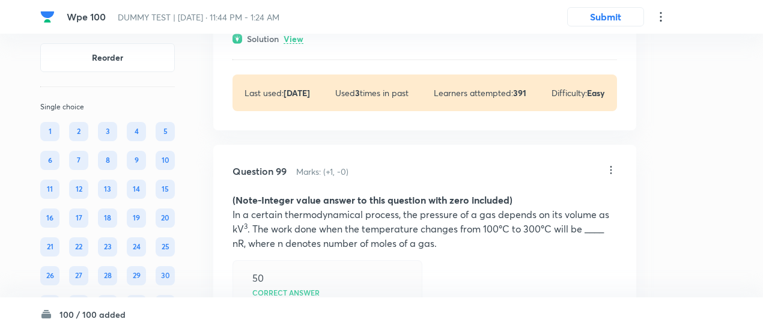
scroll to position [51936, 0]
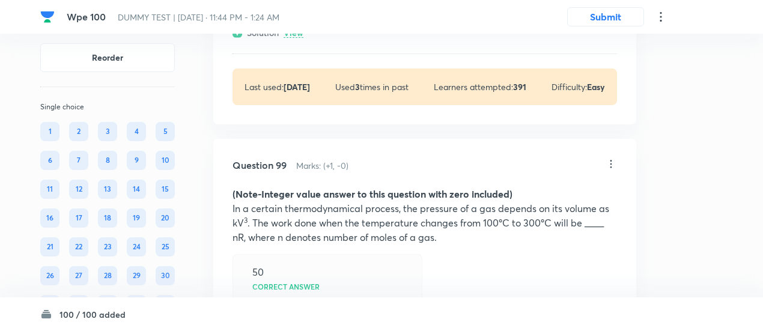
click at [301, 38] on p "View" at bounding box center [293, 33] width 20 height 9
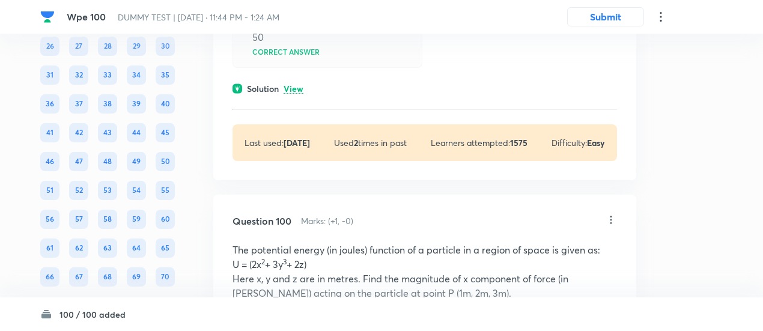
scroll to position [52323, 0]
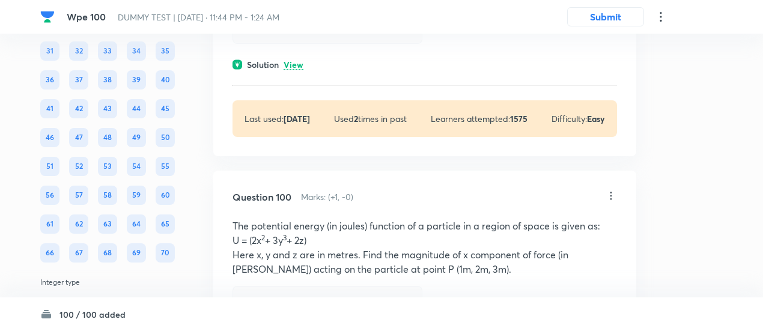
click at [298, 70] on p "View" at bounding box center [293, 65] width 20 height 9
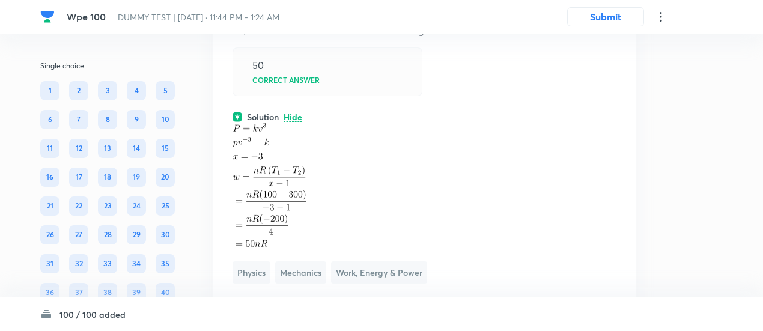
scroll to position [52269, 0]
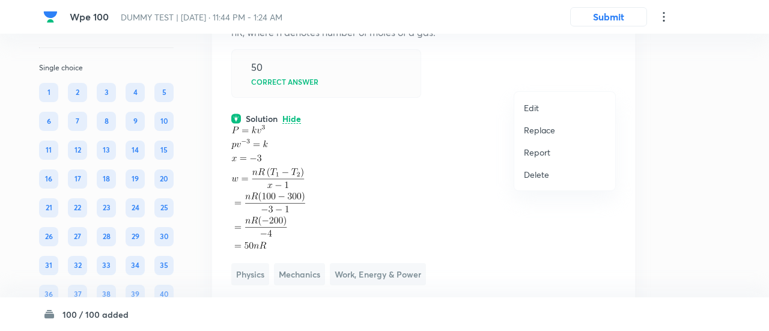
click at [544, 132] on p "Replace" at bounding box center [539, 130] width 31 height 13
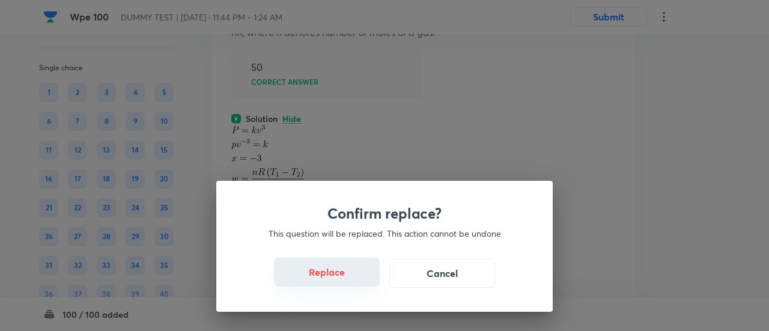
click at [344, 283] on button "Replace" at bounding box center [327, 272] width 106 height 29
click at [344, 283] on button "Replace" at bounding box center [327, 273] width 106 height 29
click at [344, 283] on div "Confirm replace? This question will be replaced. This action cannot be undone R…" at bounding box center [384, 165] width 769 height 331
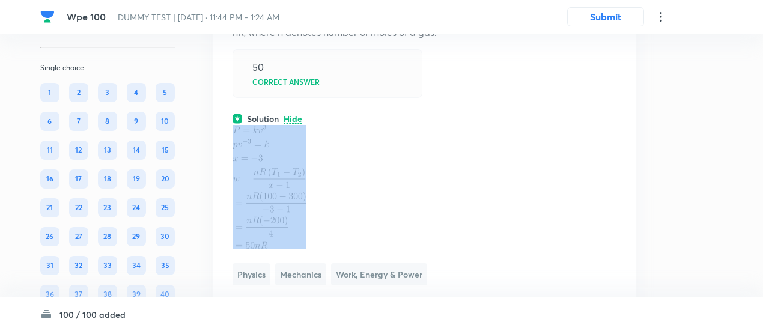
click at [344, 249] on p at bounding box center [424, 187] width 384 height 124
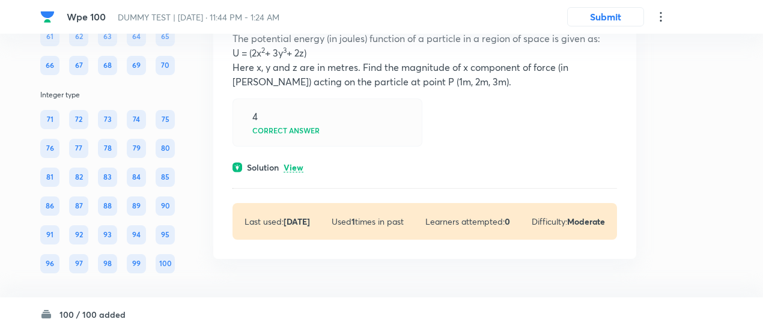
scroll to position [52901, 0]
click at [300, 163] on p "View" at bounding box center [293, 167] width 20 height 9
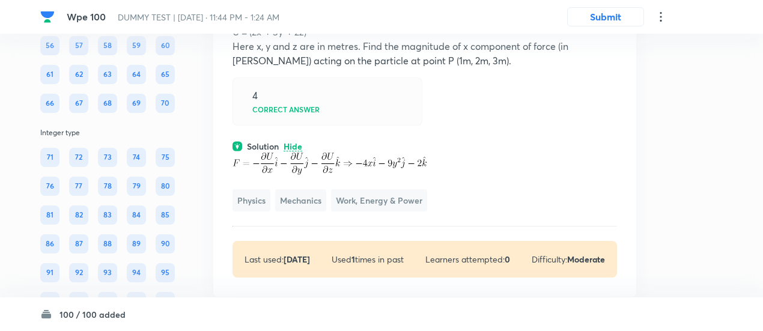
scroll to position [52805, 0]
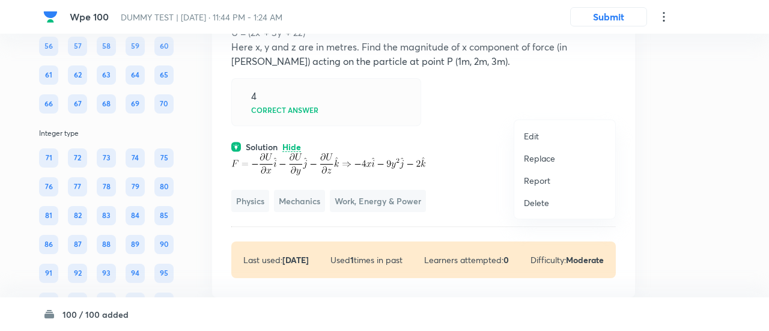
click at [534, 162] on p "Replace" at bounding box center [539, 158] width 31 height 13
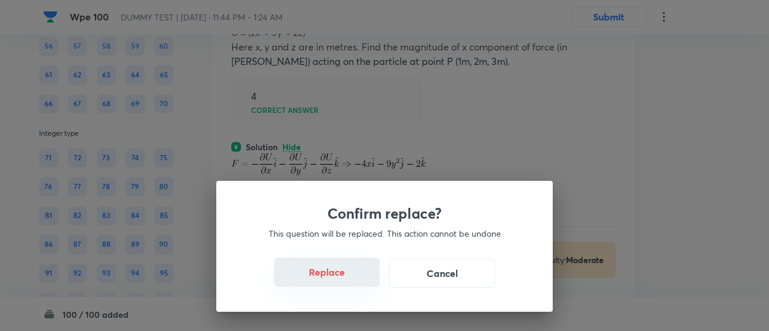
click at [342, 279] on button "Replace" at bounding box center [327, 272] width 106 height 29
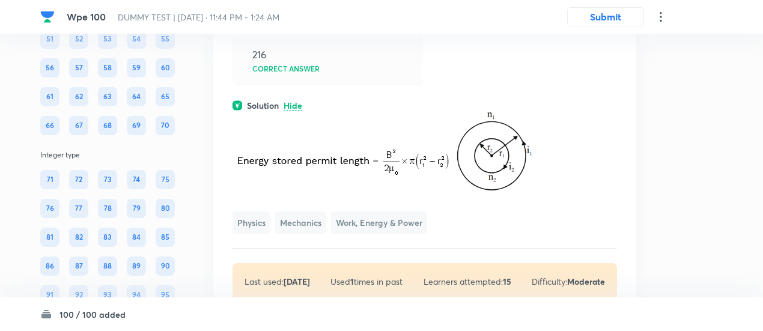
scroll to position [52828, 0]
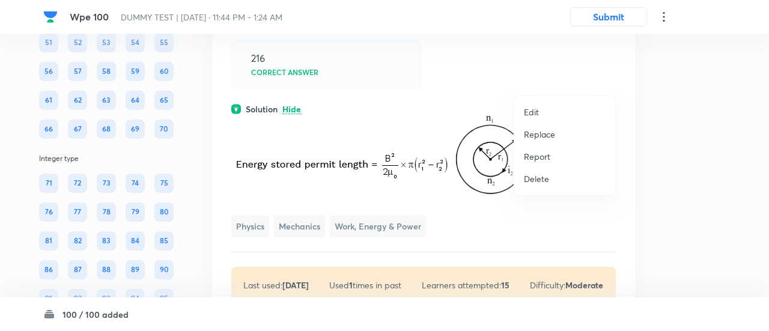
click at [539, 134] on p "Replace" at bounding box center [539, 134] width 31 height 13
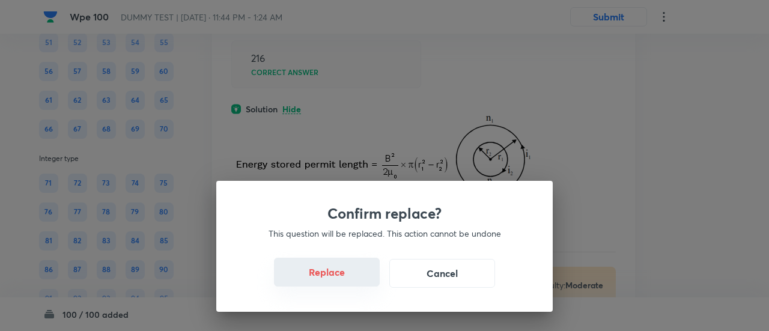
click at [339, 277] on button "Replace" at bounding box center [327, 272] width 106 height 29
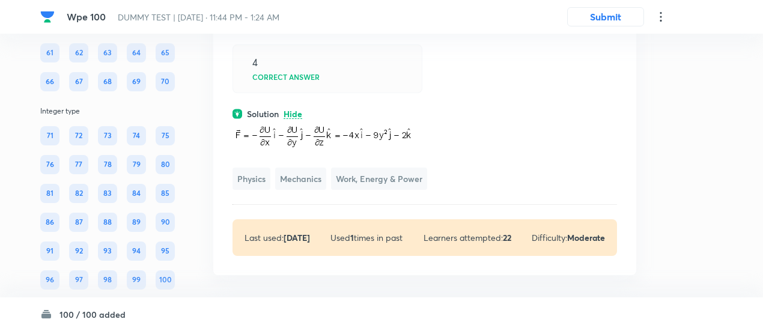
scroll to position [52833, 0]
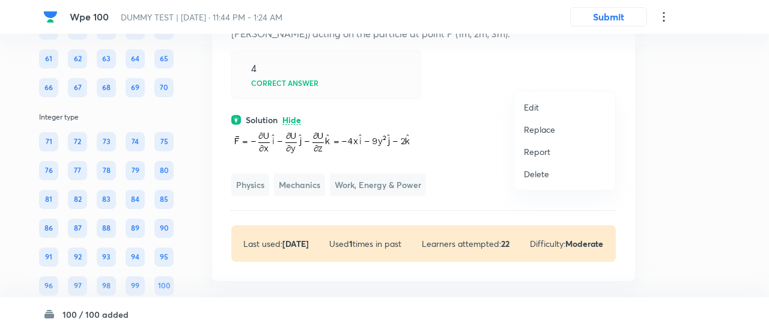
click at [536, 135] on p "Replace" at bounding box center [539, 129] width 31 height 13
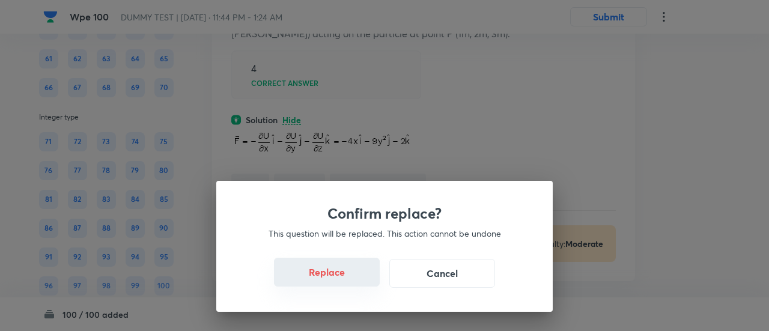
click at [346, 278] on button "Replace" at bounding box center [327, 272] width 106 height 29
click at [346, 278] on button "Replace" at bounding box center [327, 273] width 106 height 29
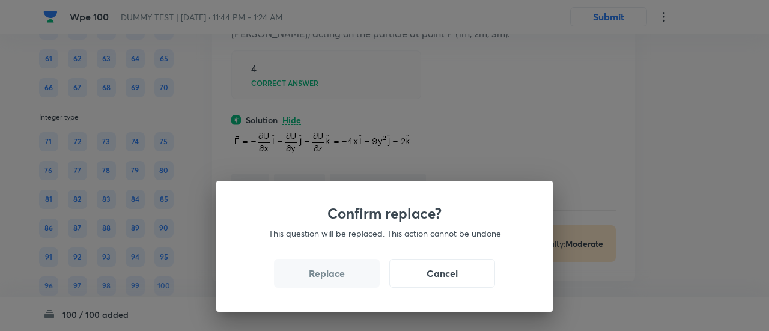
click at [346, 278] on button "Replace" at bounding box center [327, 273] width 106 height 29
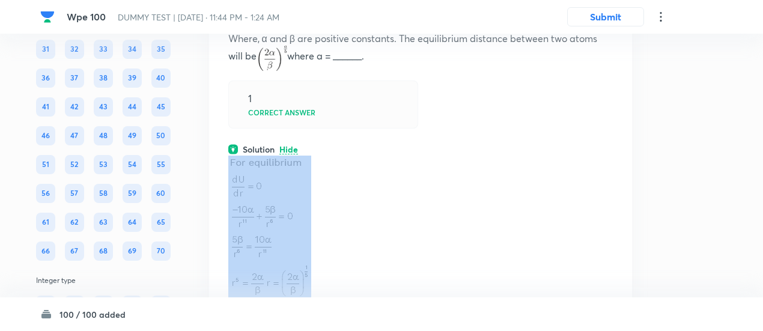
click at [346, 278] on p at bounding box center [420, 239] width 384 height 167
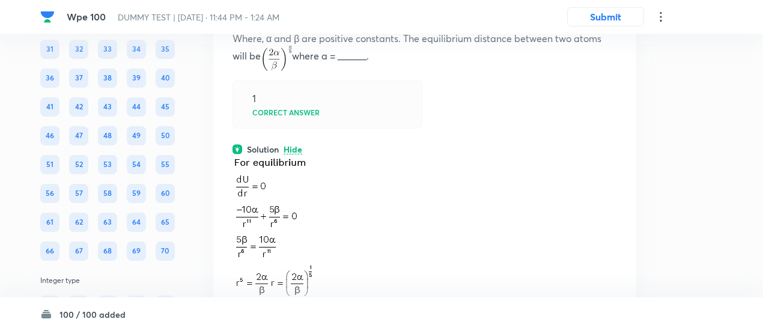
click at [366, 129] on div "1 Correct answer" at bounding box center [327, 104] width 190 height 48
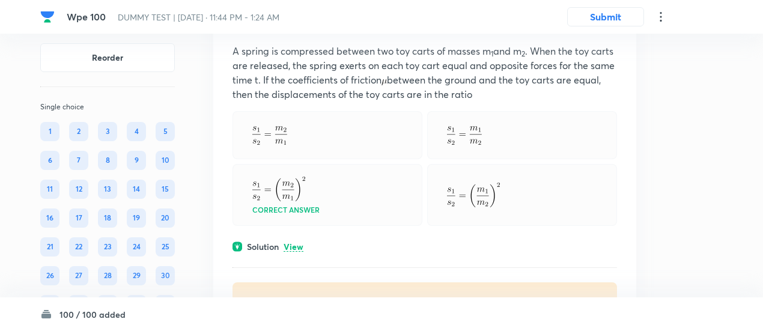
scroll to position [15103, 0]
click at [293, 241] on p "View" at bounding box center [293, 245] width 20 height 9
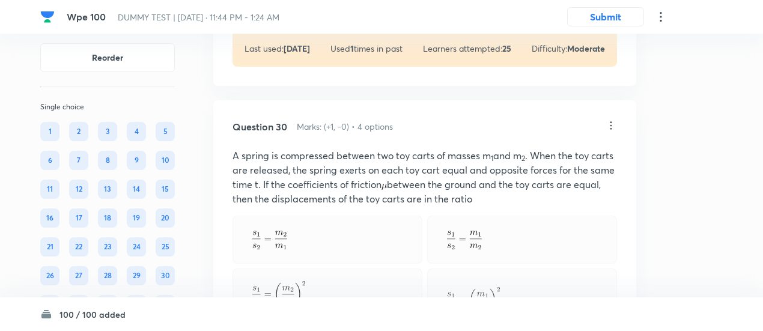
scroll to position [14998, 0]
click at [611, 121] on icon at bounding box center [611, 125] width 2 height 8
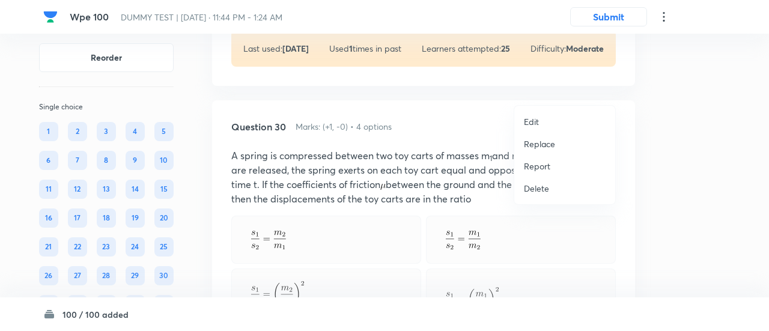
click at [537, 136] on li "Replace" at bounding box center [564, 144] width 101 height 22
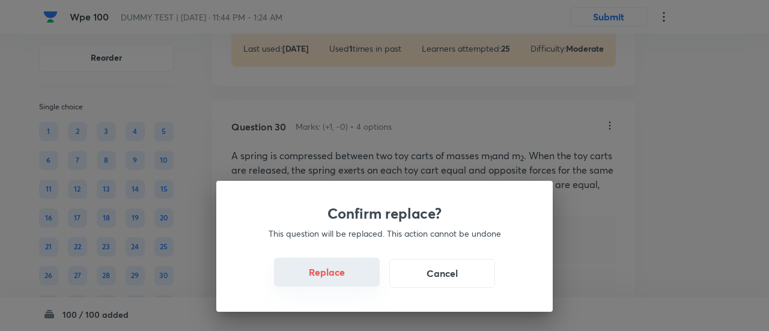
click at [327, 280] on button "Replace" at bounding box center [327, 272] width 106 height 29
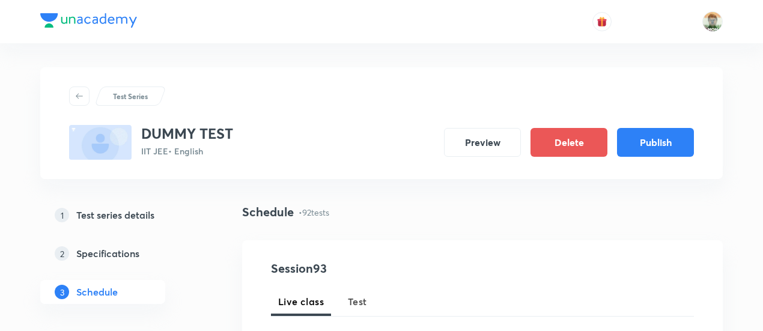
click at [357, 296] on span "Test" at bounding box center [357, 301] width 19 height 14
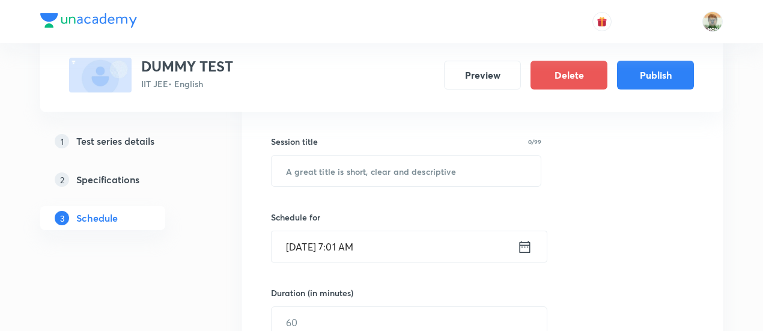
scroll to position [207, 0]
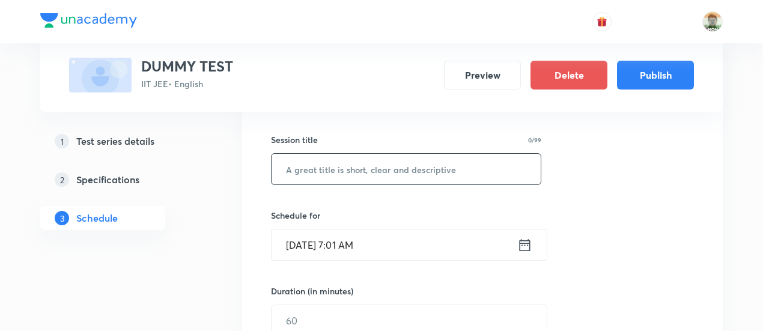
click at [365, 170] on input "text" at bounding box center [405, 169] width 269 height 31
type input "cm"
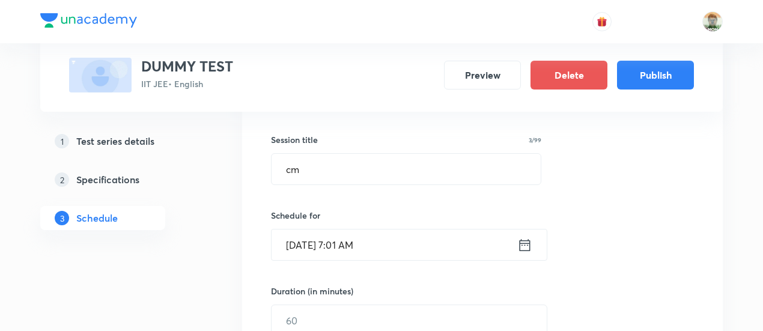
click at [521, 243] on icon at bounding box center [524, 245] width 15 height 17
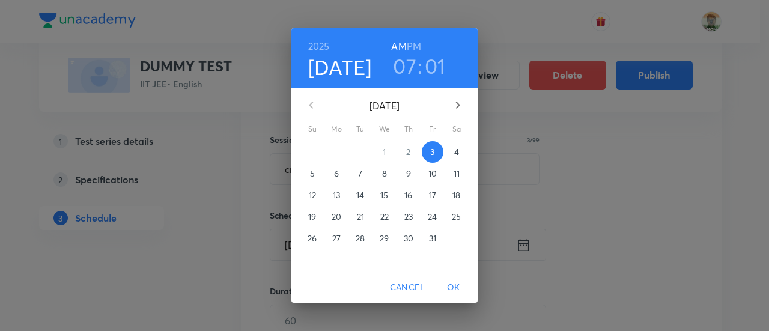
click at [324, 176] on div "6" at bounding box center [336, 174] width 24 height 22
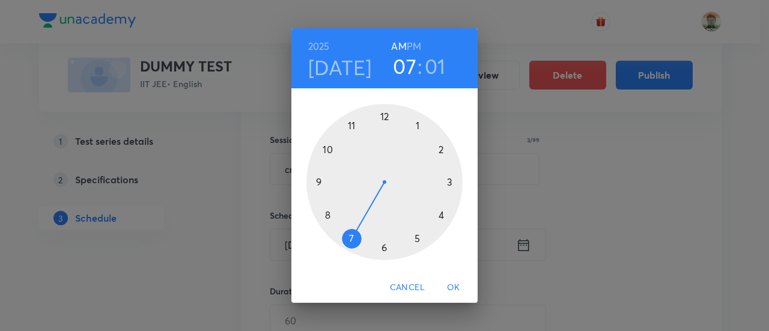
click at [404, 68] on h3 "07" at bounding box center [404, 65] width 23 height 25
click at [338, 67] on h4 "Oct 6" at bounding box center [340, 67] width 64 height 25
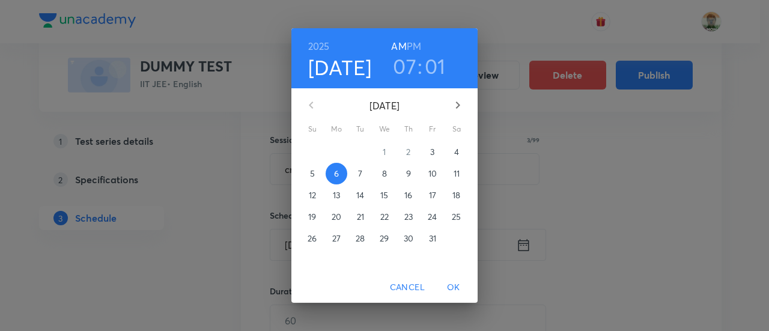
click at [312, 181] on button "5" at bounding box center [312, 174] width 22 height 22
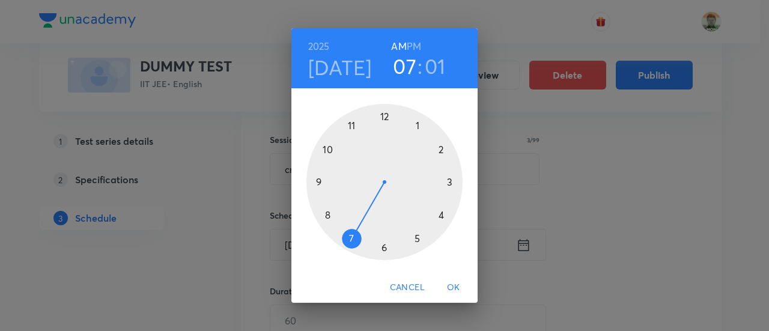
click at [354, 128] on div at bounding box center [384, 182] width 156 height 156
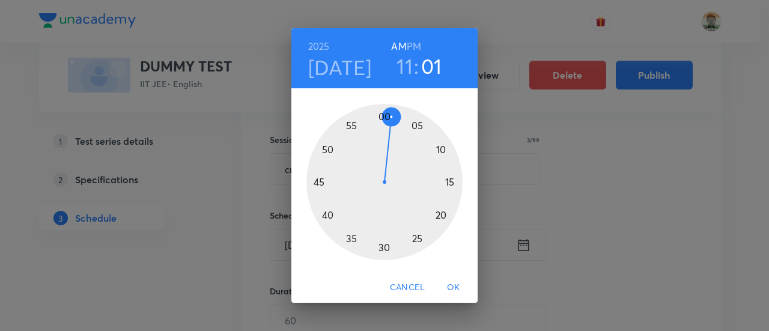
click at [419, 44] on h6 "PM" at bounding box center [414, 46] width 14 height 17
click at [365, 123] on div at bounding box center [384, 182] width 156 height 156
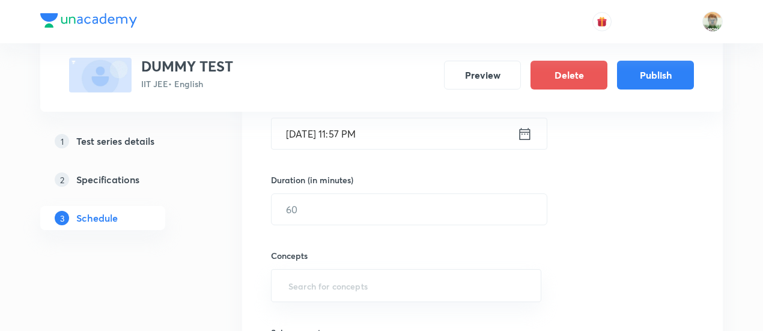
scroll to position [327, 0]
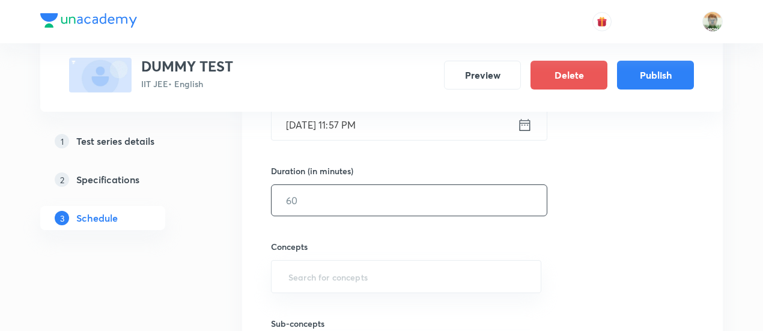
click at [384, 199] on input "text" at bounding box center [408, 200] width 275 height 31
type input "100"
type input "w"
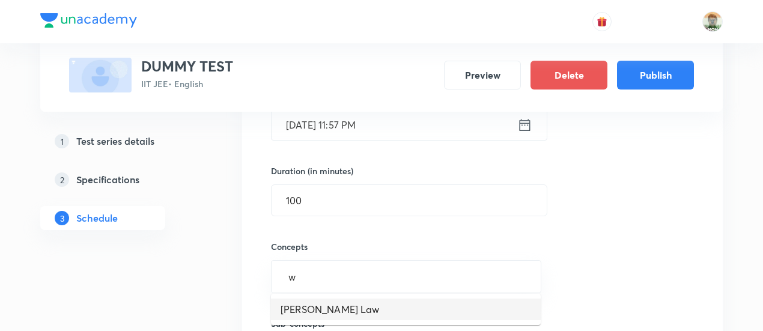
click at [383, 309] on li "Moseley's Law" at bounding box center [406, 309] width 270 height 22
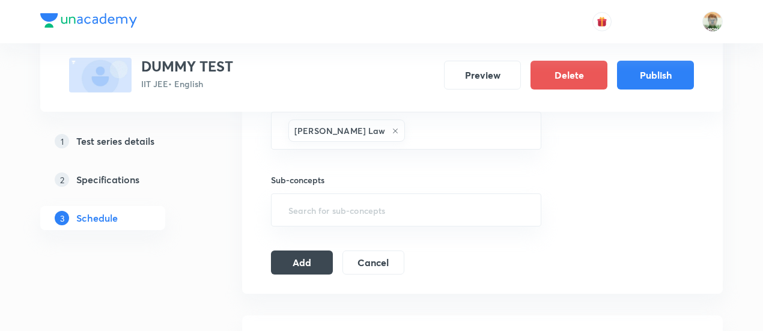
scroll to position [479, 0]
click at [317, 266] on button "Add" at bounding box center [302, 258] width 62 height 24
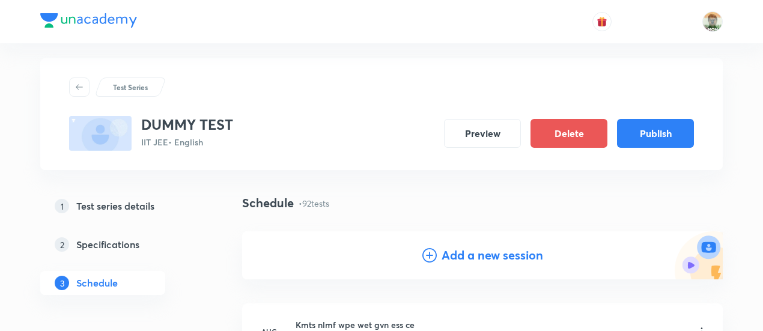
scroll to position [0, 0]
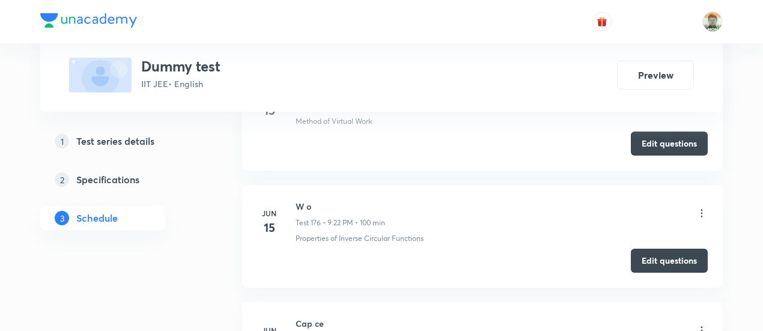
scroll to position [24034, 0]
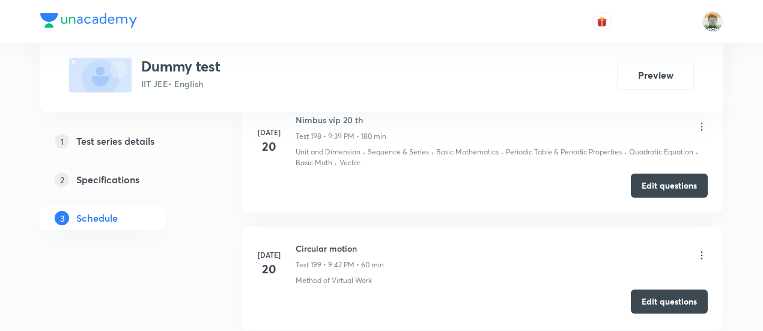
click at [669, 289] on button "Edit questions" at bounding box center [669, 301] width 77 height 24
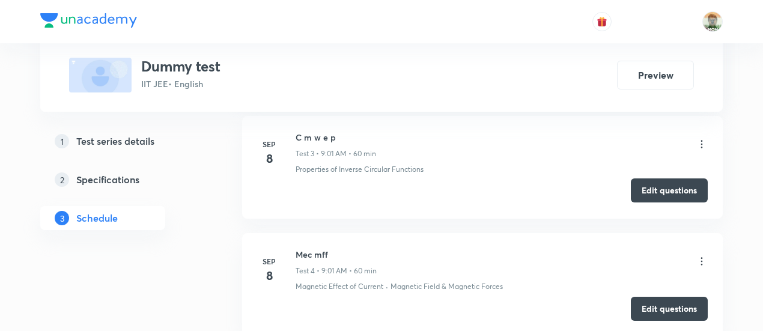
click at [649, 179] on button "Edit questions" at bounding box center [669, 190] width 77 height 24
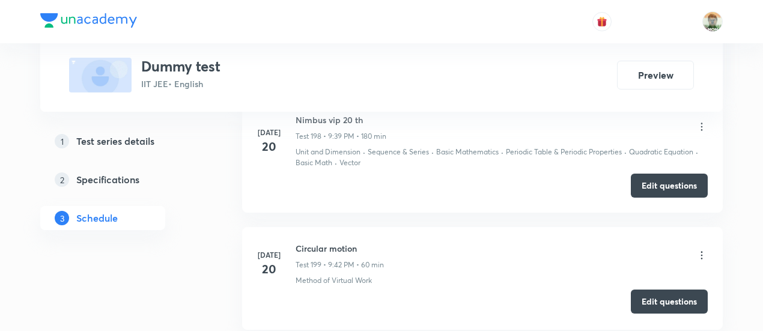
click at [641, 289] on button "Edit questions" at bounding box center [669, 301] width 77 height 24
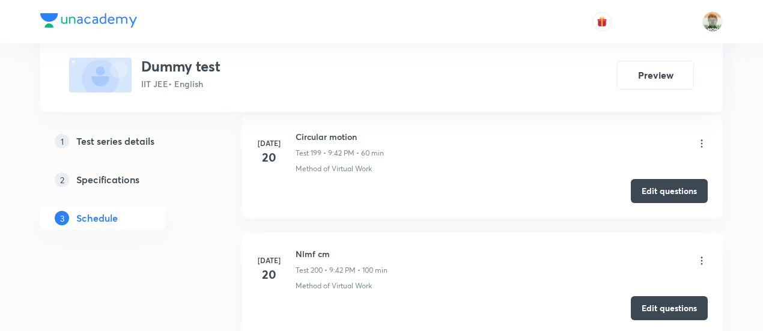
scroll to position [24141, 0]
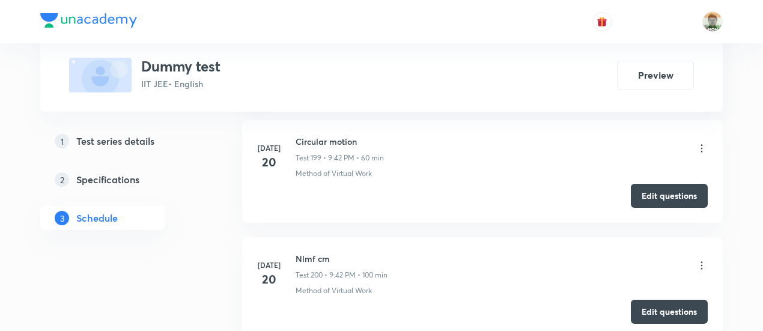
click at [643, 300] on button "Edit questions" at bounding box center [669, 312] width 77 height 24
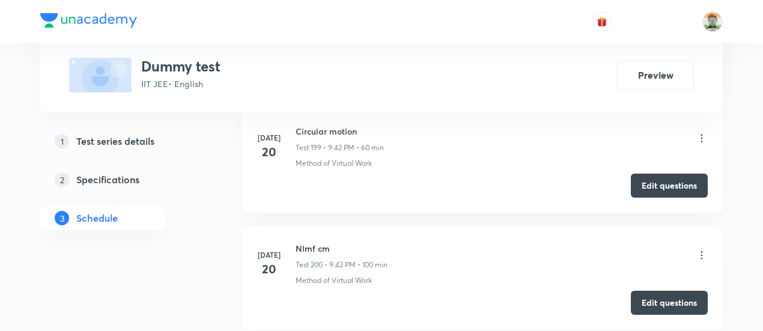
scroll to position [20872, 0]
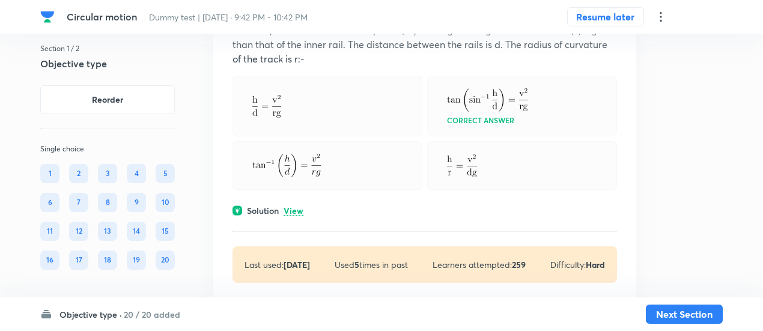
scroll to position [137, 0]
click at [288, 205] on p "View" at bounding box center [293, 209] width 20 height 9
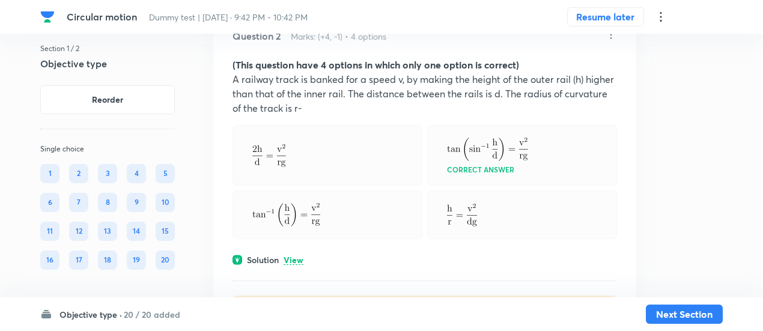
scroll to position [699, 0]
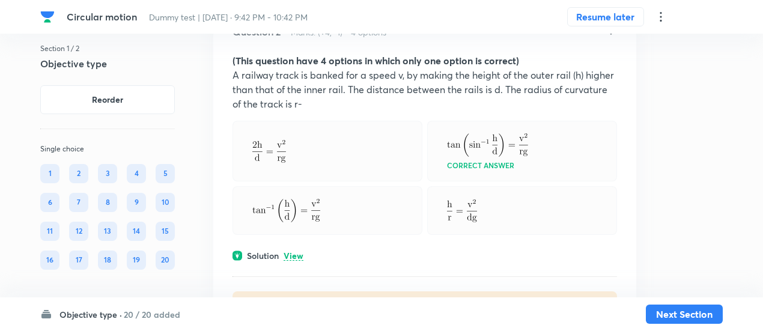
click at [297, 252] on p "View" at bounding box center [293, 256] width 20 height 9
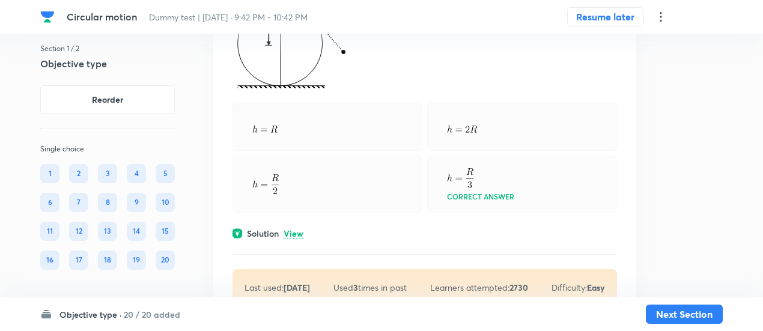
click at [297, 238] on p "View" at bounding box center [293, 233] width 20 height 9
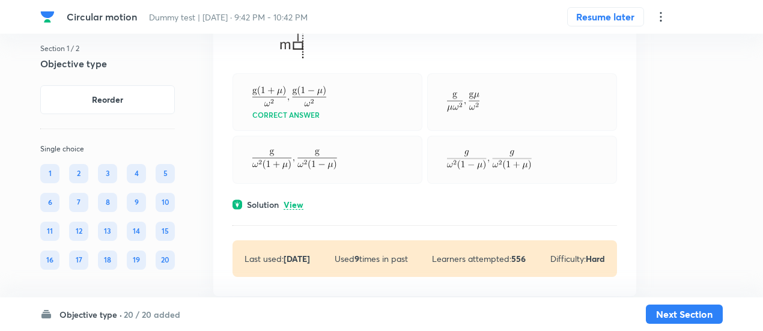
click at [300, 210] on p "View" at bounding box center [293, 205] width 20 height 9
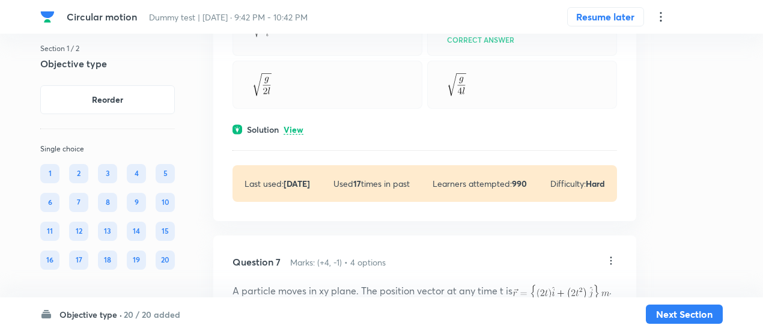
scroll to position [3417, 0]
click at [295, 136] on p "View" at bounding box center [293, 131] width 20 height 9
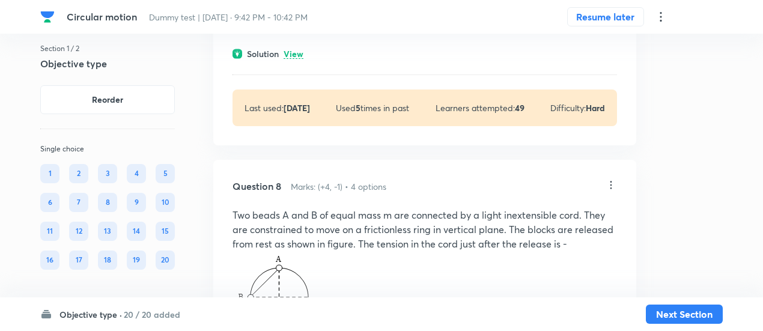
scroll to position [4208, 0]
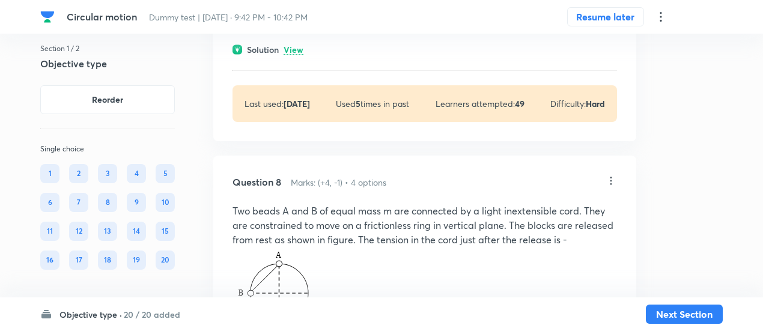
click at [294, 55] on p "View" at bounding box center [293, 50] width 20 height 9
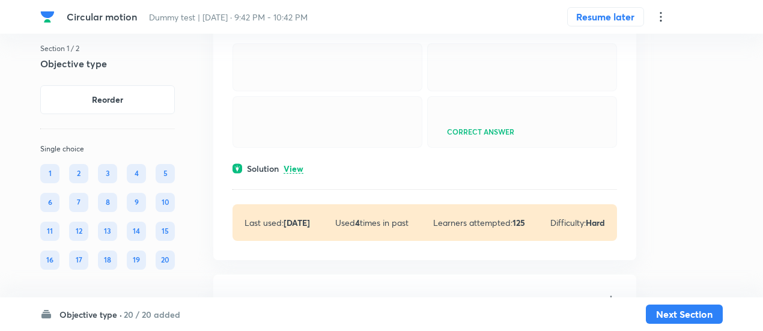
scroll to position [4711, 0]
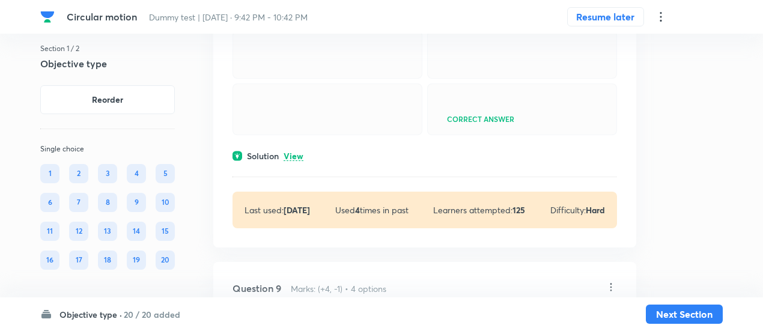
click at [293, 161] on p "View" at bounding box center [293, 156] width 20 height 9
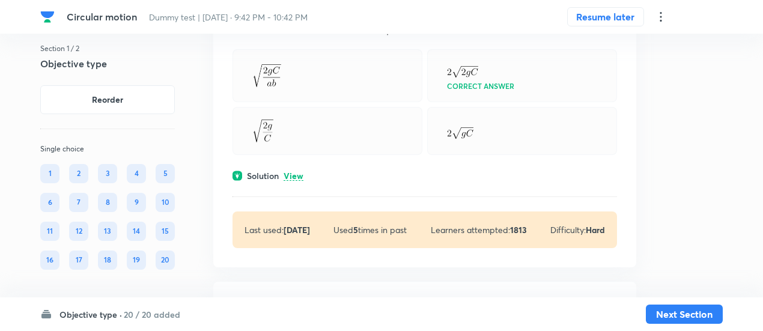
scroll to position [5451, 0]
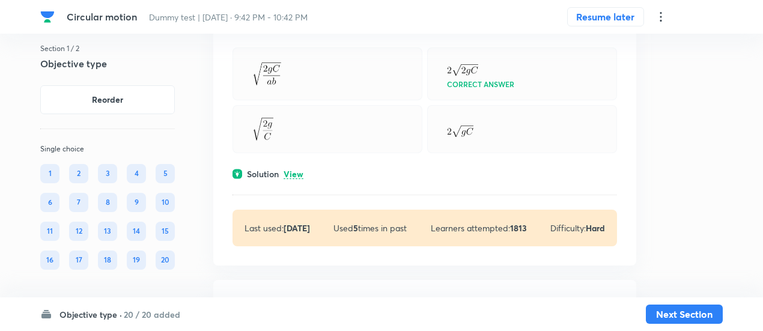
click at [297, 179] on p "View" at bounding box center [293, 174] width 20 height 9
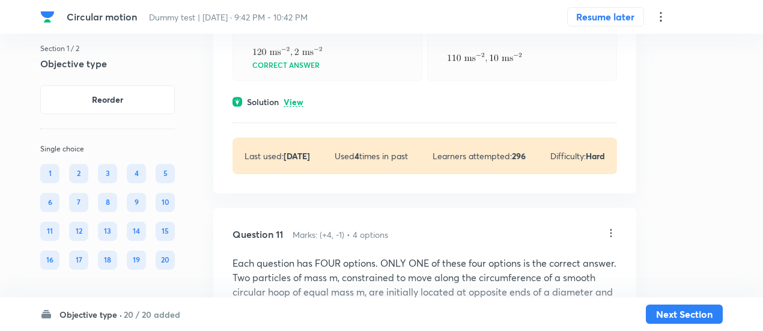
scroll to position [6275, 0]
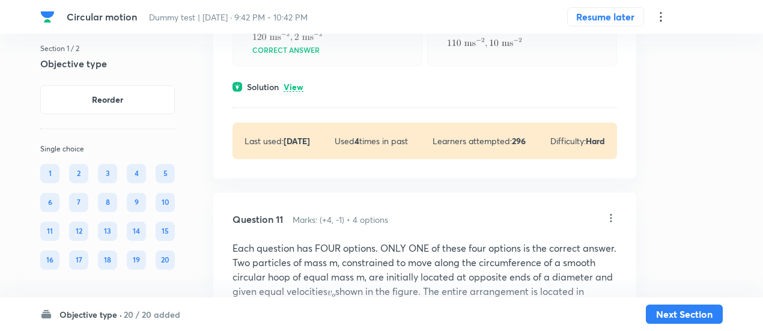
click at [298, 92] on p "View" at bounding box center [293, 87] width 20 height 9
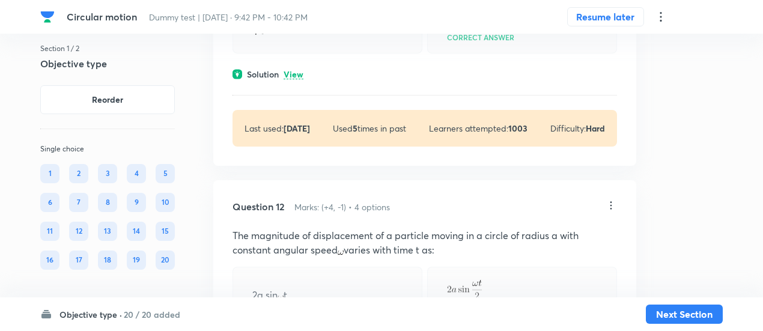
scroll to position [7005, 0]
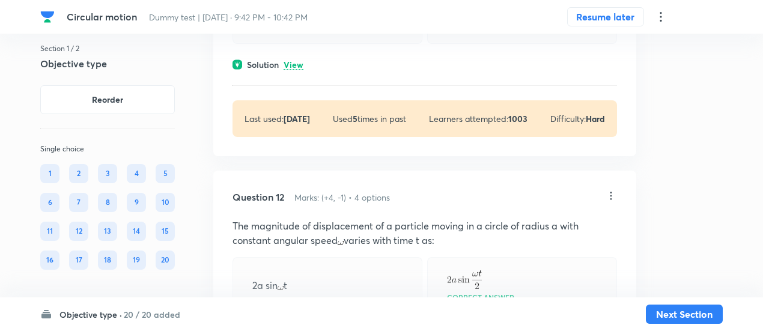
click at [298, 70] on p "View" at bounding box center [293, 65] width 20 height 9
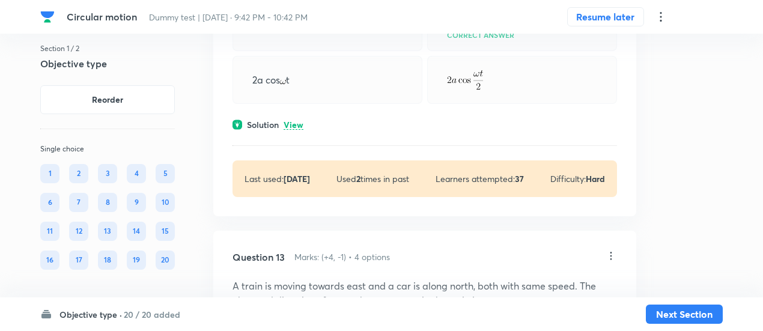
scroll to position [7557, 0]
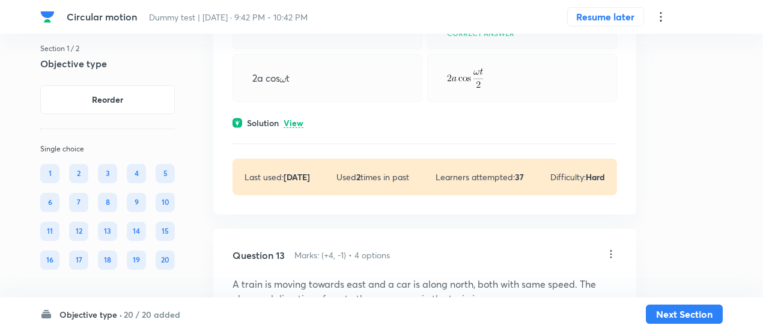
click at [300, 204] on div "Question 12 Marks: (+4, -1) • 4 options The magnitude of displacement of a part…" at bounding box center [424, 60] width 423 height 308
click at [300, 128] on p "View" at bounding box center [293, 123] width 20 height 9
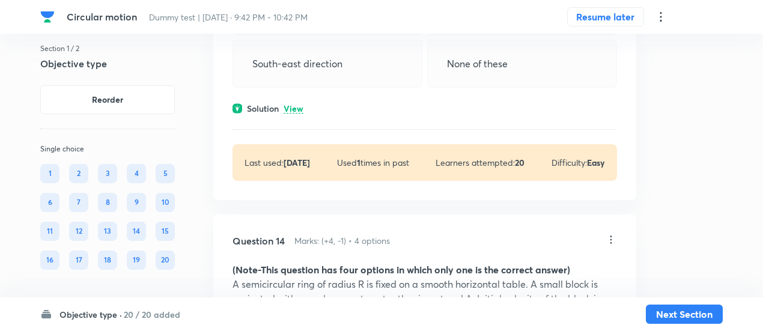
scroll to position [7948, 0]
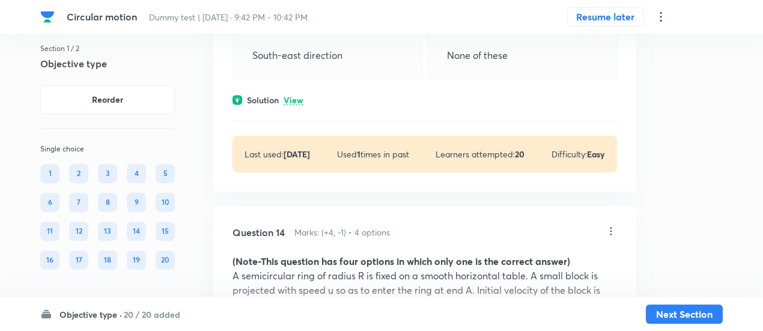
click at [297, 105] on p "View" at bounding box center [293, 100] width 20 height 9
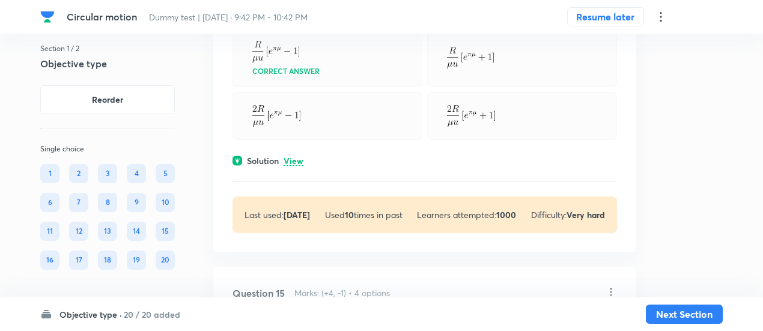
scroll to position [8512, 0]
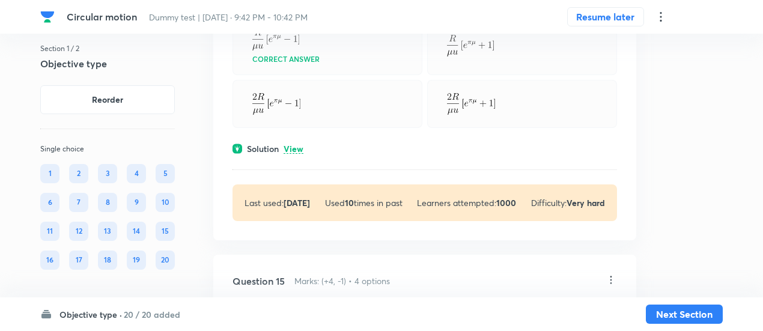
click at [296, 154] on p "View" at bounding box center [293, 149] width 20 height 9
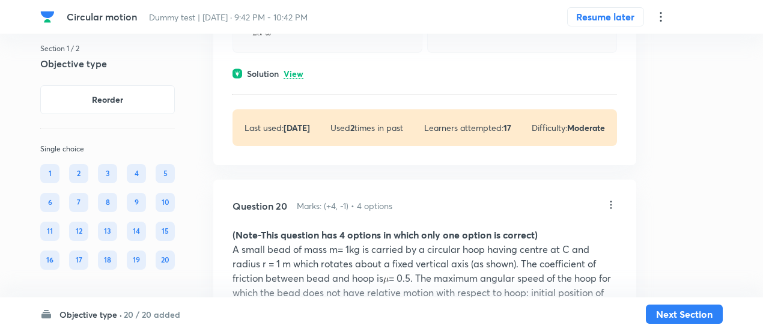
scroll to position [11221, 0]
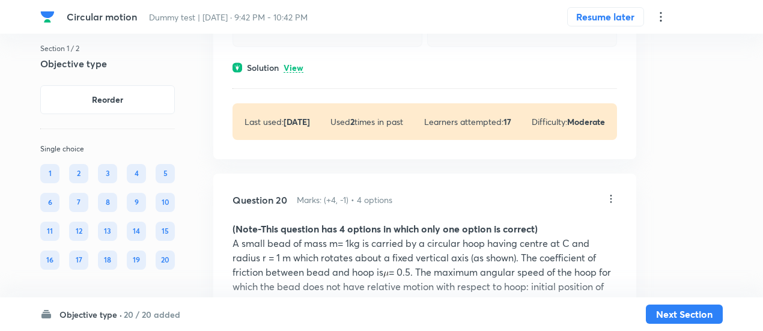
click at [300, 73] on p "View" at bounding box center [293, 68] width 20 height 9
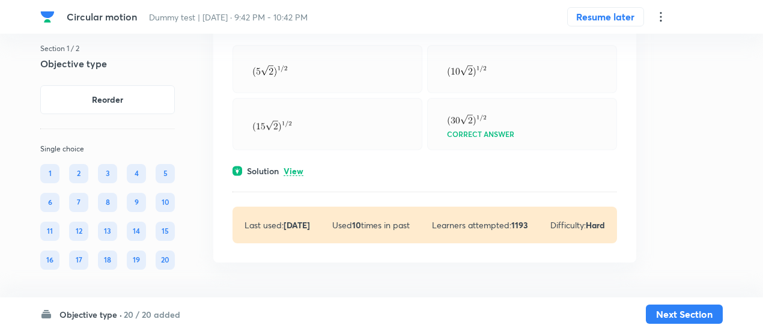
scroll to position [11923, 0]
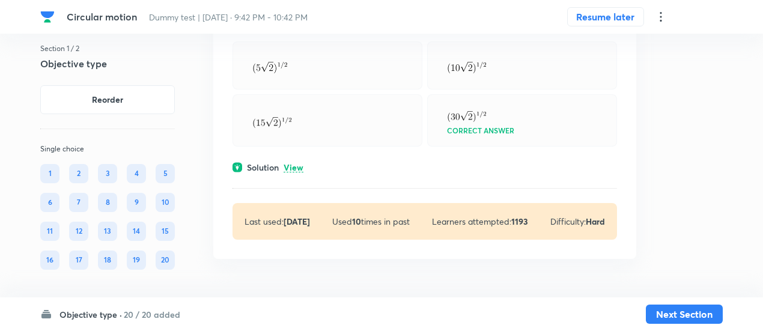
click at [297, 169] on p "View" at bounding box center [293, 167] width 20 height 9
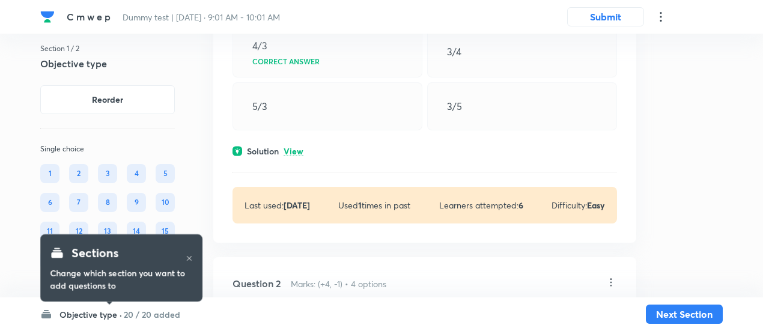
scroll to position [185, 0]
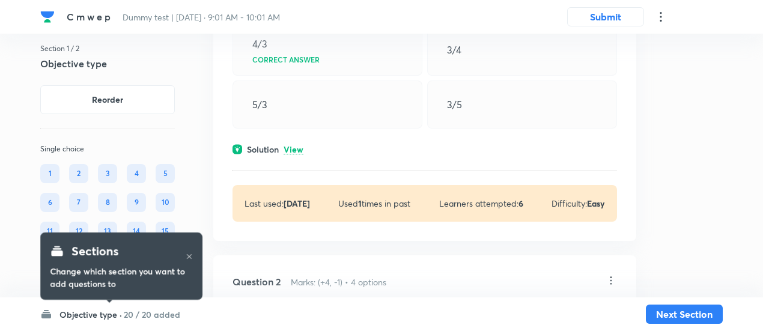
click at [294, 145] on p "View" at bounding box center [293, 149] width 20 height 9
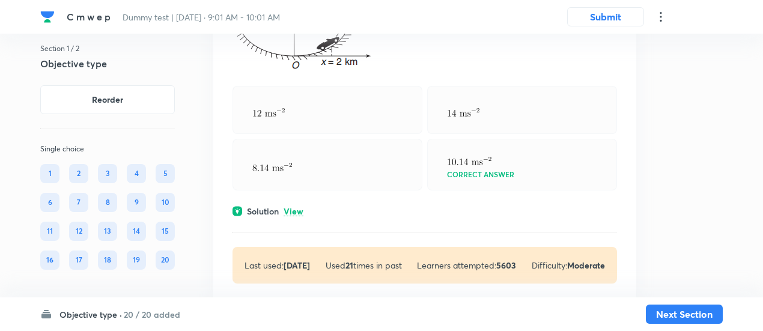
scroll to position [1280, 0]
click at [295, 208] on p "View" at bounding box center [293, 211] width 20 height 9
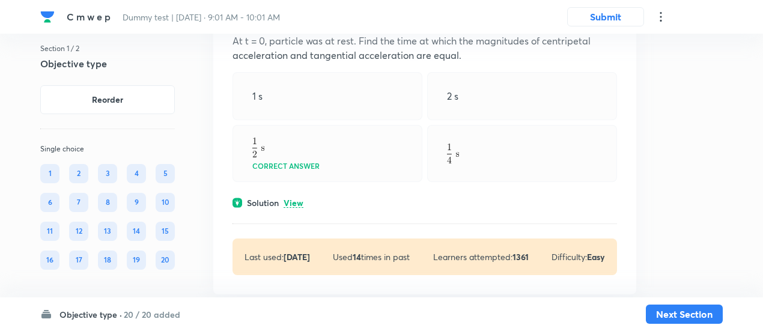
scroll to position [2063, 0]
click at [295, 205] on div "Question 4 Marks: (+4, -1) • 4 options A particle is moving with a constant ang…" at bounding box center [424, 131] width 423 height 323
click at [295, 200] on p "View" at bounding box center [293, 202] width 20 height 9
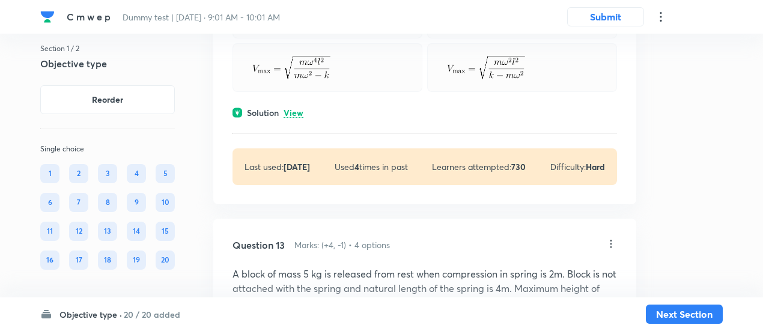
click at [295, 118] on p "View" at bounding box center [293, 113] width 20 height 9
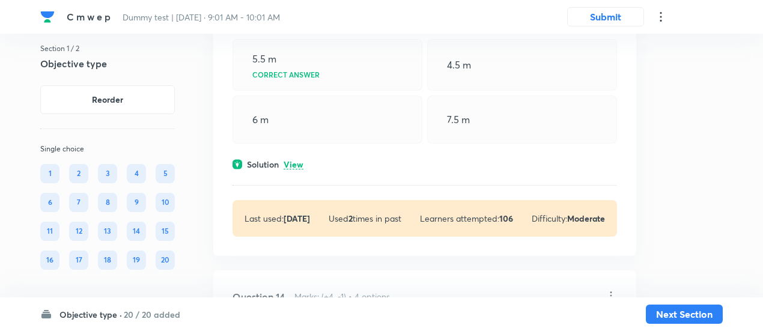
scroll to position [6734, 0]
click at [294, 168] on p "View" at bounding box center [293, 163] width 20 height 9
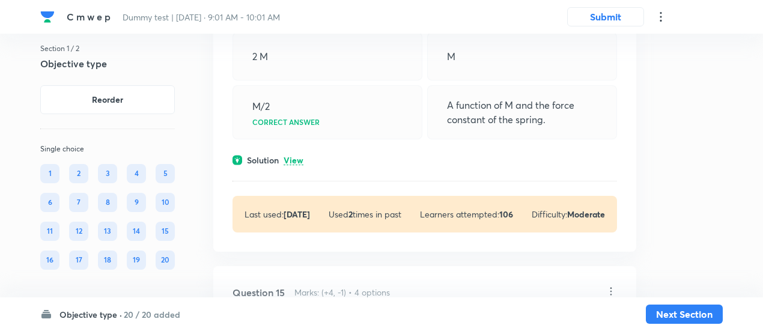
scroll to position [7454, 0]
click at [295, 165] on p "View" at bounding box center [293, 160] width 20 height 9
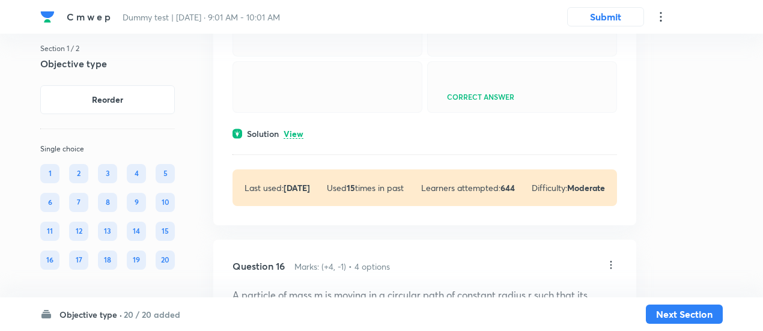
scroll to position [8016, 0]
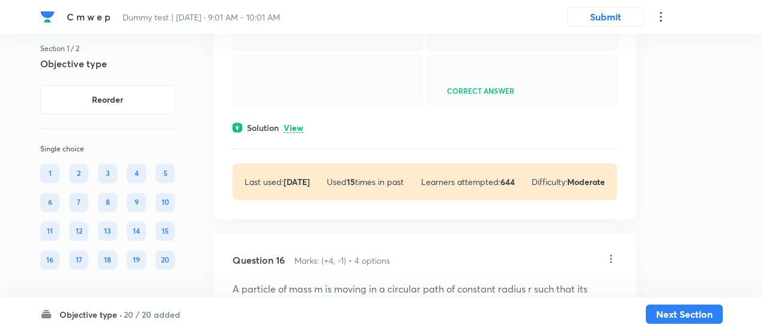
click at [297, 133] on p "View" at bounding box center [293, 128] width 20 height 9
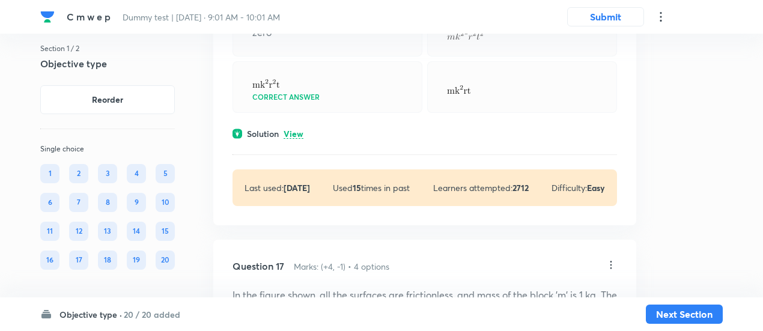
click at [297, 139] on p "View" at bounding box center [293, 134] width 20 height 9
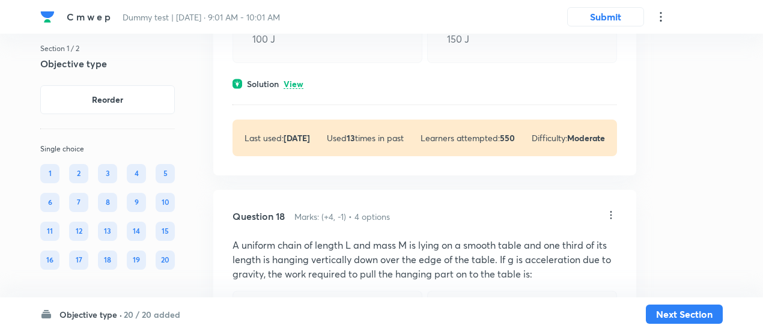
scroll to position [9147, 0]
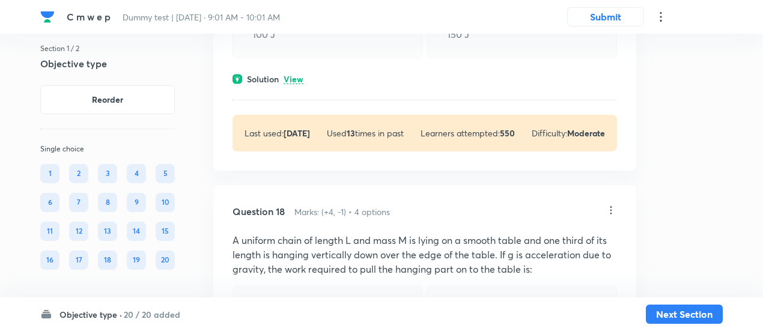
click at [297, 84] on p "View" at bounding box center [293, 79] width 20 height 9
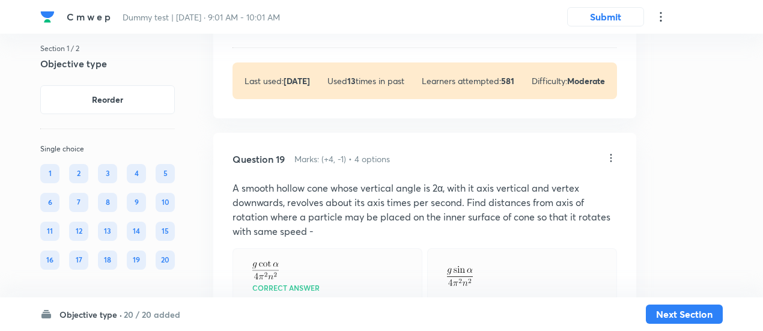
scroll to position [9640, 0]
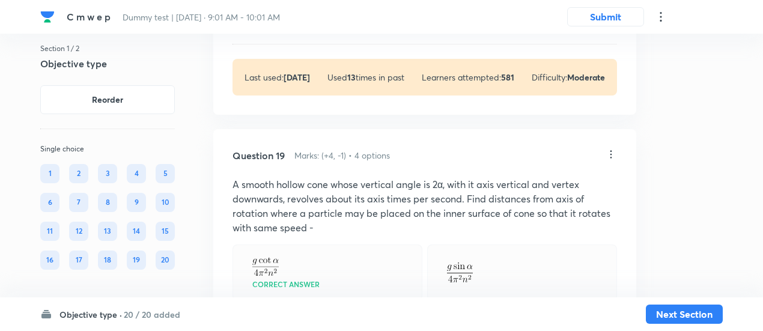
click at [295, 28] on p "View" at bounding box center [293, 23] width 20 height 9
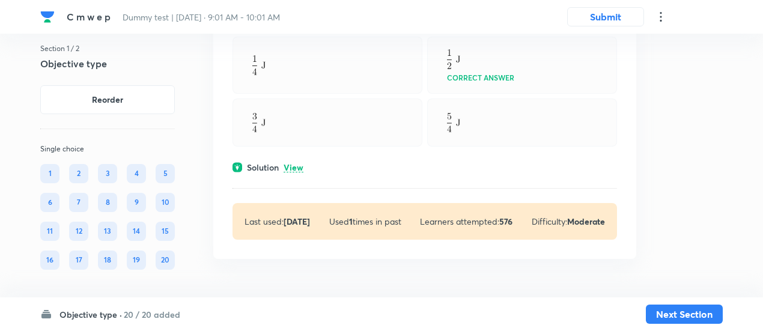
scroll to position [10638, 0]
click at [295, 166] on p "View" at bounding box center [293, 167] width 20 height 9
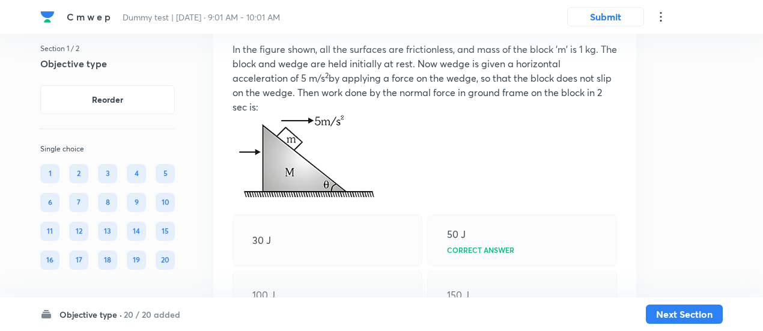
scroll to position [8852, 0]
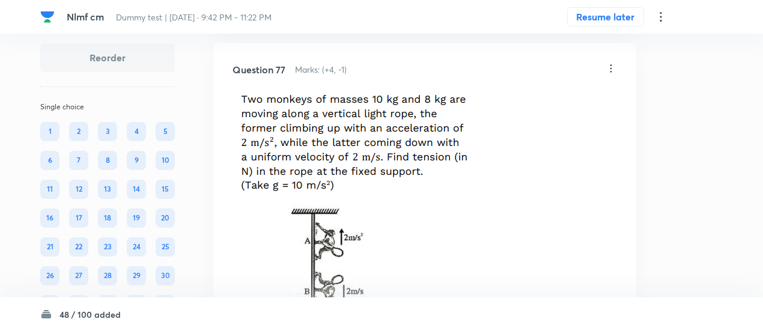
scroll to position [22112, 0]
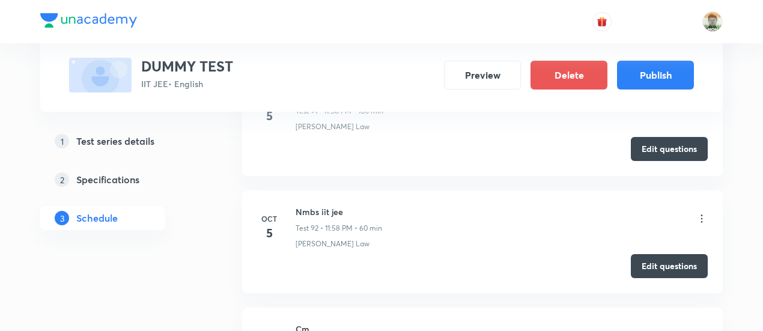
scroll to position [11553, 0]
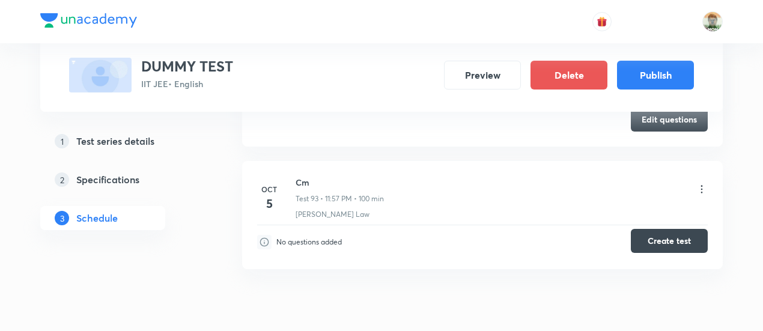
click at [633, 229] on button "Create test" at bounding box center [669, 241] width 77 height 24
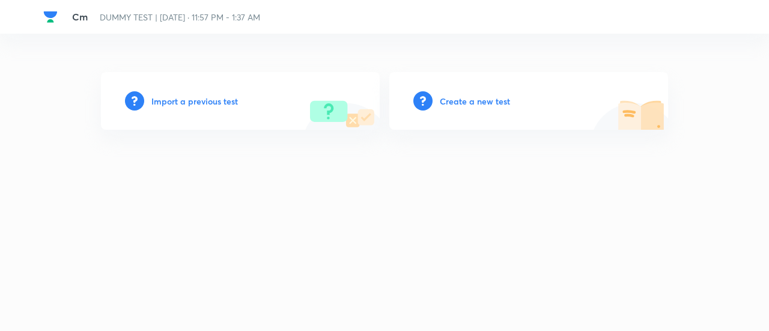
click at [493, 95] on h6 "Create a new test" at bounding box center [475, 101] width 70 height 13
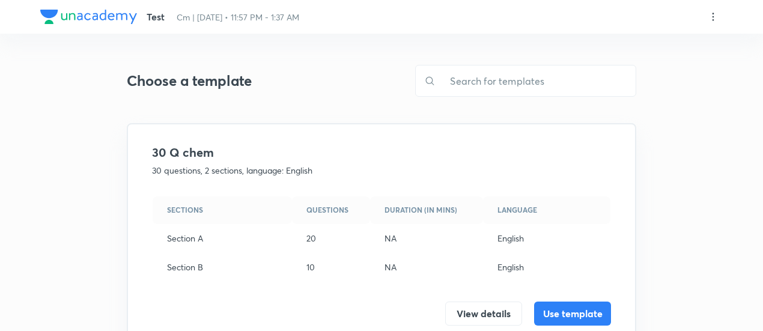
scroll to position [379, 0]
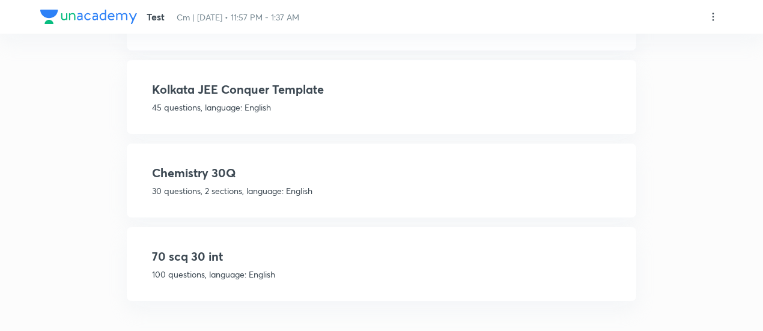
click at [424, 262] on h4 "70 scq 30 int" at bounding box center [381, 256] width 459 height 18
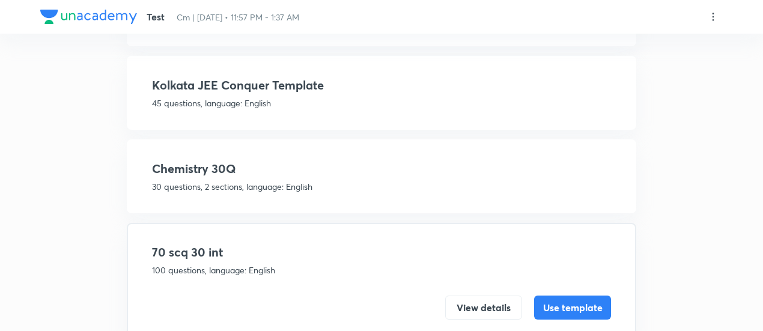
scroll to position [231, 0]
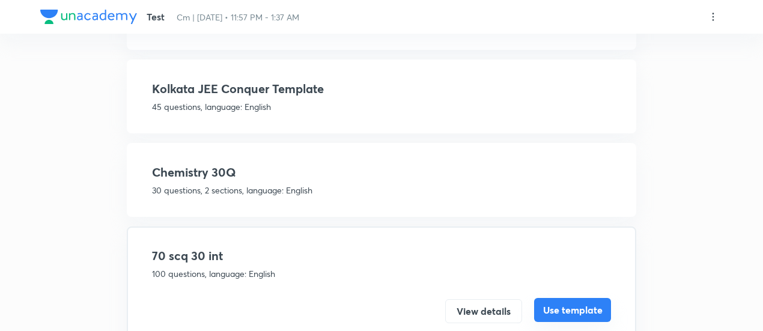
click at [549, 305] on button "Use template" at bounding box center [572, 310] width 77 height 24
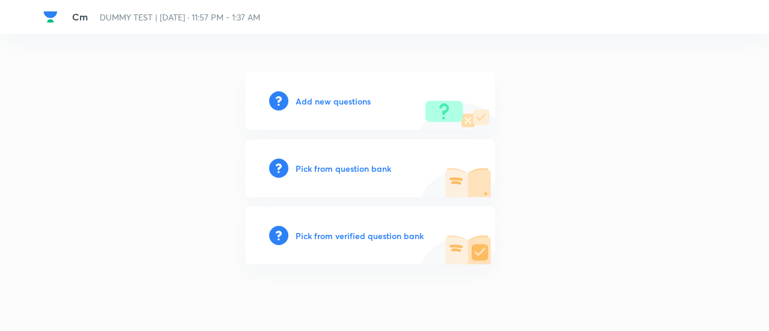
click at [405, 238] on h6 "Pick from verified question bank" at bounding box center [359, 235] width 128 height 13
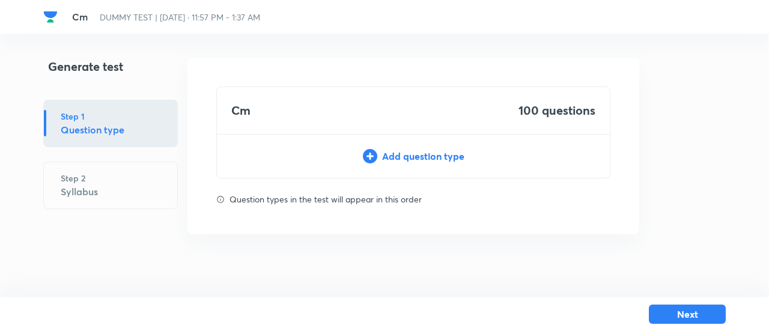
click at [430, 159] on div "Add question type" at bounding box center [413, 156] width 393 height 14
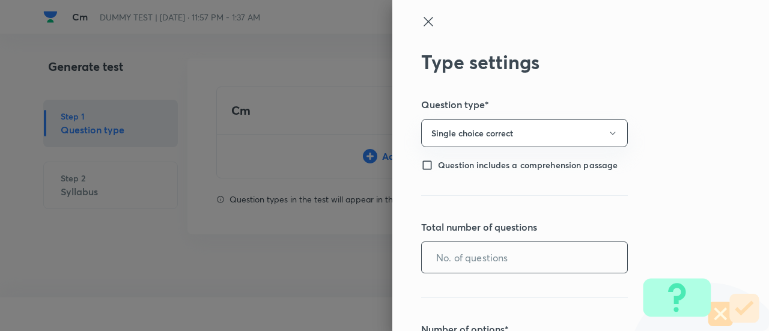
click at [467, 262] on input "text" at bounding box center [524, 257] width 205 height 31
type input "70"
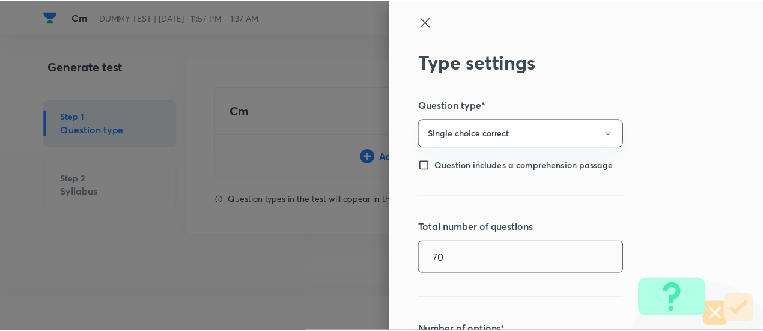
scroll to position [288, 0]
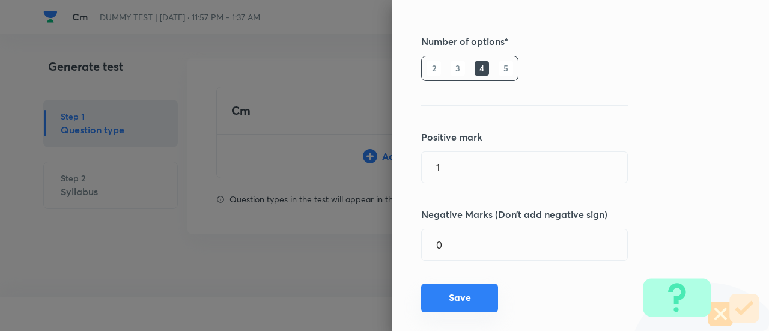
click at [467, 298] on button "Save" at bounding box center [459, 297] width 77 height 29
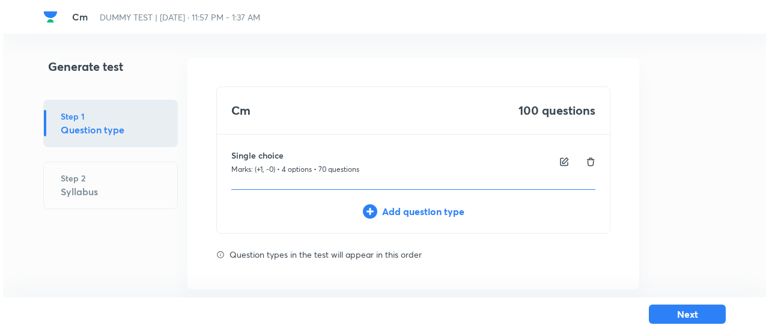
scroll to position [16, 0]
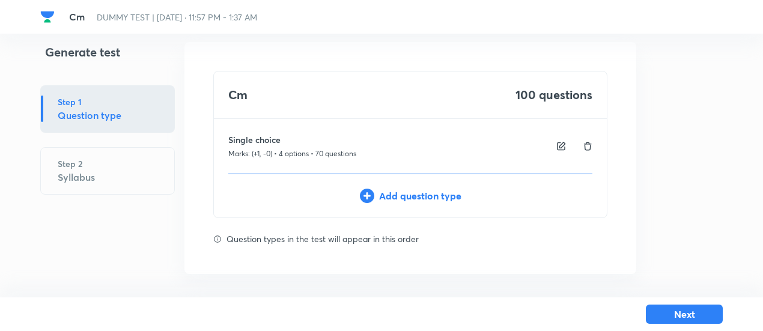
click at [453, 189] on div "Add question type" at bounding box center [410, 196] width 393 height 14
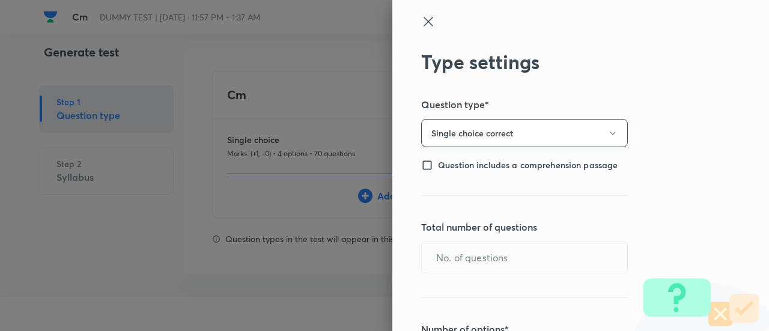
click at [464, 135] on button "Single choice correct" at bounding box center [524, 133] width 207 height 28
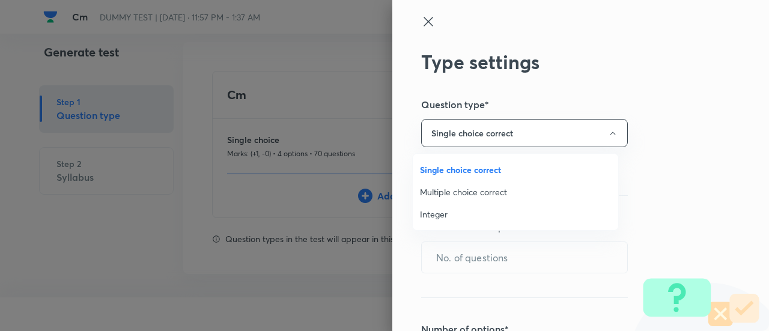
click at [440, 216] on span "Integer" at bounding box center [515, 214] width 191 height 13
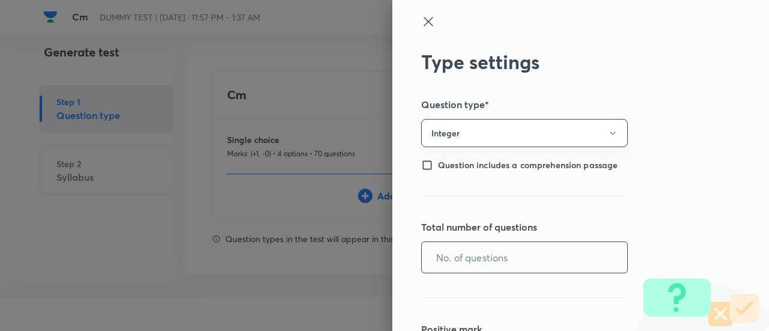
click at [443, 251] on input "text" at bounding box center [524, 257] width 205 height 31
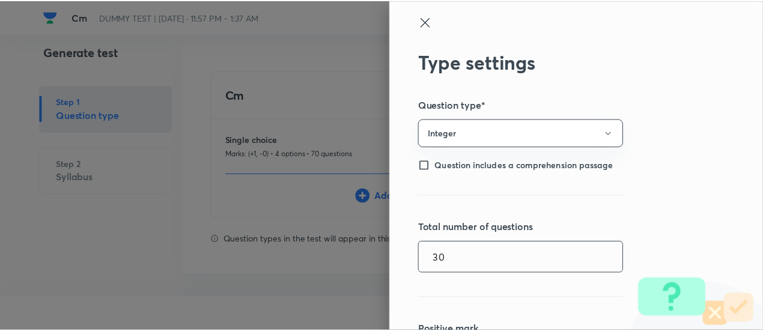
scroll to position [211, 0]
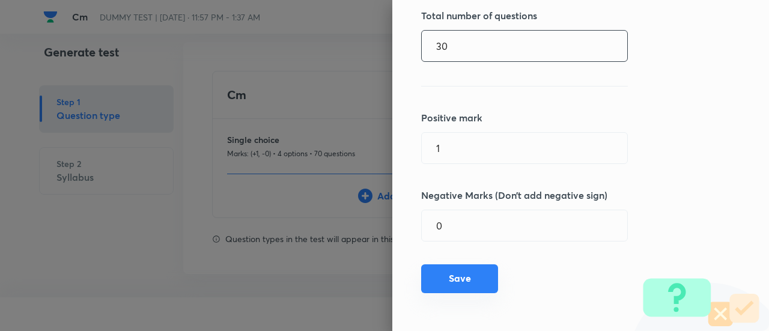
type input "30"
click at [443, 275] on button "Save" at bounding box center [459, 278] width 77 height 29
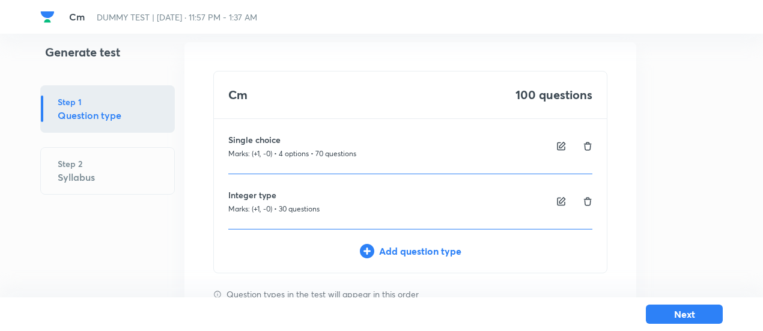
scroll to position [71, 0]
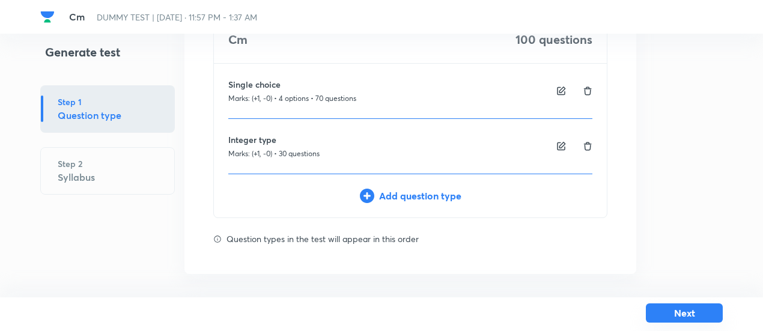
click at [662, 313] on button "Next" at bounding box center [684, 312] width 77 height 19
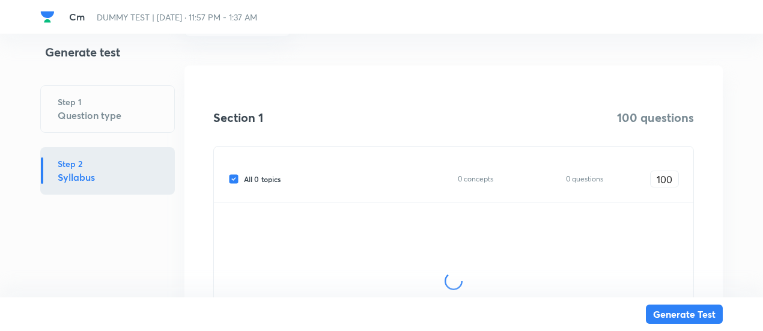
scroll to position [144, 0]
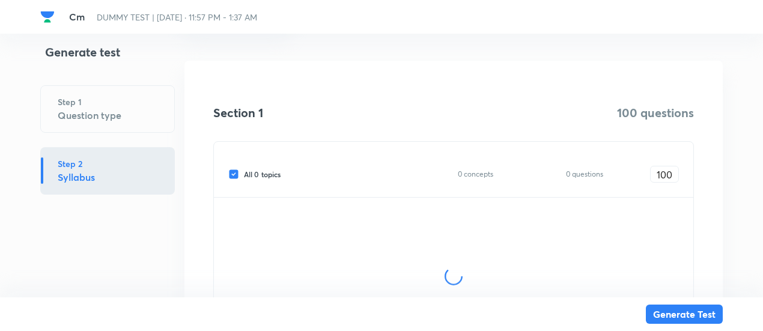
click at [275, 175] on span "All 0 topics" at bounding box center [262, 174] width 37 height 11
click at [244, 175] on input "All 0 topics" at bounding box center [236, 174] width 16 height 11
checkbox input "false"
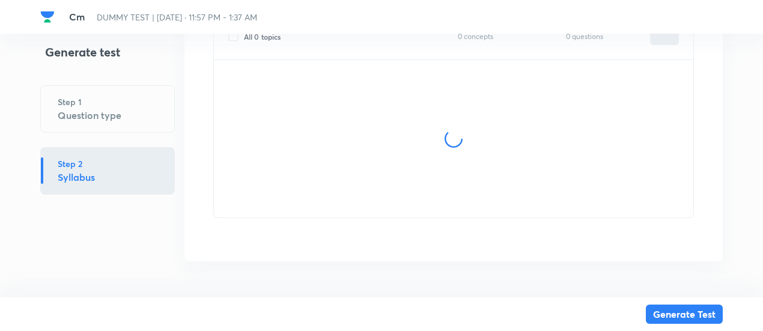
scroll to position [283, 0]
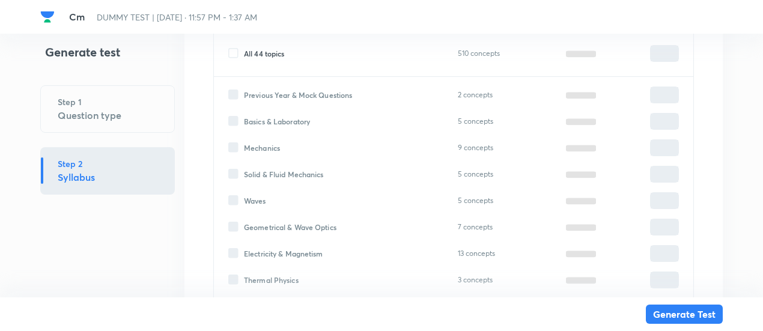
type input "0"
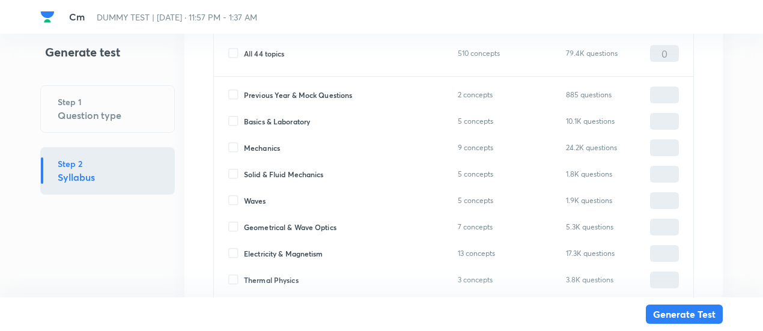
click at [271, 151] on span "Mechanics" at bounding box center [262, 147] width 36 height 11
click at [244, 151] on input "Mechanics" at bounding box center [236, 147] width 16 height 11
checkbox input "true"
click at [662, 150] on input "0" at bounding box center [664, 148] width 28 height 21
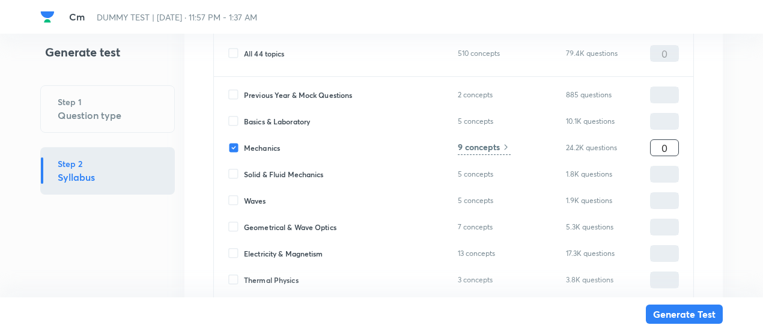
type input "1"
type input "10"
type input "100"
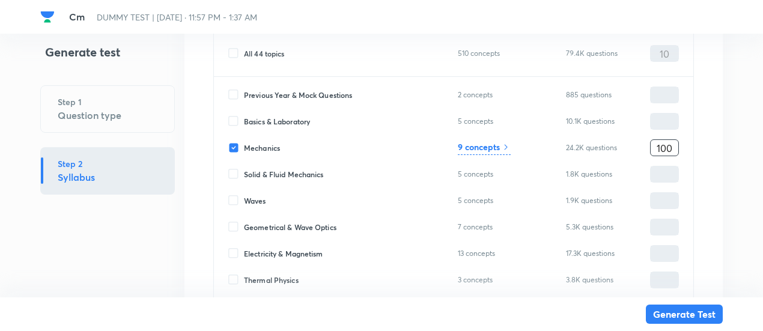
type input "100"
click at [497, 146] on h6 "9 concepts" at bounding box center [479, 147] width 42 height 13
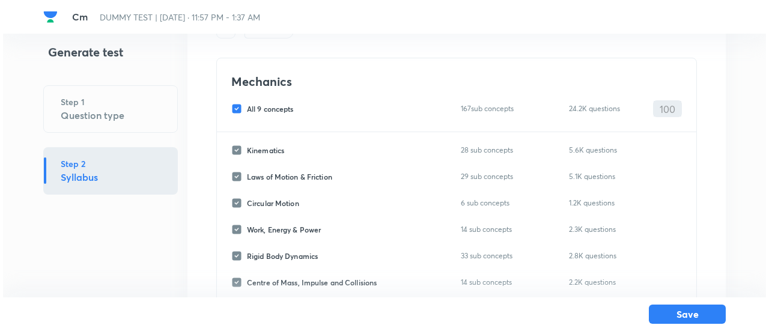
scroll to position [42, 0]
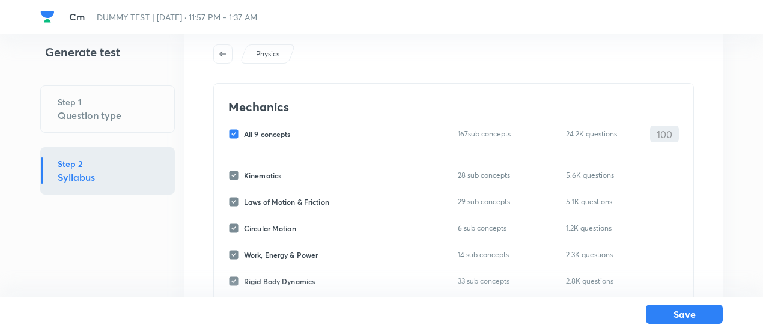
click at [241, 133] on input "All 9 concepts" at bounding box center [236, 134] width 16 height 11
checkbox input "false"
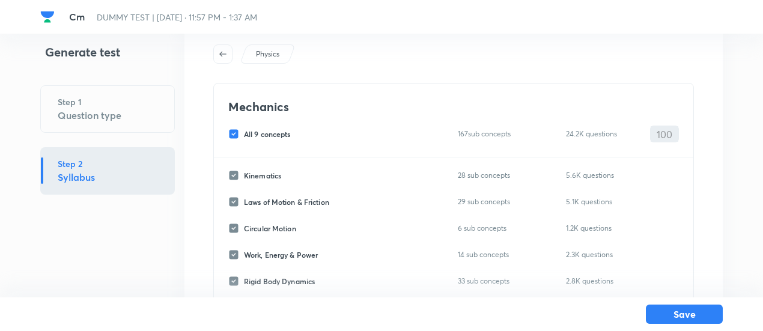
checkbox input "false"
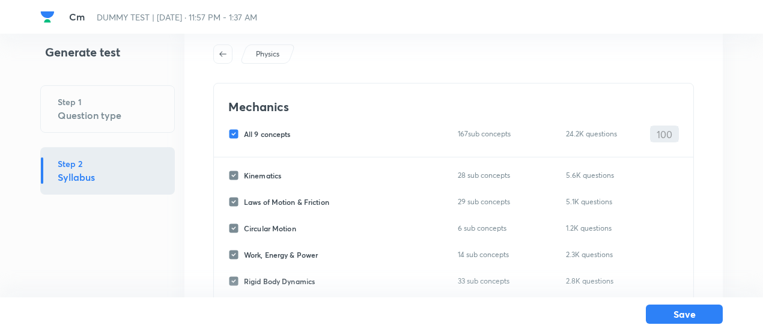
checkbox input "false"
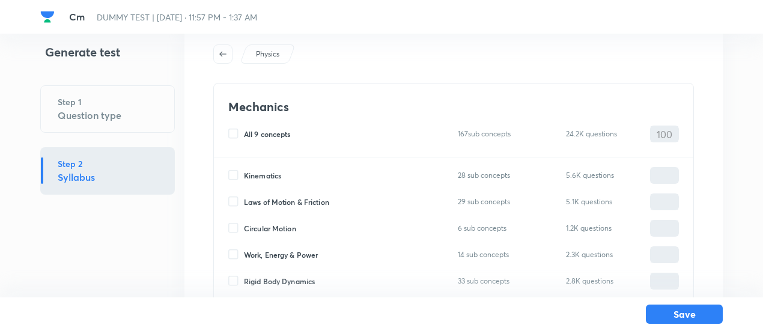
click at [279, 228] on span "Circular Motion" at bounding box center [270, 228] width 52 height 11
click at [244, 228] on input "Circular Motion" at bounding box center [236, 228] width 16 height 11
checkbox input "true"
click at [659, 226] on input "0" at bounding box center [664, 228] width 28 height 21
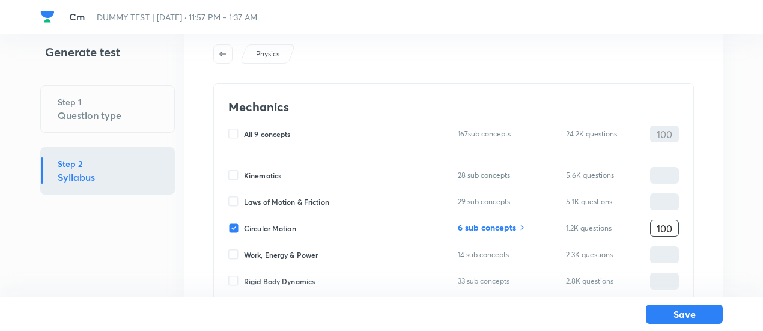
type input "100"
click at [513, 225] on h6 "6 sub concepts" at bounding box center [487, 227] width 58 height 13
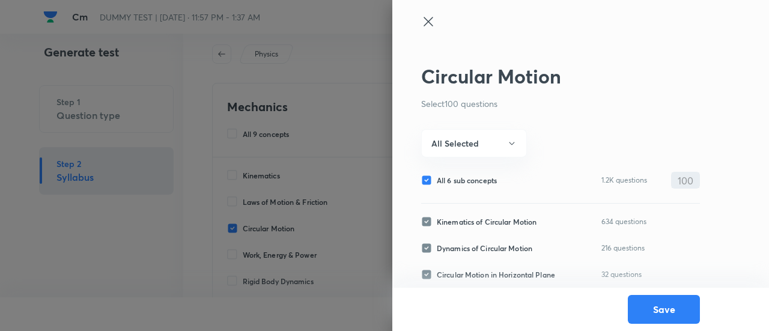
click at [479, 178] on span "All 6 sub concepts" at bounding box center [467, 180] width 60 height 11
click at [437, 178] on input "All 6 sub concepts" at bounding box center [429, 180] width 16 height 11
checkbox input "false"
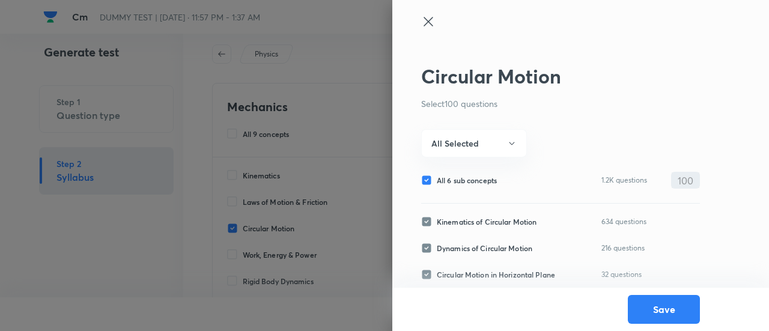
checkbox input "false"
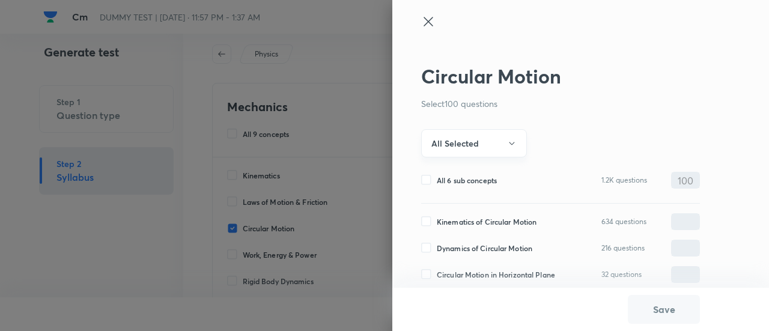
click at [471, 139] on h6 "All Selected" at bounding box center [454, 143] width 47 height 13
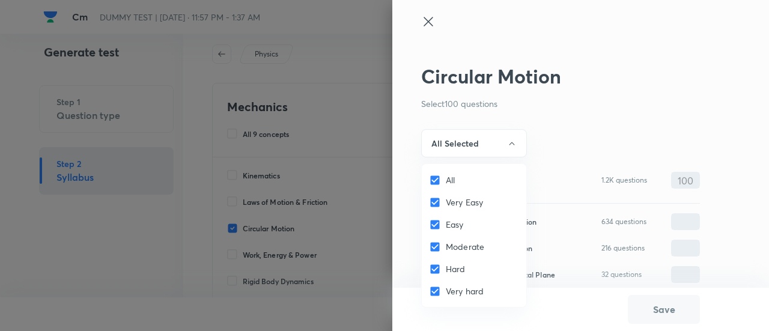
click at [450, 186] on div "All" at bounding box center [474, 180] width 104 height 22
click at [438, 178] on input "All" at bounding box center [437, 180] width 17 height 12
checkbox input "false"
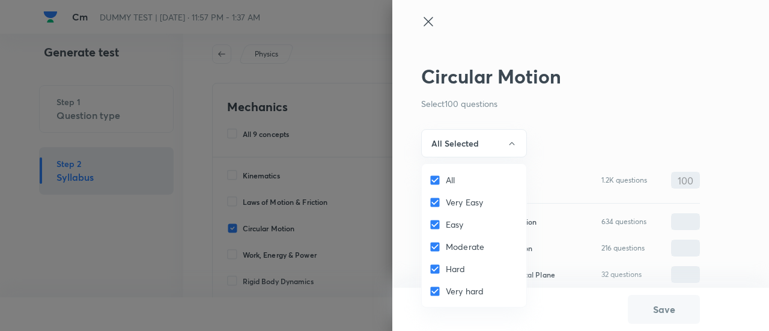
checkbox input "false"
click at [451, 224] on span "Easy" at bounding box center [455, 224] width 18 height 13
click at [446, 224] on input "Easy" at bounding box center [437, 225] width 17 height 12
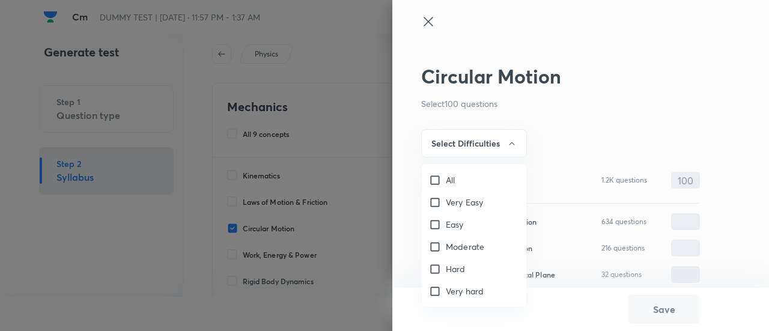
checkbox input "true"
click at [455, 246] on span "Moderate" at bounding box center [465, 246] width 38 height 13
click at [446, 246] on input "Moderate" at bounding box center [437, 247] width 17 height 12
checkbox input "true"
click at [497, 152] on div at bounding box center [384, 165] width 769 height 331
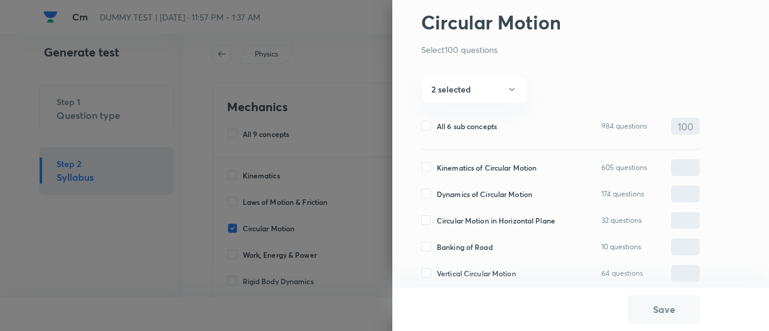
scroll to position [55, 0]
click at [470, 163] on span "Kinematics of Circular Motion" at bounding box center [487, 166] width 100 height 11
click at [437, 163] on input "Kinematics of Circular Motion" at bounding box center [429, 166] width 16 height 11
checkbox input "true"
type input "0"
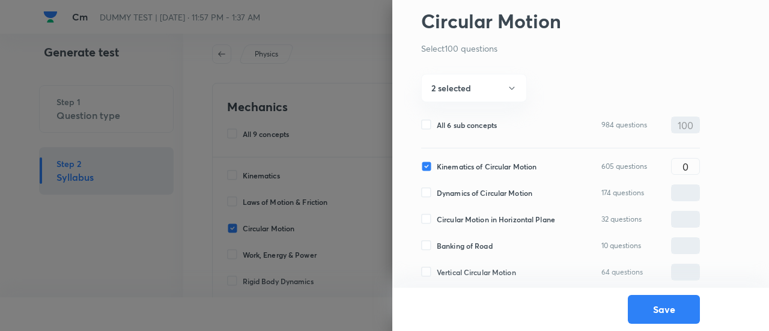
click at [468, 190] on span "Dynamics of Circular Motion" at bounding box center [484, 192] width 95 height 11
click at [437, 190] on input "Dynamics of Circular Motion" at bounding box center [429, 192] width 16 height 11
checkbox input "true"
type input "0"
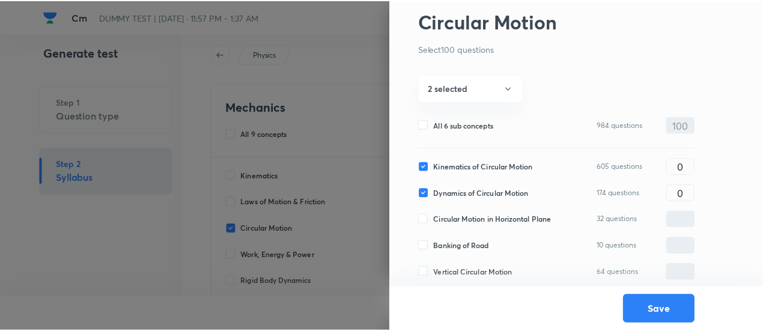
scroll to position [88, 0]
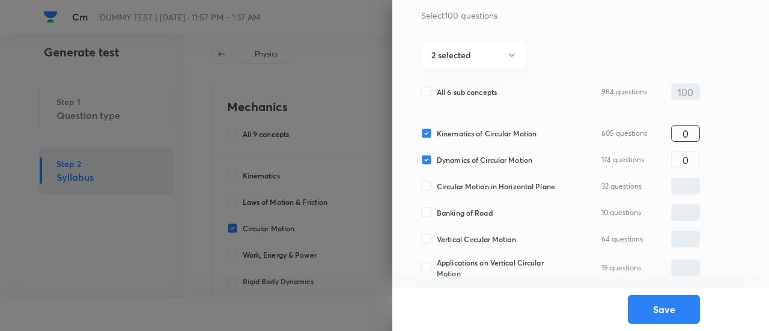
click at [693, 140] on input "0" at bounding box center [685, 133] width 28 height 21
type input "40"
type input "60"
click at [669, 312] on button "Save" at bounding box center [664, 308] width 72 height 29
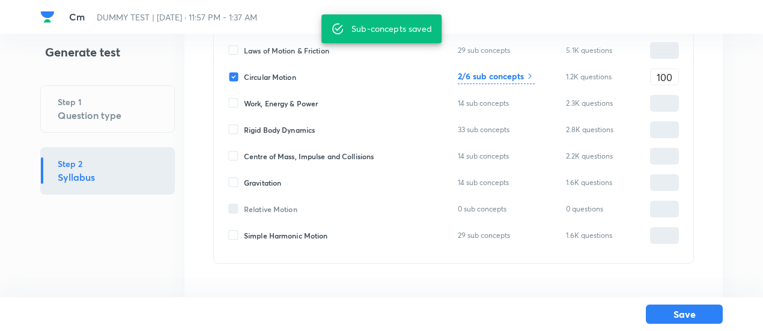
scroll to position [226, 0]
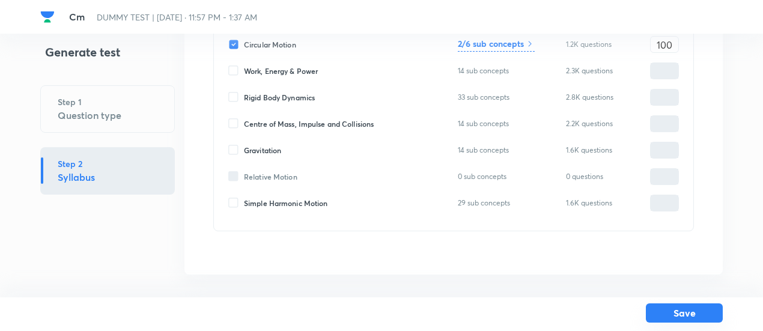
click at [701, 307] on button "Save" at bounding box center [684, 312] width 77 height 19
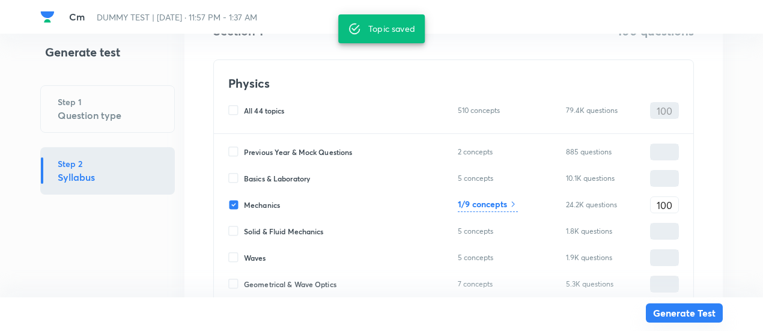
click at [701, 307] on button "Generate Test" at bounding box center [684, 312] width 77 height 19
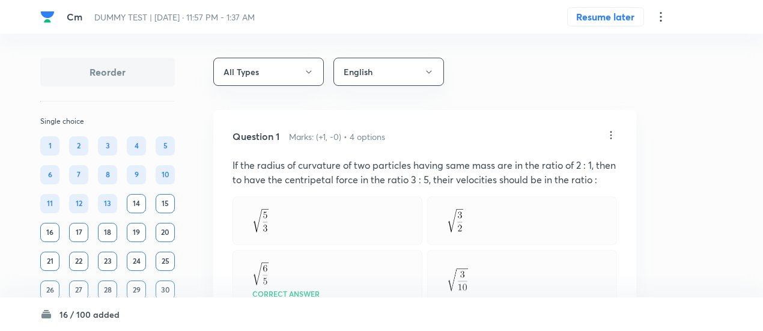
click at [662, 19] on icon at bounding box center [660, 17] width 14 height 14
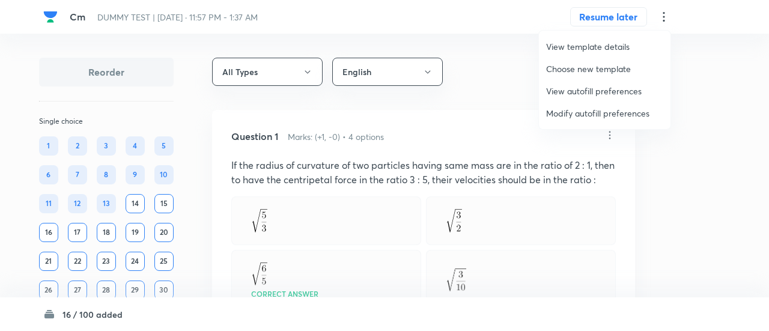
click at [610, 111] on span "Modify autofill preferences" at bounding box center [604, 113] width 117 height 13
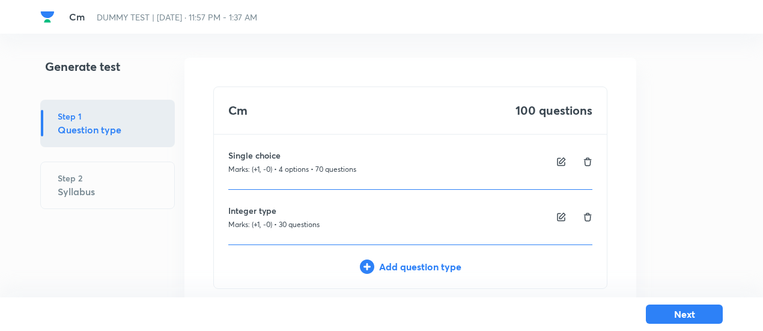
scroll to position [71, 0]
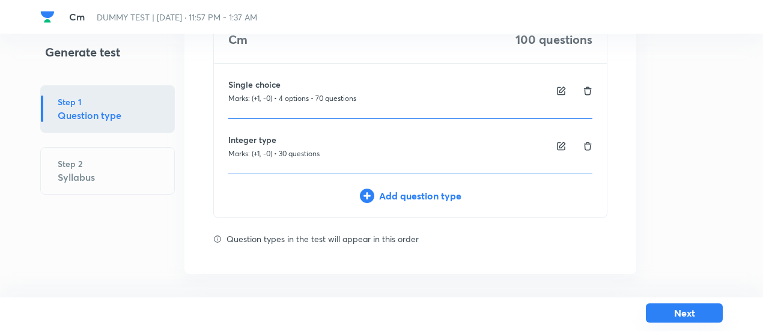
click at [663, 310] on button "Next" at bounding box center [684, 312] width 77 height 19
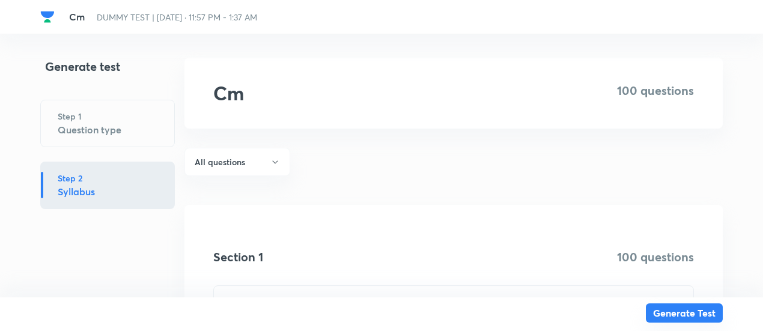
click at [663, 310] on button "Generate Test" at bounding box center [684, 312] width 77 height 19
